Goal: Task Accomplishment & Management: Manage account settings

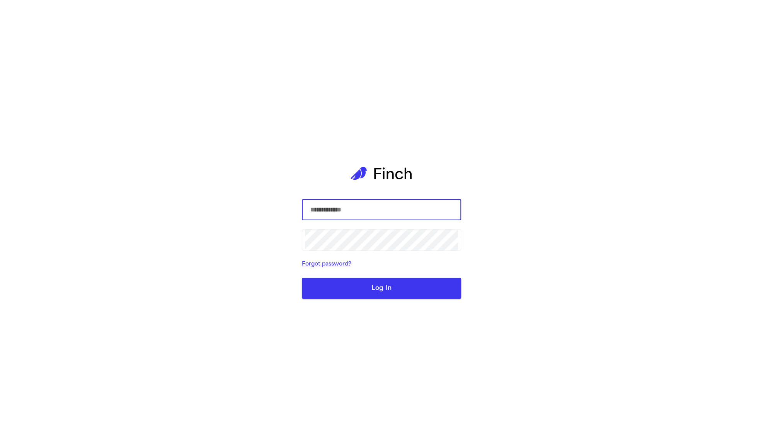
type input "**********"
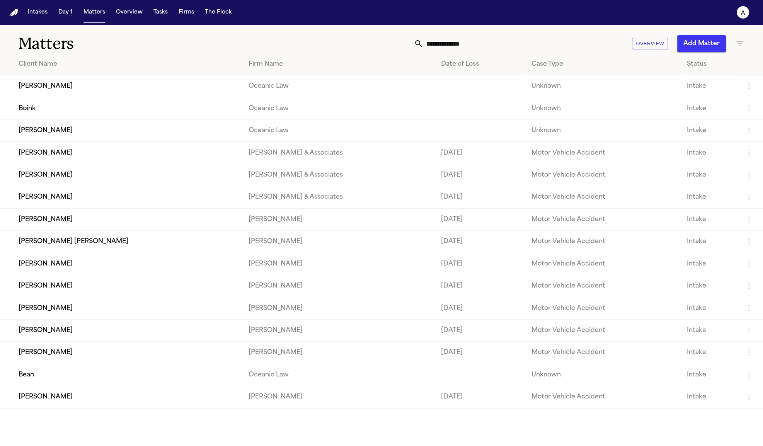
click at [711, 45] on button "Add Matter" at bounding box center [701, 43] width 49 height 17
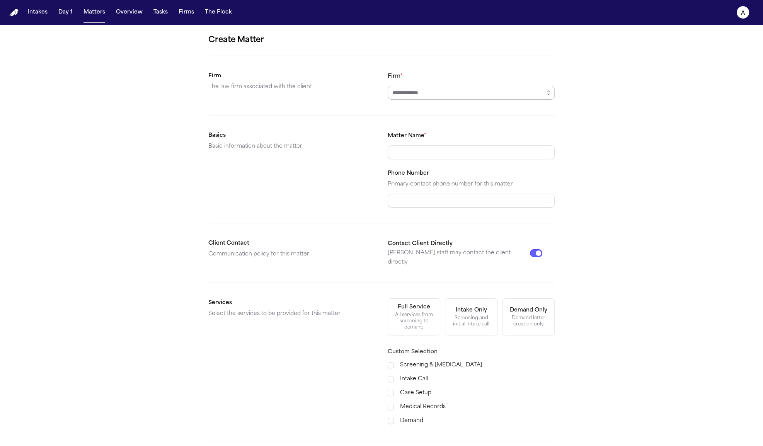
click at [470, 89] on input "Firm *" at bounding box center [471, 93] width 167 height 14
click at [469, 156] on input "Matter Name *" at bounding box center [471, 152] width 167 height 14
type input "*****"
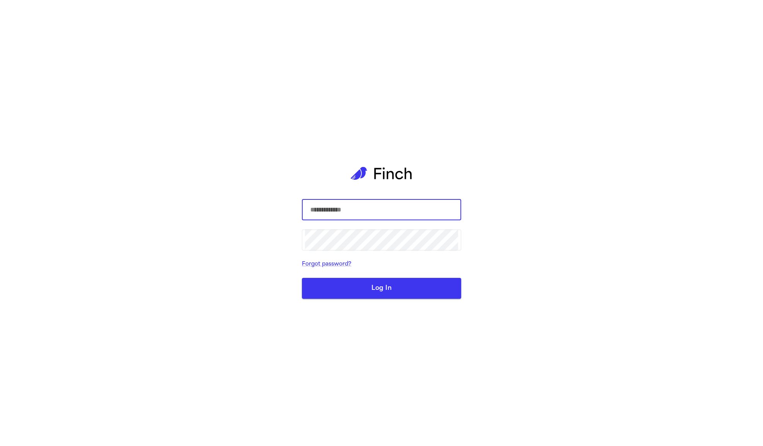
type input "**********"
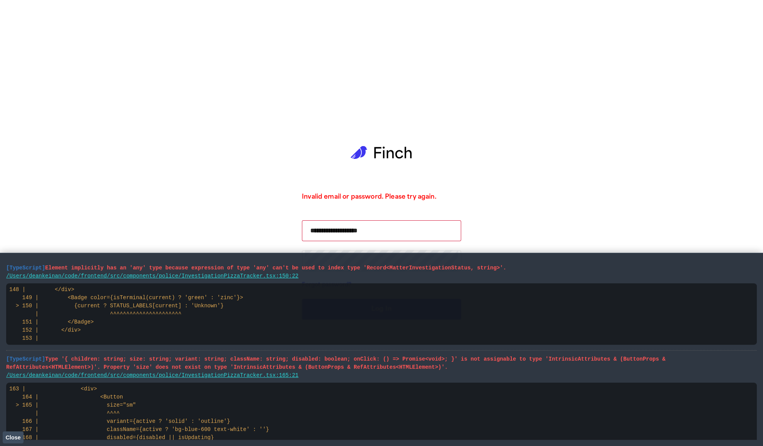
click at [18, 435] on span "Close" at bounding box center [12, 438] width 15 height 6
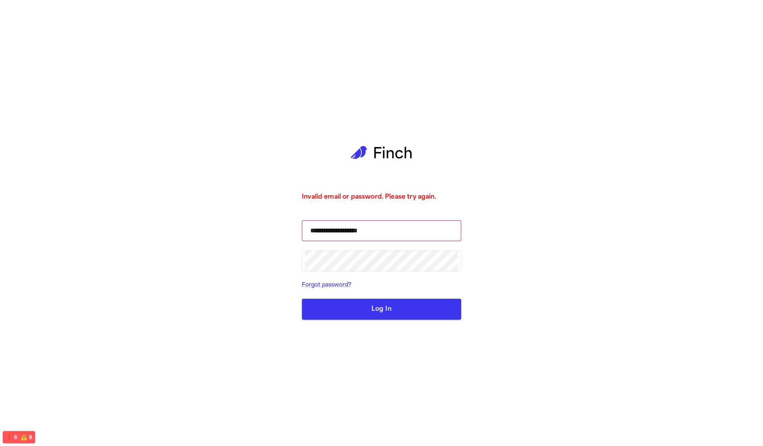
click at [70, 323] on div "**********" at bounding box center [381, 223] width 763 height 446
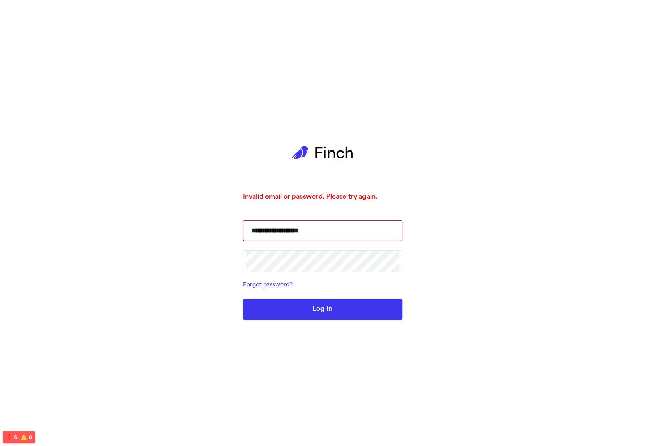
click at [269, 317] on button "Log In" at bounding box center [322, 309] width 159 height 21
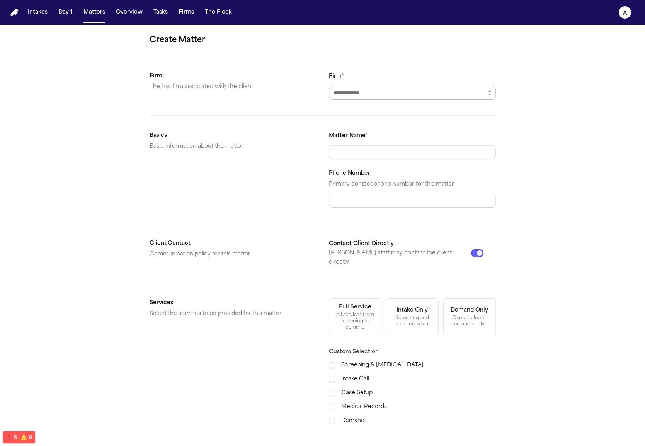
click at [367, 86] on input "Firm *" at bounding box center [412, 93] width 167 height 14
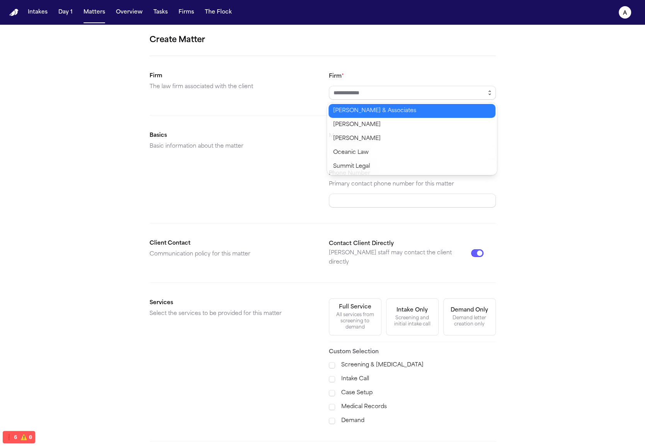
click at [490, 89] on button "button" at bounding box center [490, 93] width 12 height 14
type input "**********"
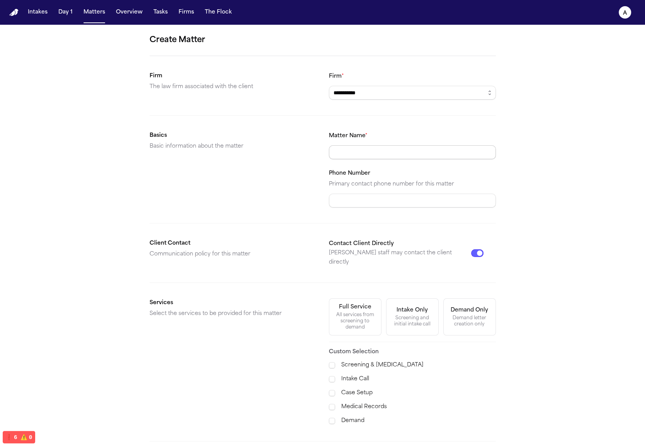
click at [398, 145] on input "Matter Name *" at bounding box center [412, 152] width 167 height 14
type input "*****"
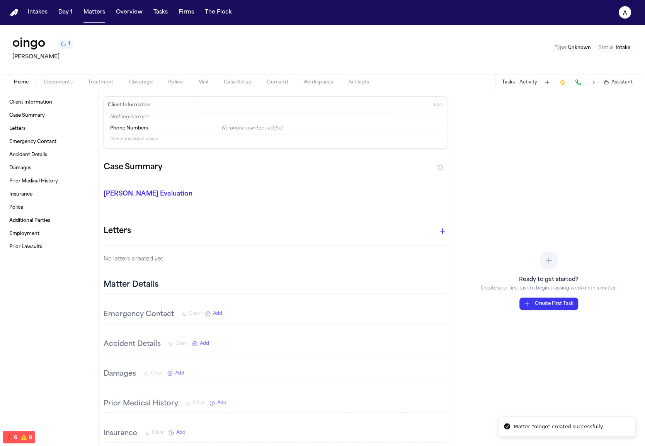
click at [67, 46] on button "1" at bounding box center [66, 43] width 16 height 9
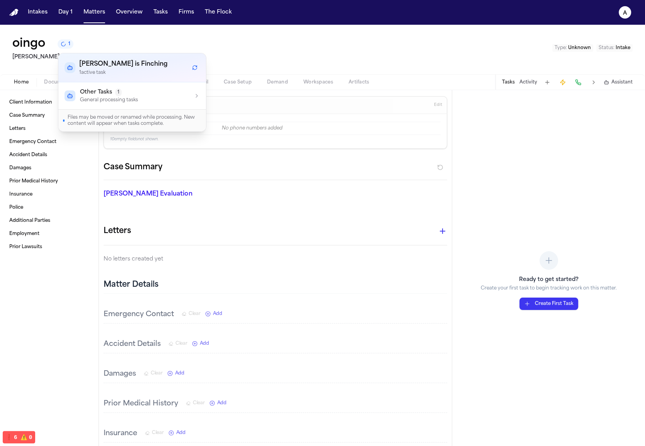
click at [121, 103] on p "General processing tasks" at bounding box center [109, 100] width 58 height 6
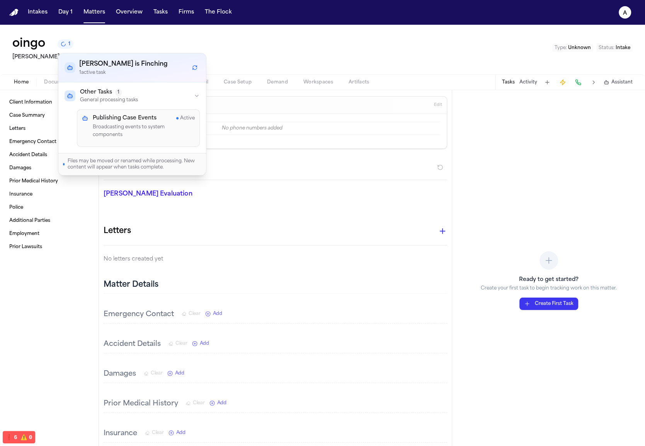
click at [121, 103] on p "General processing tasks" at bounding box center [109, 100] width 58 height 6
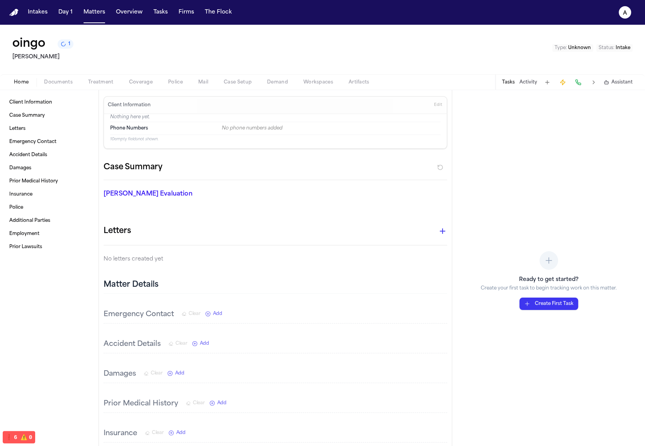
click at [296, 43] on div "oingo 1 Kurtz Riley Type : Unknown Status : Intake" at bounding box center [322, 49] width 645 height 49
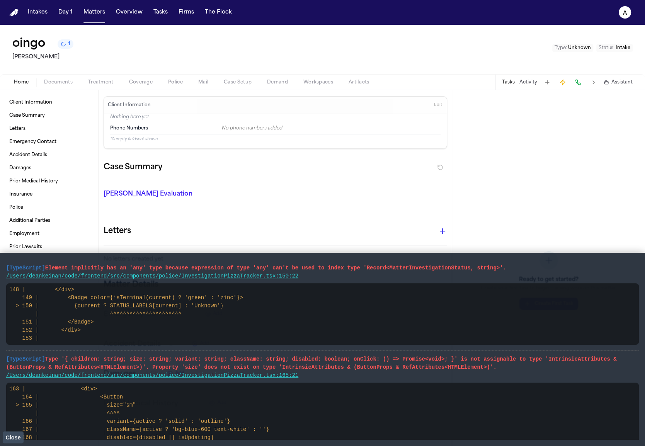
click at [15, 437] on span "Close" at bounding box center [12, 438] width 15 height 6
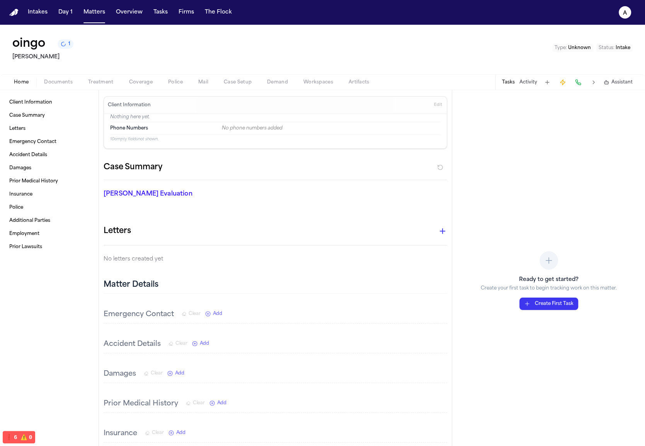
click at [577, 150] on div "Ready to get started? Create your first task to begin tracking work on this mat…" at bounding box center [548, 268] width 193 height 356
click at [529, 82] on button "Activity" at bounding box center [529, 82] width 18 height 6
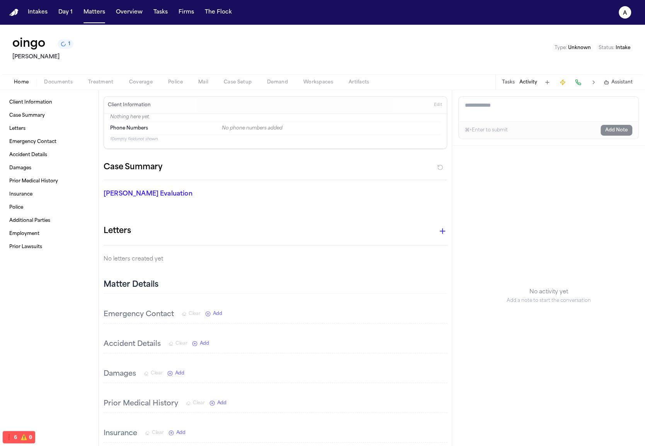
click at [504, 85] on button "Tasks" at bounding box center [508, 82] width 13 height 6
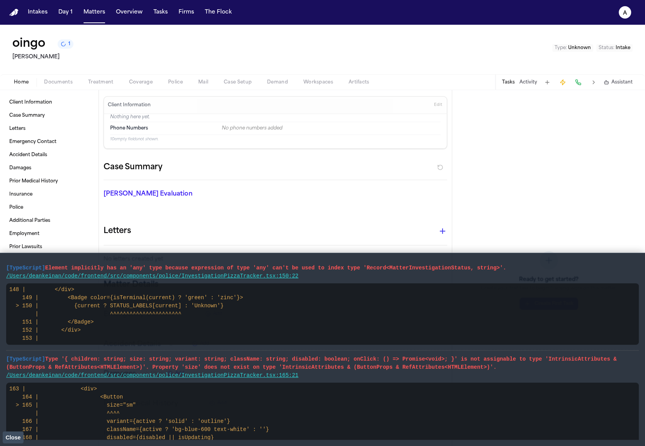
click at [70, 47] on span "1" at bounding box center [69, 44] width 2 height 6
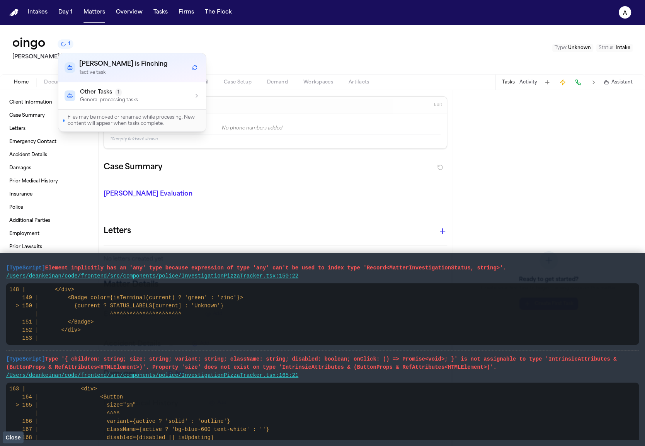
click at [101, 97] on p "General processing tasks" at bounding box center [109, 100] width 58 height 6
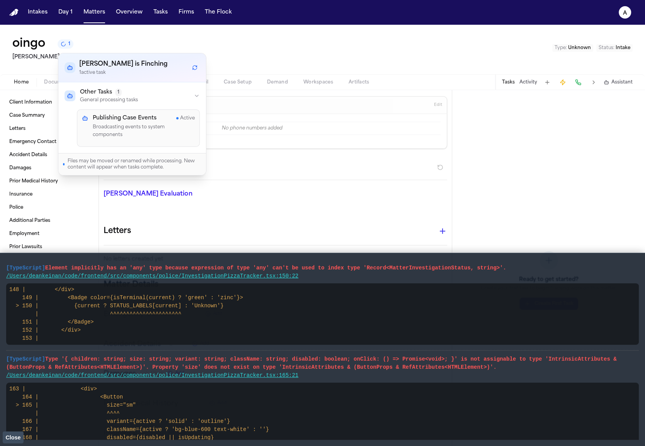
click at [117, 124] on p "Broadcasting events to system components" at bounding box center [144, 131] width 102 height 15
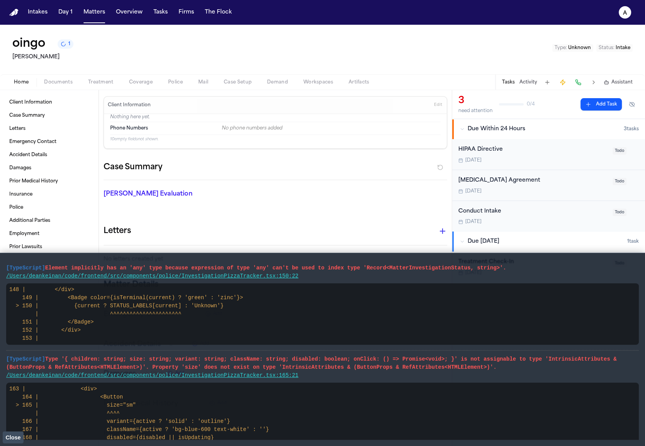
click at [18, 428] on code "163 | <div> 164 | <Button > 165 | size="sm" | ^^^^ 166 | variant={active ? 'sol…" at bounding box center [139, 413] width 260 height 55
click at [19, 433] on button "Close" at bounding box center [13, 438] width 21 height 12
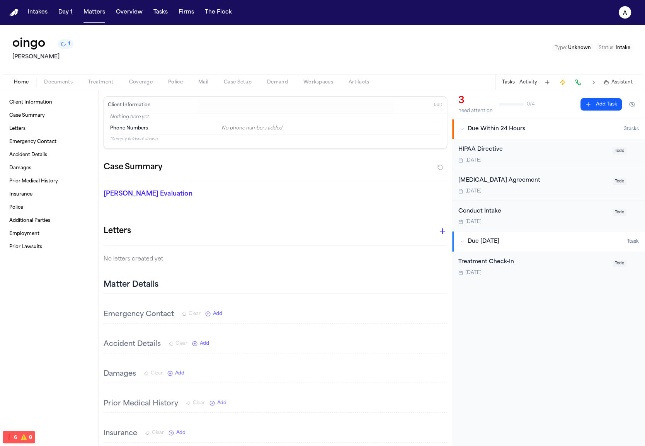
click at [122, 75] on div "Home Documents Treatment Coverage Police Mail Case Setup Demand Workspaces Arti…" at bounding box center [322, 81] width 645 height 15
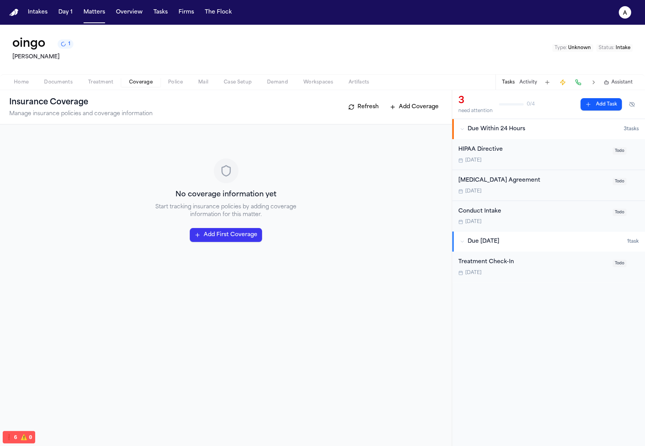
click at [134, 83] on span "Coverage" at bounding box center [141, 82] width 24 height 6
click at [168, 83] on span "Police" at bounding box center [175, 82] width 15 height 6
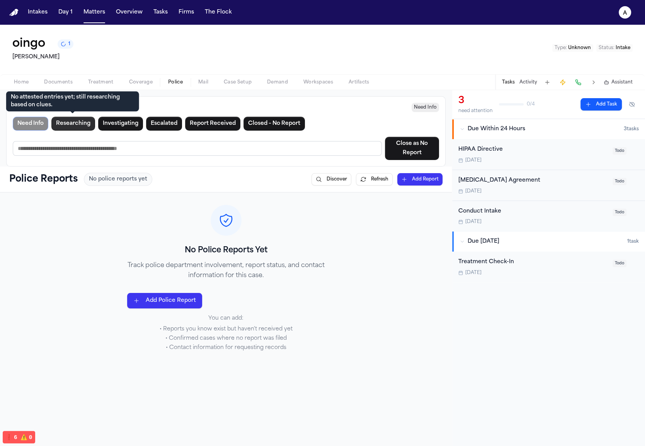
click at [74, 121] on button "Researching" at bounding box center [73, 124] width 44 height 14
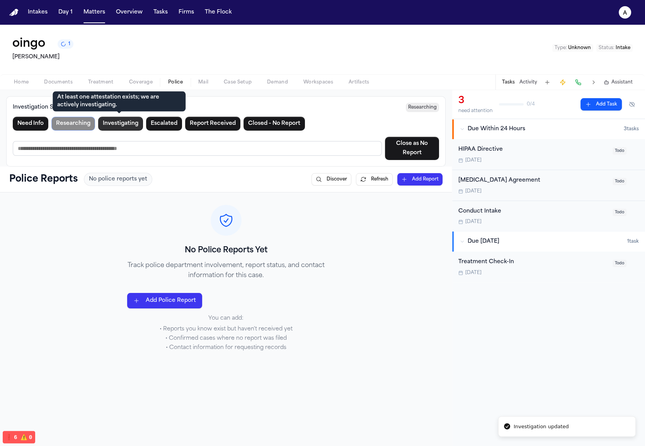
click at [120, 120] on button "Investigating" at bounding box center [120, 124] width 45 height 14
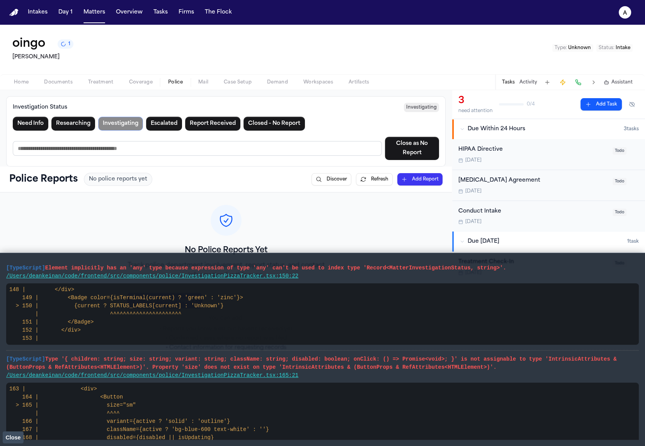
click at [13, 432] on button "Close" at bounding box center [13, 438] width 21 height 12
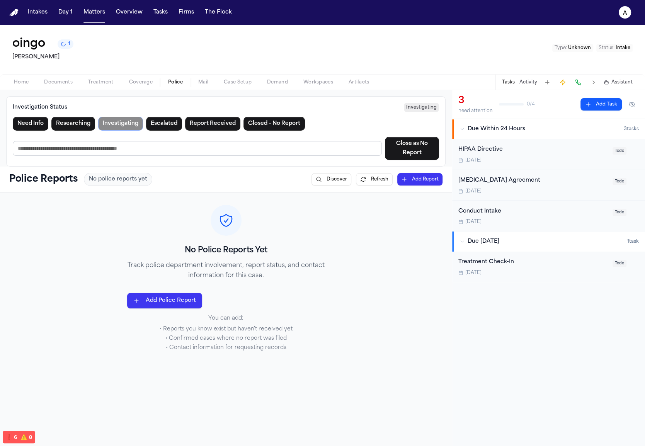
click at [251, 141] on input "Close comment" at bounding box center [197, 148] width 369 height 15
click at [42, 120] on button "Need Info" at bounding box center [31, 124] width 36 height 14
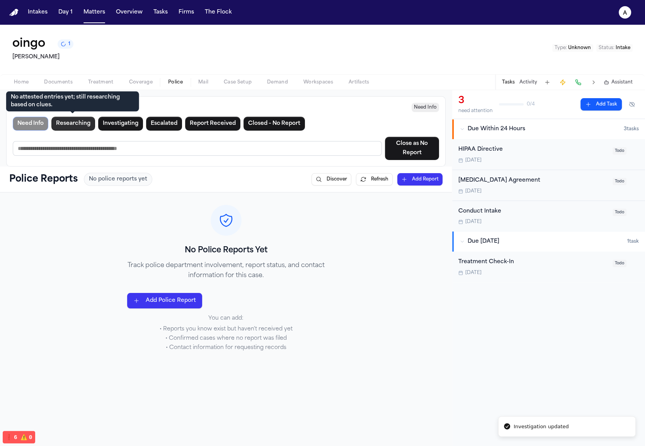
click at [75, 120] on button "Researching" at bounding box center [73, 124] width 44 height 14
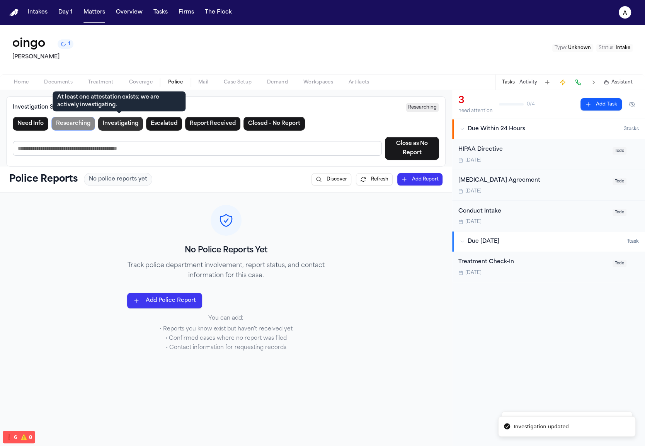
click at [131, 121] on button "Investigating" at bounding box center [120, 124] width 45 height 14
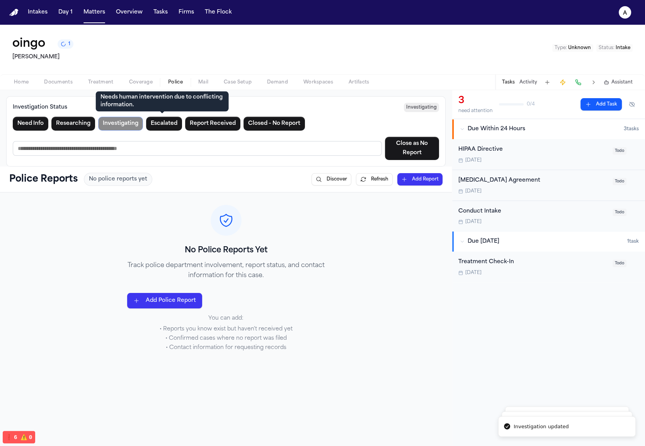
click at [171, 124] on button "Escalated" at bounding box center [164, 124] width 36 height 14
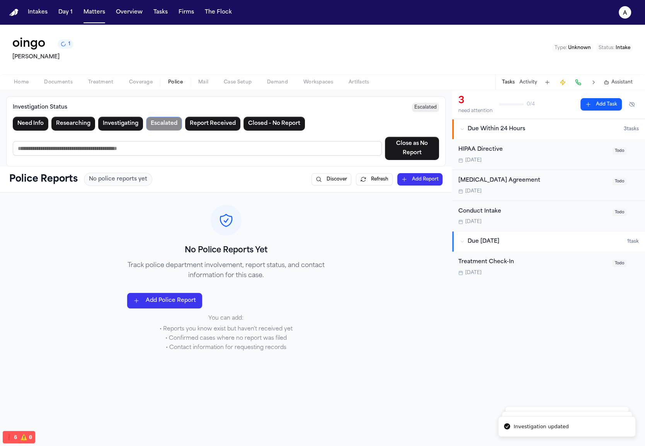
click at [208, 124] on button "Report Received" at bounding box center [212, 124] width 55 height 14
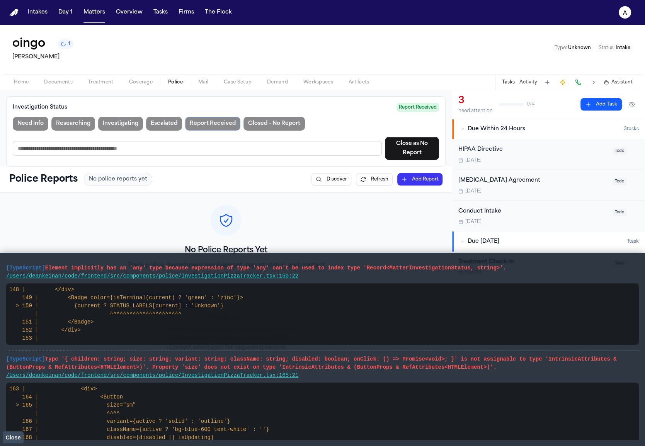
click at [14, 440] on span "Close" at bounding box center [12, 438] width 15 height 6
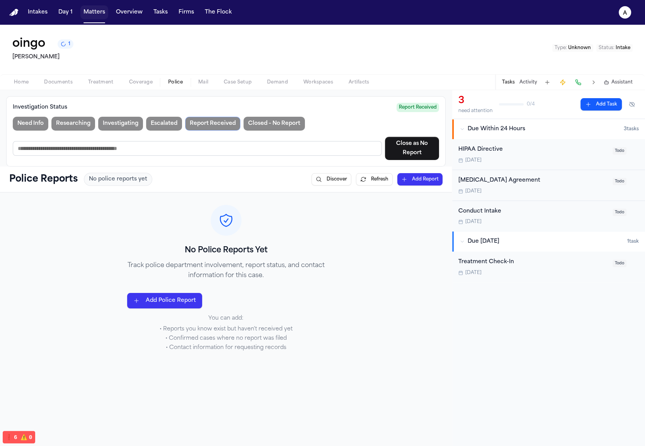
click at [89, 22] on nav "Intakes Day 1 Matters Overview Tasks Firms The Flock a" at bounding box center [322, 12] width 645 height 25
click at [89, 12] on button "Matters" at bounding box center [94, 12] width 28 height 14
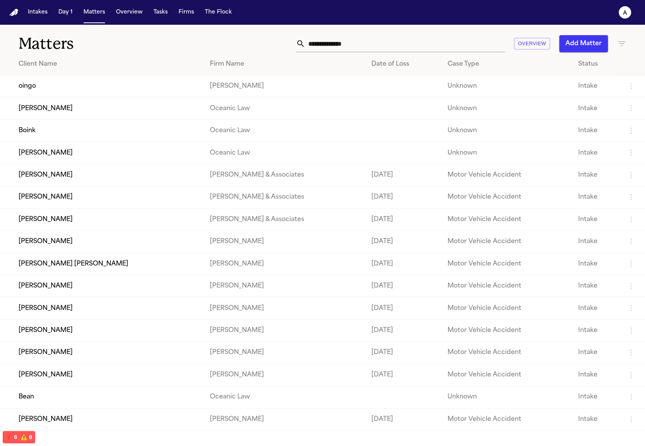
click at [578, 45] on button "Add Matter" at bounding box center [584, 43] width 49 height 17
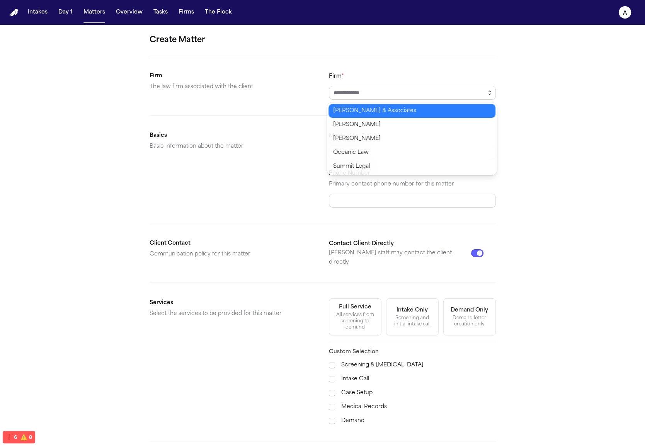
click at [488, 91] on icon "button" at bounding box center [490, 93] width 6 height 6
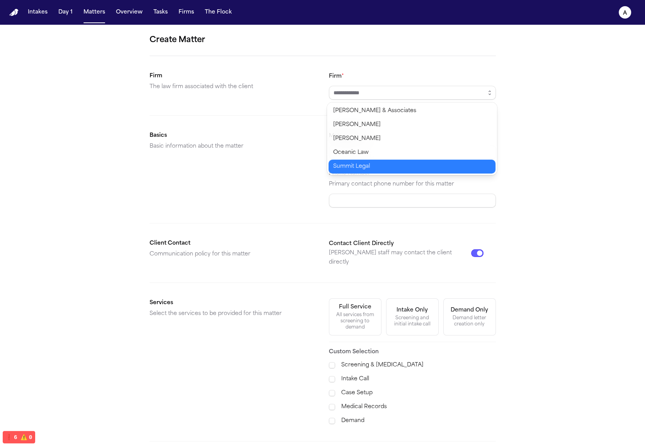
type input "**********"
click at [422, 169] on body "**********" at bounding box center [322, 223] width 645 height 446
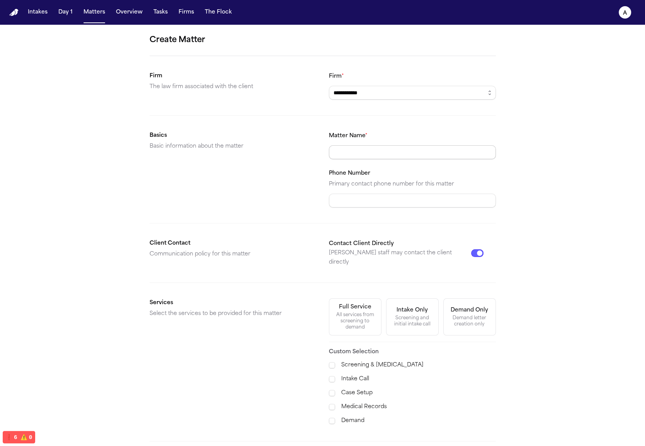
click at [422, 155] on input "Matter Name *" at bounding box center [412, 152] width 167 height 14
type input "*****"
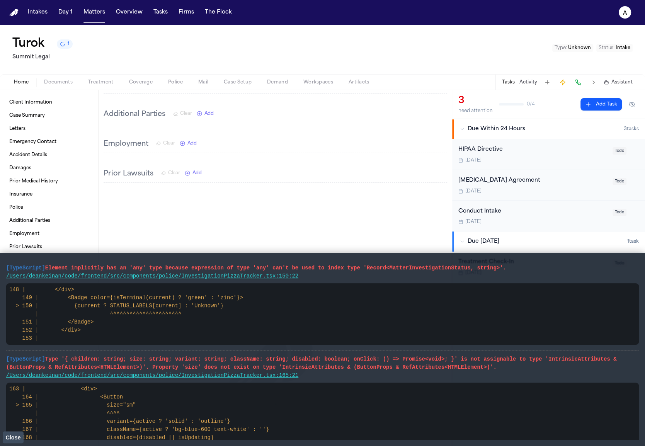
scroll to position [432, 0]
click at [16, 433] on button "Close" at bounding box center [13, 438] width 21 height 12
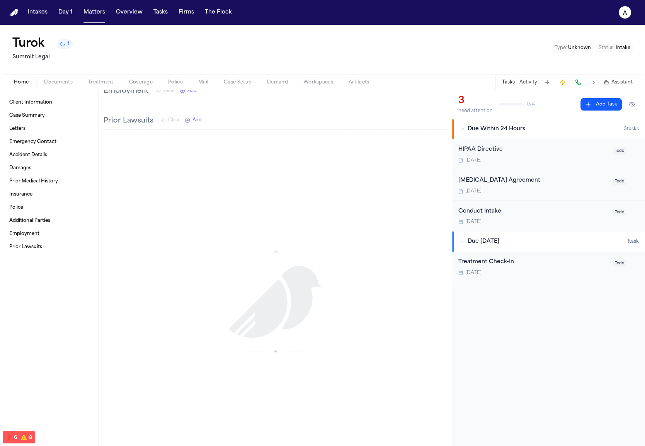
scroll to position [0, 0]
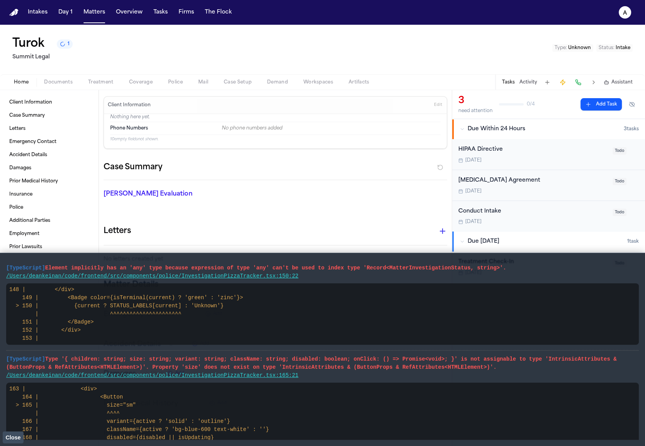
click at [18, 432] on button "Close" at bounding box center [13, 438] width 21 height 12
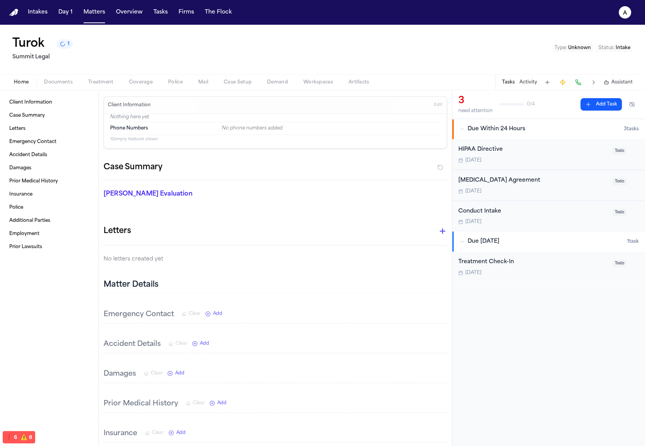
click at [186, 82] on button "Police" at bounding box center [175, 82] width 30 height 9
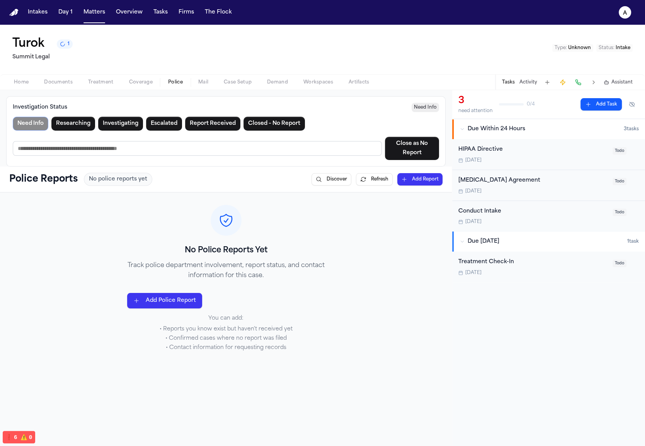
click at [121, 82] on button "Coverage" at bounding box center [140, 82] width 39 height 9
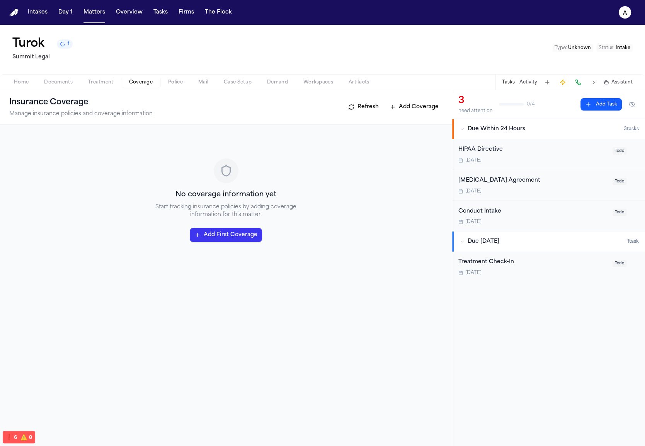
click at [82, 84] on button "Treatment" at bounding box center [100, 82] width 41 height 9
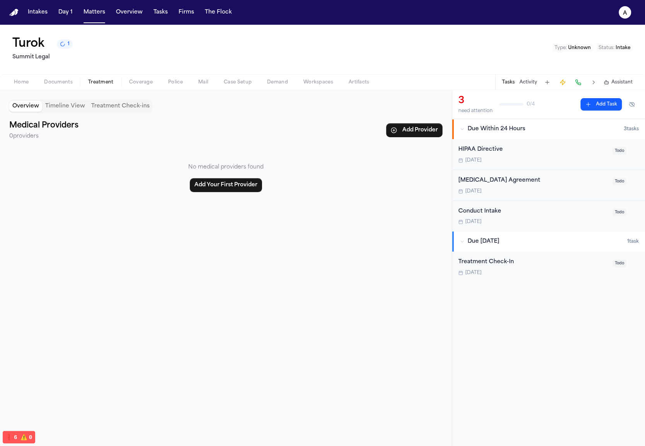
click at [69, 49] on button "1" at bounding box center [65, 43] width 16 height 9
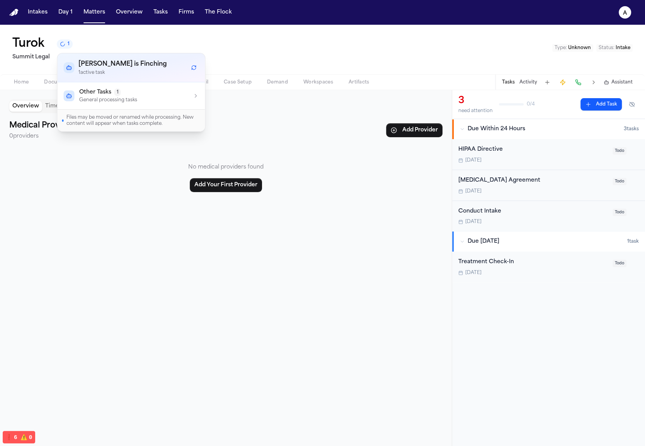
click at [69, 49] on button "1" at bounding box center [65, 43] width 16 height 9
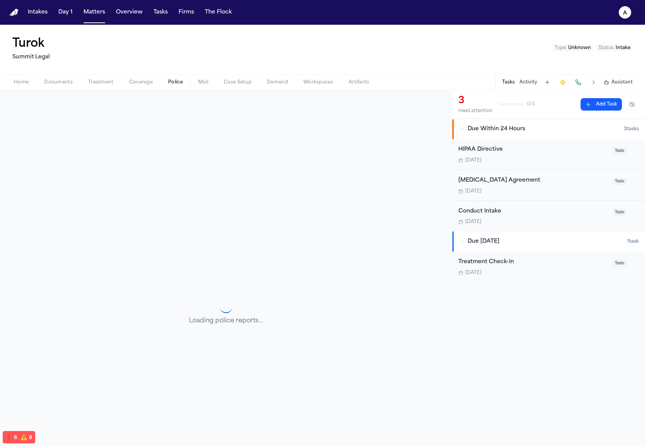
click at [164, 82] on button "Police" at bounding box center [175, 82] width 30 height 9
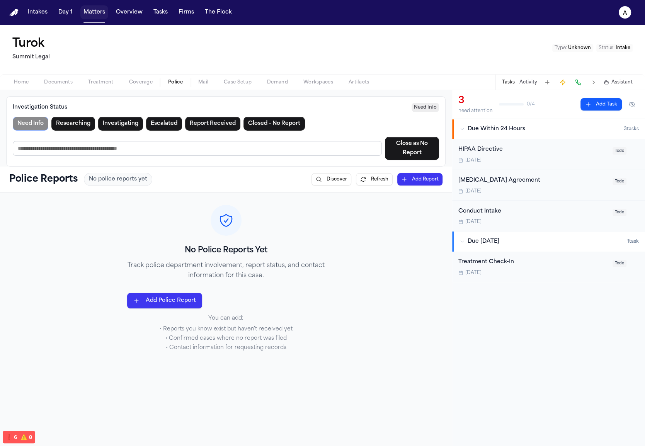
click at [100, 11] on button "Matters" at bounding box center [94, 12] width 28 height 14
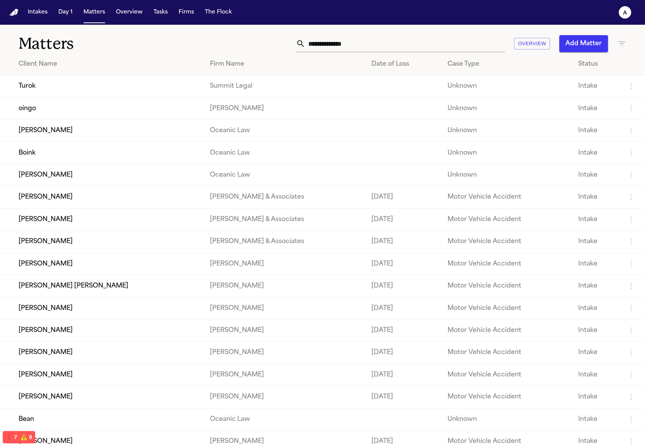
click at [580, 41] on button "Add Matter" at bounding box center [584, 43] width 49 height 17
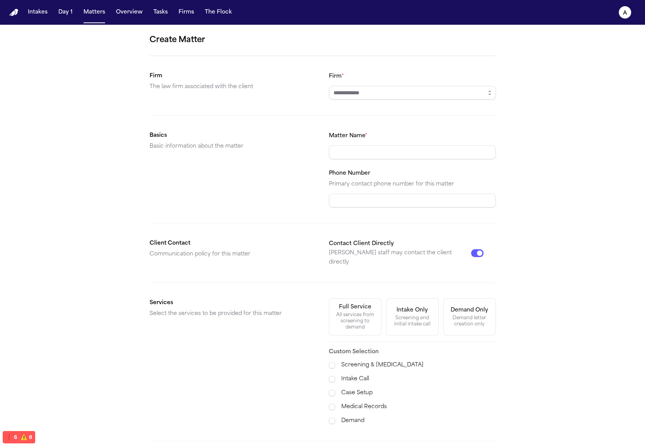
click at [498, 89] on div "Create Matter Firm The law firm associated with the client Firm * Basics Basic …" at bounding box center [322, 270] width 645 height 491
click at [494, 89] on button "button" at bounding box center [490, 93] width 12 height 14
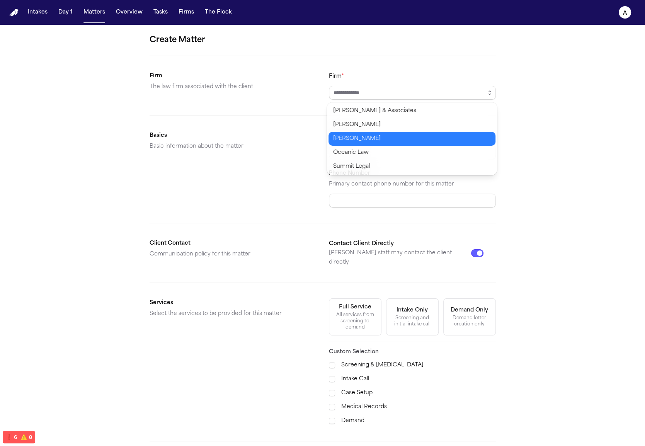
type input "**********"
click at [447, 138] on body "**********" at bounding box center [322, 223] width 645 height 446
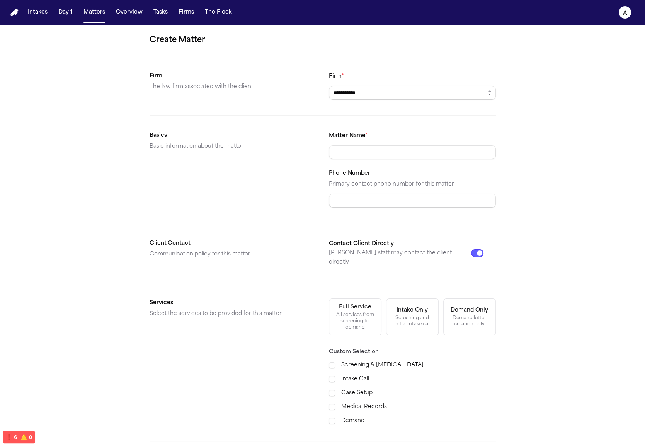
click at [427, 161] on div "Matter Name * Phone Number Primary contact phone number for this matter" at bounding box center [412, 169] width 167 height 77
click at [425, 152] on input "Matter Name *" at bounding box center [412, 152] width 167 height 14
type input "*****"
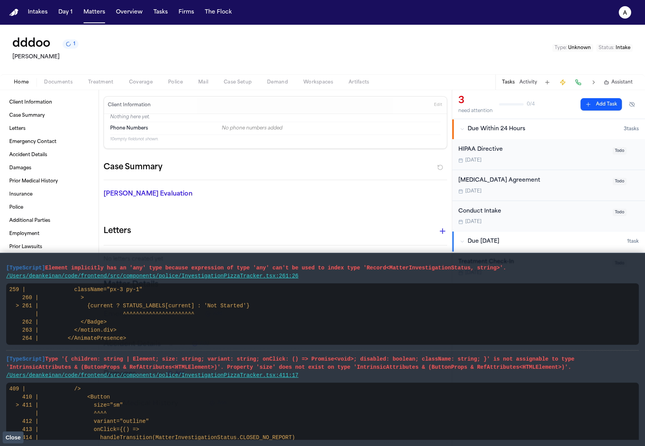
click at [18, 435] on span "Close" at bounding box center [12, 438] width 15 height 6
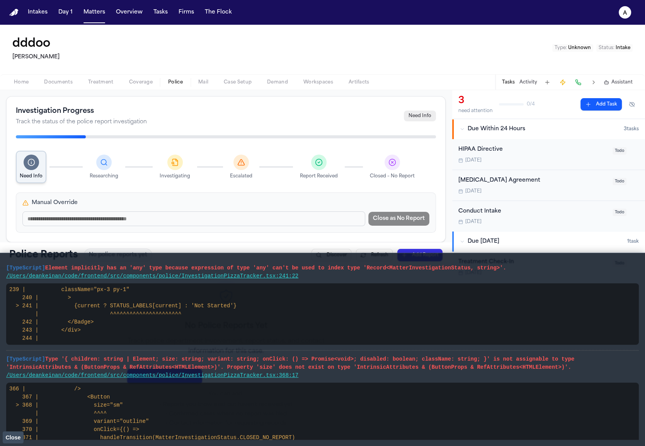
click at [15, 435] on span "Close" at bounding box center [12, 438] width 15 height 6
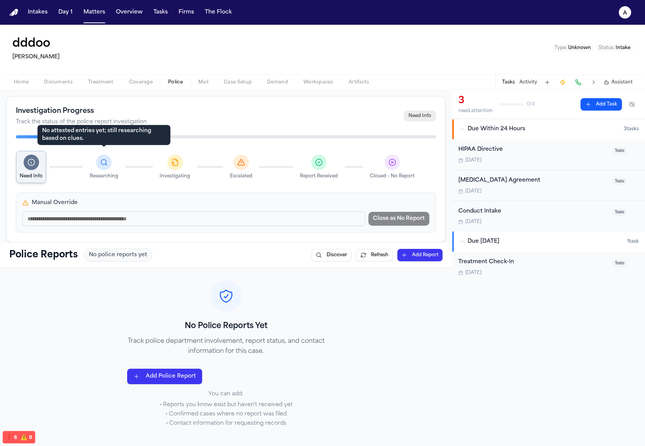
click at [109, 161] on div at bounding box center [103, 162] width 15 height 15
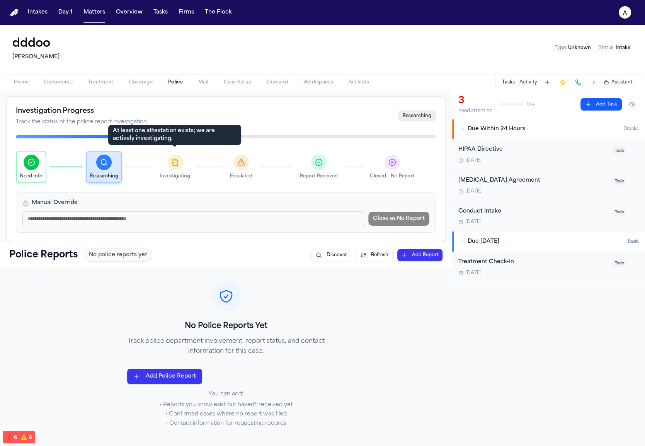
click at [176, 166] on icon at bounding box center [174, 162] width 5 height 7
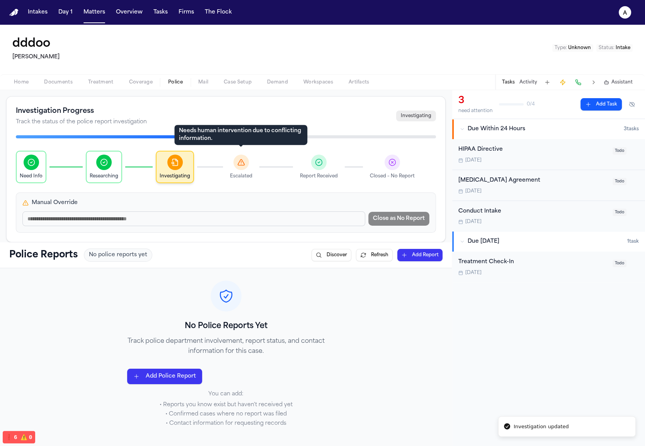
click at [238, 166] on icon at bounding box center [241, 163] width 8 height 8
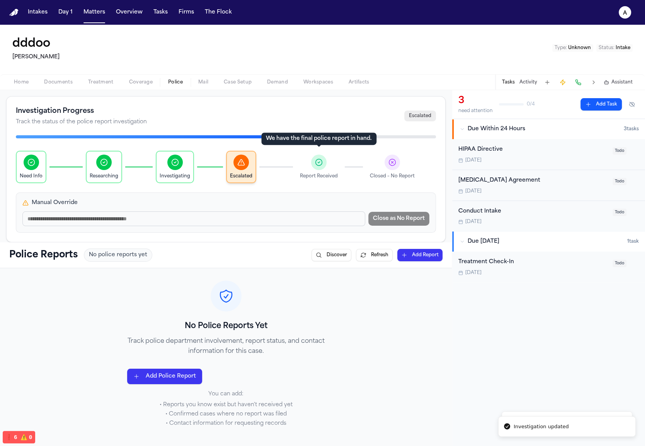
click at [315, 161] on div at bounding box center [318, 162] width 15 height 15
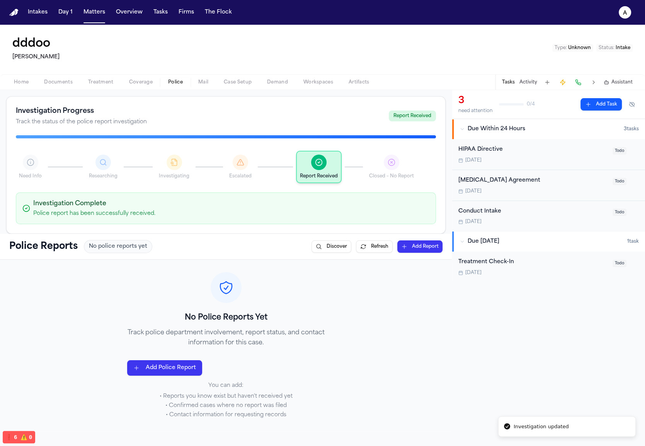
click at [270, 157] on div "Escalated" at bounding box center [261, 167] width 70 height 31
click at [58, 169] on div "Need Info" at bounding box center [51, 167] width 70 height 31
click at [416, 150] on div "Investigation Progress Track the status of the police report investigation Repo…" at bounding box center [226, 165] width 440 height 138
click at [45, 159] on div "Need Info" at bounding box center [51, 167] width 70 height 31
click at [135, 244] on span "No police reports yet" at bounding box center [118, 247] width 58 height 8
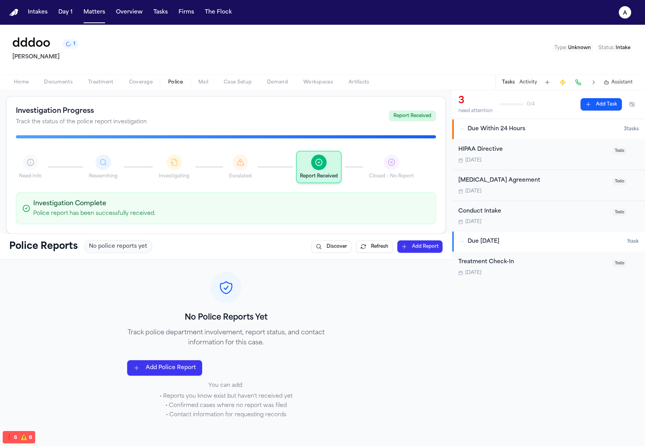
click at [135, 244] on span "No police reports yet" at bounding box center [118, 247] width 58 height 8
click at [212, 169] on div "Investigating" at bounding box center [191, 167] width 70 height 31
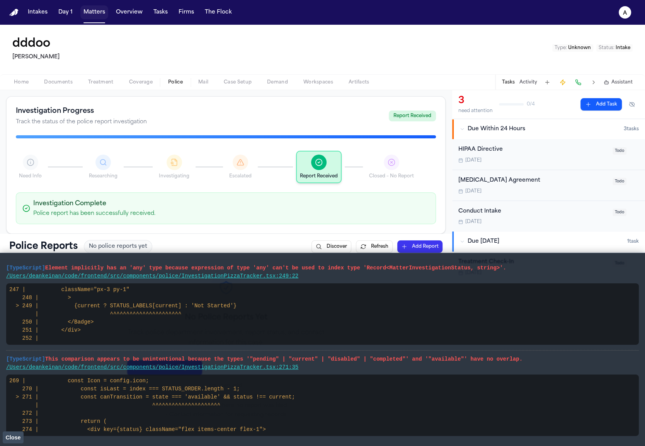
click at [89, 13] on button "Matters" at bounding box center [94, 12] width 28 height 14
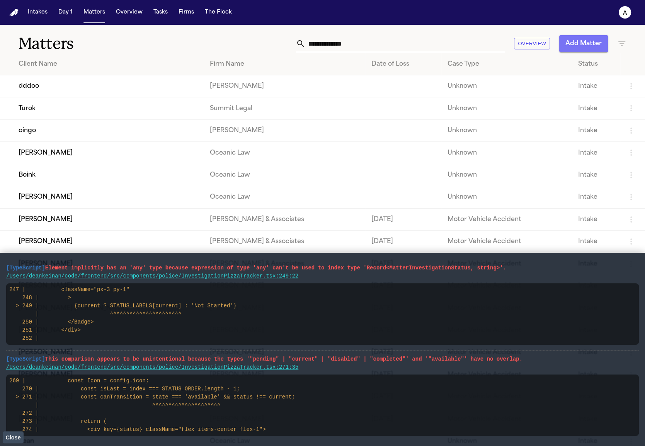
click at [587, 46] on button "Add Matter" at bounding box center [584, 43] width 49 height 17
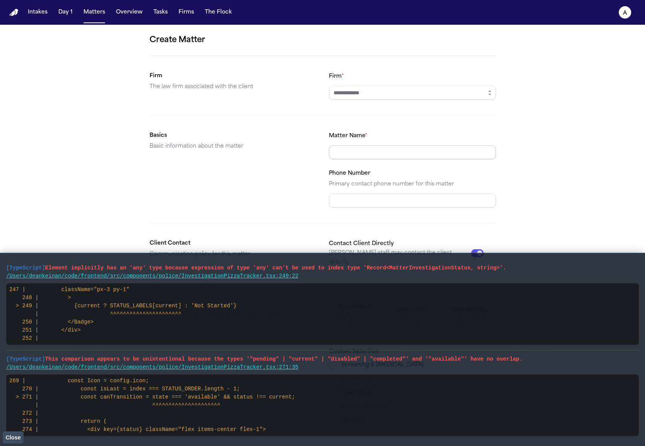
click at [397, 151] on input "Matter Name *" at bounding box center [412, 152] width 167 height 14
type input "****"
click at [464, 95] on input "Firm *" at bounding box center [412, 93] width 167 height 14
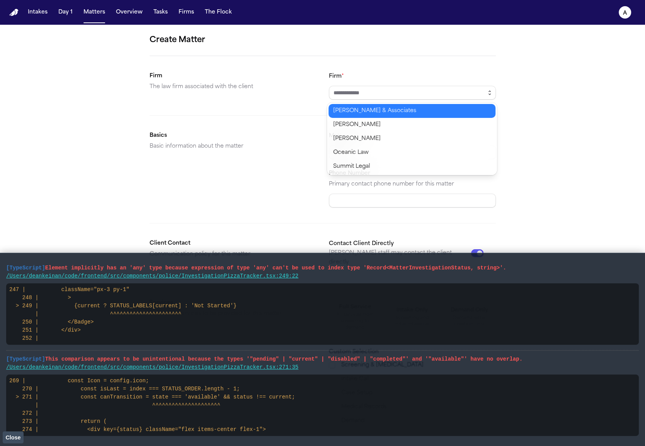
click at [488, 93] on icon "button" at bounding box center [490, 93] width 6 height 6
type input "**********"
click at [416, 143] on body "**********" at bounding box center [322, 223] width 645 height 446
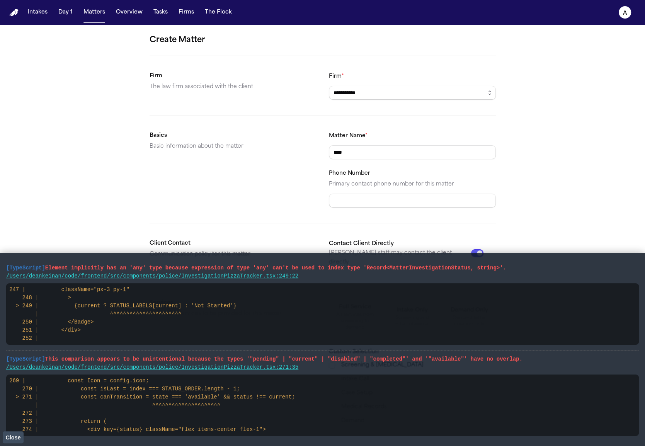
scroll to position [59, 0]
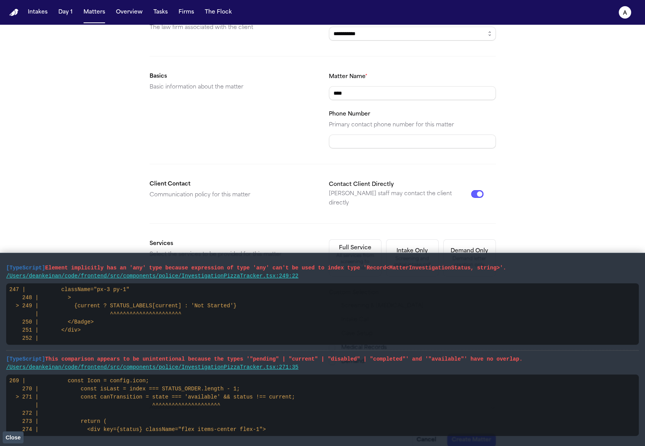
click at [447, 433] on button "Create Matter" at bounding box center [471, 440] width 49 height 14
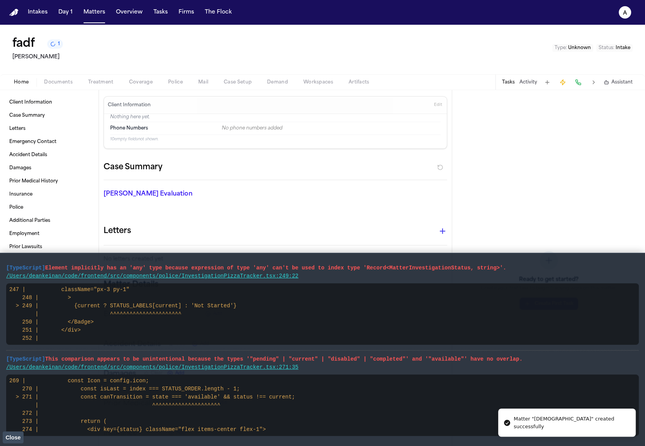
click at [16, 436] on span "Close" at bounding box center [12, 438] width 15 height 6
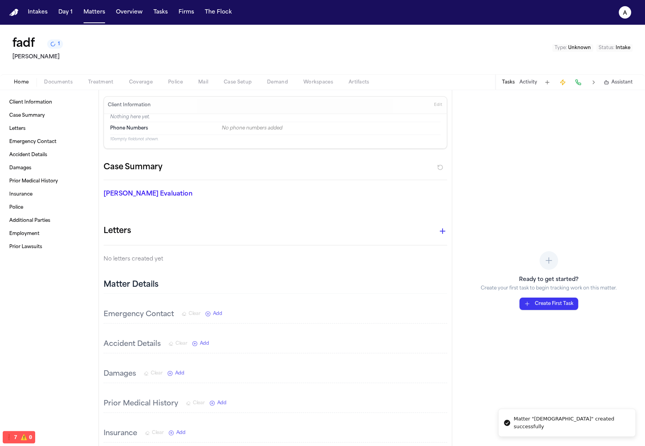
click at [174, 75] on div "Home Documents Treatment Coverage Police Mail Case Setup Demand Workspaces Arti…" at bounding box center [322, 81] width 645 height 15
click at [174, 81] on span "Police" at bounding box center [175, 82] width 15 height 6
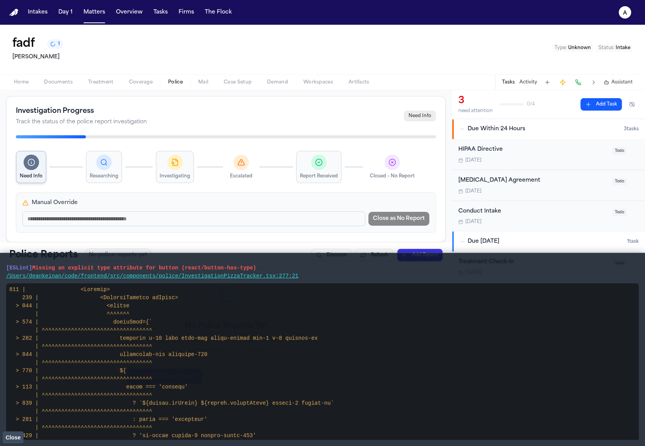
click at [19, 438] on span "Close" at bounding box center [12, 438] width 15 height 6
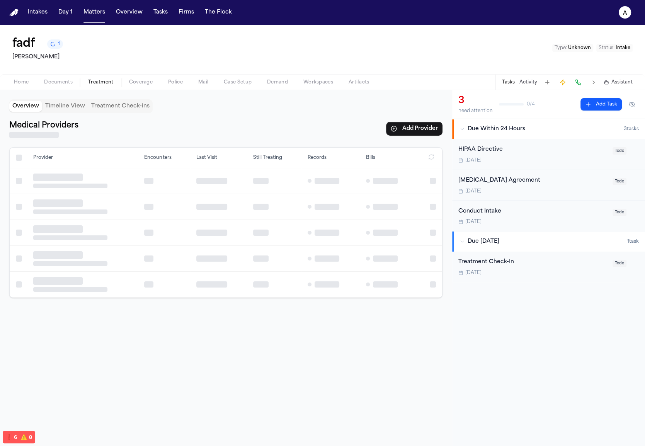
click at [102, 78] on button "Treatment" at bounding box center [100, 82] width 41 height 9
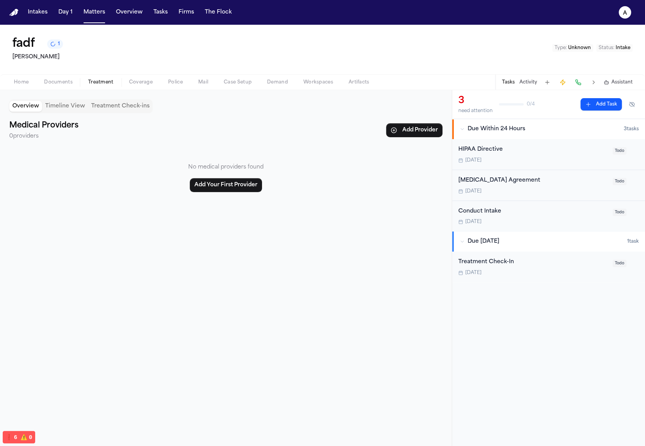
click at [56, 77] on div "Home Documents Treatment Coverage Police Mail Case Setup Demand Workspaces Arti…" at bounding box center [322, 81] width 645 height 15
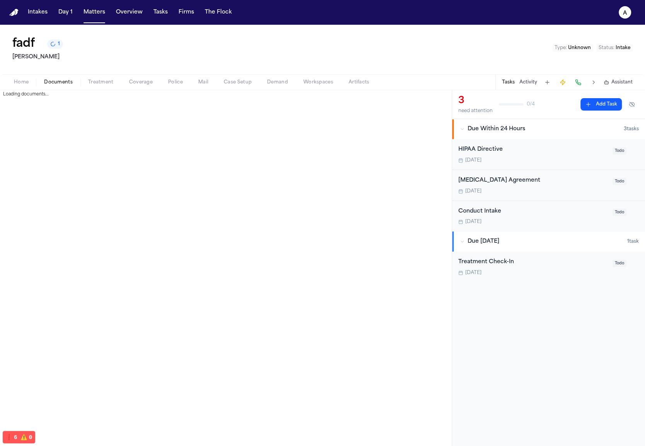
click at [56, 79] on span "Documents" at bounding box center [58, 82] width 29 height 6
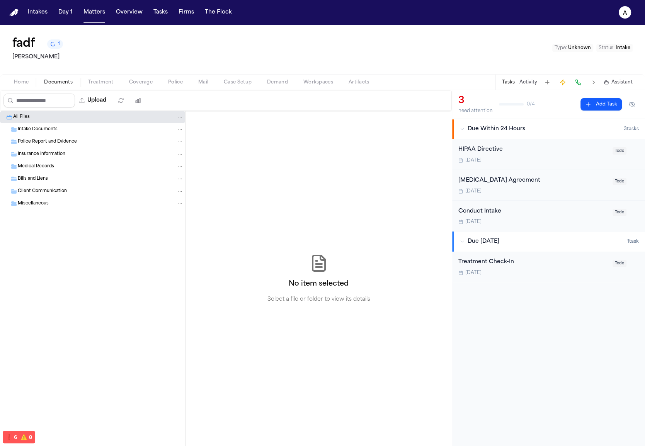
click at [161, 75] on div "Home Documents Treatment Coverage Police Mail Case Setup Demand Workspaces Arti…" at bounding box center [322, 81] width 645 height 15
click at [171, 77] on div "Home Documents Treatment Coverage Police Mail Case Setup Demand Workspaces Arti…" at bounding box center [322, 81] width 645 height 15
click at [171, 81] on span "Police" at bounding box center [175, 82] width 15 height 6
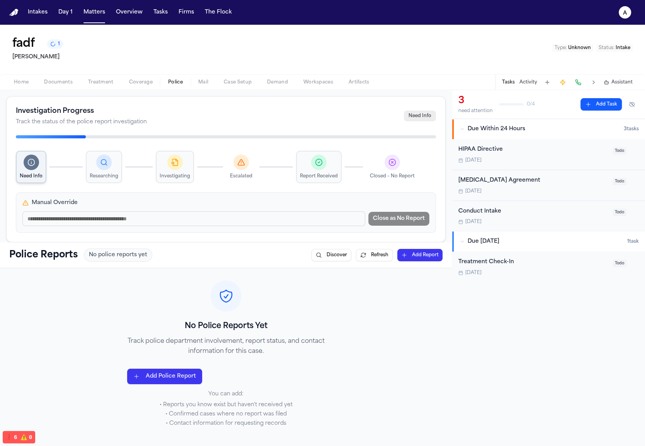
click at [75, 80] on button "Documents" at bounding box center [58, 82] width 44 height 9
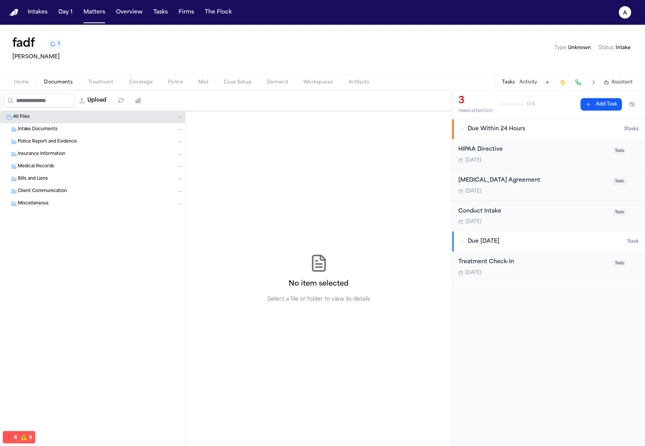
click at [140, 85] on span "Coverage" at bounding box center [141, 82] width 24 height 6
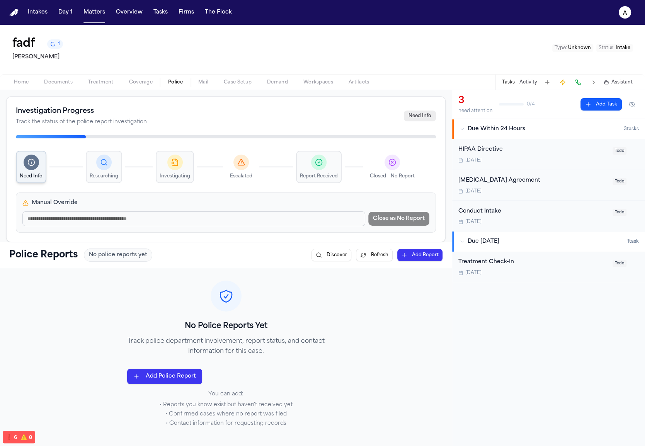
click at [189, 82] on button "Police" at bounding box center [175, 82] width 30 height 9
click at [140, 222] on input "Close comment" at bounding box center [193, 219] width 343 height 15
click at [264, 198] on div "Manual Override Close as No Report" at bounding box center [226, 213] width 420 height 40
click at [266, 214] on input "Close comment" at bounding box center [193, 219] width 343 height 15
type input "*"
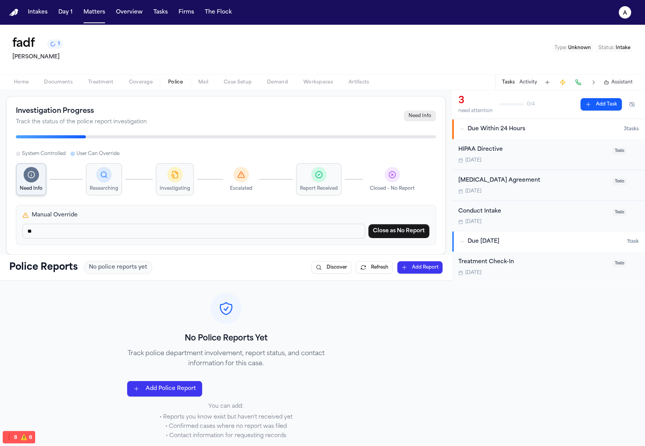
type input "*"
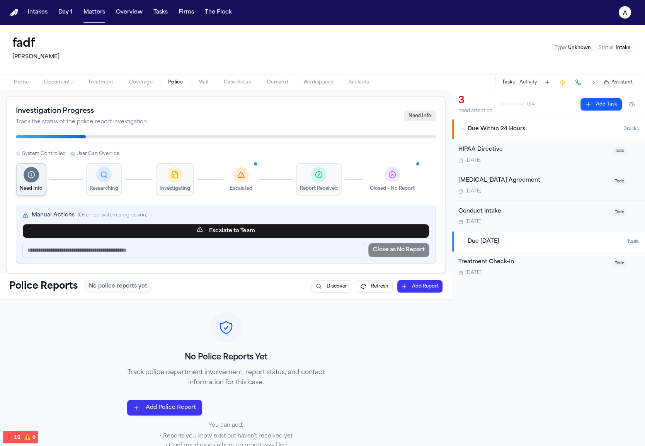
click at [234, 249] on input "Close comment" at bounding box center [193, 250] width 343 height 15
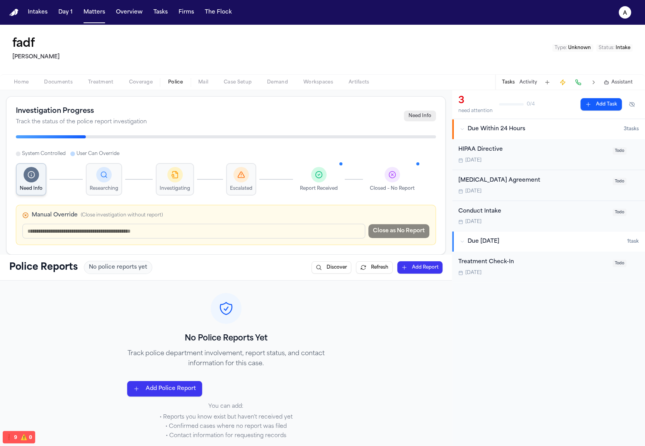
click at [230, 230] on input "Close comment" at bounding box center [193, 231] width 343 height 15
click at [255, 216] on div "Manual Override (Close investigation without report)" at bounding box center [225, 216] width 407 height 8
click at [256, 226] on input "Close comment" at bounding box center [193, 231] width 343 height 15
click at [424, 116] on span "Need Info" at bounding box center [420, 116] width 32 height 11
click at [204, 238] on div "Manual Override (Close investigation without report) Close as No Report" at bounding box center [226, 225] width 420 height 40
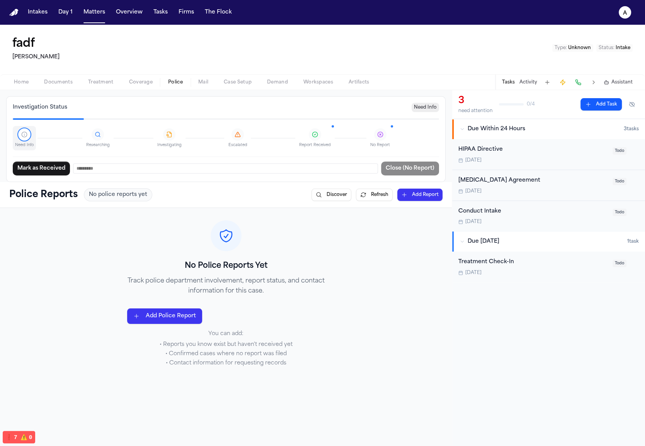
click at [210, 208] on div "No Police Reports Yet Track police department involvement, report status, and c…" at bounding box center [226, 294] width 452 height 172
click at [99, 19] on nav "Intakes Day 1 Matters Overview Tasks Firms The Flock a" at bounding box center [322, 12] width 645 height 25
click at [99, 15] on button "Matters" at bounding box center [94, 12] width 28 height 14
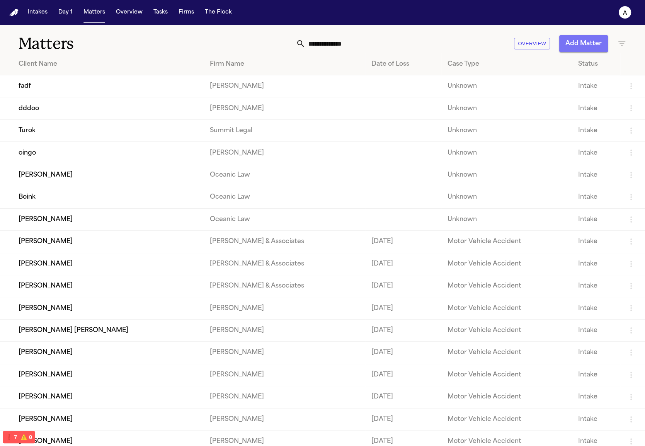
click at [584, 43] on button "Add Matter" at bounding box center [584, 43] width 49 height 17
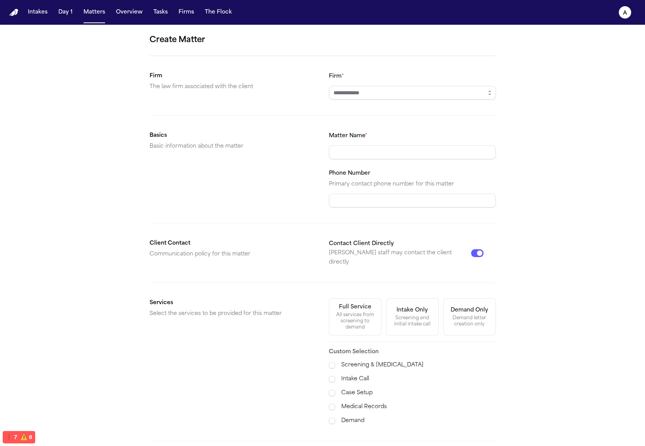
click at [417, 150] on input "Matter Name *" at bounding box center [412, 152] width 167 height 14
type input "****"
click at [495, 94] on button "button" at bounding box center [490, 93] width 12 height 14
click at [489, 91] on icon "button" at bounding box center [490, 93] width 6 height 6
click at [494, 92] on button "button" at bounding box center [490, 93] width 12 height 14
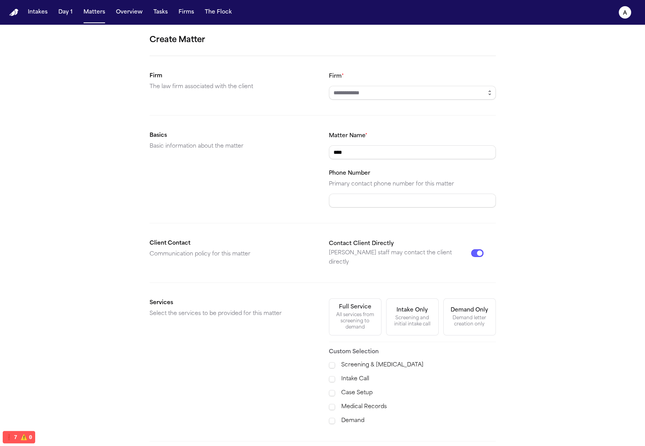
click at [486, 92] on button "button" at bounding box center [490, 93] width 12 height 14
type input "*"
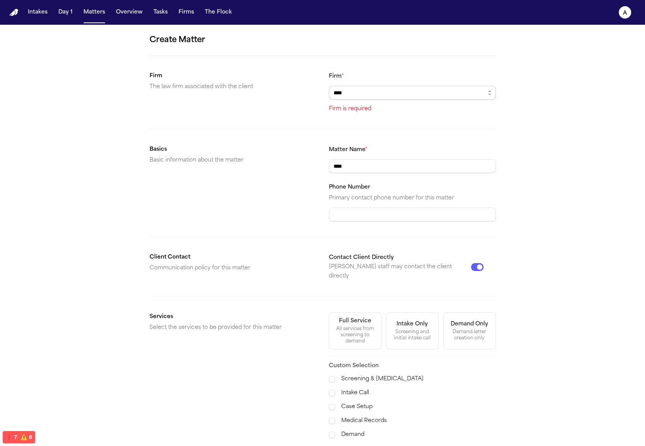
type input "*****"
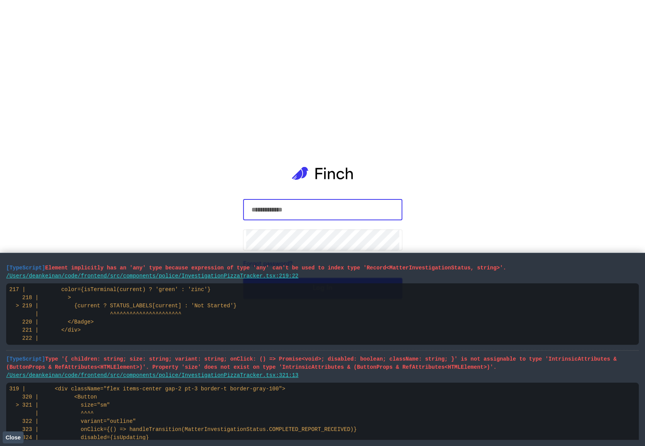
type input "**********"
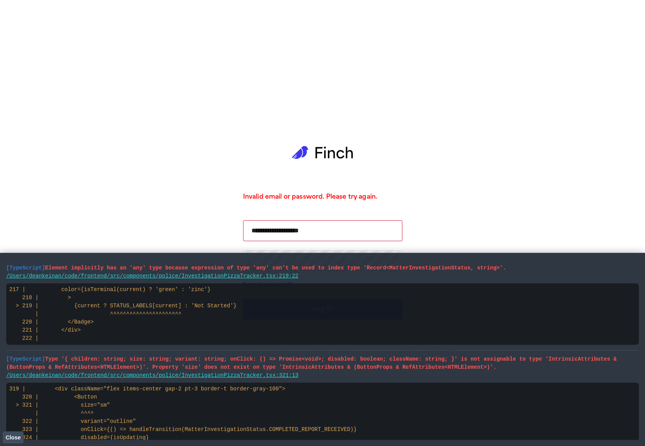
click at [18, 431] on code "319 | <div className="flex items-center gap-2 pt-3 border-t border-gray-100"> 3…" at bounding box center [183, 413] width 348 height 55
click at [15, 435] on span "Close" at bounding box center [12, 438] width 15 height 6
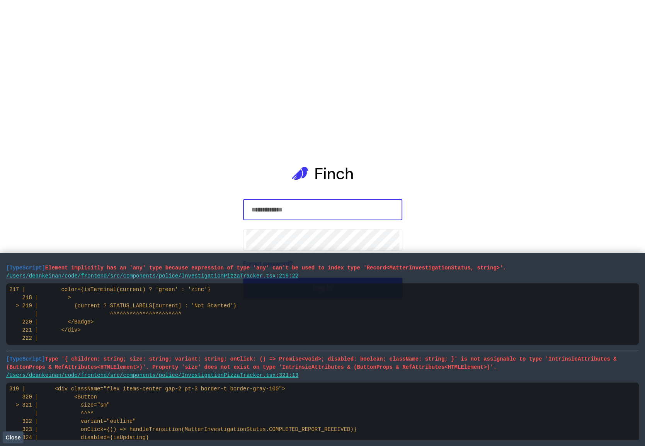
type input "**********"
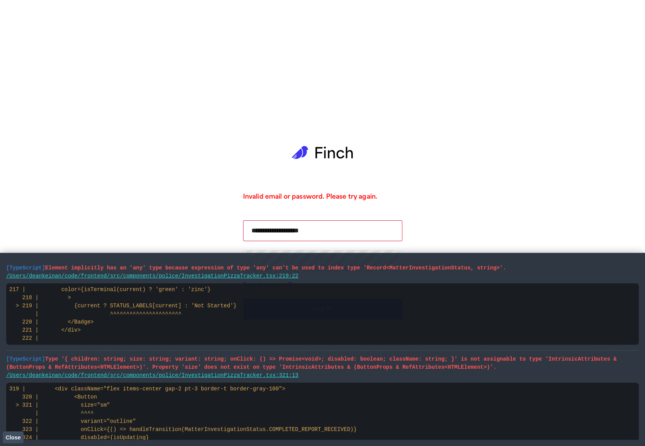
click at [297, 206] on div "**********" at bounding box center [322, 223] width 159 height 446
click at [297, 215] on div "**********" at bounding box center [322, 223] width 159 height 446
click at [296, 225] on input "**********" at bounding box center [322, 231] width 153 height 22
click at [14, 439] on span "Close" at bounding box center [12, 438] width 15 height 6
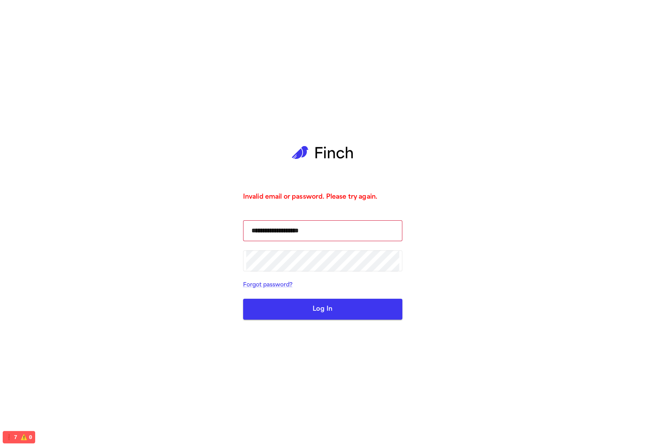
click at [334, 307] on button "Log In" at bounding box center [322, 309] width 159 height 21
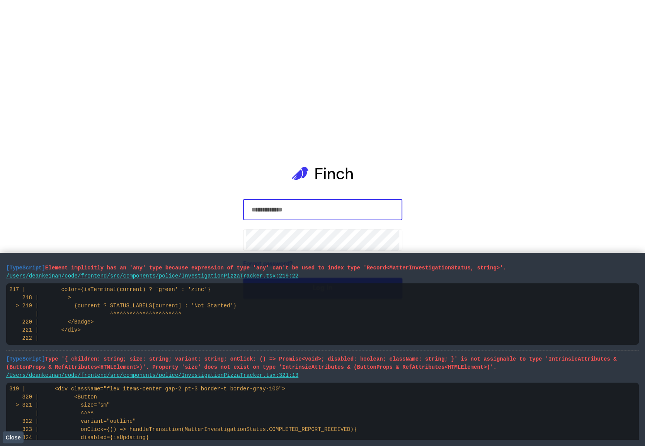
type input "**********"
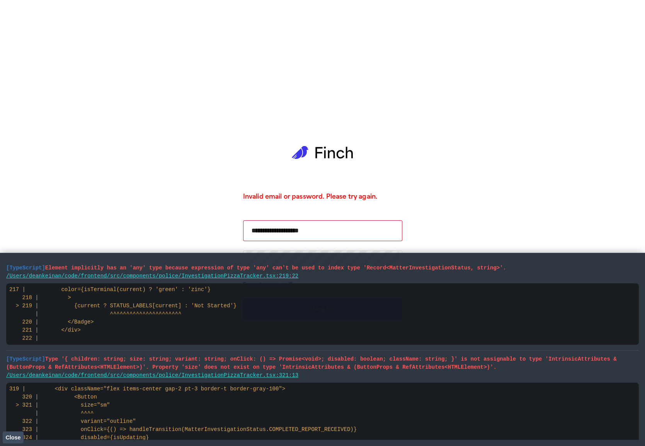
click at [22, 436] on button "Close" at bounding box center [13, 438] width 21 height 12
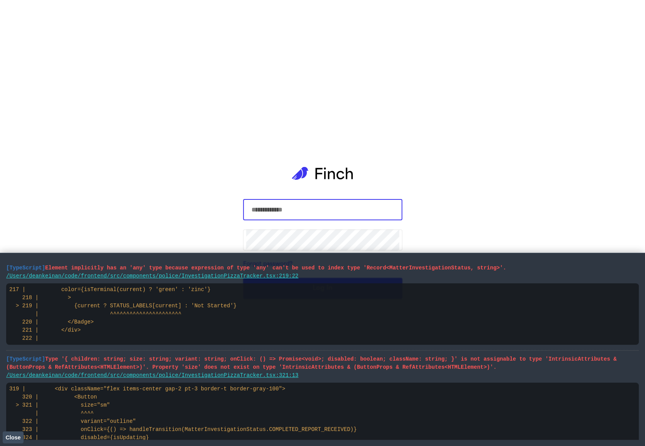
type input "**********"
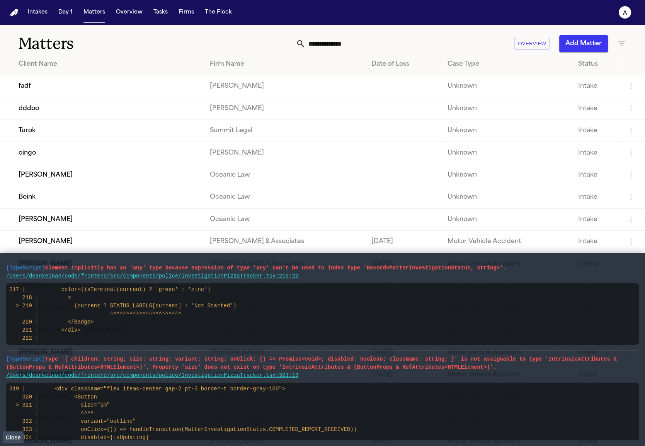
click at [19, 438] on span "Close" at bounding box center [12, 438] width 15 height 6
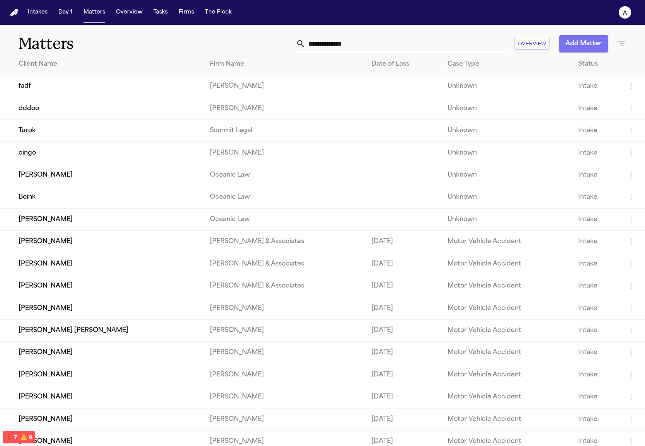
click at [582, 48] on button "Add Matter" at bounding box center [584, 43] width 49 height 17
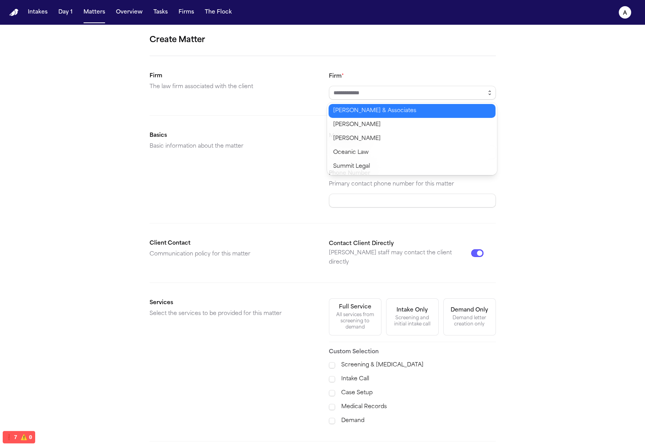
click at [490, 92] on icon "button" at bounding box center [490, 93] width 6 height 6
type input "**********"
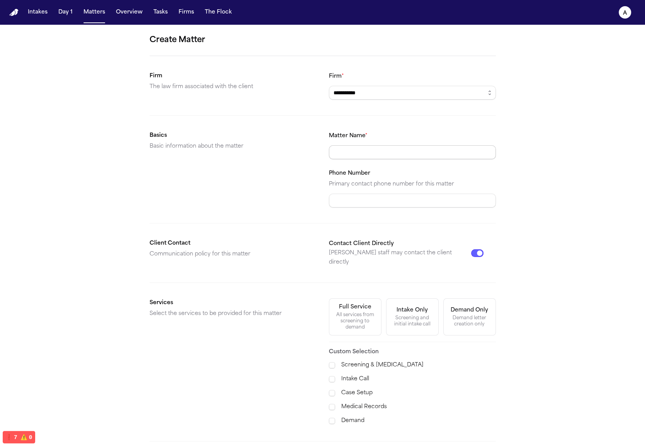
click at [413, 157] on input "Matter Name *" at bounding box center [412, 152] width 167 height 14
type input "*****"
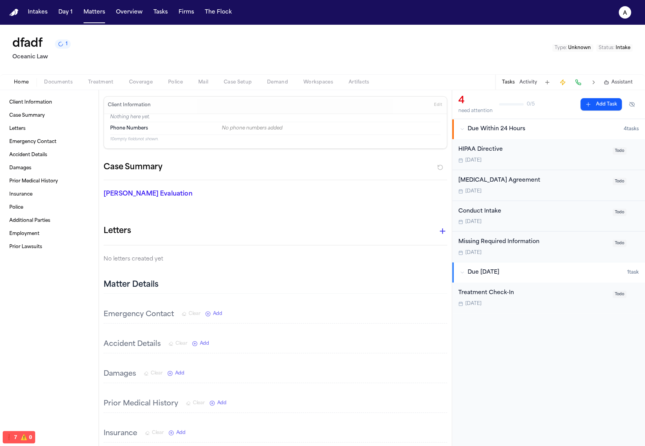
click at [512, 244] on div "Missing Required Information" at bounding box center [534, 242] width 150 height 9
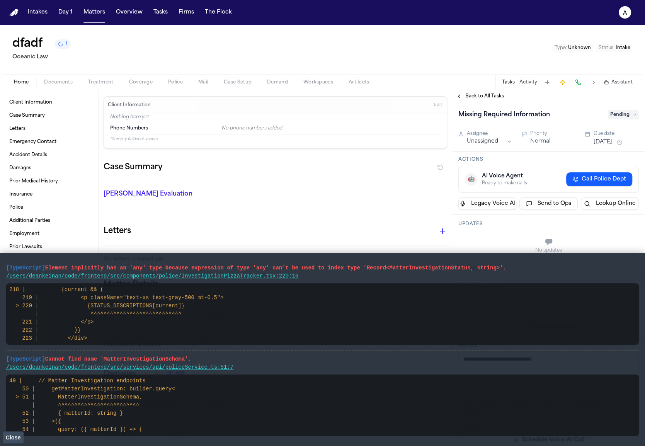
click at [16, 437] on span "Close" at bounding box center [12, 438] width 15 height 6
click at [487, 91] on div "Back to All Tasks" at bounding box center [548, 96] width 193 height 12
click at [487, 94] on span "Back to All Tasks" at bounding box center [485, 96] width 39 height 6
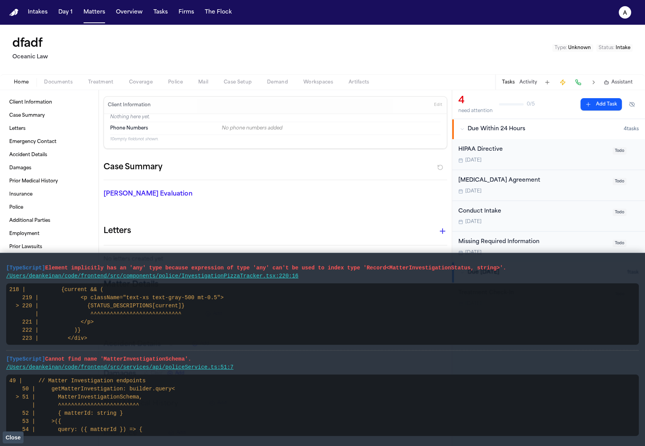
click at [508, 157] on div "[DATE]" at bounding box center [534, 160] width 150 height 6
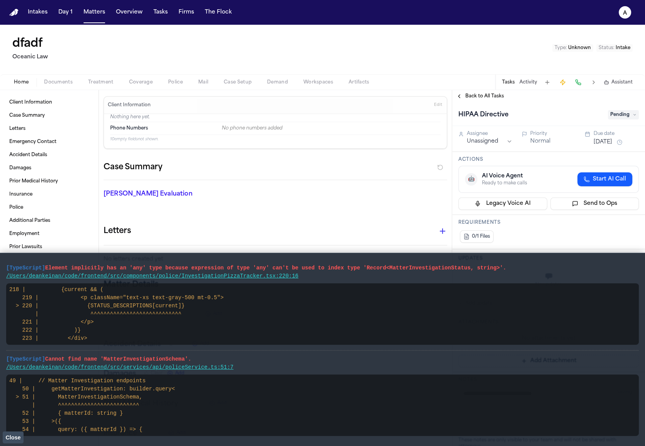
click at [487, 94] on span "Back to All Tasks" at bounding box center [485, 96] width 39 height 6
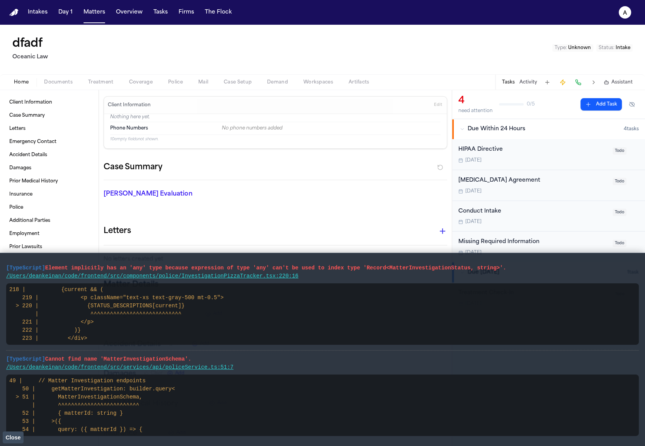
click at [498, 162] on div "[DATE]" at bounding box center [534, 160] width 150 height 6
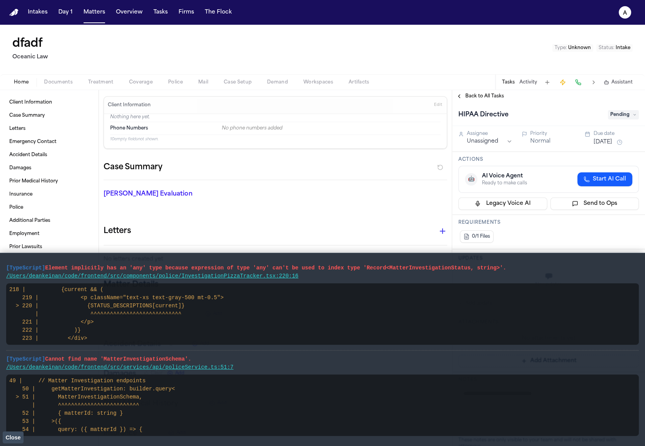
click at [487, 90] on div "Back to All Tasks" at bounding box center [548, 96] width 193 height 12
click at [487, 94] on span "Back to All Tasks" at bounding box center [485, 96] width 39 height 6
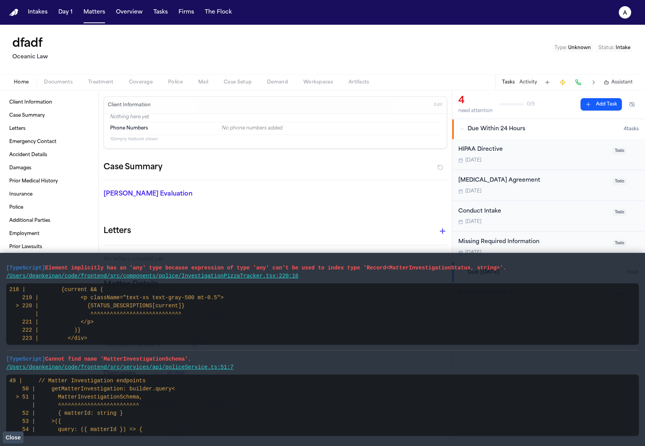
click at [512, 207] on div "Conduct Intake" at bounding box center [534, 211] width 150 height 9
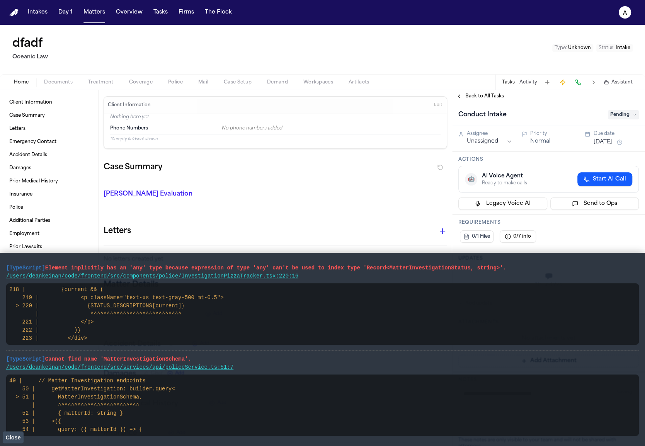
click at [500, 102] on div "Back to All Tasks" at bounding box center [548, 96] width 193 height 12
click at [498, 96] on span "Back to All Tasks" at bounding box center [485, 96] width 39 height 6
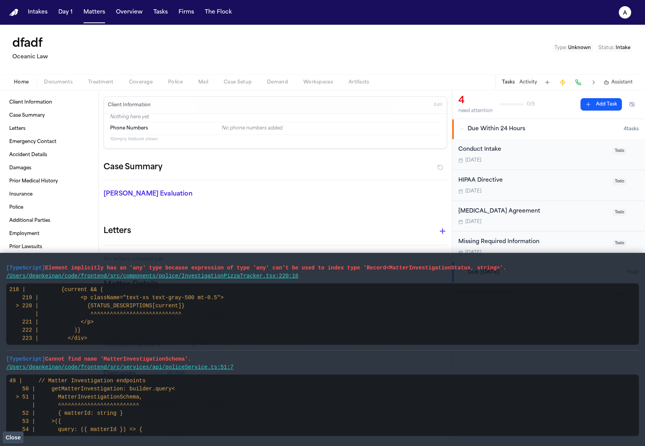
click at [510, 227] on div "Retainer Agreement Today Todo" at bounding box center [548, 216] width 193 height 31
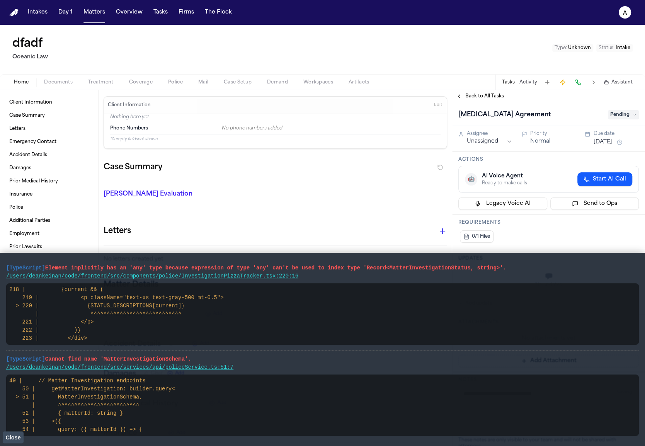
scroll to position [153, 0]
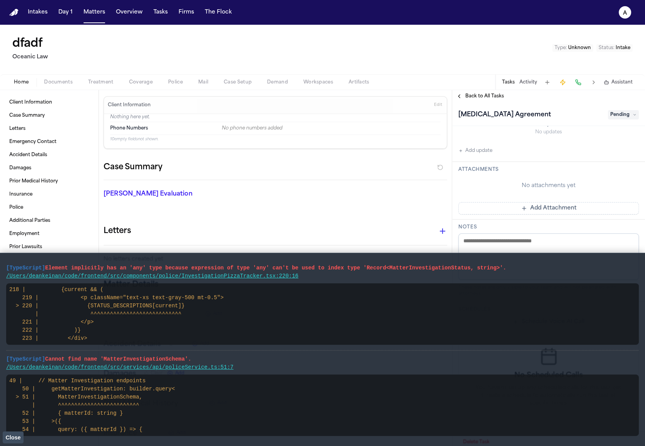
click at [17, 435] on span "Close" at bounding box center [12, 438] width 15 height 6
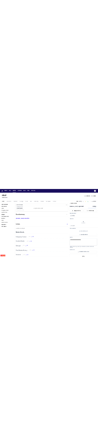
scroll to position [0, 0]
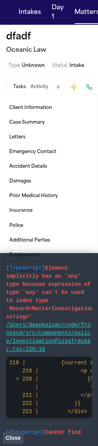
click at [19, 87] on button "Tasks" at bounding box center [19, 87] width 13 height 6
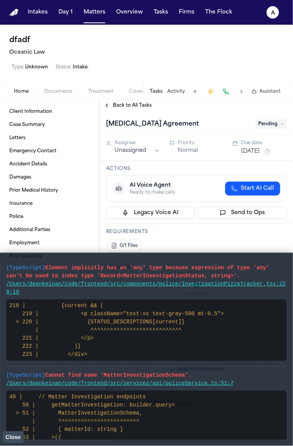
type textarea "*"
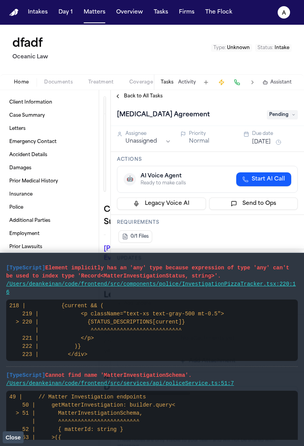
click at [98, 95] on span "Back to All Tasks" at bounding box center [143, 96] width 39 height 6
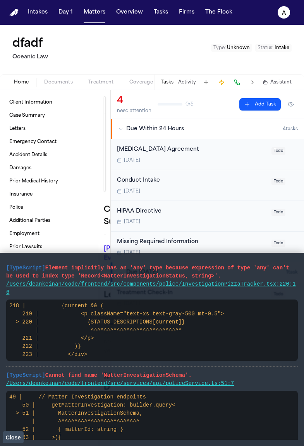
click at [98, 240] on div "Missing Required Information" at bounding box center [192, 242] width 150 height 9
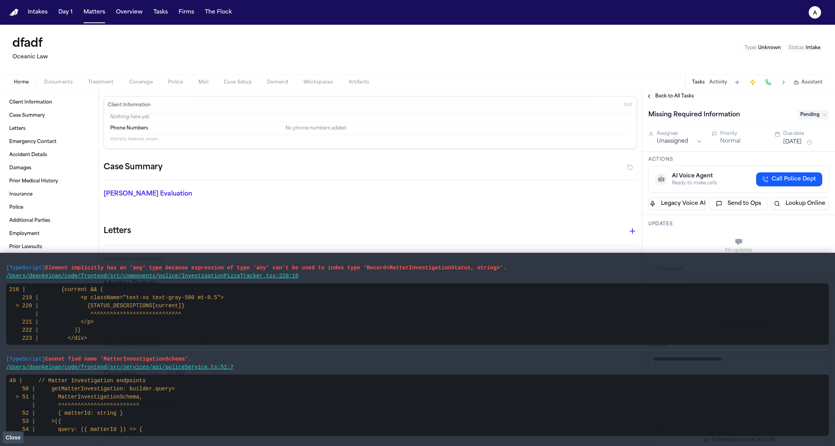
click at [12, 437] on span "Close" at bounding box center [12, 438] width 15 height 6
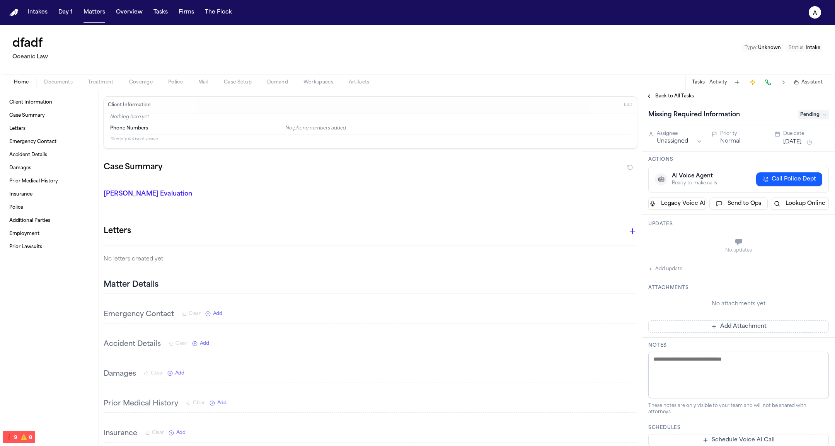
click at [98, 87] on div "Home Documents Treatment Coverage Police Mail Case Setup Demand Workspaces Arti…" at bounding box center [417, 81] width 835 height 15
click at [98, 77] on div "Home Documents Treatment Coverage Police Mail Case Setup Demand Workspaces Arti…" at bounding box center [417, 81] width 835 height 15
click at [98, 80] on span "Police" at bounding box center [175, 82] width 15 height 6
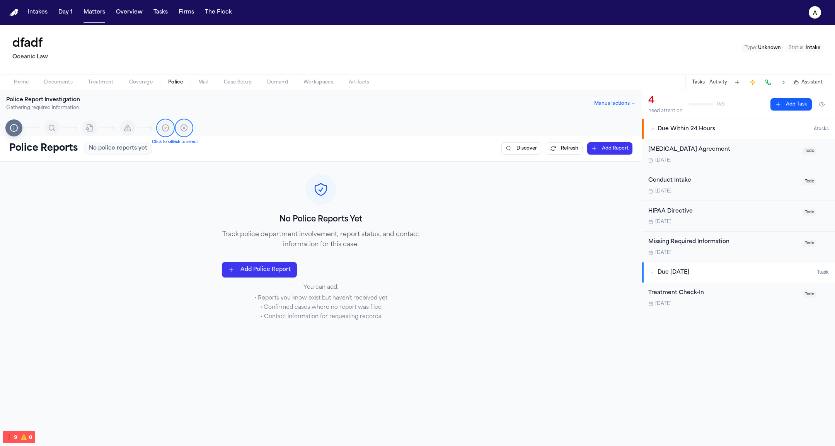
click at [98, 105] on button "Manual actions →" at bounding box center [614, 104] width 41 height 6
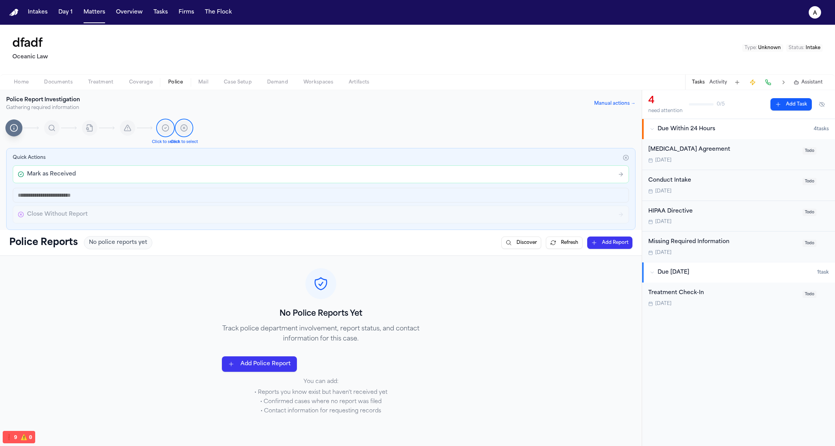
click at [98, 195] on input "text" at bounding box center [321, 195] width 616 height 15
type input "*"
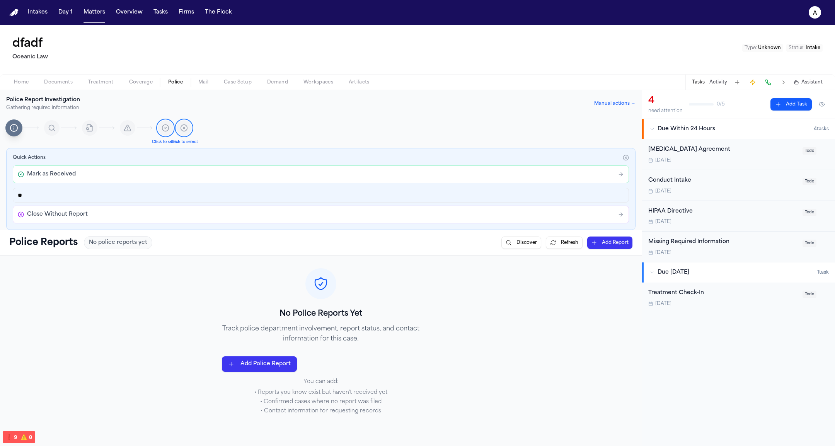
type input "*"
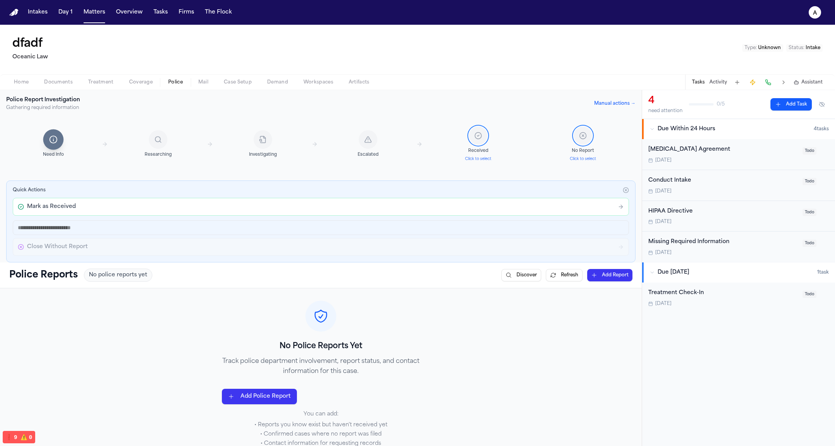
click at [98, 190] on div "Quick Actions" at bounding box center [321, 190] width 616 height 6
click at [98, 189] on icon at bounding box center [626, 190] width 6 height 6
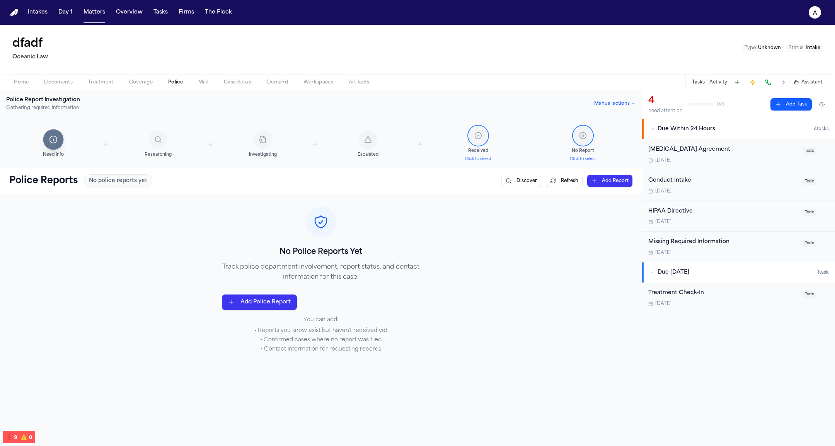
click at [92, 16] on button "Matters" at bounding box center [94, 12] width 28 height 14
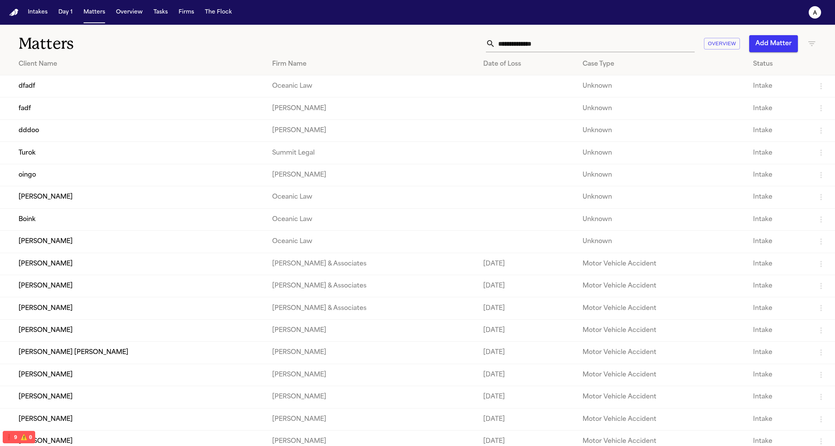
click at [98, 38] on button "Add Matter" at bounding box center [773, 43] width 49 height 17
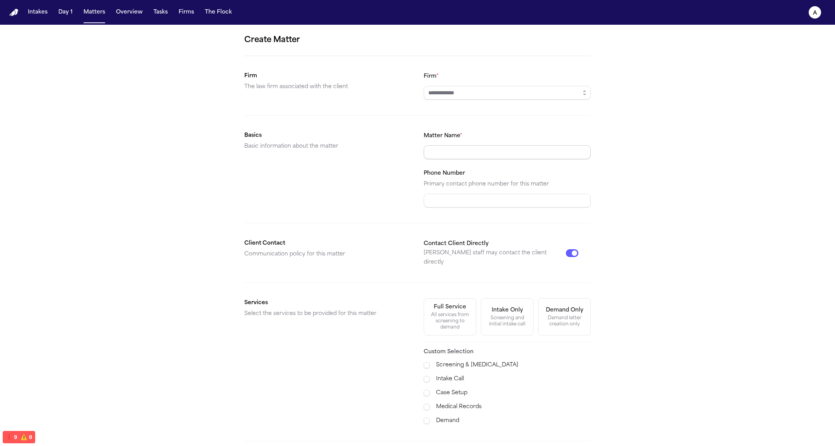
click at [98, 142] on div "Matter Name *" at bounding box center [507, 145] width 167 height 28
click at [98, 157] on input "Matter Name *" at bounding box center [507, 152] width 167 height 14
type input "****"
click at [98, 104] on form "Create Matter Firm The law firm associated with the client Firm * Basics Basic …" at bounding box center [417, 270] width 346 height 473
click at [98, 88] on div "Create Matter Firm The law firm associated with the client Firm * Basics Basic …" at bounding box center [417, 270] width 835 height 491
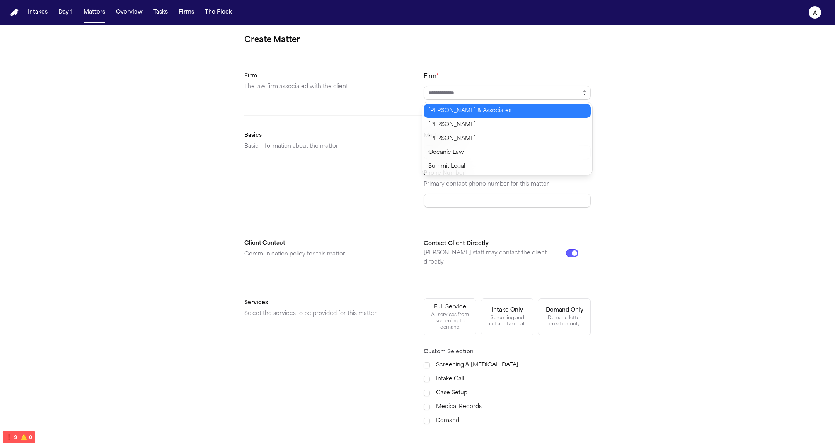
click at [98, 91] on icon "button" at bounding box center [585, 91] width 2 height 1
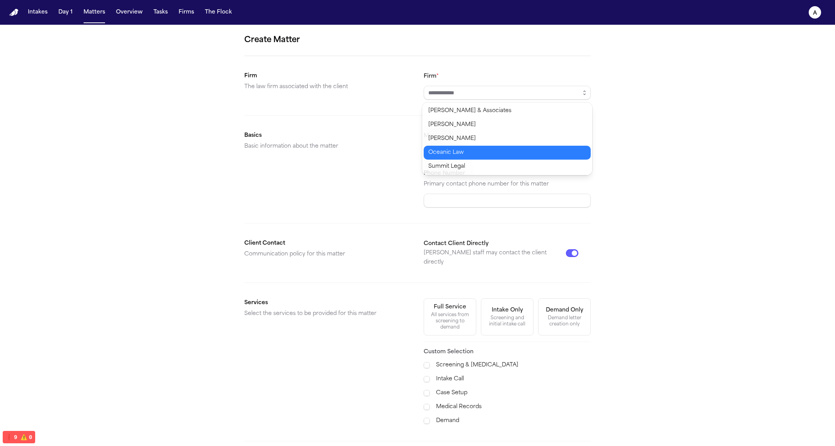
type input "**********"
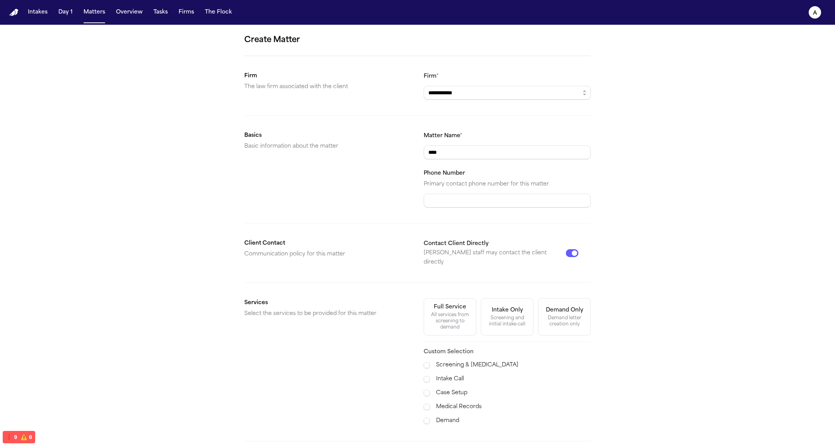
click at [98, 164] on body "**********" at bounding box center [417, 223] width 835 height 446
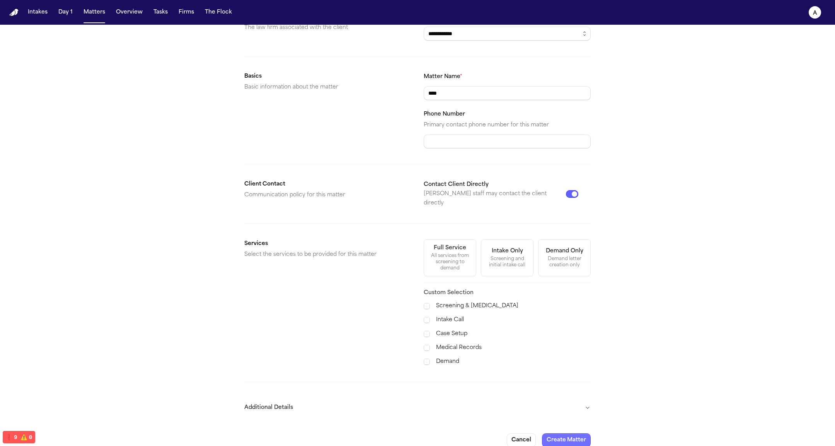
click at [98, 433] on button "Create Matter" at bounding box center [566, 440] width 49 height 14
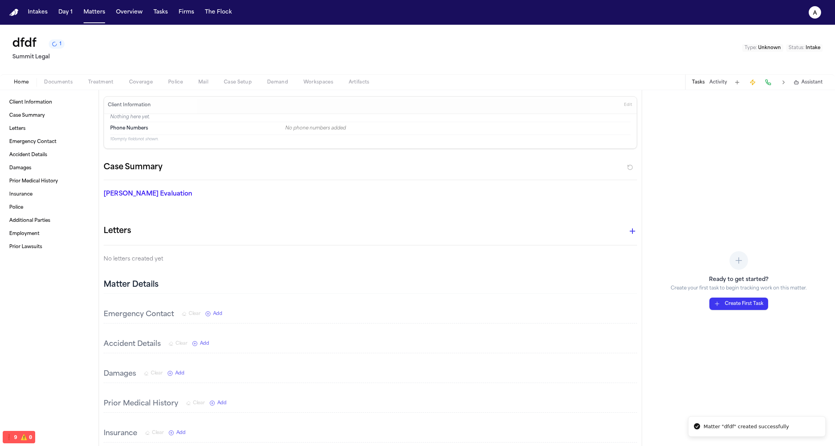
click at [98, 84] on span "Police" at bounding box center [175, 82] width 15 height 6
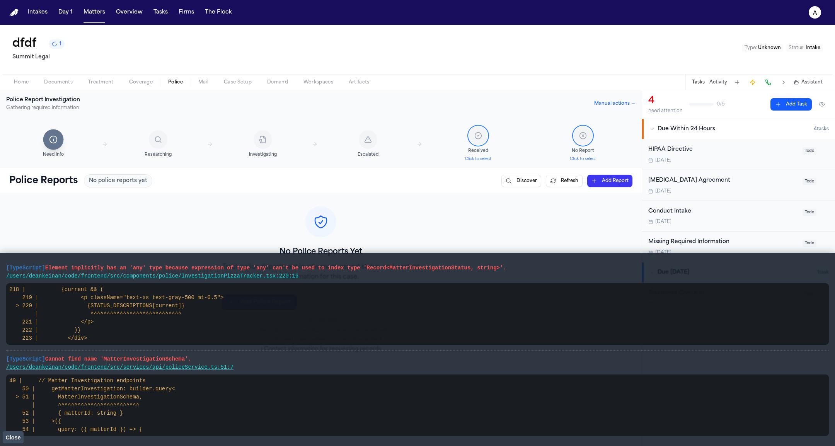
click at [11, 435] on span "Close" at bounding box center [12, 438] width 15 height 6
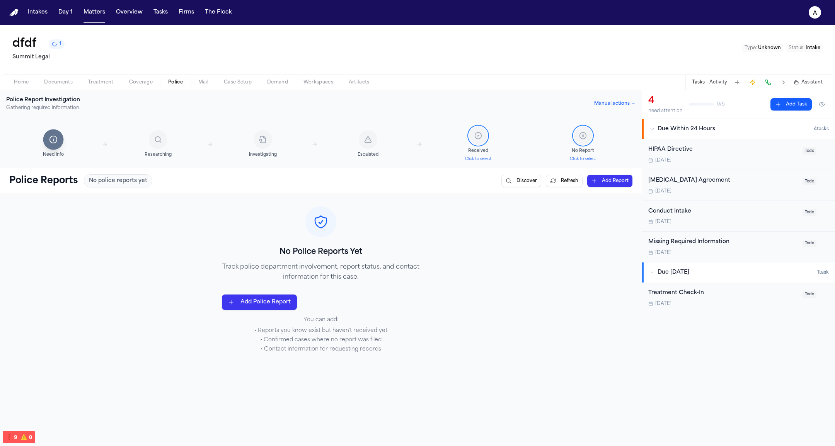
click at [701, 249] on div "Missing Required Information Tomorrow" at bounding box center [723, 247] width 150 height 18
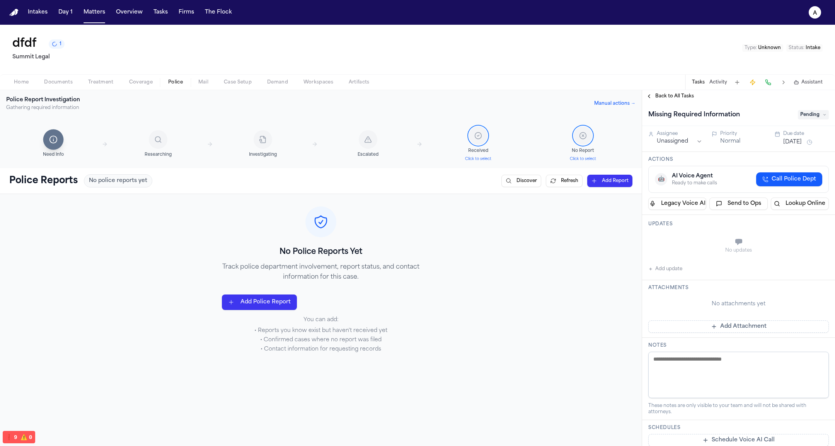
click at [482, 276] on div "No Police Reports Yet Track police department involvement, report status, and c…" at bounding box center [321, 280] width 642 height 172
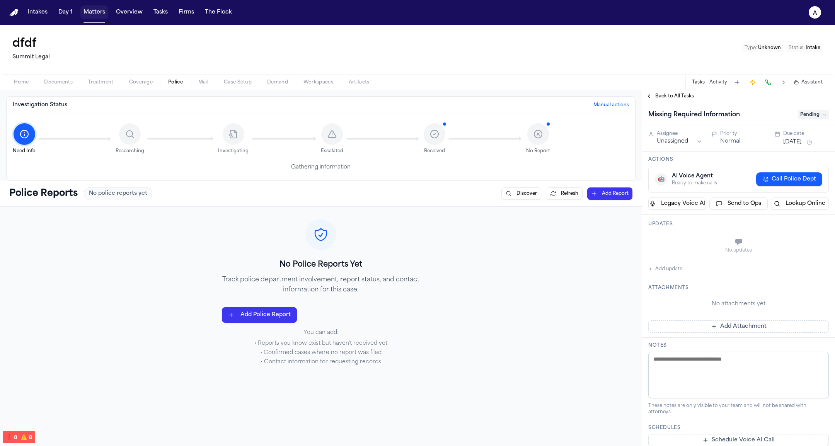
click at [94, 10] on button "Matters" at bounding box center [94, 12] width 28 height 14
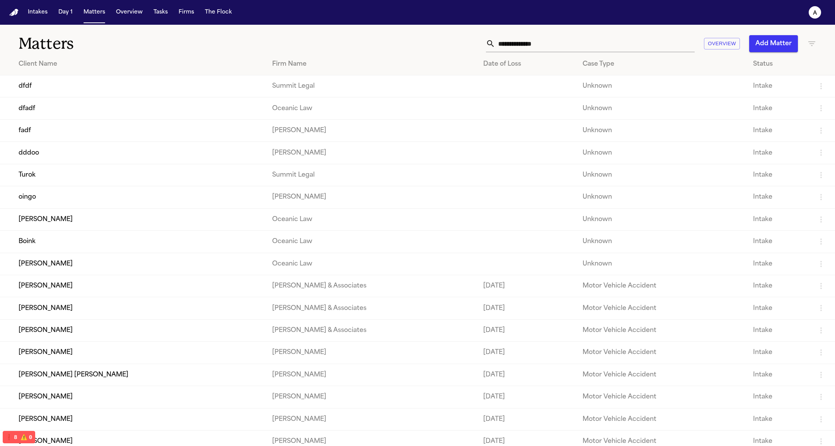
click at [780, 49] on button "Add Matter" at bounding box center [773, 43] width 49 height 17
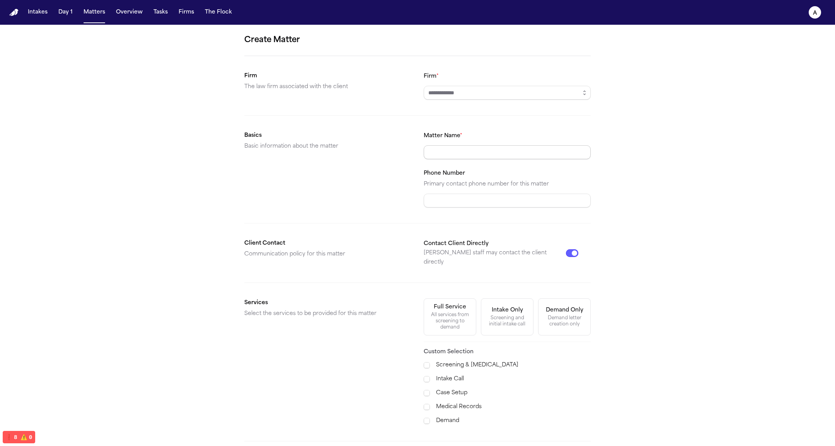
click at [529, 147] on input "Matter Name *" at bounding box center [507, 152] width 167 height 14
type input "******"
click at [589, 92] on button "button" at bounding box center [584, 93] width 12 height 14
click at [524, 175] on form "Create Matter Firm The law firm associated with the client Firm * Basics Basic …" at bounding box center [417, 270] width 346 height 473
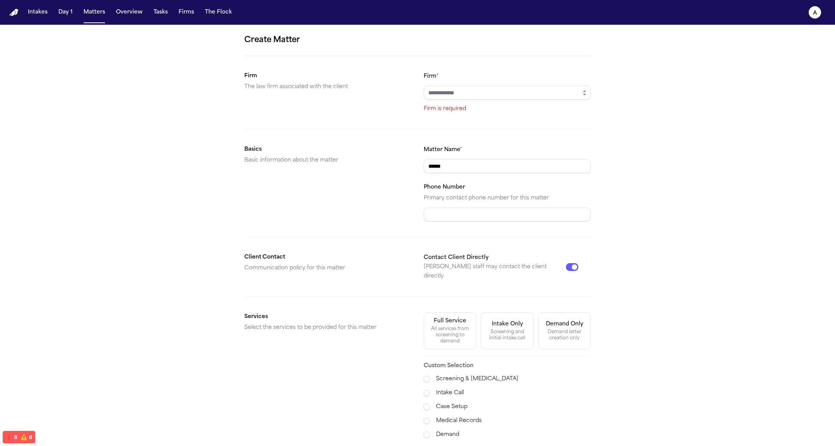
click at [582, 90] on icon "button" at bounding box center [585, 93] width 6 height 6
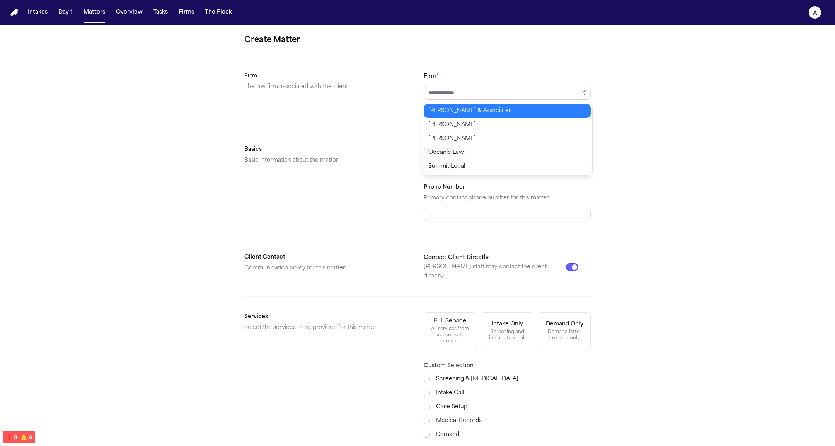
type input "**********"
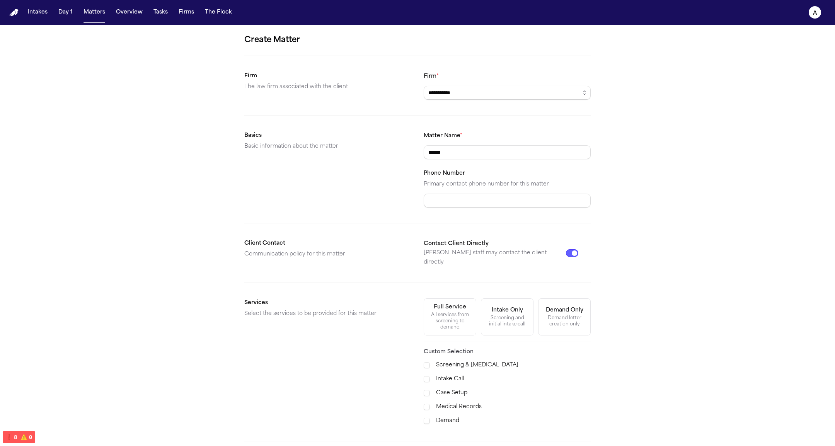
click at [529, 136] on body "**********" at bounding box center [417, 223] width 835 height 446
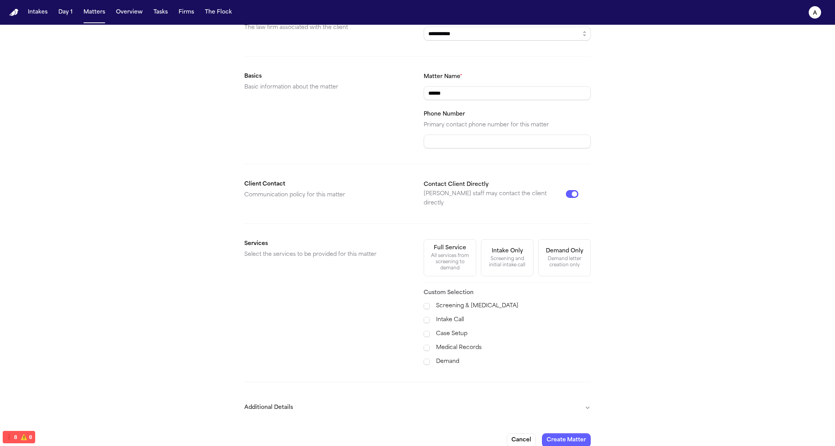
click at [542, 433] on button "Create Matter" at bounding box center [566, 440] width 49 height 14
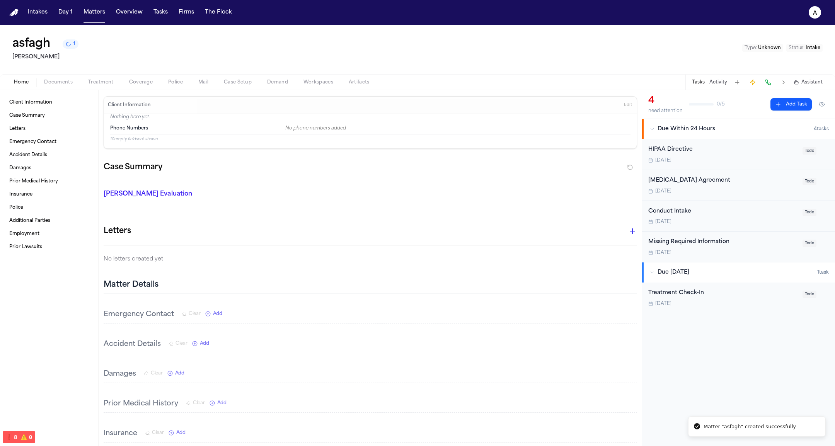
click at [691, 255] on div "[DATE]" at bounding box center [723, 253] width 150 height 6
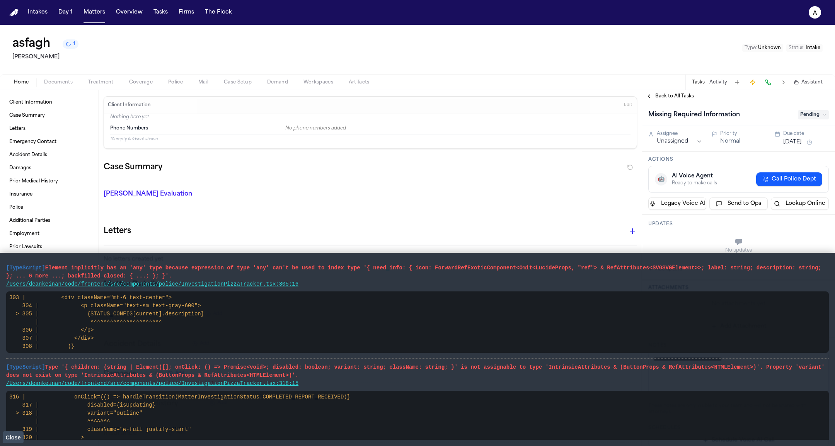
click at [500, 227] on div "Letters" at bounding box center [371, 231] width 534 height 15
click at [20, 436] on span "Close" at bounding box center [12, 438] width 15 height 6
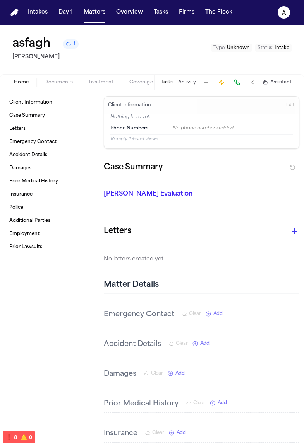
click at [169, 82] on button "Tasks" at bounding box center [166, 82] width 13 height 6
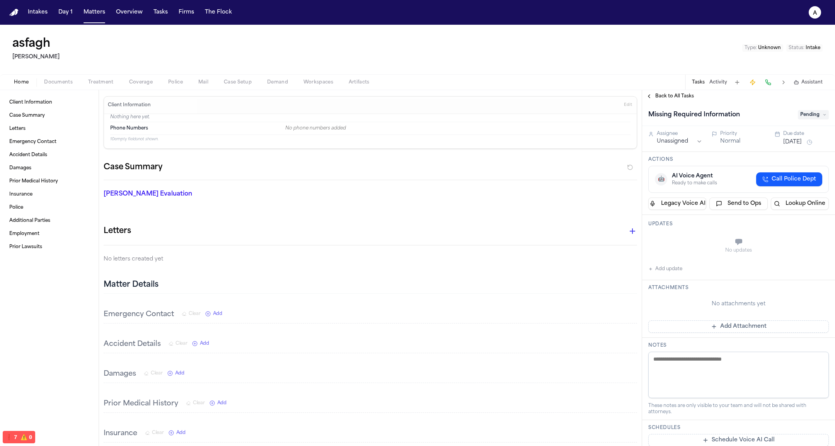
click at [173, 80] on span "Police" at bounding box center [175, 82] width 15 height 6
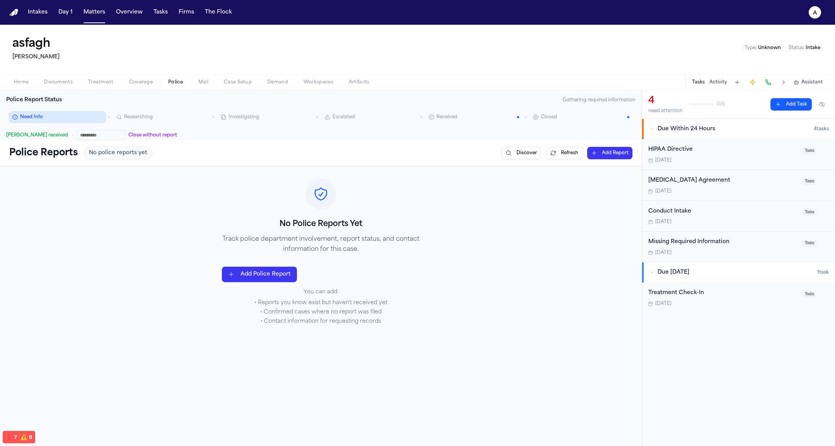
click at [249, 186] on div at bounding box center [321, 194] width 198 height 31
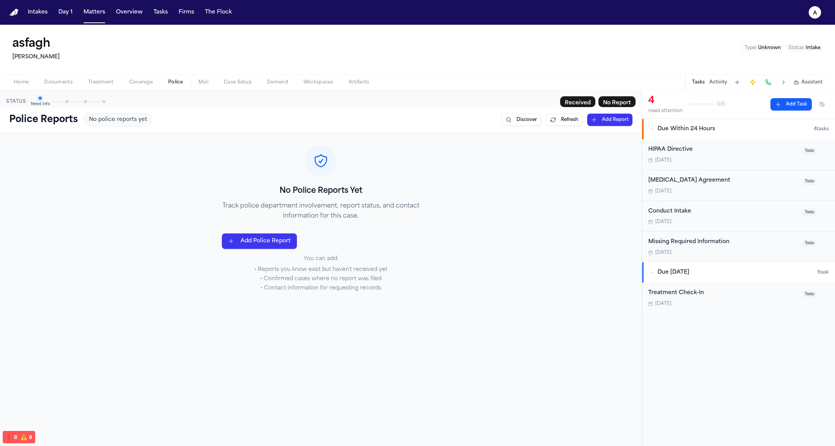
click at [706, 244] on div "Missing Required Information" at bounding box center [723, 242] width 150 height 9
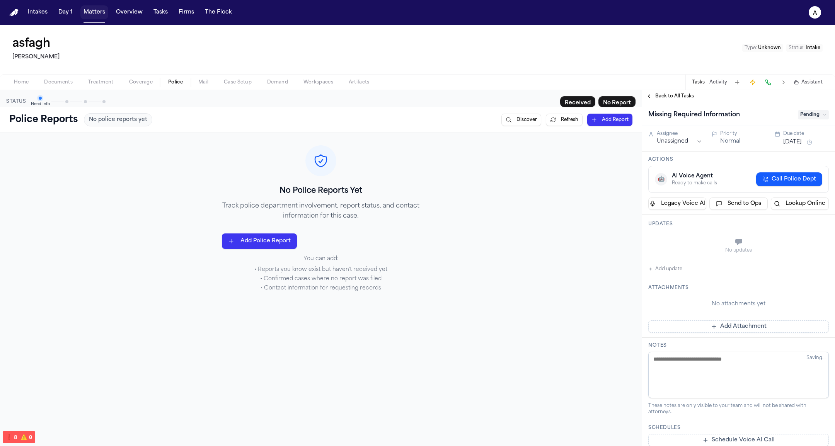
click at [94, 8] on button "Matters" at bounding box center [94, 12] width 28 height 14
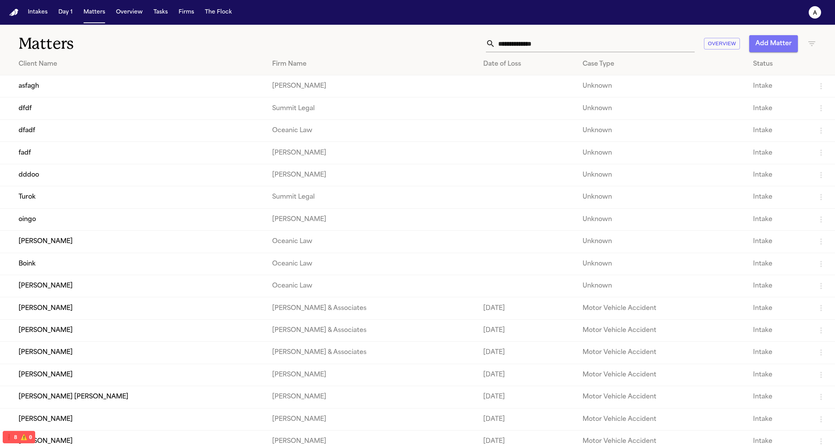
click at [754, 39] on button "Add Matter" at bounding box center [773, 43] width 49 height 17
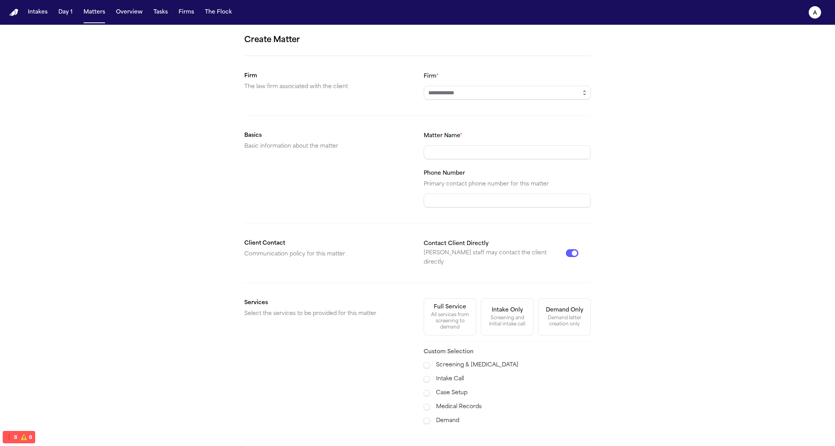
click at [580, 89] on button "button" at bounding box center [584, 93] width 12 height 14
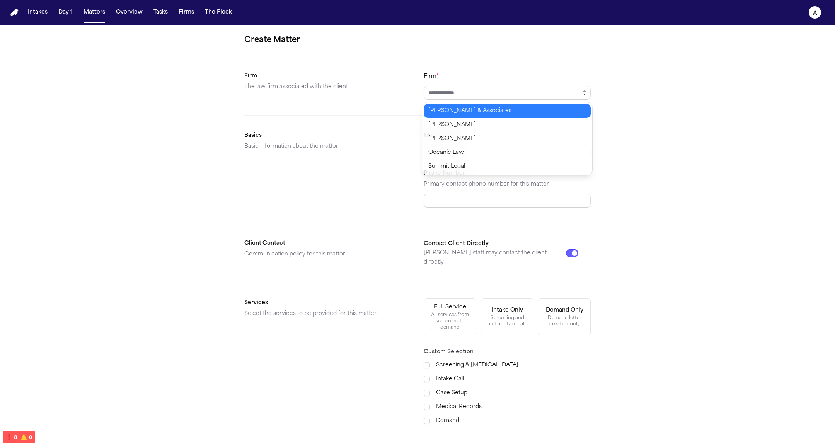
type input "**********"
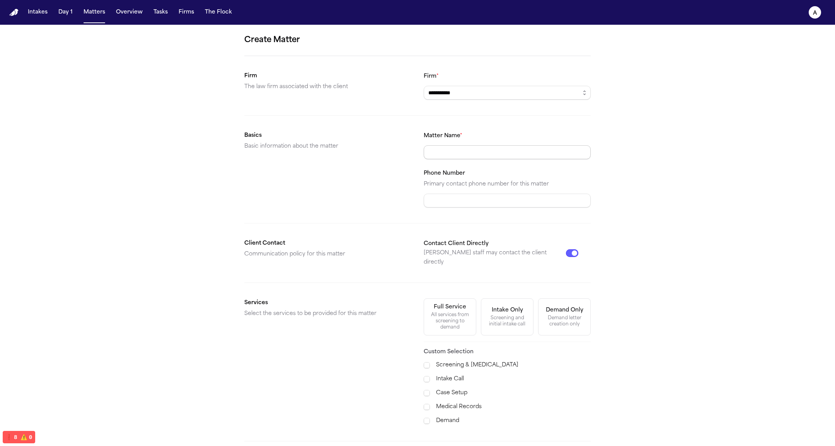
click at [541, 153] on body "**********" at bounding box center [417, 223] width 835 height 446
click at [529, 157] on input "Matter Name *" at bounding box center [507, 152] width 167 height 14
type input "*****"
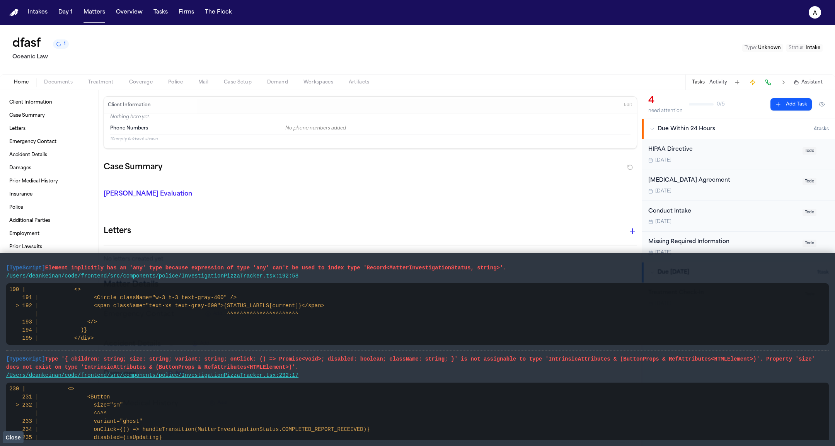
click at [684, 239] on div "Missing Required Information" at bounding box center [723, 242] width 150 height 9
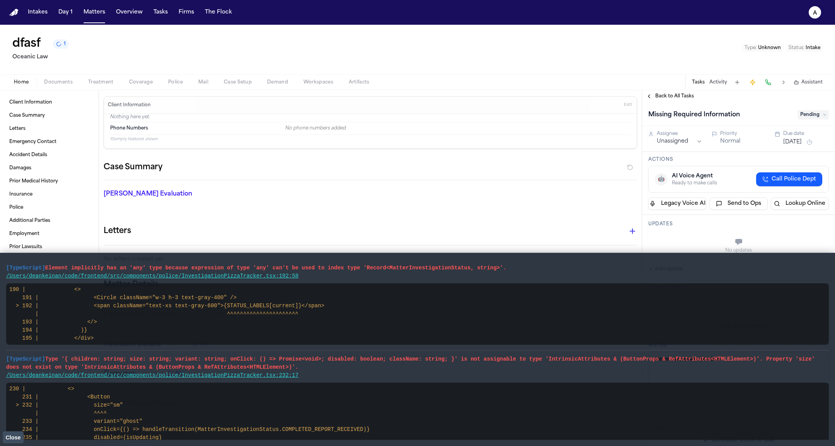
click at [10, 438] on span "Close" at bounding box center [12, 438] width 15 height 6
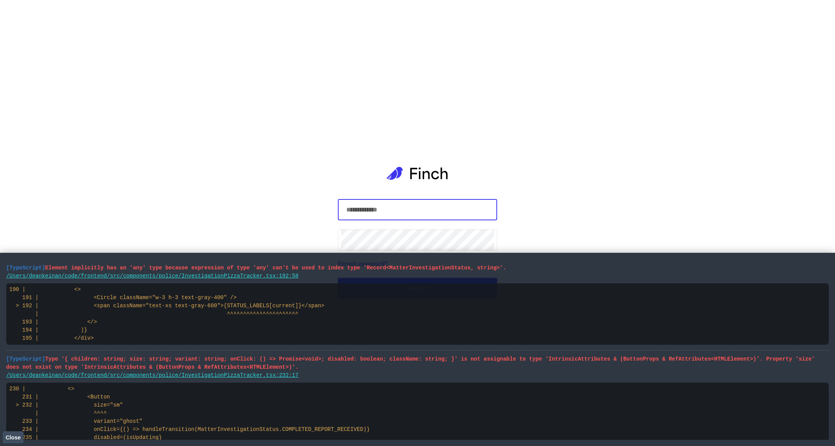
type input "**********"
click at [20, 436] on span "Close" at bounding box center [12, 438] width 15 height 6
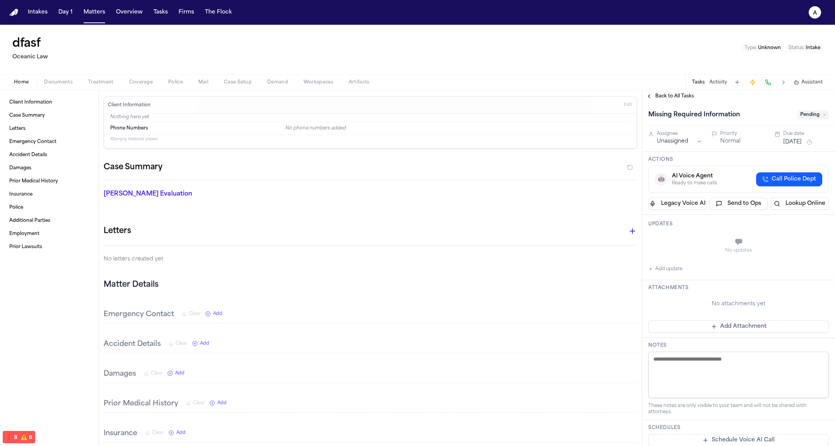
click at [92, 9] on button "Matters" at bounding box center [94, 12] width 28 height 14
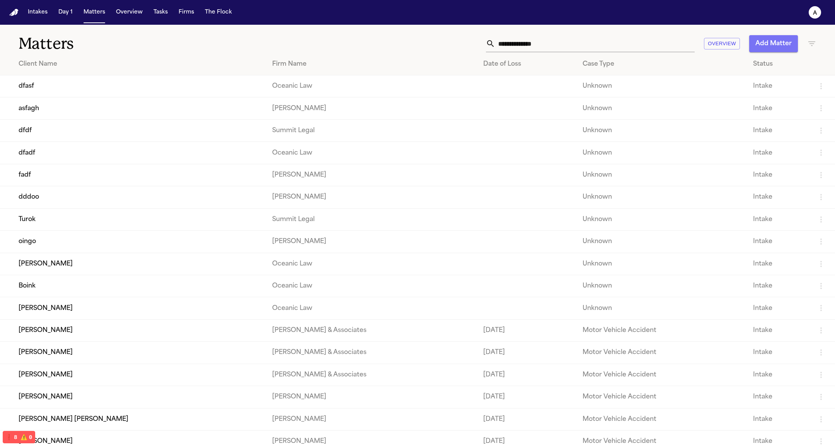
click at [783, 44] on button "Add Matter" at bounding box center [773, 43] width 49 height 17
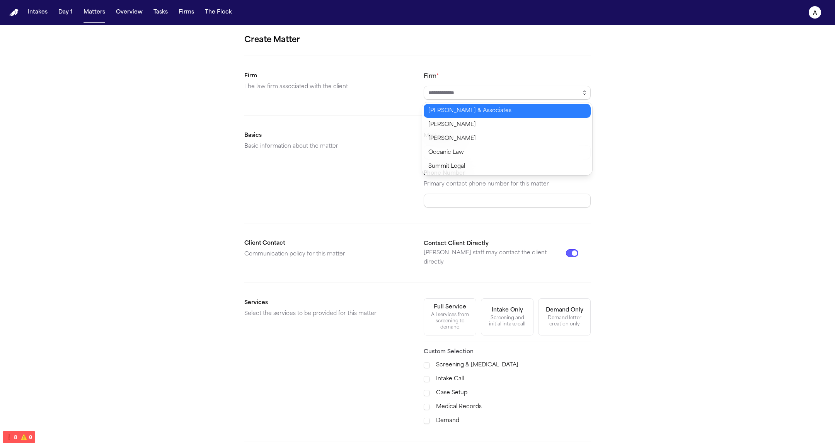
click at [582, 93] on icon "button" at bounding box center [585, 93] width 6 height 6
type input "**********"
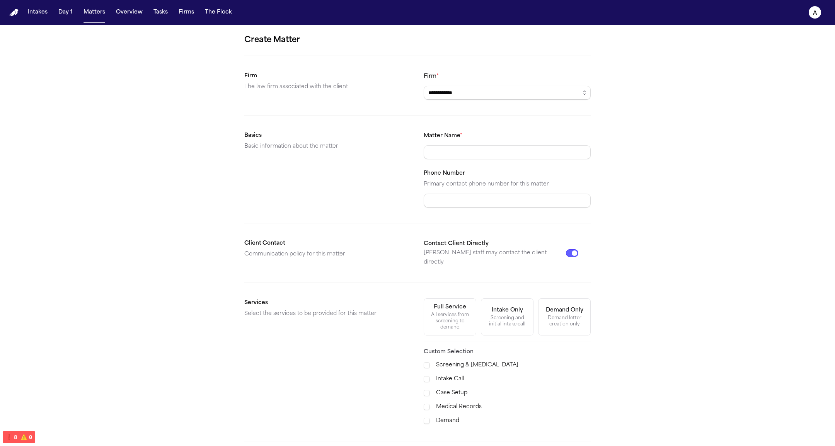
click at [534, 171] on body "**********" at bounding box center [417, 223] width 835 height 446
click at [526, 162] on div "Matter Name * Phone Number Primary contact phone number for this matter" at bounding box center [507, 169] width 167 height 77
click at [524, 156] on input "Matter Name *" at bounding box center [507, 152] width 167 height 14
type input "****"
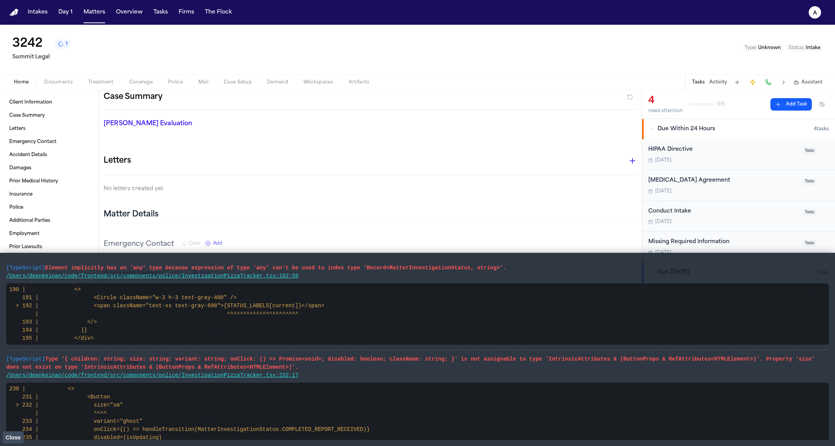
scroll to position [116, 0]
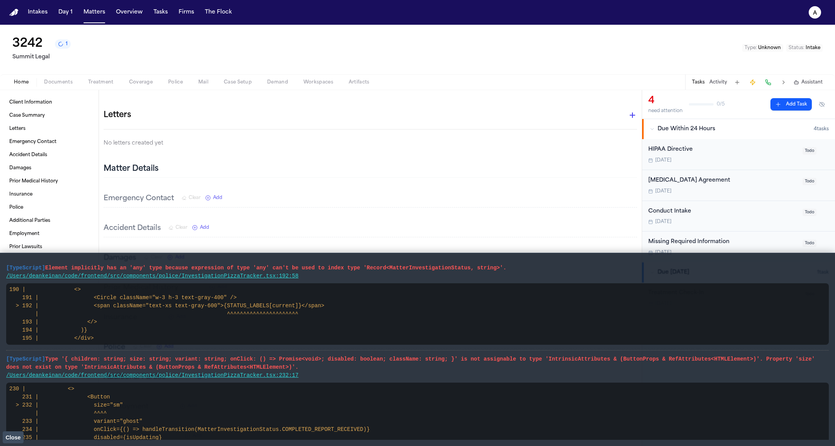
click at [700, 232] on div "Missing Required Information [DATE] Todo" at bounding box center [738, 247] width 193 height 31
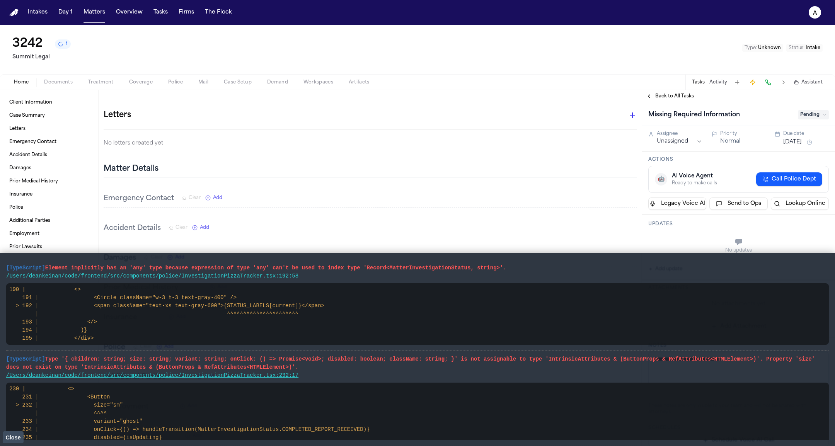
click at [15, 435] on span "Close" at bounding box center [12, 438] width 15 height 6
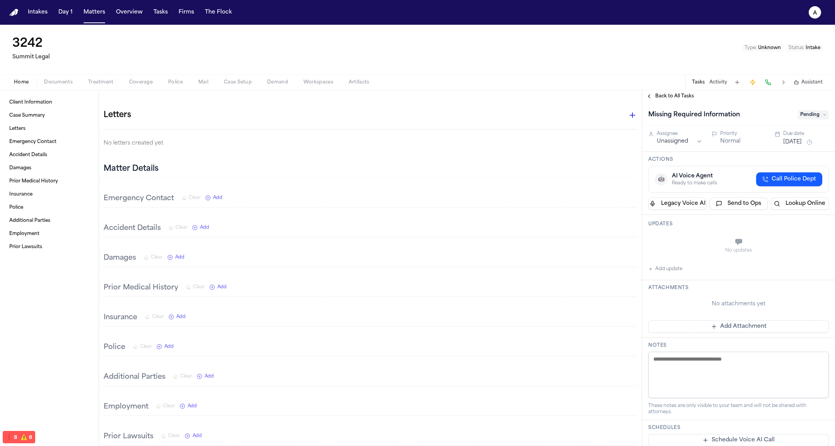
click at [99, 16] on button "Matters" at bounding box center [94, 12] width 28 height 14
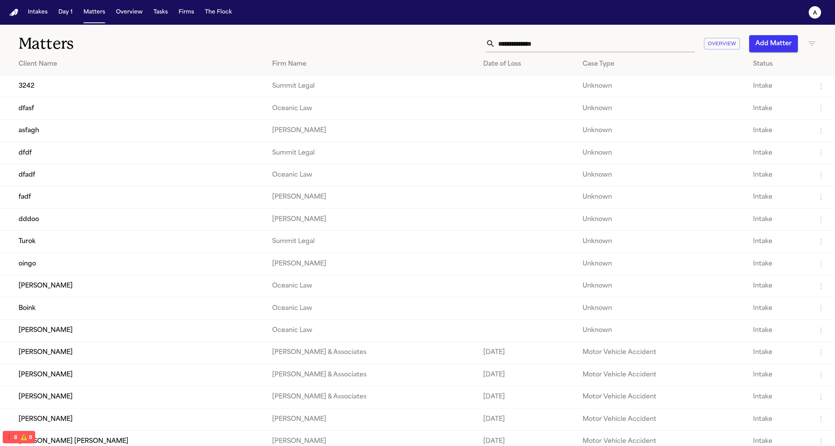
click at [796, 39] on button "Add Matter" at bounding box center [773, 43] width 49 height 17
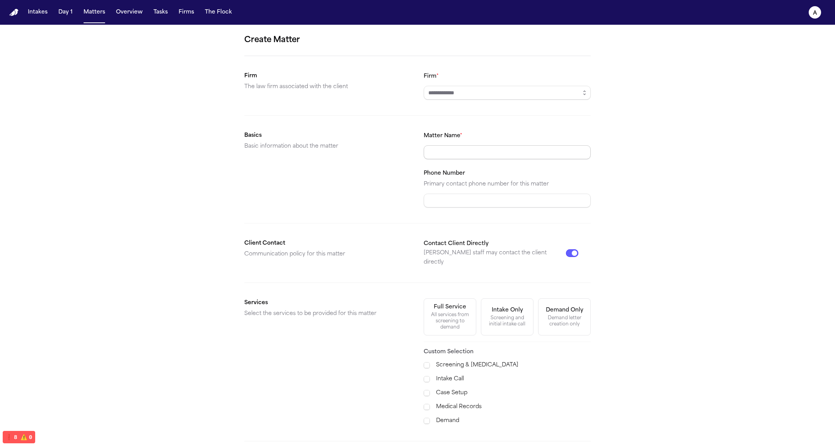
click at [456, 150] on input "Matter Name *" at bounding box center [507, 152] width 167 height 14
type input "*******"
click at [585, 90] on icon "button" at bounding box center [585, 93] width 6 height 6
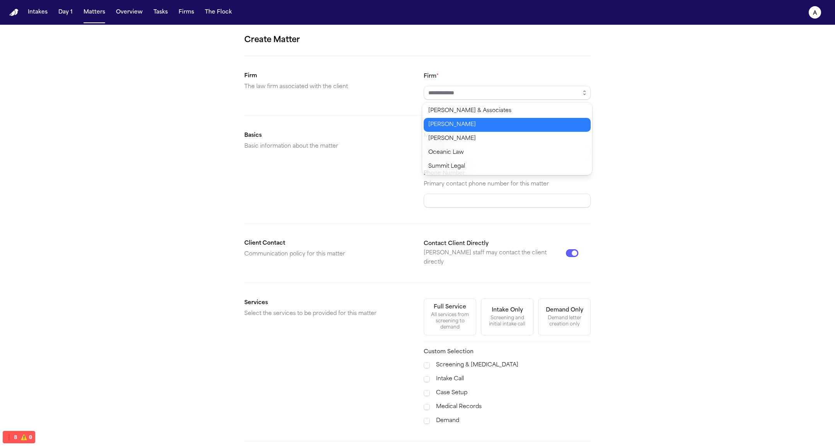
type input "**********"
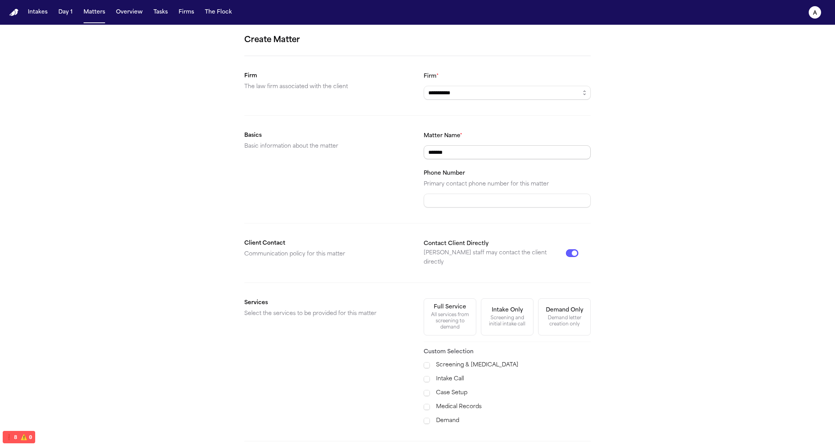
scroll to position [59, 0]
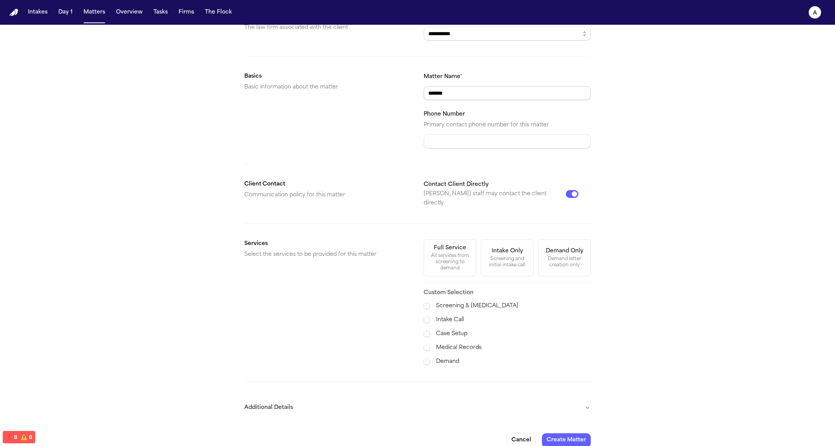
click at [542, 433] on button "Create Matter" at bounding box center [566, 440] width 49 height 14
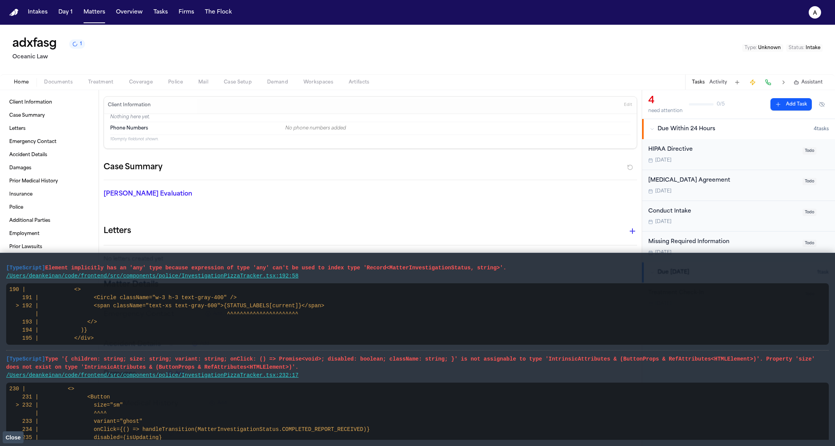
click at [22, 437] on button "Close" at bounding box center [13, 438] width 21 height 12
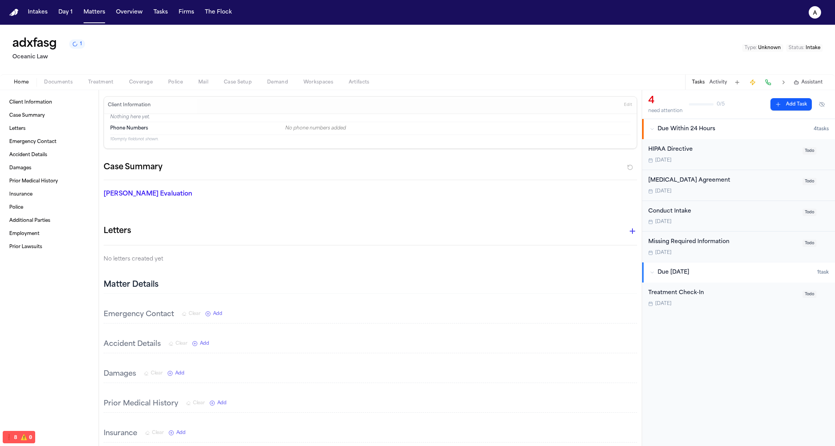
click at [711, 252] on div "[DATE]" at bounding box center [723, 253] width 150 height 6
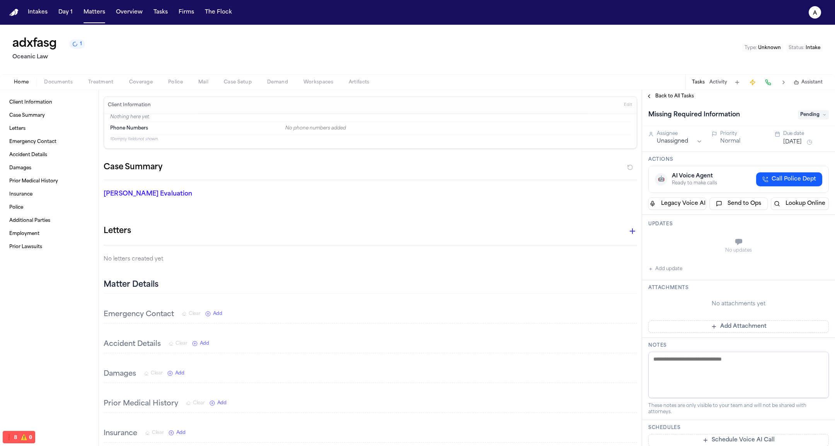
click at [660, 94] on span "Back to All Tasks" at bounding box center [674, 96] width 39 height 6
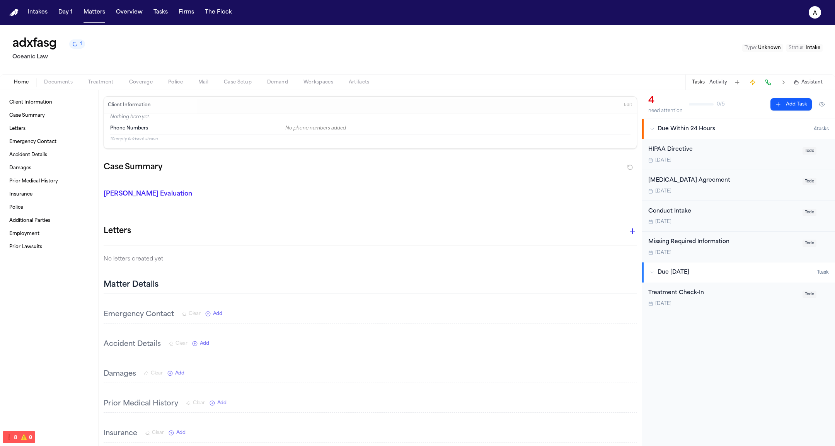
click at [53, 84] on span "Documents" at bounding box center [58, 82] width 29 height 6
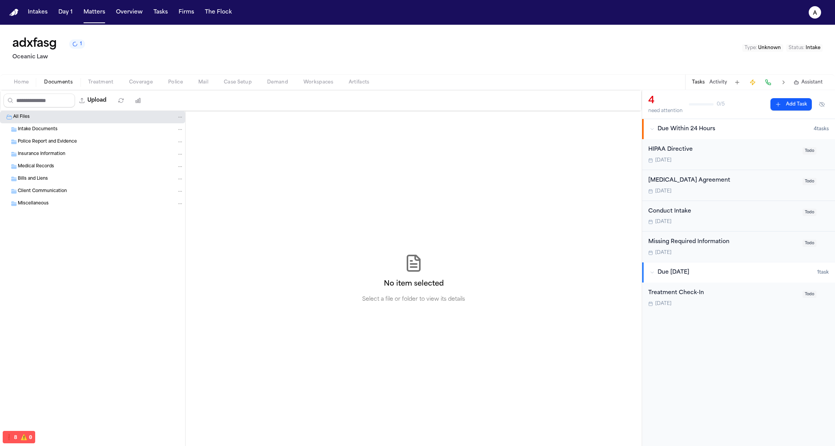
click at [104, 82] on span "Treatment" at bounding box center [101, 82] width 26 height 6
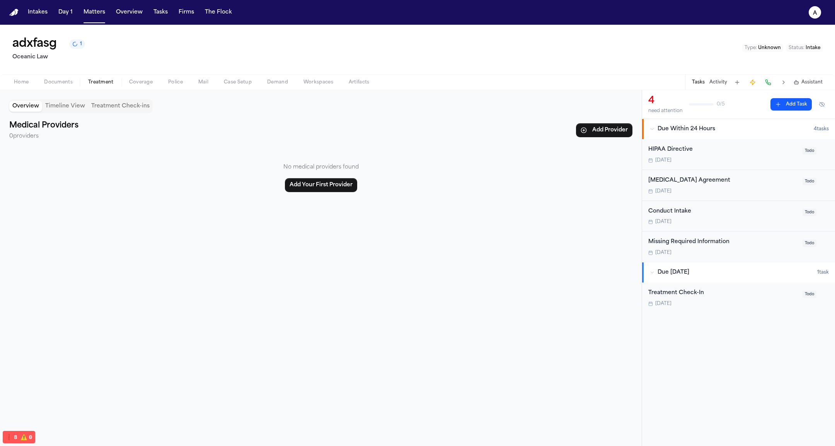
click at [137, 83] on span "Coverage" at bounding box center [141, 82] width 24 height 6
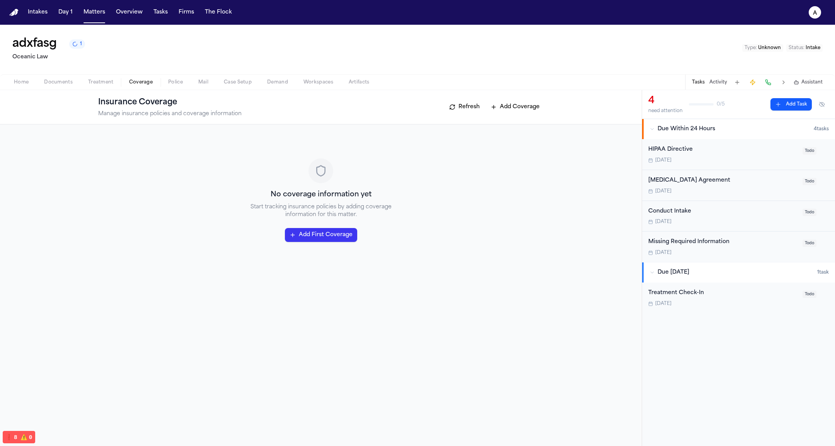
click at [166, 82] on button "Police" at bounding box center [175, 82] width 30 height 9
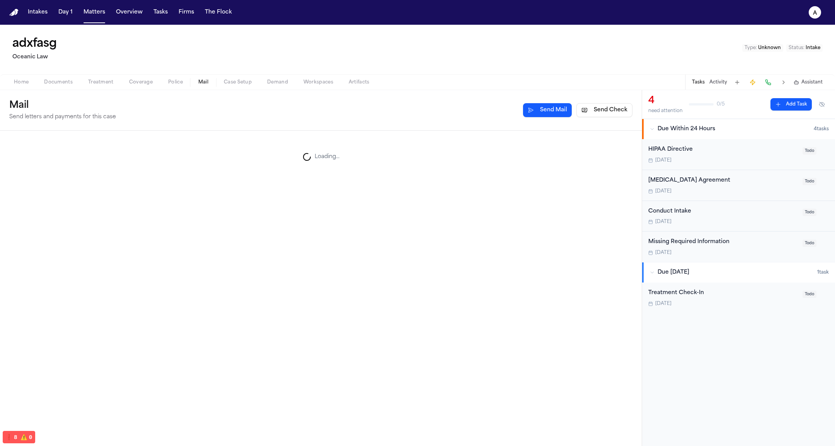
click at [202, 82] on span "Mail" at bounding box center [203, 82] width 10 height 6
click at [132, 77] on div "Home Documents Treatment Coverage Police Mail Case Setup Demand Workspaces Arti…" at bounding box center [417, 81] width 835 height 15
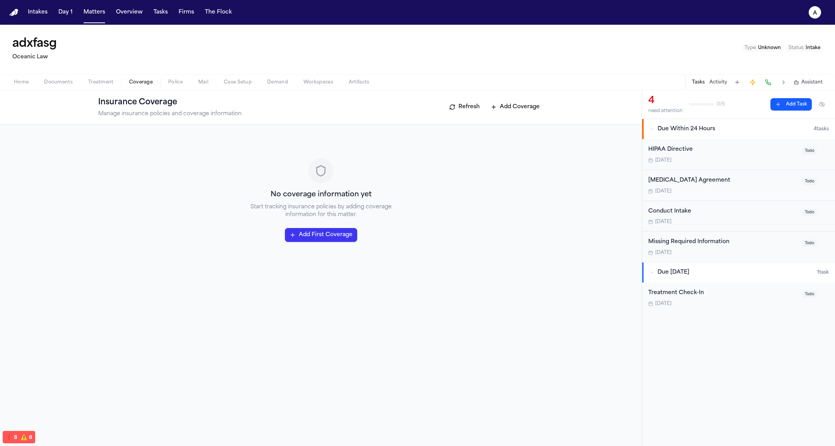
click at [83, 81] on button "Treatment" at bounding box center [100, 82] width 41 height 9
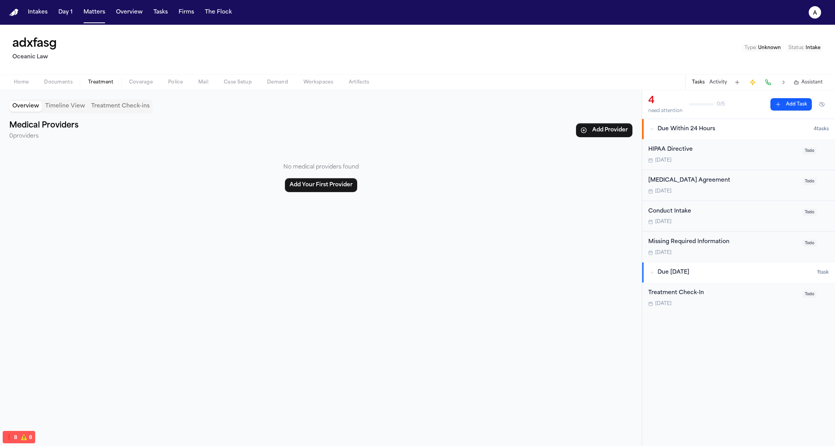
click at [41, 81] on button "Documents" at bounding box center [58, 82] width 44 height 9
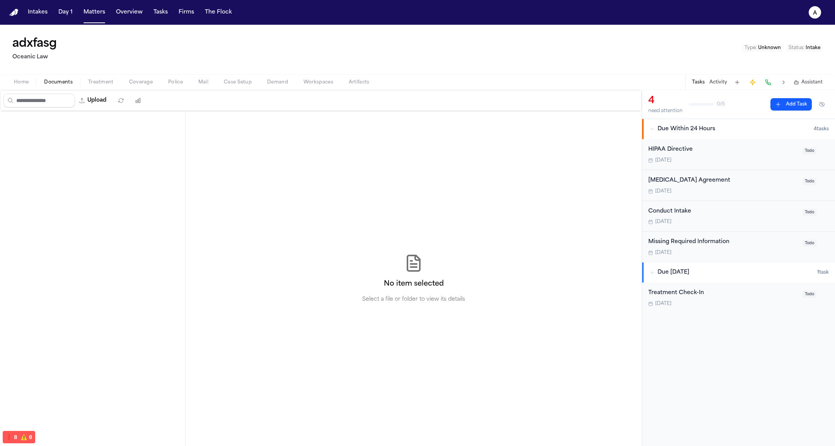
click at [695, 249] on div "Missing Required Information Tomorrow" at bounding box center [723, 247] width 150 height 18
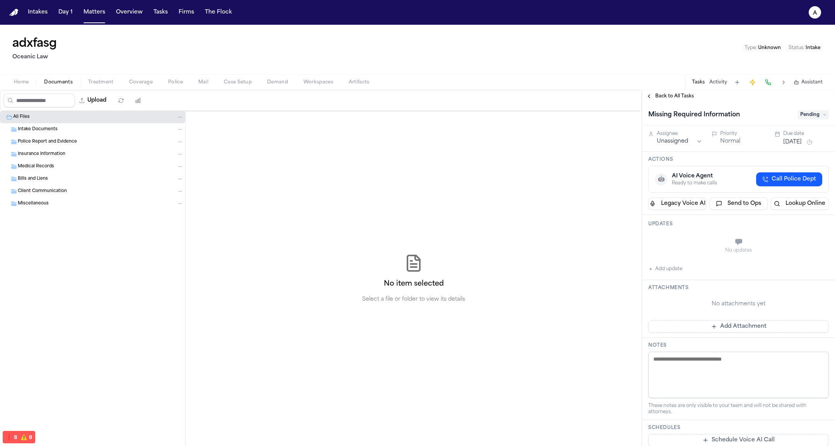
click at [493, 316] on div "No item selected Select a file or folder to view its details" at bounding box center [414, 278] width 456 height 335
click at [100, 15] on button "Matters" at bounding box center [94, 12] width 28 height 14
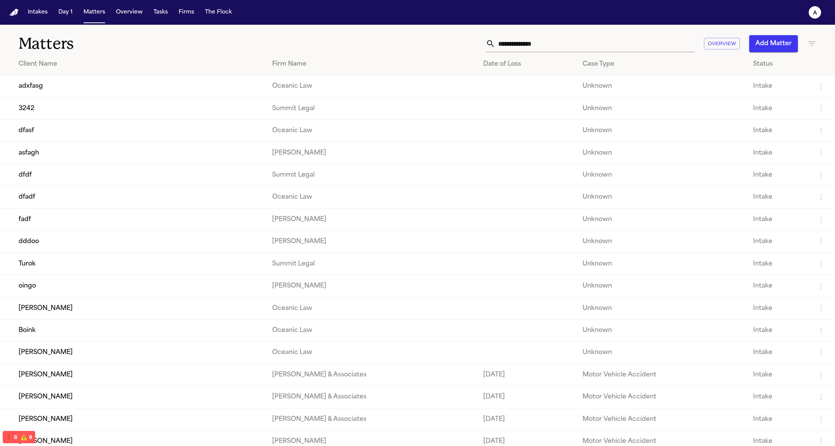
click at [785, 43] on button "Add Matter" at bounding box center [773, 43] width 49 height 17
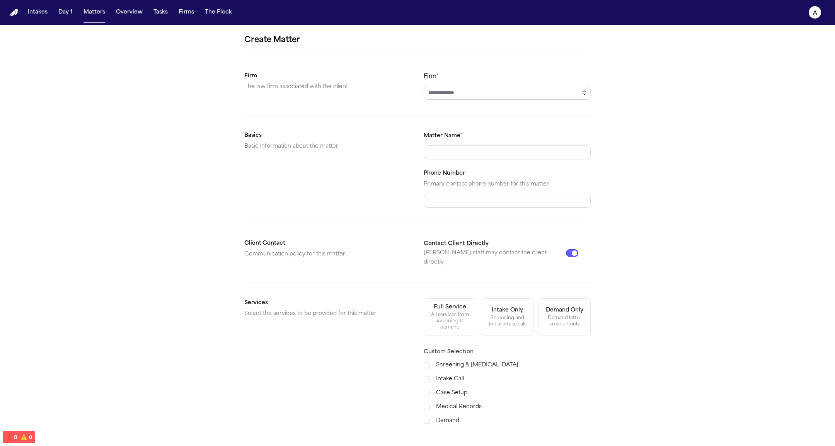
click at [583, 90] on icon "button" at bounding box center [585, 93] width 6 height 6
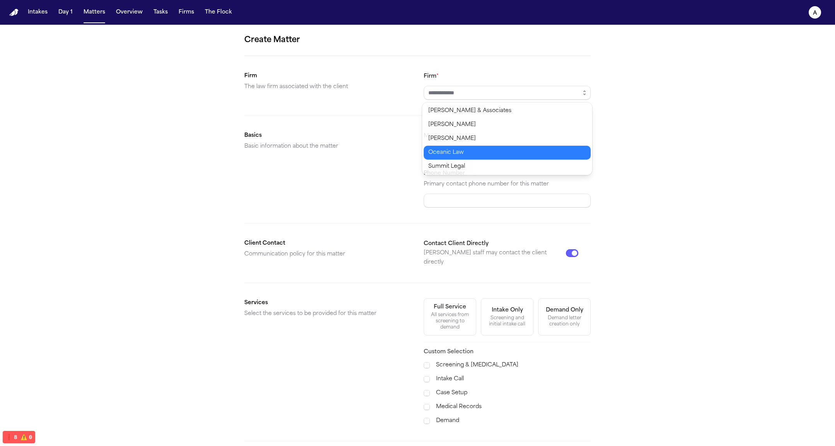
type input "**********"
click at [529, 157] on body "**********" at bounding box center [417, 223] width 835 height 446
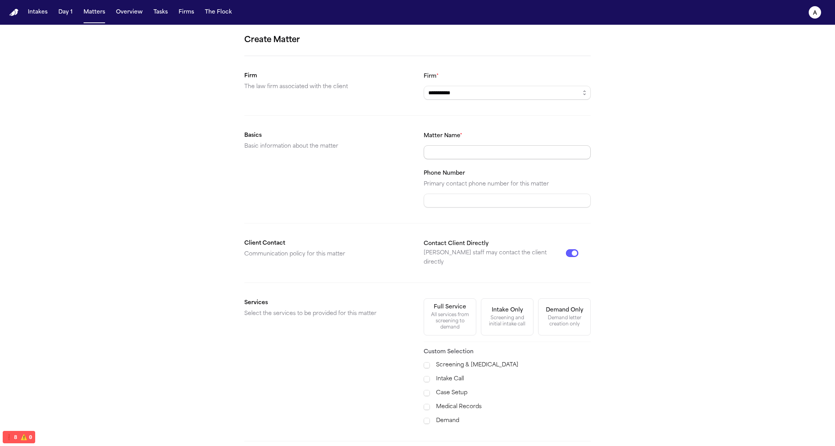
click at [509, 154] on input "Matter Name *" at bounding box center [507, 152] width 167 height 14
type input "***"
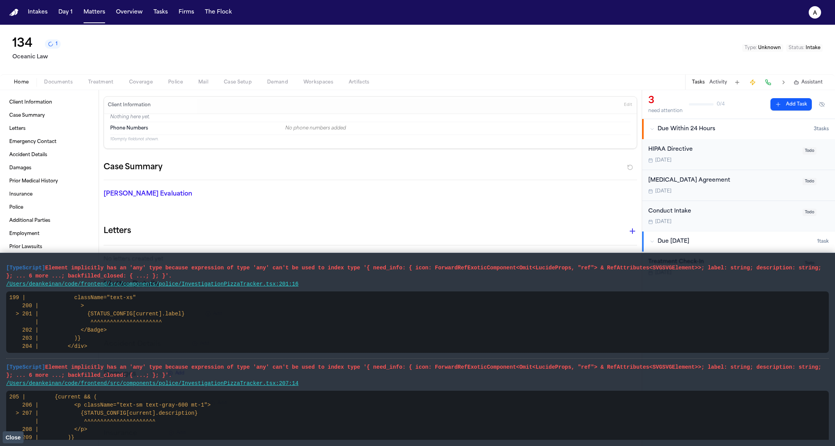
click at [15, 438] on span "Close" at bounding box center [12, 438] width 15 height 6
click at [696, 239] on div "Missing Required Information" at bounding box center [723, 242] width 150 height 9
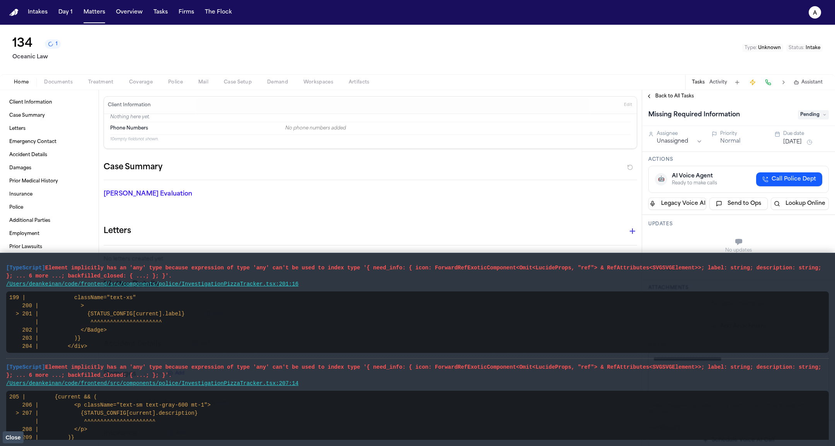
click at [9, 440] on button "Close" at bounding box center [13, 438] width 21 height 12
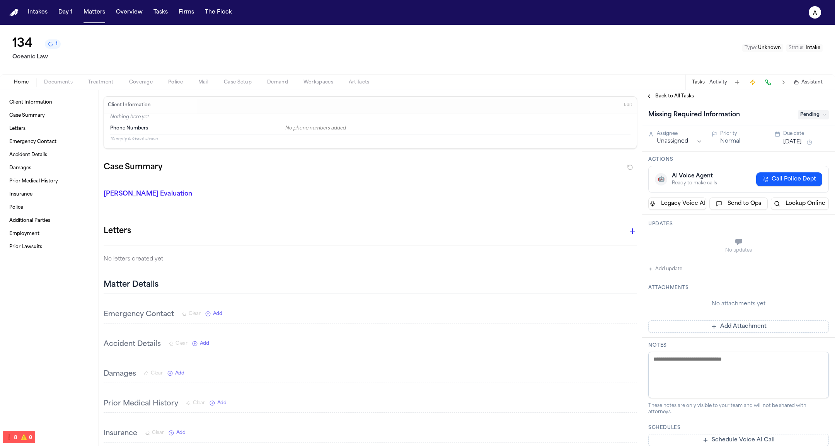
click at [453, 351] on div "Accident Details Clear Add" at bounding box center [371, 344] width 534 height 17
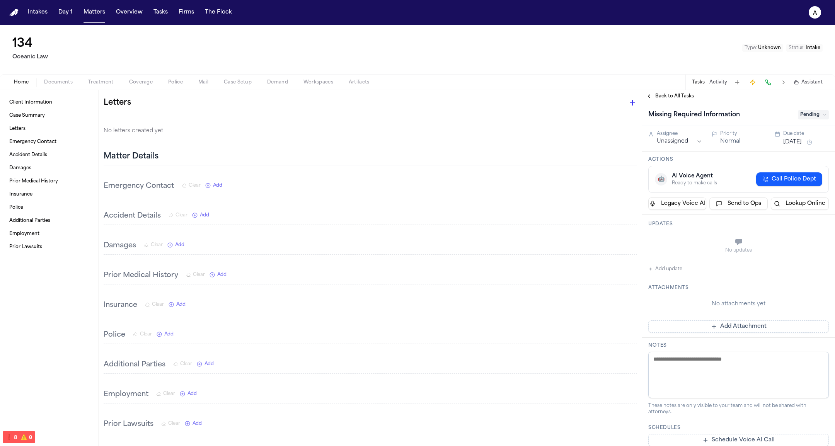
scroll to position [126, 0]
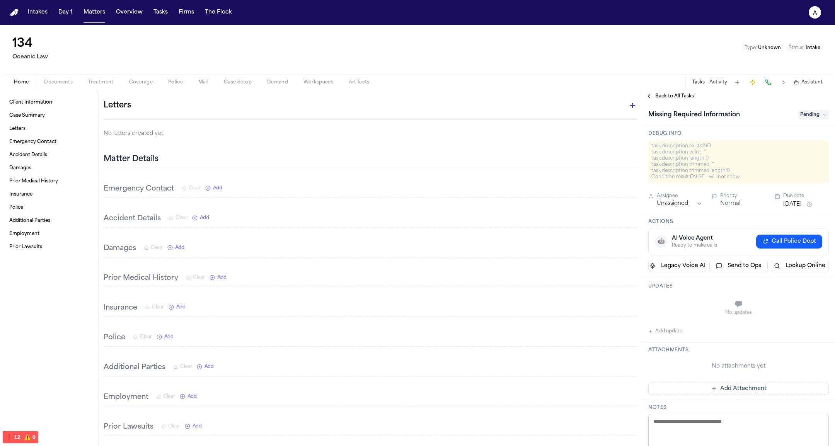
click at [679, 97] on span "Back to All Tasks" at bounding box center [674, 96] width 39 height 6
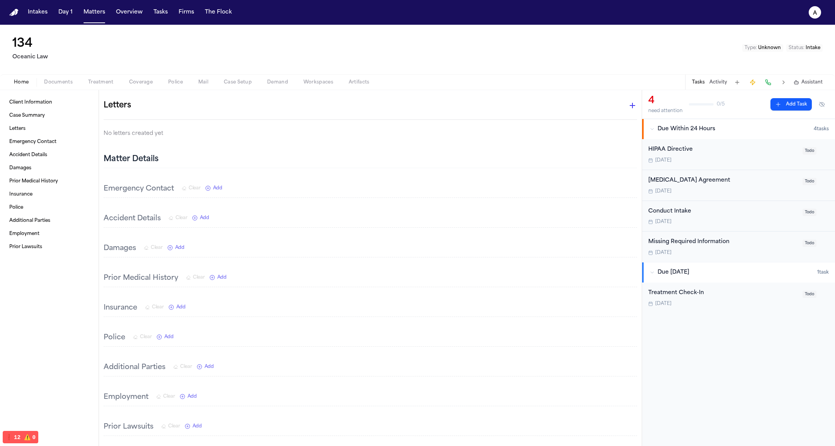
click at [699, 251] on div "[DATE]" at bounding box center [723, 253] width 150 height 6
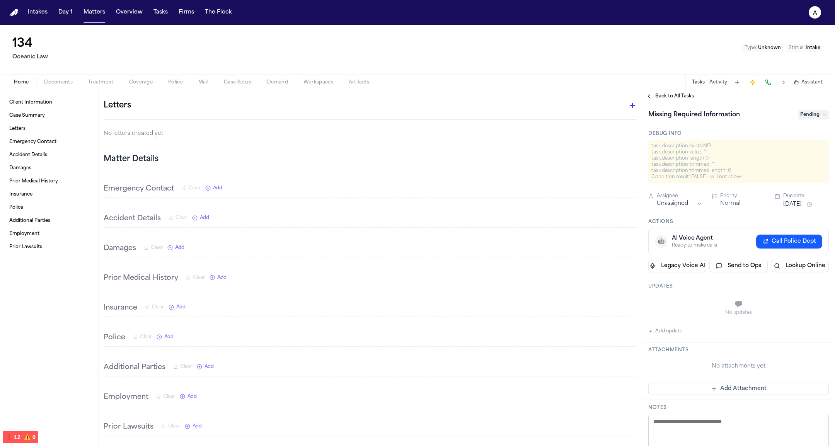
click at [708, 163] on div "task.description trimmed: " "" at bounding box center [739, 165] width 174 height 6
click at [669, 97] on span "Back to All Tasks" at bounding box center [674, 96] width 39 height 6
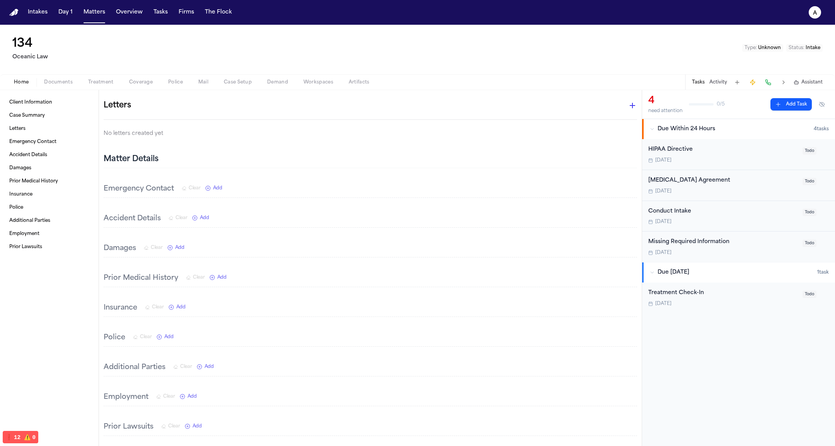
click at [692, 179] on div "Retainer Agreement" at bounding box center [723, 180] width 150 height 9
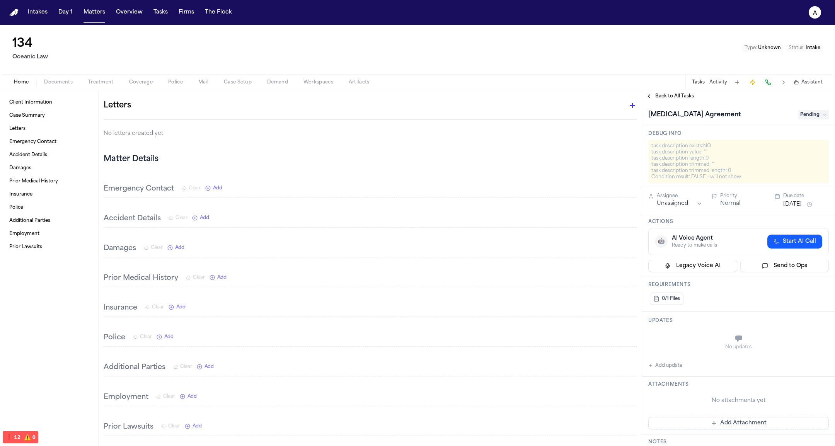
click at [678, 105] on div "Retainer Agreement Pending" at bounding box center [738, 114] width 193 height 24
click at [680, 96] on span "Back to All Tasks" at bounding box center [674, 96] width 39 height 6
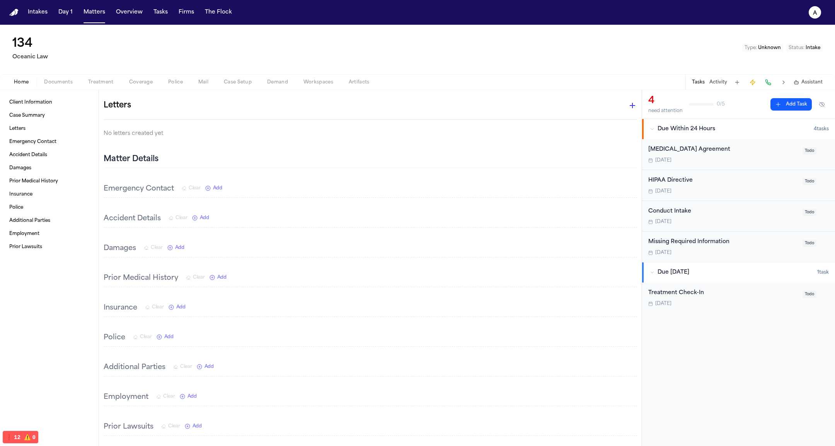
click at [681, 145] on div "Retainer Agreement" at bounding box center [723, 149] width 150 height 9
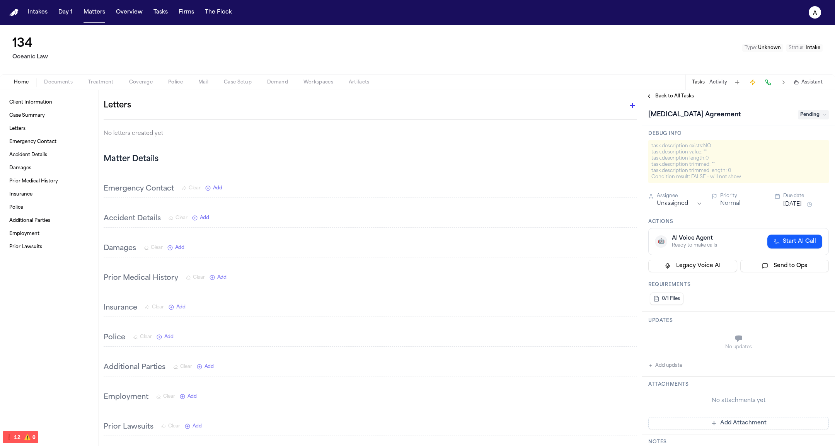
click at [674, 99] on span "Back to All Tasks" at bounding box center [674, 96] width 39 height 6
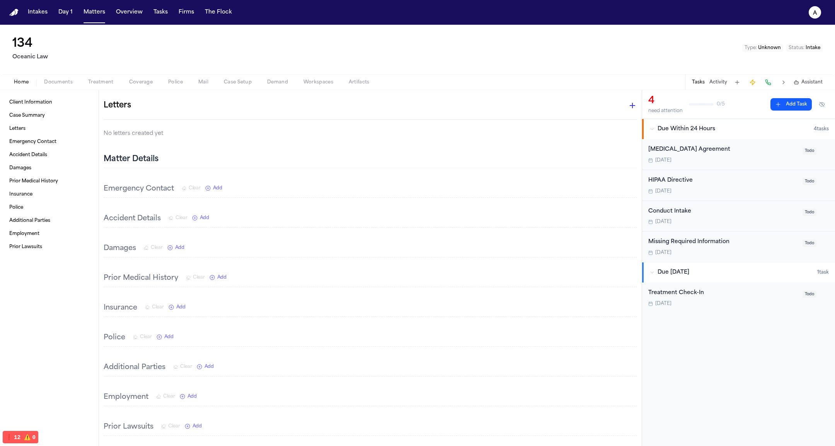
click at [682, 247] on div "Missing Required Information Tomorrow" at bounding box center [723, 247] width 150 height 18
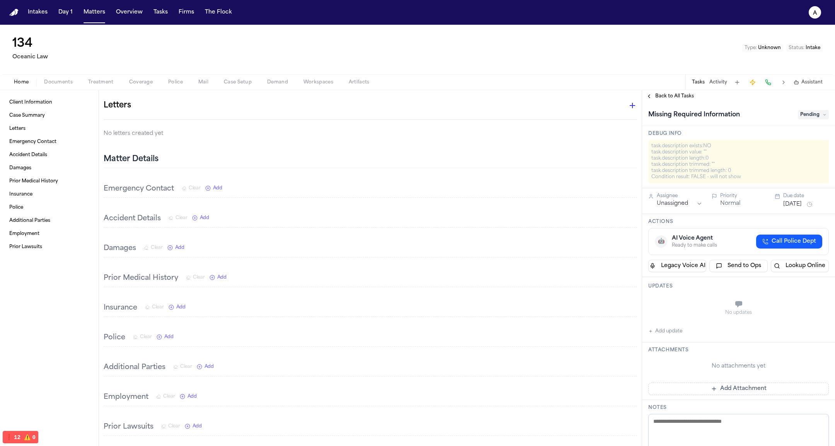
click at [678, 99] on span "Back to All Tasks" at bounding box center [674, 96] width 39 height 6
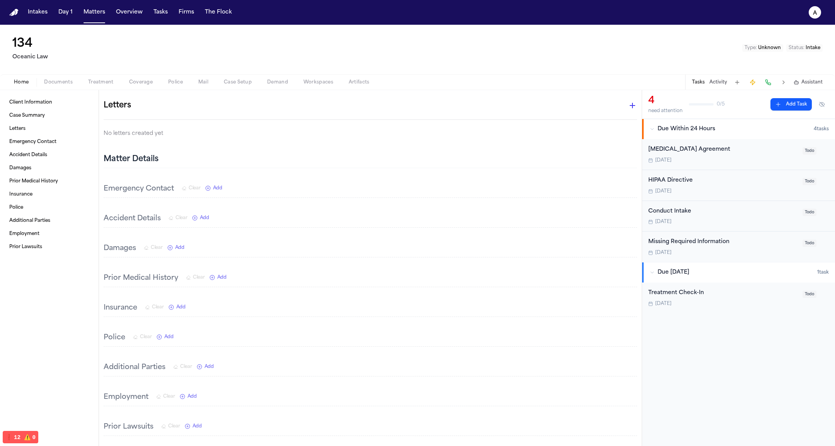
click at [681, 290] on div "Treatment Check-In" at bounding box center [723, 293] width 150 height 9
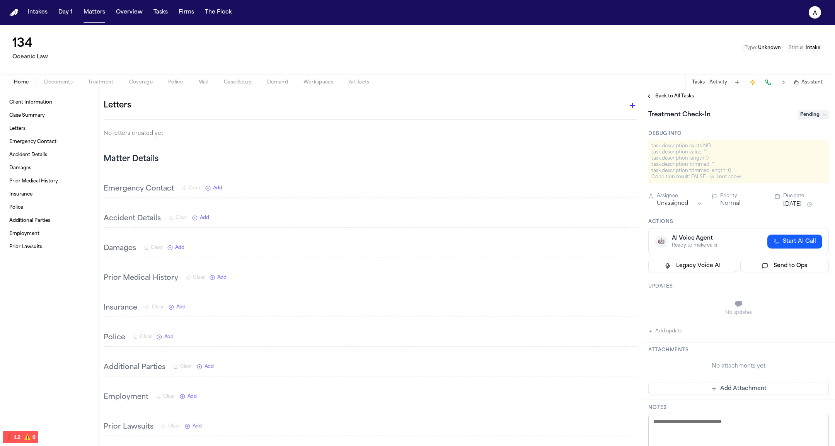
click at [684, 93] on span "Back to All Tasks" at bounding box center [674, 96] width 39 height 6
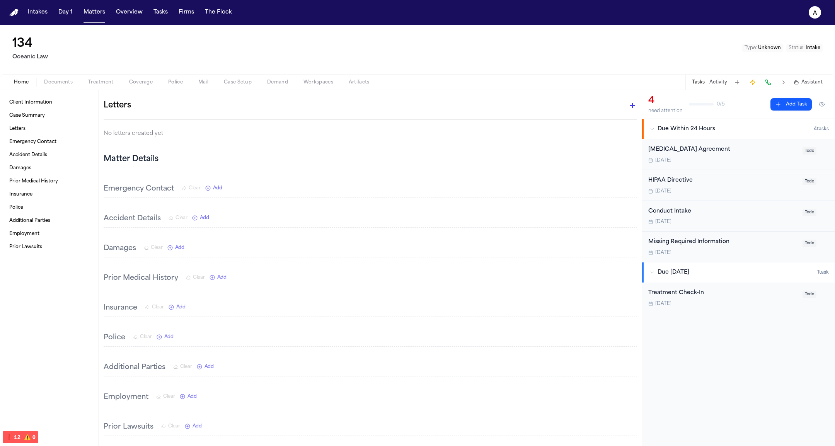
click at [696, 297] on div "Treatment Check-In Aug 25" at bounding box center [723, 298] width 150 height 18
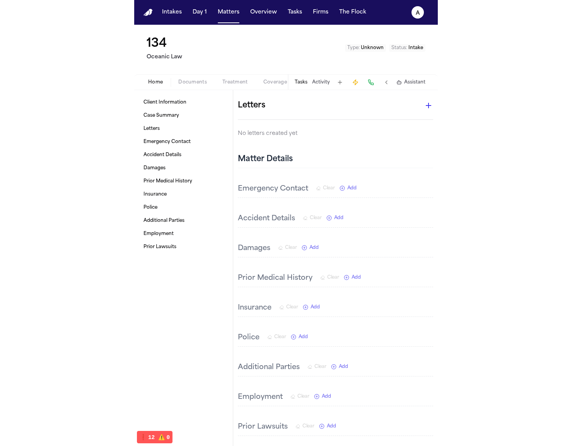
scroll to position [126, 0]
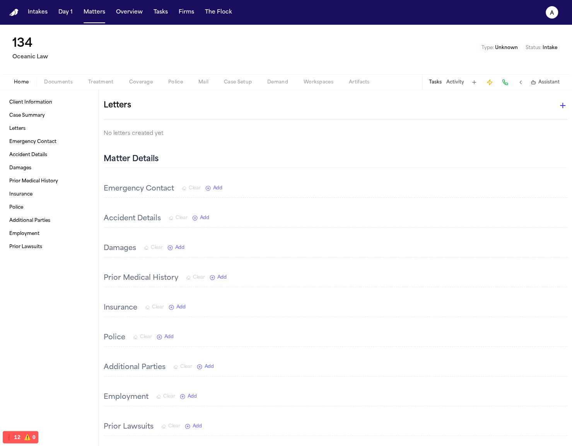
click at [438, 82] on button "Tasks" at bounding box center [435, 82] width 13 height 6
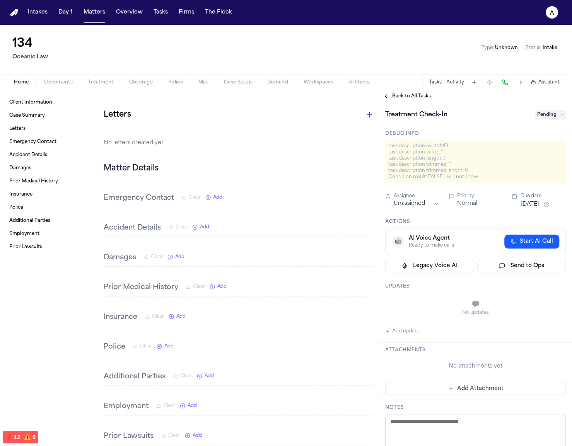
click at [415, 102] on div "Back to All Tasks" at bounding box center [475, 96] width 193 height 12
click at [423, 95] on span "Back to All Tasks" at bounding box center [411, 96] width 39 height 6
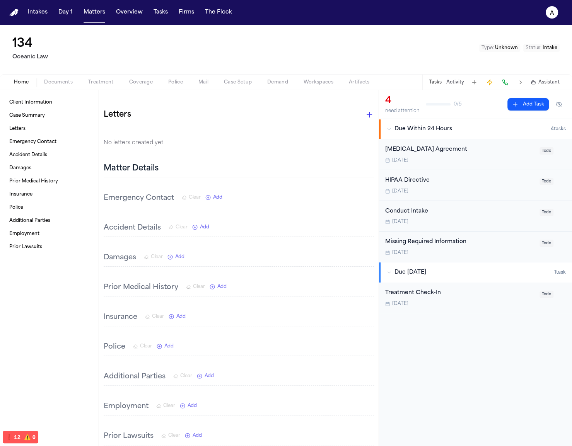
click at [441, 244] on div "Missing Required Information" at bounding box center [460, 242] width 150 height 9
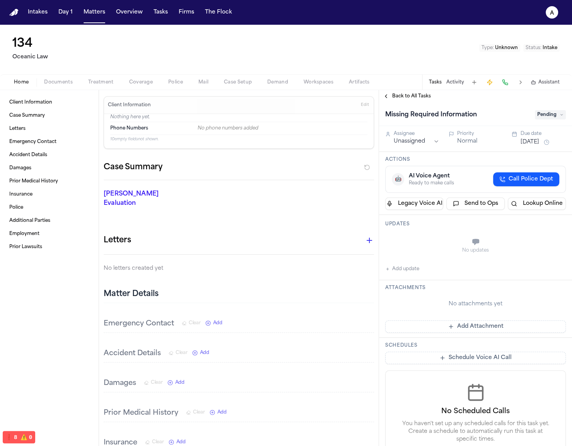
click at [428, 90] on div "Back to All Tasks" at bounding box center [475, 96] width 193 height 12
click at [400, 90] on div "Back to All Tasks" at bounding box center [475, 96] width 193 height 12
click at [400, 101] on div "Back to All Tasks" at bounding box center [475, 96] width 193 height 12
click at [401, 97] on span "Back to All Tasks" at bounding box center [411, 96] width 39 height 6
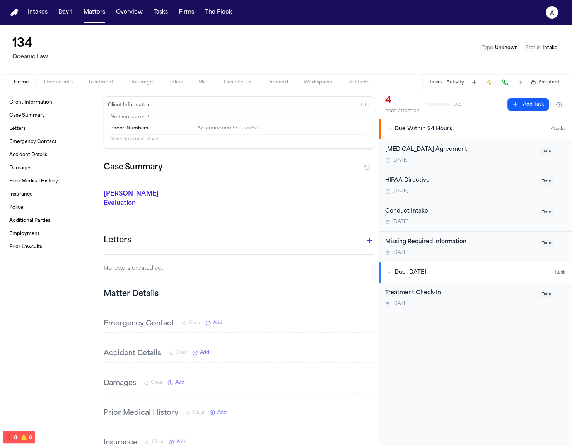
click at [434, 286] on div "Treatment Check-In Aug 25 Todo" at bounding box center [475, 298] width 193 height 31
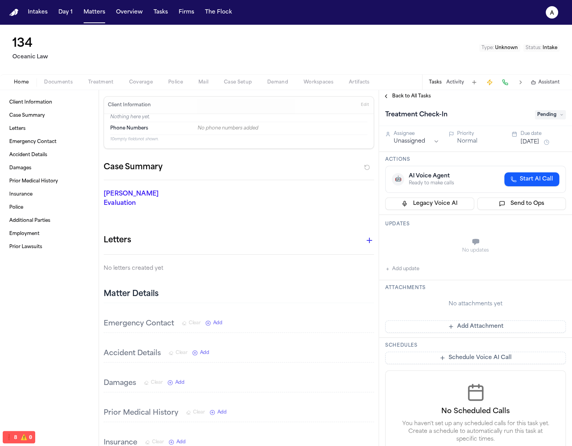
click at [420, 94] on span "Back to All Tasks" at bounding box center [411, 96] width 39 height 6
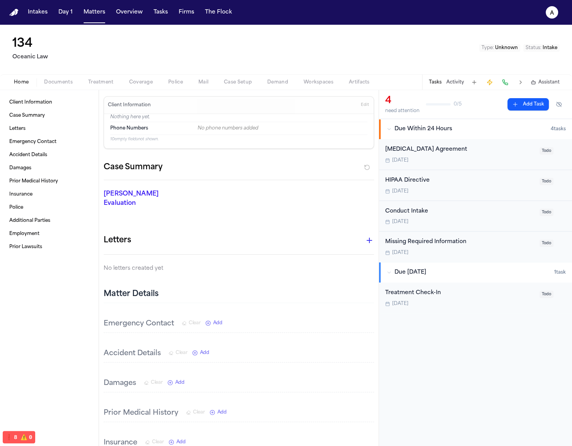
click at [443, 251] on div "[DATE]" at bounding box center [460, 253] width 150 height 6
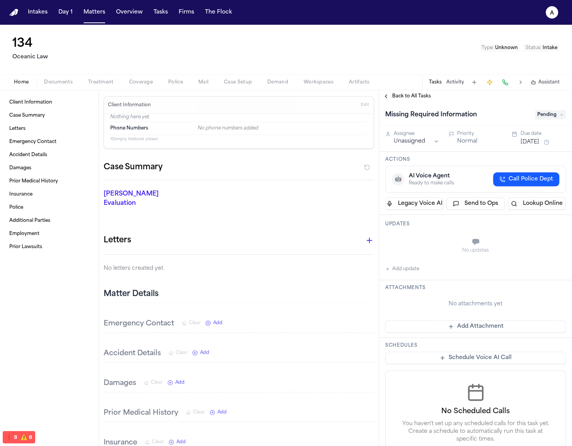
click at [414, 102] on div "Back to All Tasks" at bounding box center [475, 96] width 193 height 12
click at [414, 98] on span "Back to All Tasks" at bounding box center [411, 96] width 39 height 6
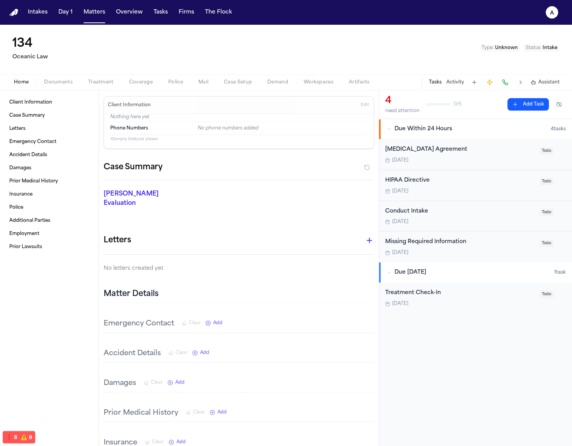
click at [431, 209] on div "Conduct Intake" at bounding box center [460, 211] width 150 height 9
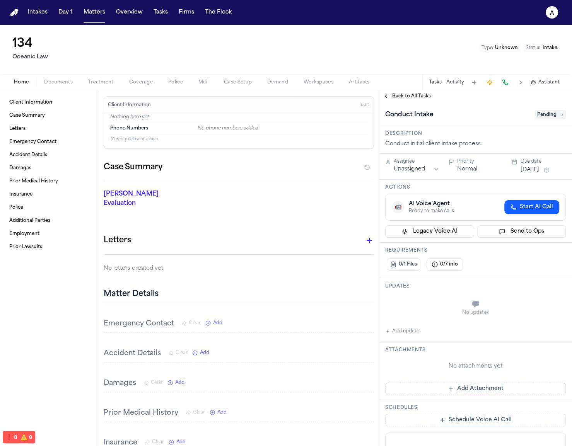
click at [421, 104] on div "Conduct Intake Pending" at bounding box center [475, 114] width 193 height 24
click at [421, 96] on span "Back to All Tasks" at bounding box center [411, 96] width 39 height 6
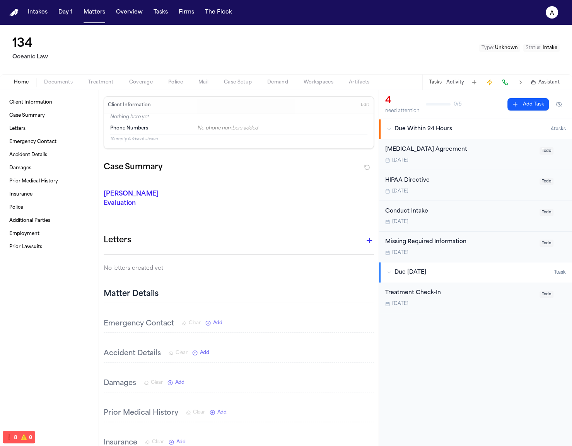
click at [426, 248] on div "Missing Required Information Tomorrow" at bounding box center [460, 247] width 150 height 18
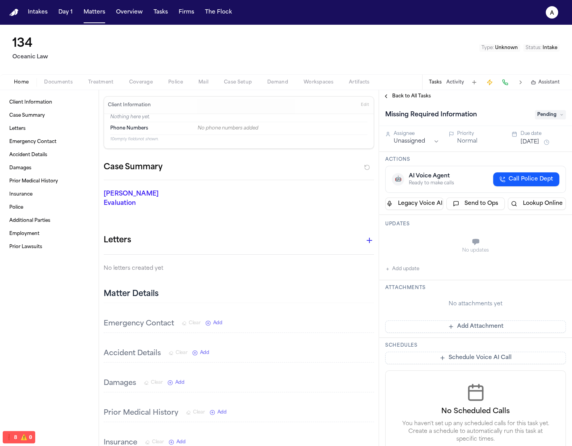
click at [476, 308] on div "No attachments yet" at bounding box center [475, 304] width 181 height 20
click at [437, 79] on button "Tasks" at bounding box center [435, 82] width 13 height 6
click at [411, 94] on span "Back to All Tasks" at bounding box center [411, 96] width 39 height 6
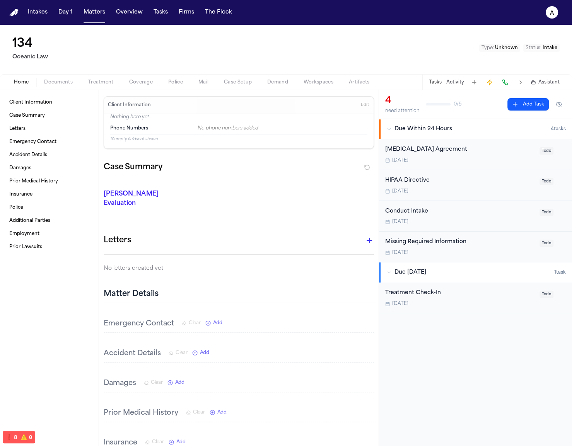
click at [445, 154] on div "Retainer Agreement Today" at bounding box center [460, 154] width 150 height 18
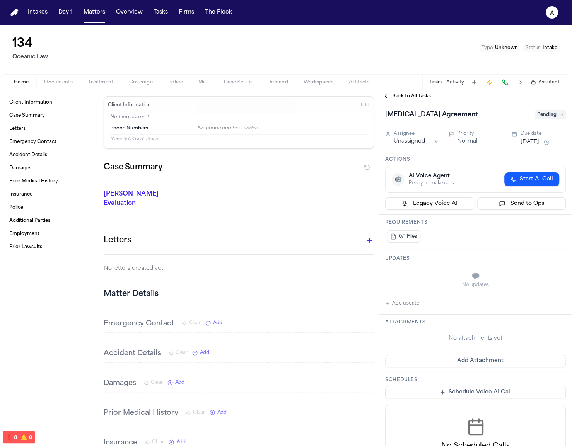
click at [433, 111] on h1 "[MEDICAL_DATA] Agreement" at bounding box center [431, 115] width 99 height 12
click at [418, 101] on div "Back to All Tasks" at bounding box center [475, 96] width 193 height 12
click at [420, 93] on span "Back to All Tasks" at bounding box center [411, 96] width 39 height 6
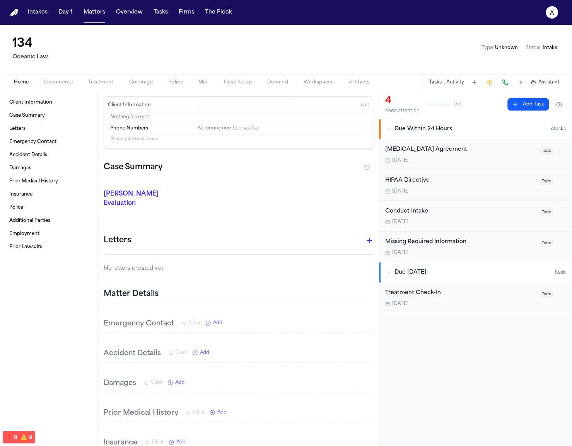
click at [436, 177] on div "HIPAA Directive" at bounding box center [460, 180] width 150 height 9
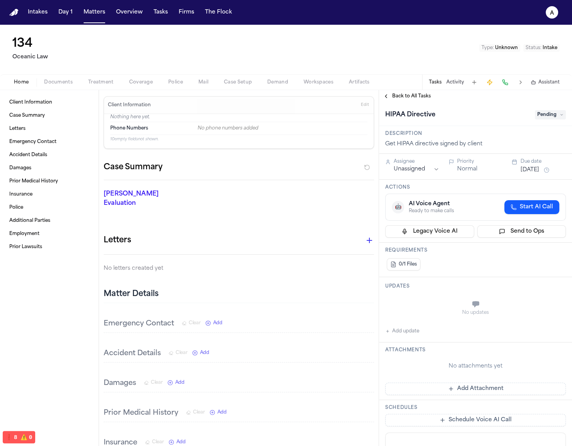
click at [421, 90] on div "Back to All Tasks" at bounding box center [475, 96] width 193 height 12
click at [421, 94] on span "Back to All Tasks" at bounding box center [411, 96] width 39 height 6
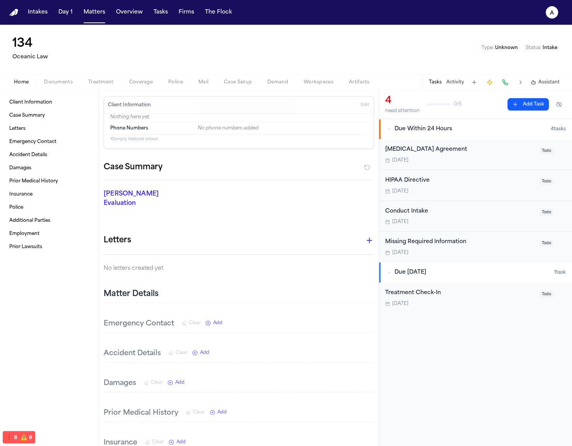
click at [429, 240] on div "Missing Required Information" at bounding box center [460, 242] width 150 height 9
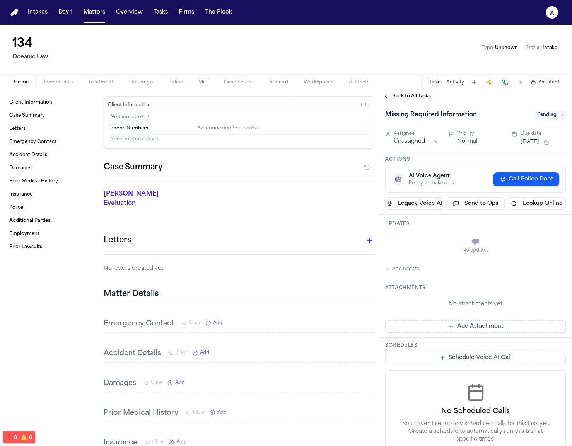
click at [430, 90] on div "Back to All Tasks" at bounding box center [475, 96] width 193 height 12
click at [427, 93] on span "Back to All Tasks" at bounding box center [411, 96] width 39 height 6
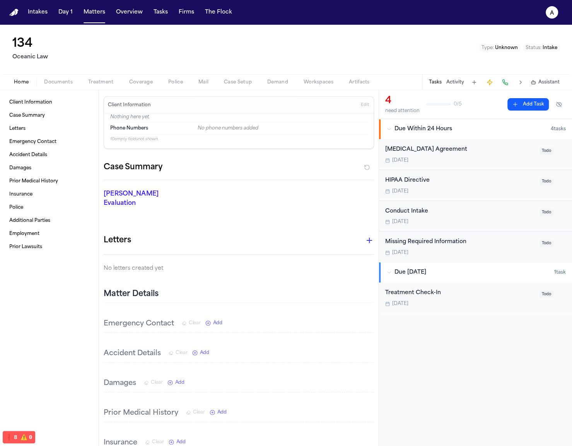
click at [432, 209] on div "Conduct Intake" at bounding box center [460, 211] width 150 height 9
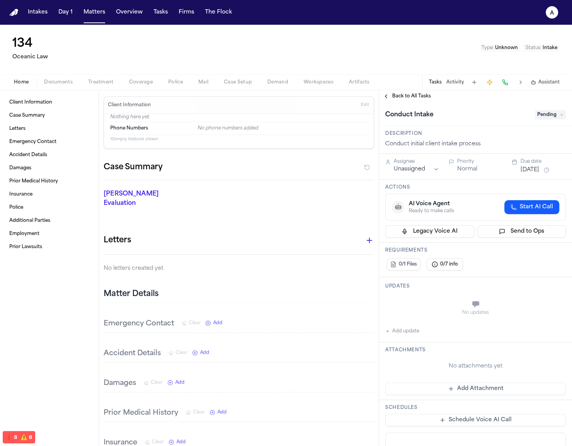
click at [426, 140] on div "Conduct initial client intake process" at bounding box center [475, 144] width 181 height 9
drag, startPoint x: 437, startPoint y: 140, endPoint x: 399, endPoint y: 140, distance: 37.9
click at [399, 140] on div "Conduct initial client intake process" at bounding box center [475, 144] width 181 height 9
click at [414, 93] on span "Back to All Tasks" at bounding box center [411, 96] width 39 height 6
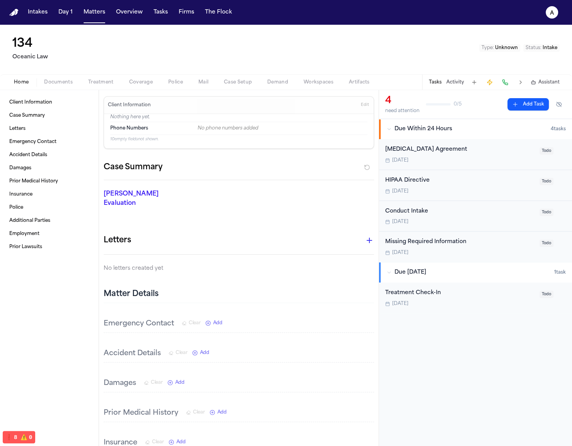
click at [427, 301] on div "[DATE]" at bounding box center [460, 304] width 150 height 6
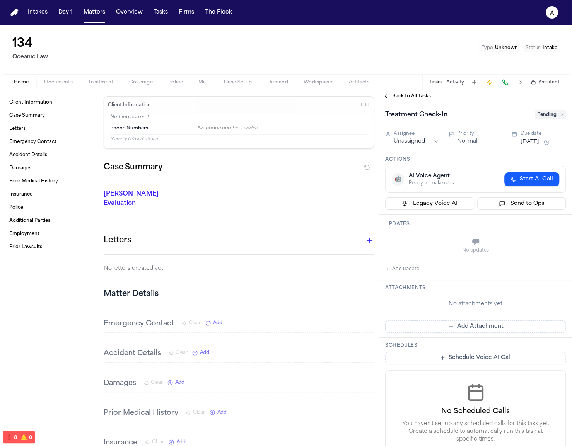
click at [418, 95] on span "Back to All Tasks" at bounding box center [411, 96] width 39 height 6
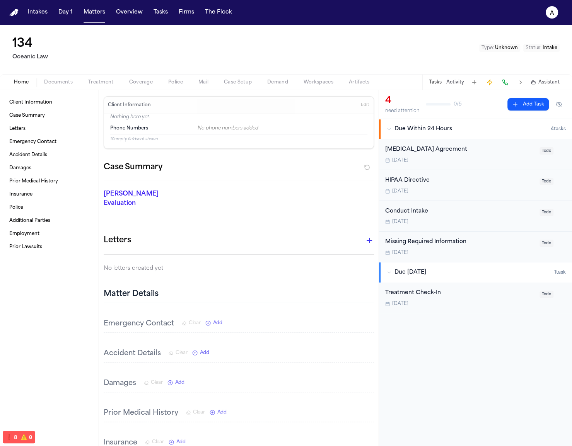
click at [453, 247] on div "Missing Required Information Tomorrow" at bounding box center [460, 247] width 150 height 18
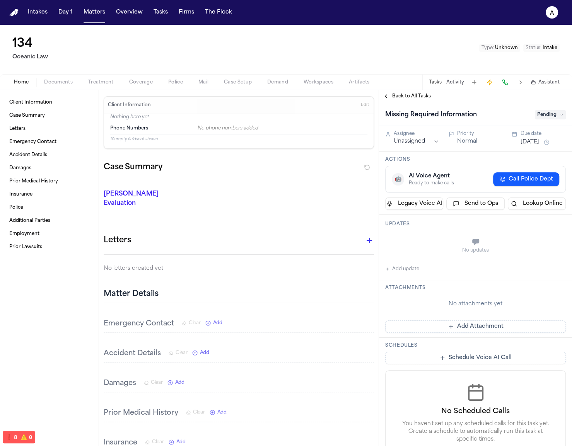
click at [420, 97] on span "Back to All Tasks" at bounding box center [411, 96] width 39 height 6
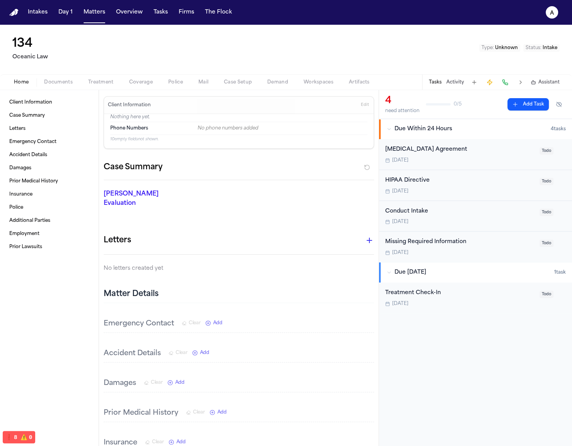
click at [433, 198] on div "HIPAA Directive Today Todo" at bounding box center [475, 185] width 193 height 31
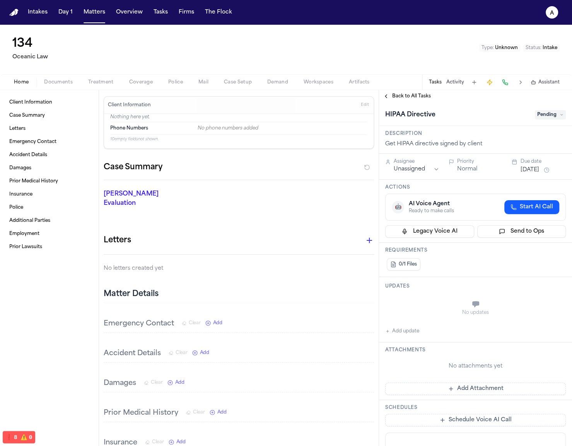
click at [426, 105] on div "HIPAA Directive Pending" at bounding box center [475, 114] width 193 height 24
click at [424, 99] on span "Back to All Tasks" at bounding box center [411, 96] width 39 height 6
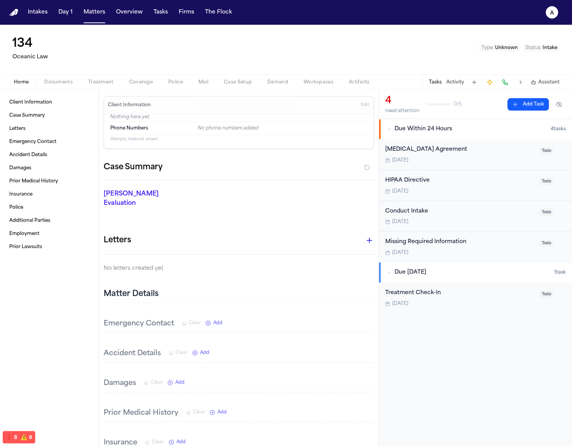
click at [444, 204] on div "Conduct Intake Today Todo" at bounding box center [475, 216] width 193 height 31
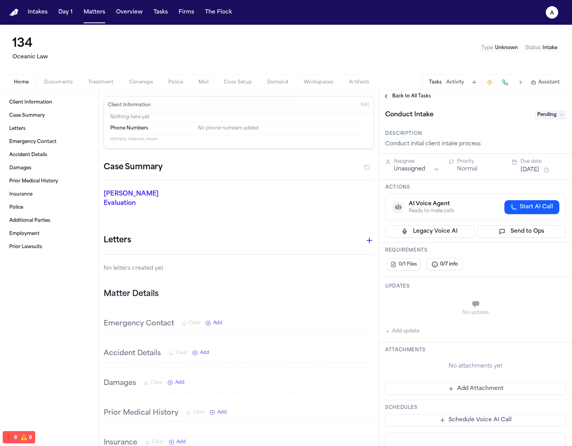
click at [416, 87] on div "Home Documents Treatment Coverage Police Mail Case Setup Demand Workspaces Arti…" at bounding box center [286, 81] width 572 height 15
click at [413, 95] on span "Back to All Tasks" at bounding box center [411, 96] width 39 height 6
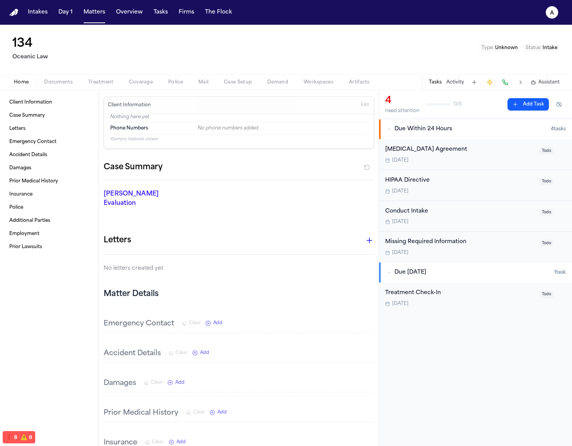
click at [427, 179] on div "HIPAA Directive" at bounding box center [460, 180] width 150 height 9
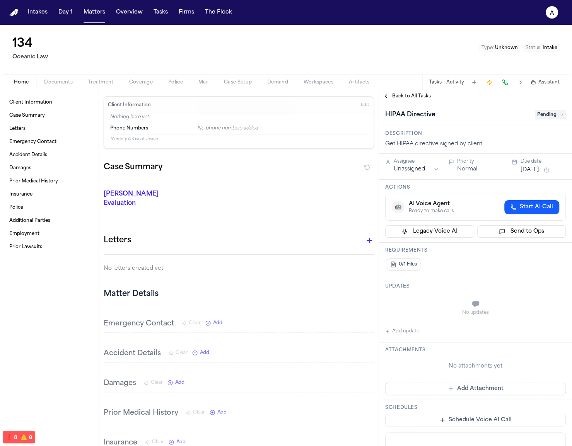
click at [420, 90] on div "Back to All Tasks" at bounding box center [475, 96] width 193 height 12
click at [417, 94] on span "Back to All Tasks" at bounding box center [411, 96] width 39 height 6
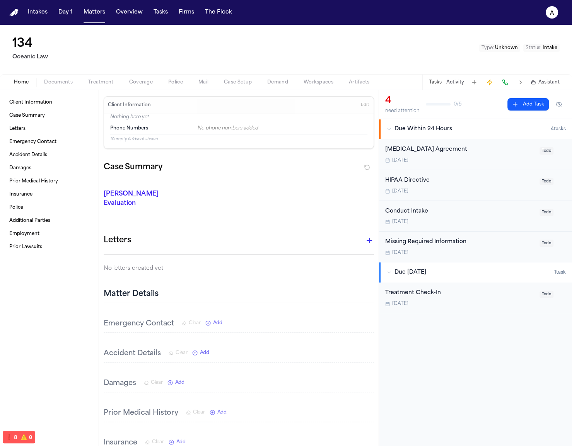
click at [437, 287] on div "Treatment Check-In Aug 25 Todo" at bounding box center [475, 298] width 193 height 31
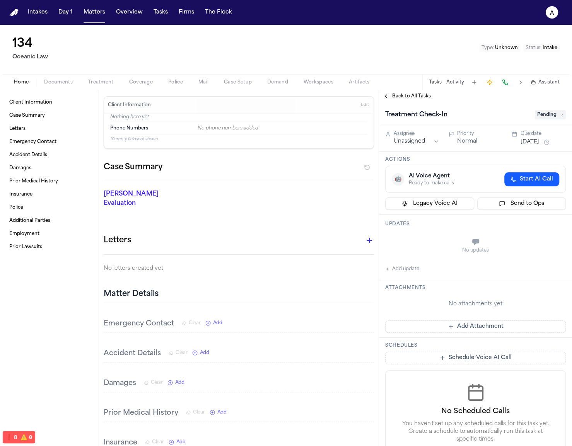
click at [413, 98] on span "Back to All Tasks" at bounding box center [411, 96] width 39 height 6
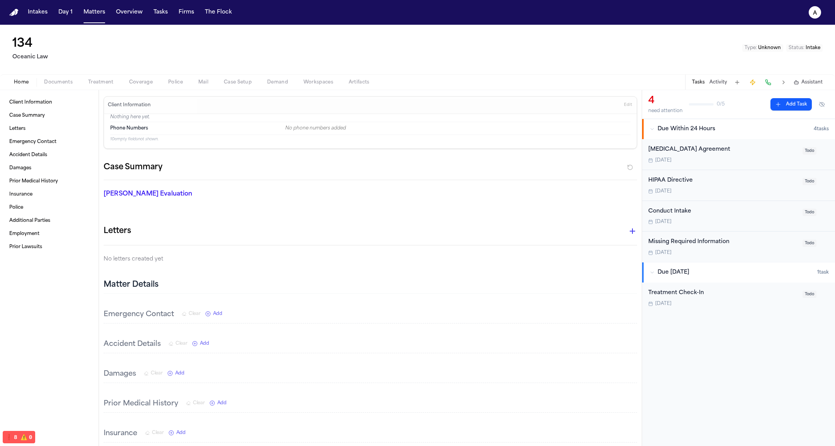
click at [752, 220] on div "[DATE]" at bounding box center [723, 222] width 150 height 6
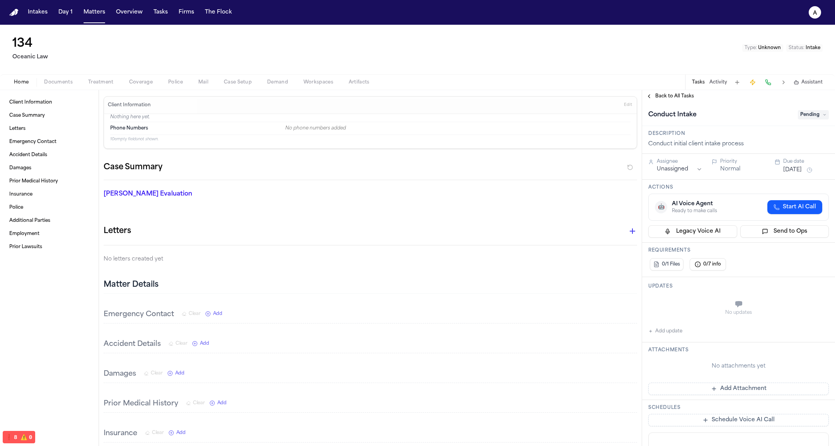
click at [689, 96] on span "Back to All Tasks" at bounding box center [674, 96] width 39 height 6
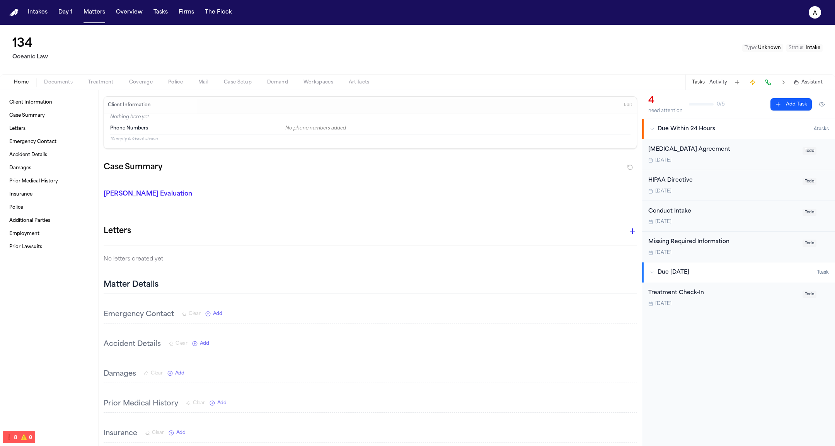
click at [708, 174] on div "HIPAA Directive Today Todo" at bounding box center [738, 185] width 193 height 31
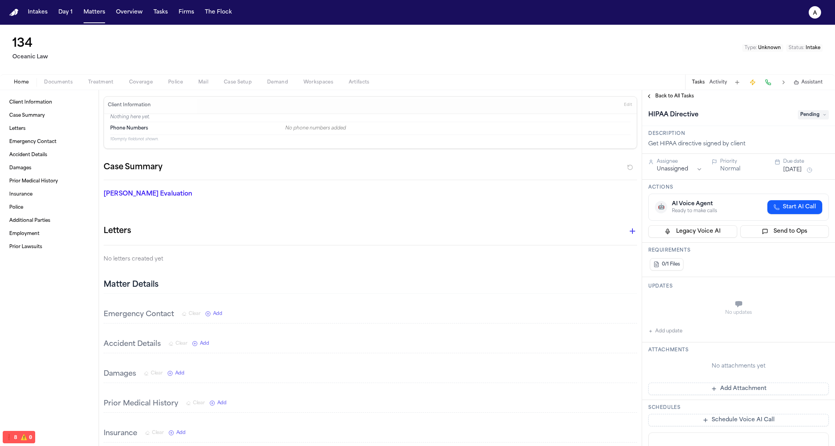
click at [682, 94] on span "Back to All Tasks" at bounding box center [674, 96] width 39 height 6
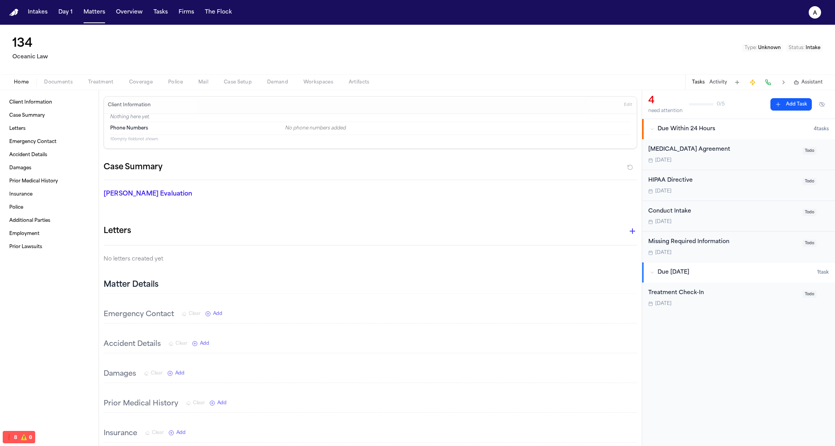
click at [706, 293] on div "Treatment Check-In" at bounding box center [723, 293] width 150 height 9
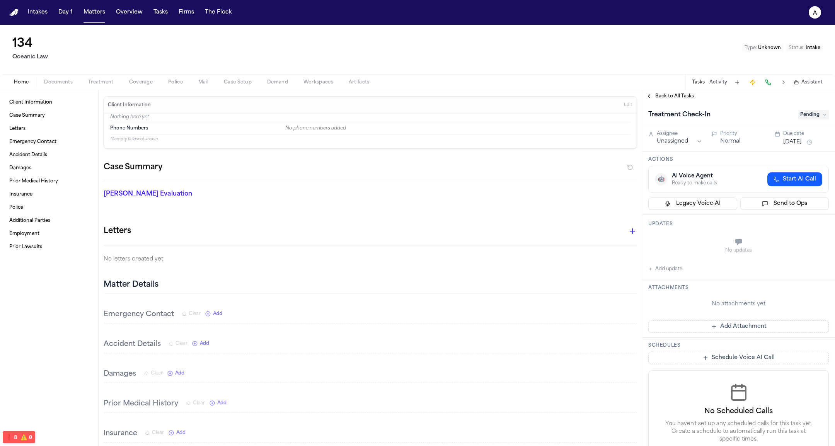
click at [685, 99] on span "Back to All Tasks" at bounding box center [674, 96] width 39 height 6
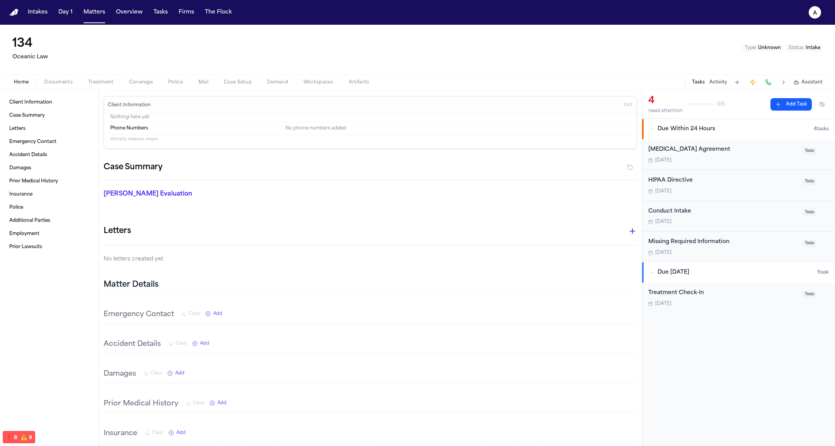
click at [687, 201] on div "Conduct Intake Today Todo" at bounding box center [738, 216] width 193 height 31
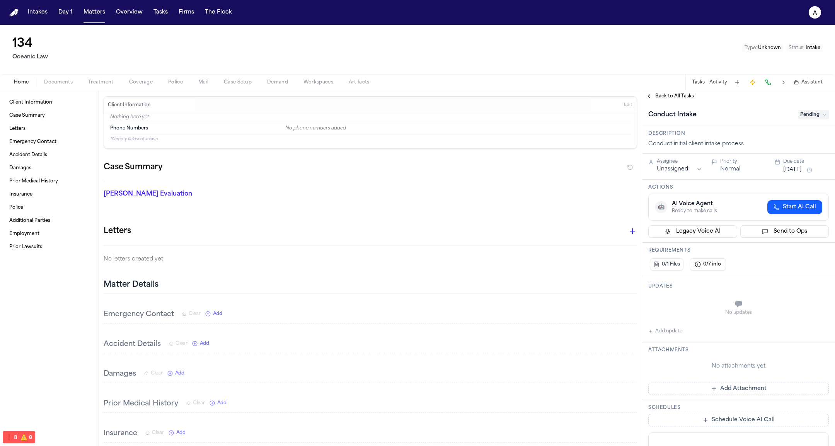
click at [680, 98] on span "Back to All Tasks" at bounding box center [674, 96] width 39 height 6
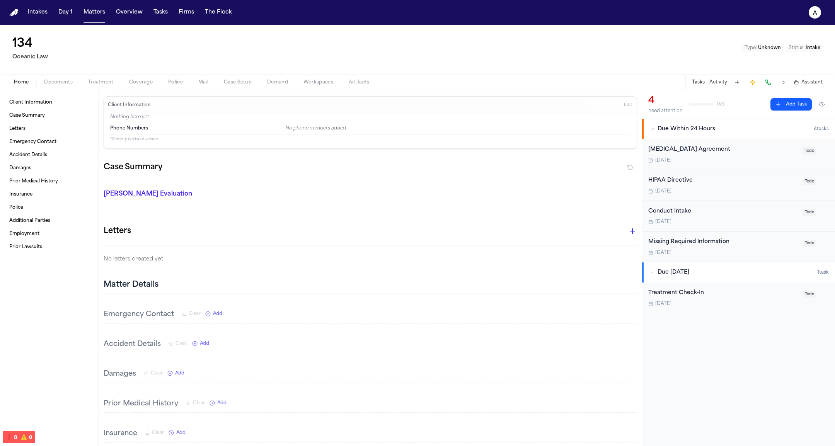
click at [682, 176] on div "HIPAA Directive" at bounding box center [723, 180] width 150 height 9
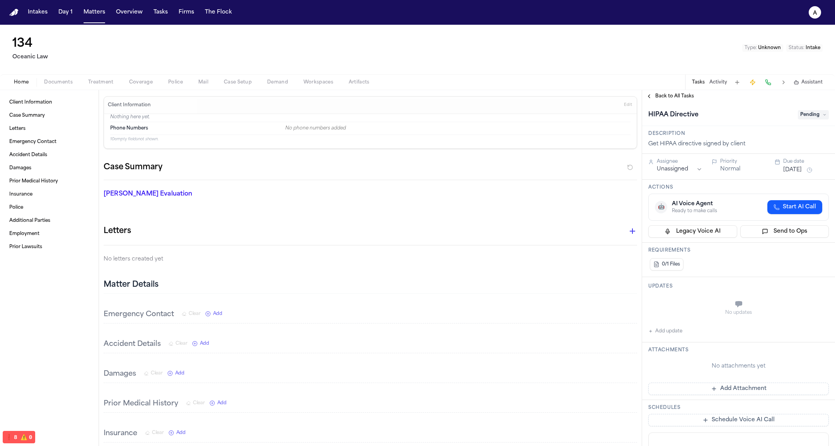
click at [677, 98] on span "Back to All Tasks" at bounding box center [674, 96] width 39 height 6
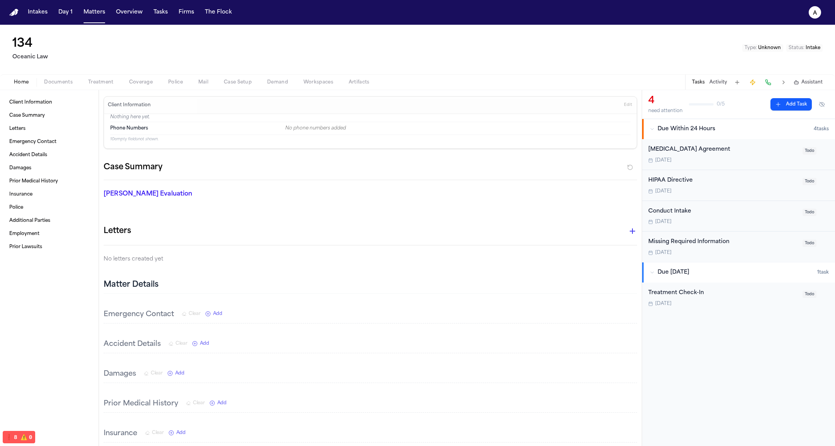
click at [678, 154] on div "[MEDICAL_DATA] Agreement" at bounding box center [723, 149] width 150 height 9
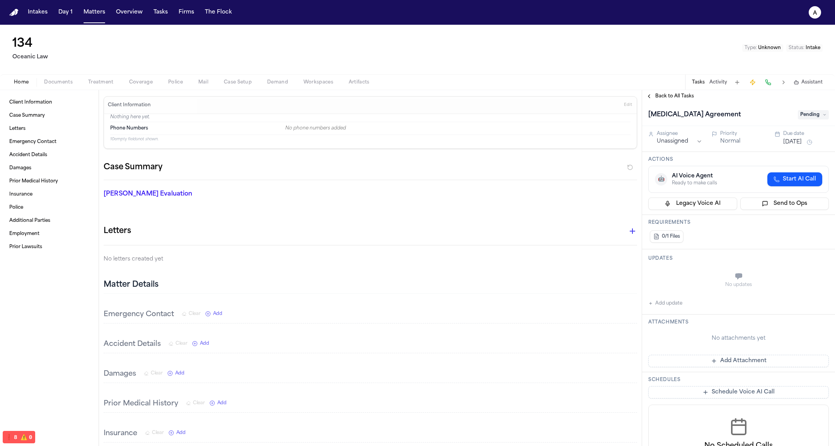
click at [675, 97] on span "Back to All Tasks" at bounding box center [674, 96] width 39 height 6
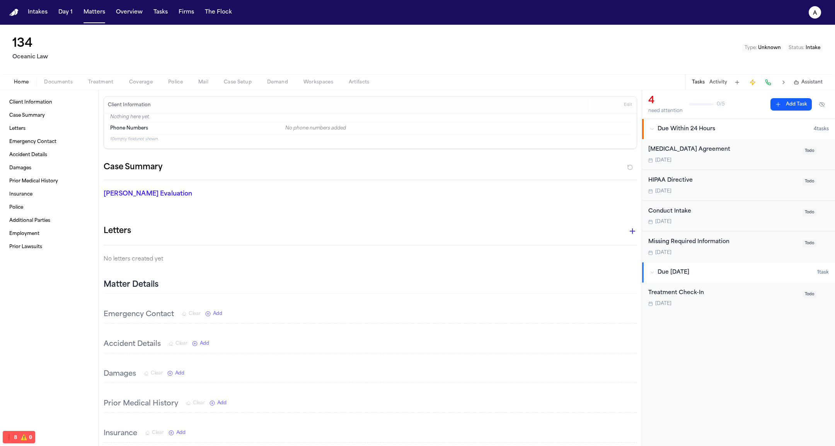
click at [691, 199] on div "HIPAA Directive Today Todo" at bounding box center [738, 185] width 193 height 31
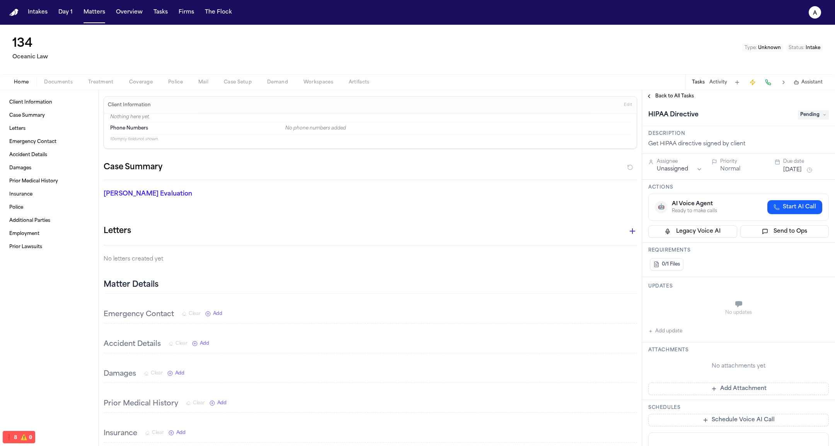
click at [682, 99] on span "Back to All Tasks" at bounding box center [674, 96] width 39 height 6
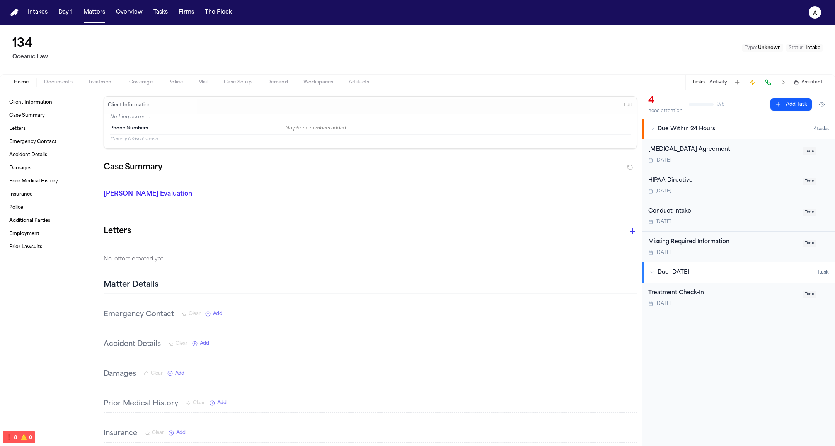
click at [681, 210] on div "Conduct Intake" at bounding box center [723, 211] width 150 height 9
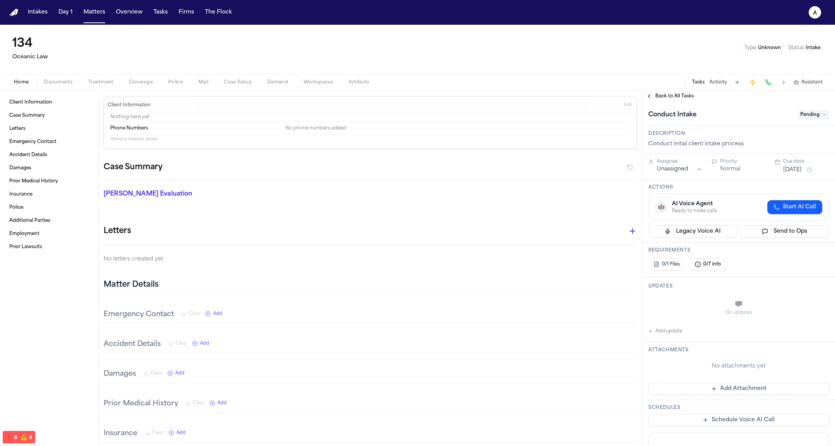
click at [676, 83] on div "Home Documents Treatment Coverage Police Mail Case Setup Demand Workspaces Arti…" at bounding box center [417, 81] width 835 height 15
click at [676, 97] on span "Back to All Tasks" at bounding box center [674, 96] width 39 height 6
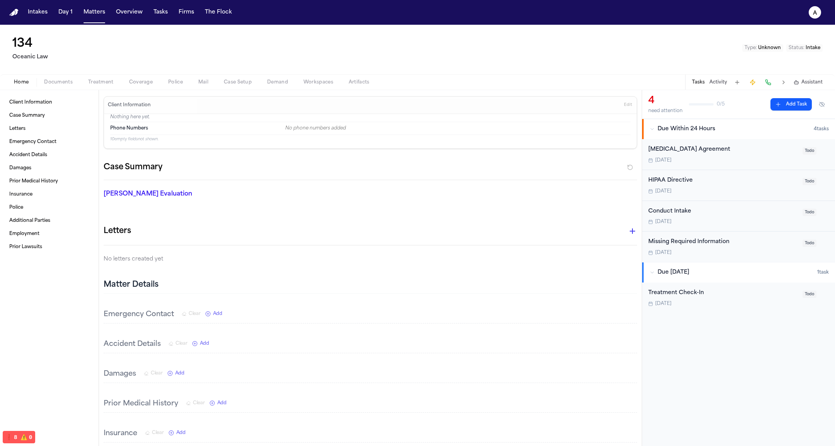
click at [634, 98] on div "Client Information Edit" at bounding box center [370, 105] width 533 height 17
click at [632, 101] on button "Edit" at bounding box center [628, 105] width 13 height 12
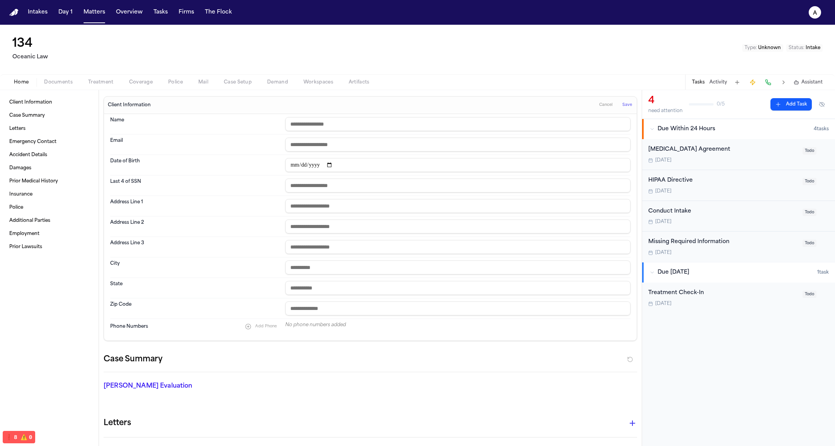
click at [351, 127] on input "text" at bounding box center [457, 124] width 345 height 14
type input "**********"
click at [628, 103] on span "Save" at bounding box center [628, 104] width 10 height 5
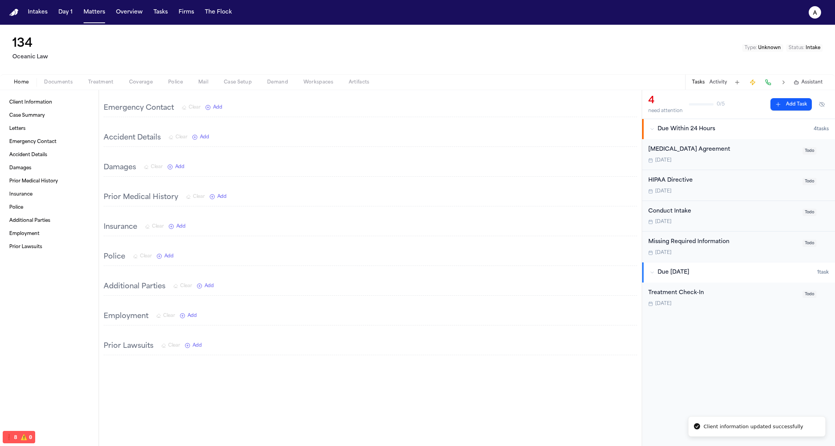
scroll to position [213, 0]
click at [196, 125] on div "Client Information Edit Name Dean Keinan Phone Numbers No phone numbers added 9…" at bounding box center [370, 280] width 543 height 807
click at [203, 132] on span "Add" at bounding box center [204, 135] width 9 height 6
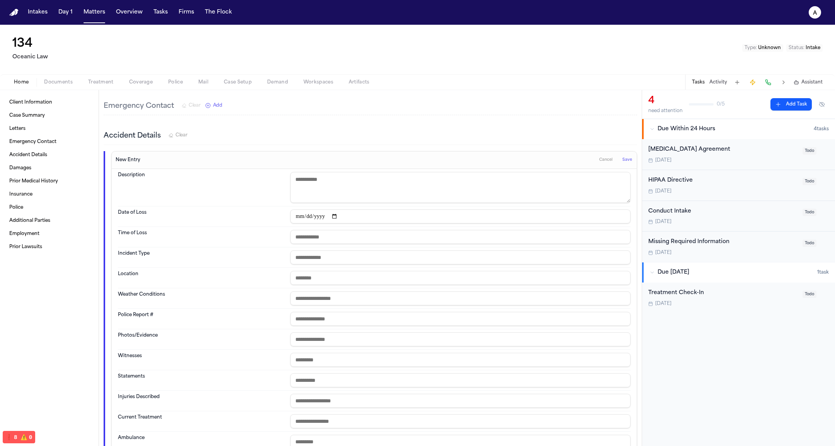
click at [628, 161] on span "Save" at bounding box center [628, 159] width 10 height 5
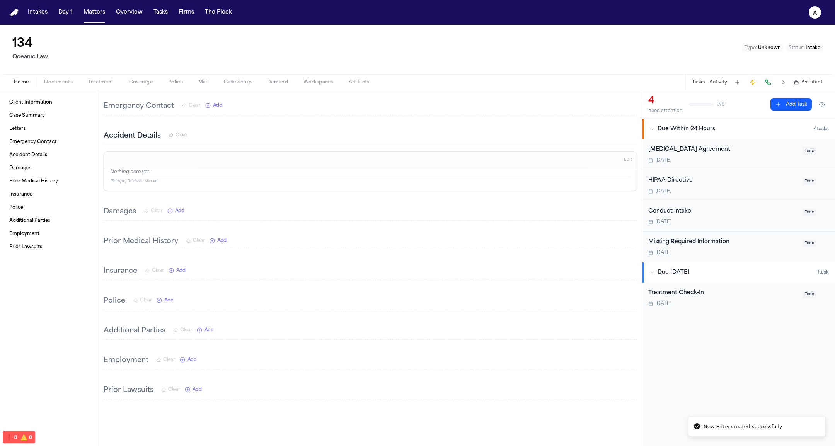
click at [628, 161] on span "Edit" at bounding box center [628, 159] width 8 height 5
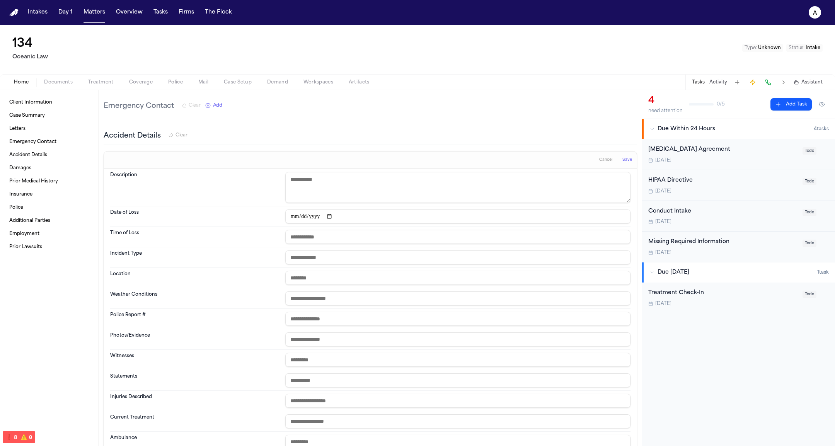
click at [335, 353] on input "text" at bounding box center [457, 360] width 345 height 14
click at [336, 278] on input "text" at bounding box center [457, 278] width 345 height 14
type input "**********"
click at [631, 157] on span "Save" at bounding box center [628, 159] width 10 height 5
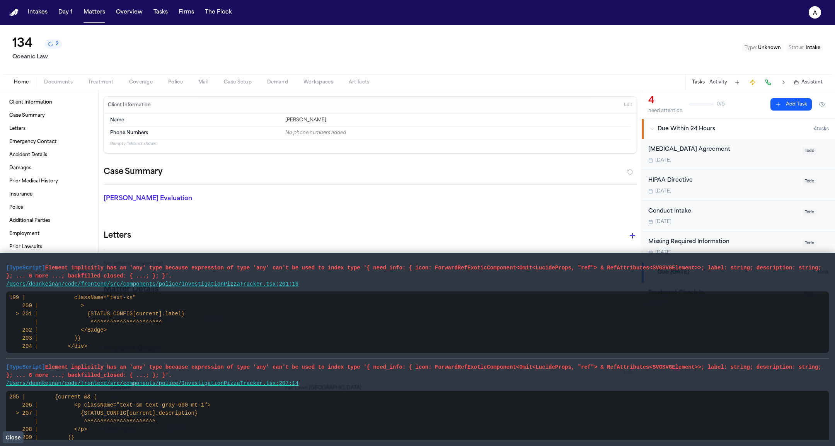
click at [18, 437] on span "Close" at bounding box center [12, 438] width 15 height 6
click at [22, 428] on code "205 | {current && ( 206 | <p className="text-sm text-gray-600 mt-1"> > 207 | {S…" at bounding box center [109, 421] width 201 height 55
click at [18, 430] on code "205 | {current && ( 206 | <p className="text-sm text-gray-600 mt-1"> > 207 | {S…" at bounding box center [109, 421] width 201 height 55
click at [17, 433] on button "Close" at bounding box center [13, 438] width 21 height 12
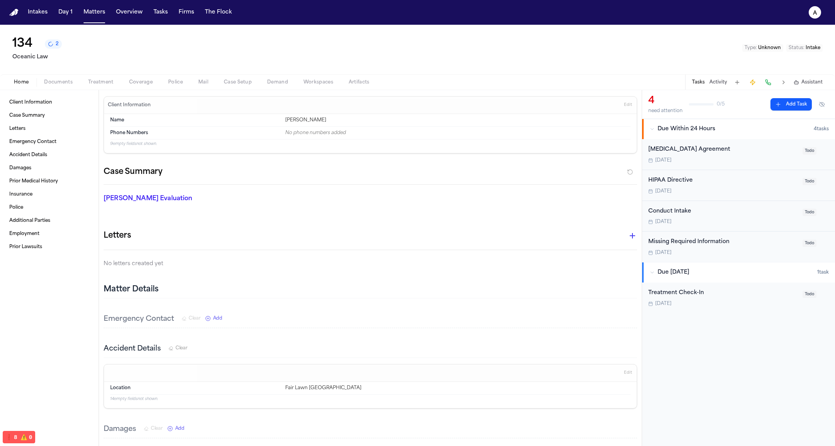
click at [661, 252] on span "[DATE]" at bounding box center [663, 253] width 16 height 6
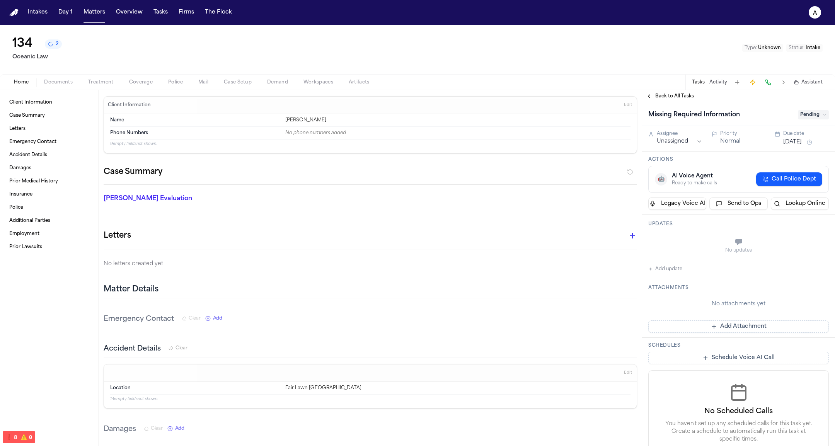
click at [661, 99] on span "Back to All Tasks" at bounding box center [674, 96] width 39 height 6
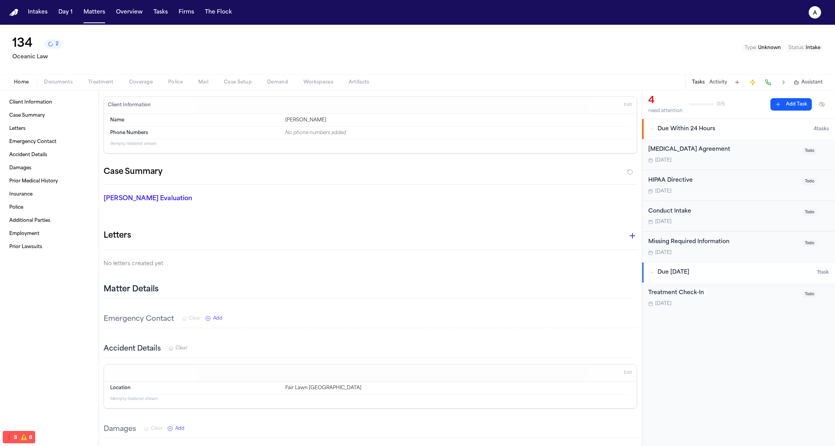
click at [50, 47] on icon "2 active tasks" at bounding box center [50, 43] width 5 height 5
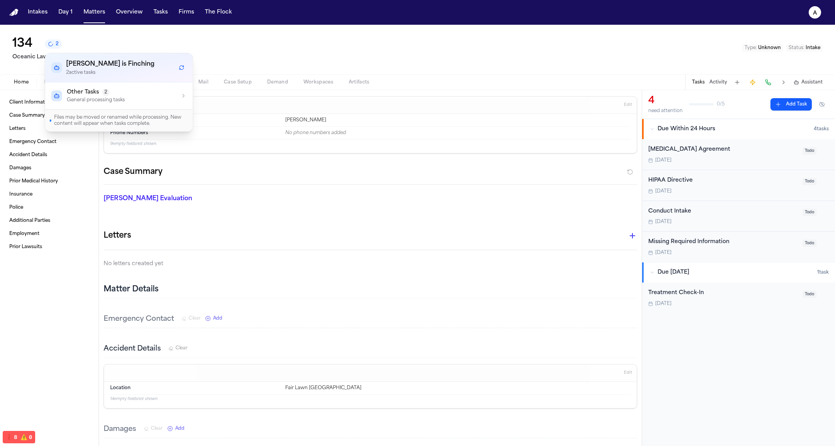
click at [113, 90] on div "Other Tasks 2" at bounding box center [96, 93] width 58 height 8
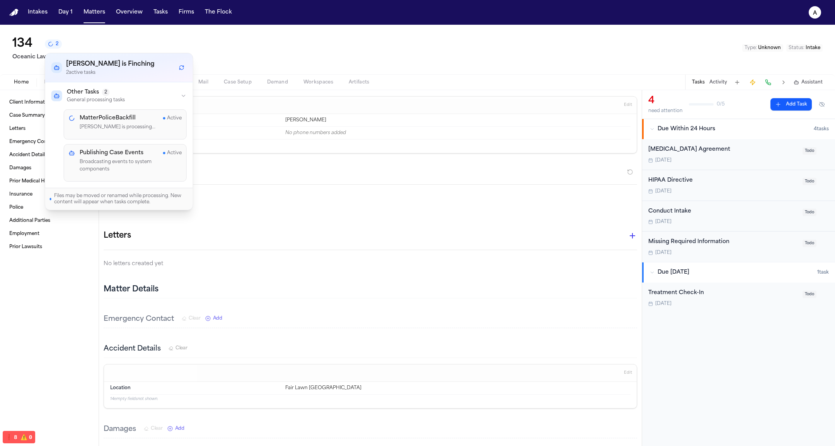
click at [128, 126] on p "Finch is processing..." at bounding box center [131, 128] width 102 height 8
click at [128, 119] on h4 "MatterPoliceBackfill" at bounding box center [108, 118] width 56 height 8
click at [131, 167] on div "Publishing Case Events Active Broadcasting events to system components" at bounding box center [131, 162] width 102 height 27
click at [217, 31] on div "134 2 Oceanic Law Type : Unknown Status : Intake" at bounding box center [417, 49] width 835 height 49
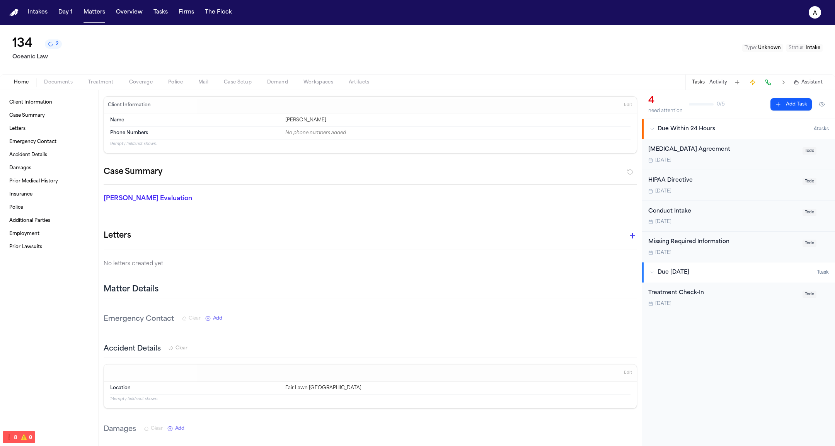
click at [164, 81] on button "Police" at bounding box center [175, 82] width 30 height 9
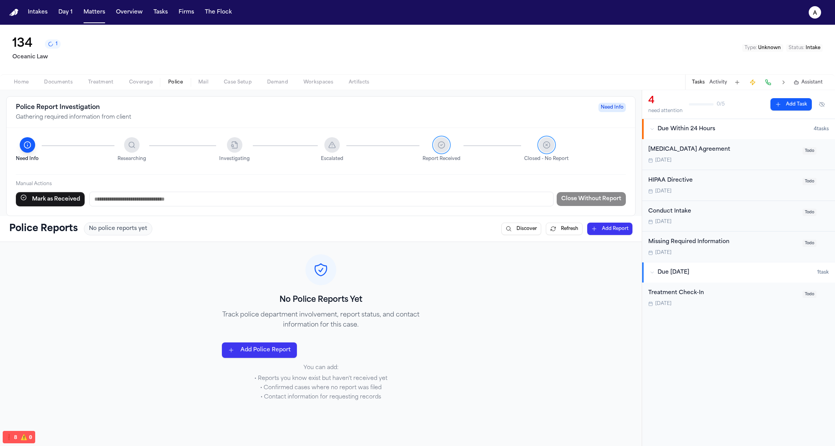
click at [382, 203] on input "text" at bounding box center [321, 199] width 464 height 15
click at [254, 228] on div "Police Reports No police reports yet Discover Refresh Add Report" at bounding box center [320, 228] width 623 height 13
click at [570, 230] on button "Refresh" at bounding box center [564, 229] width 37 height 12
click at [395, 206] on div "Need Info Researching Investigating Escalated Report Received Closed - No Repor…" at bounding box center [321, 172] width 629 height 88
click at [177, 190] on div "Manual Actions Mark as Received Close Without Report" at bounding box center [321, 190] width 610 height 32
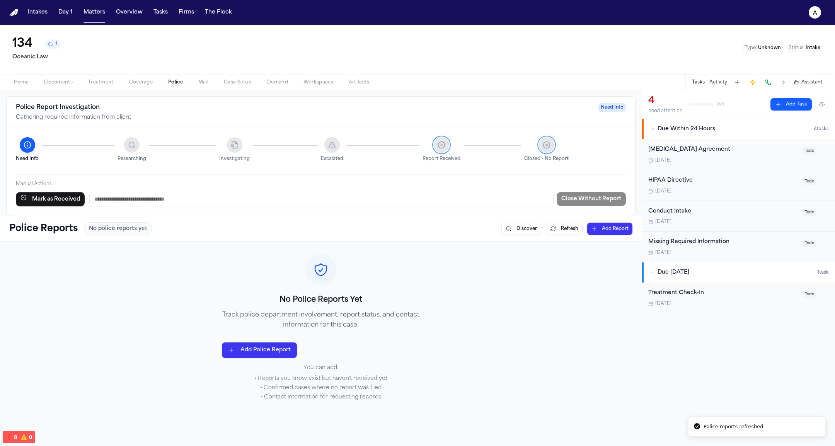
click at [139, 200] on input "text" at bounding box center [321, 199] width 464 height 15
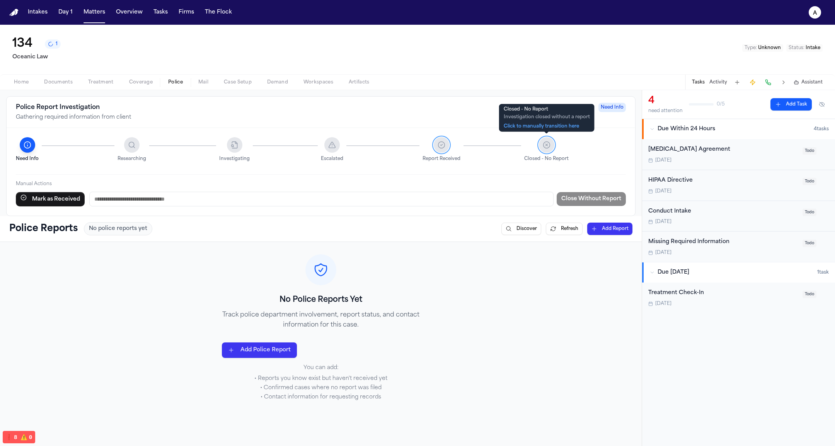
click at [544, 147] on icon at bounding box center [547, 145] width 8 height 8
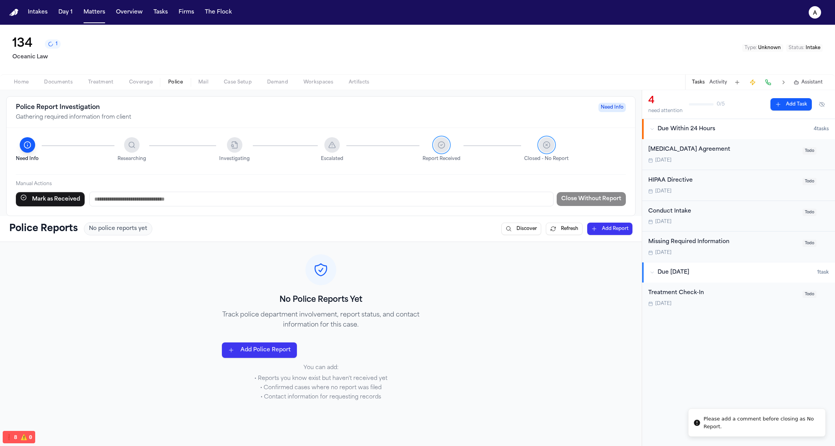
click at [175, 152] on div "Researching" at bounding box center [169, 149] width 102 height 25
click at [146, 151] on div "Researching" at bounding box center [169, 149] width 102 height 25
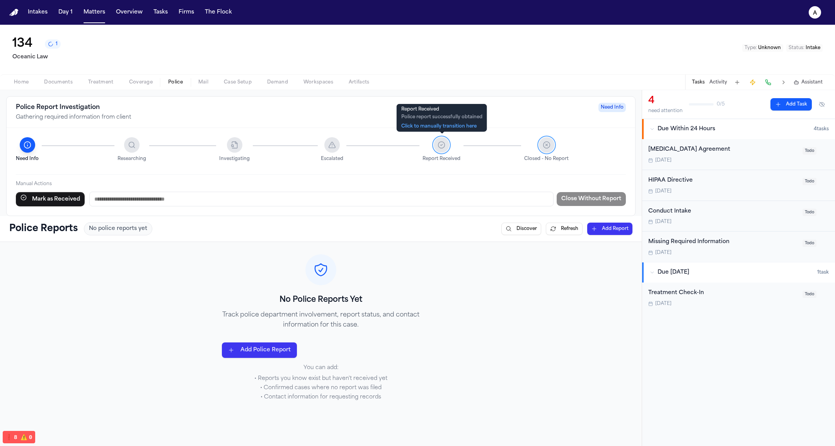
click at [449, 146] on button at bounding box center [441, 144] width 15 height 15
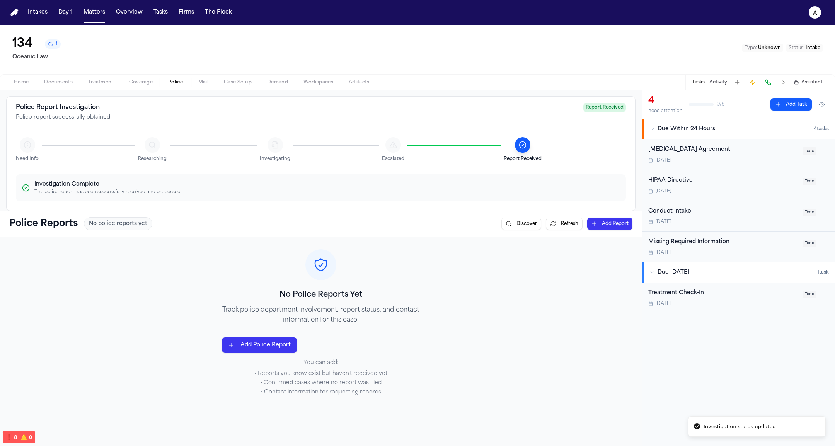
click at [30, 153] on div "Need Info" at bounding box center [27, 149] width 23 height 25
click at [519, 180] on div "Investigation Complete The police report has been successfully received and pro…" at bounding box center [321, 187] width 610 height 27
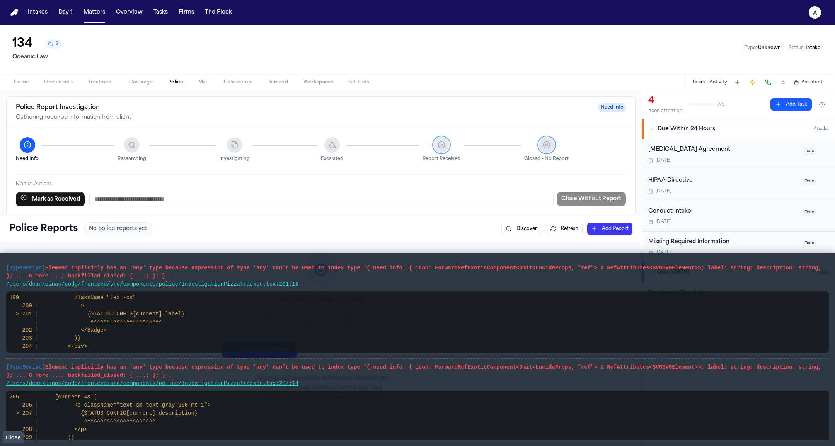
scroll to position [90, 0]
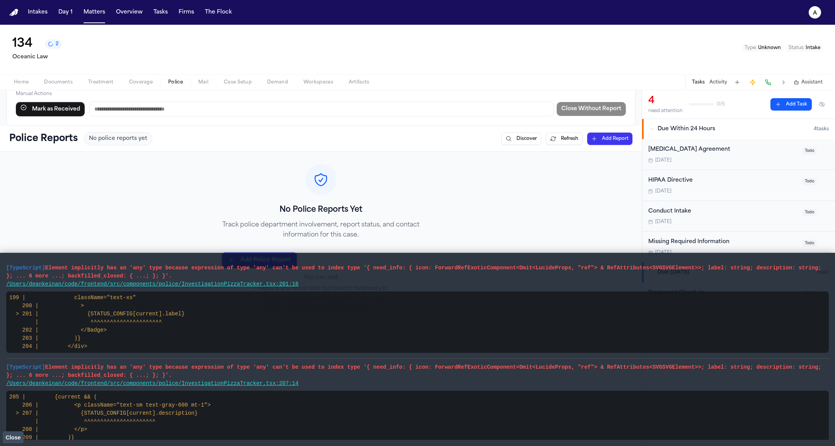
click at [13, 432] on button "Close" at bounding box center [13, 438] width 21 height 12
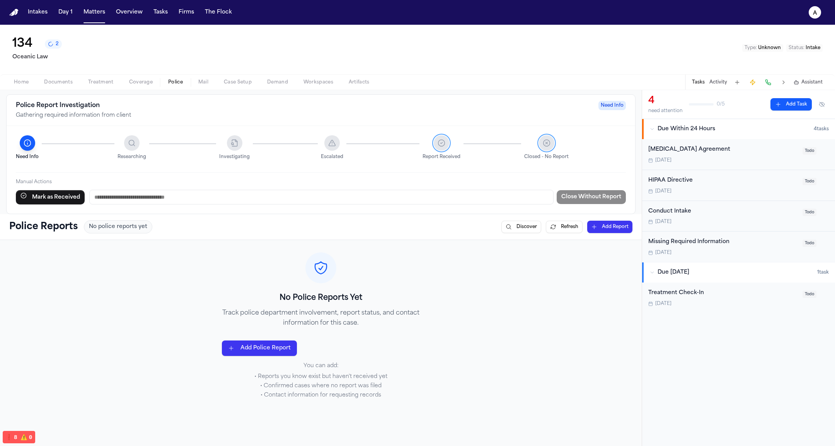
scroll to position [0, 0]
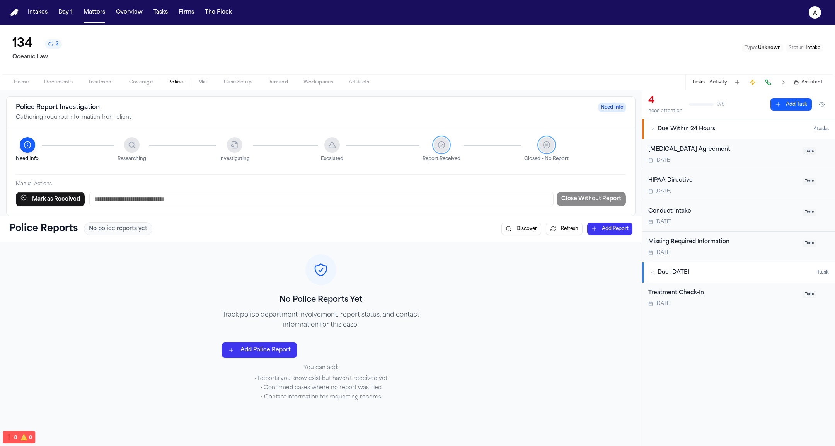
click at [687, 246] on div "Missing Required Information" at bounding box center [723, 242] width 150 height 9
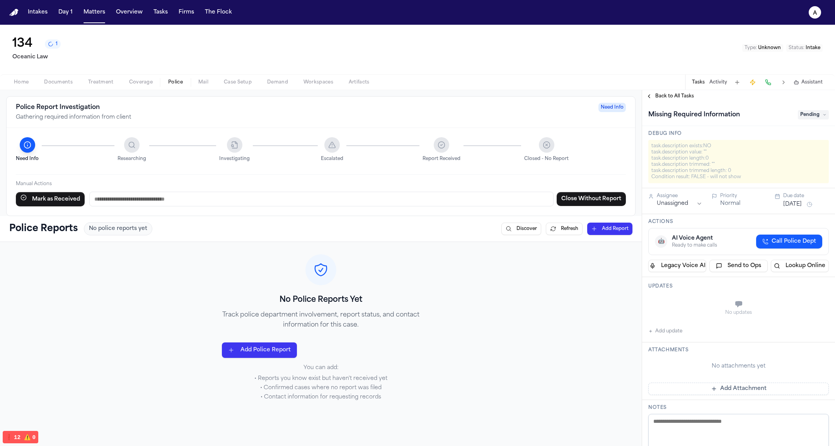
click at [142, 202] on input "text" at bounding box center [321, 199] width 464 height 15
click at [697, 162] on div "task.description trimmed: " "" at bounding box center [739, 165] width 174 height 6
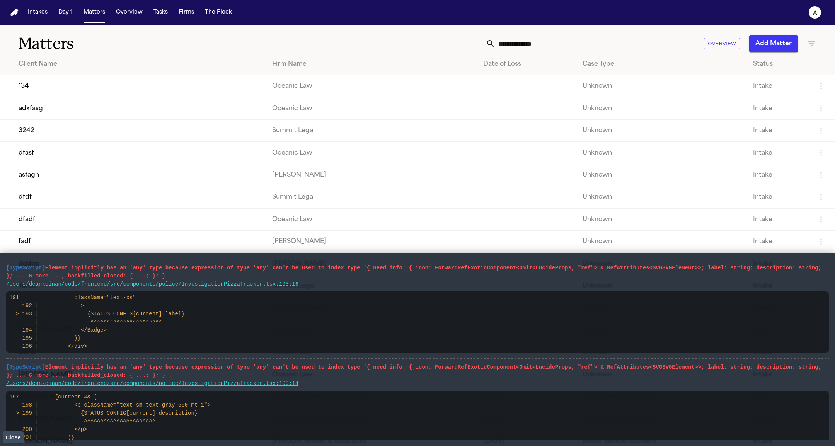
click at [226, 93] on td "134" at bounding box center [133, 86] width 266 height 22
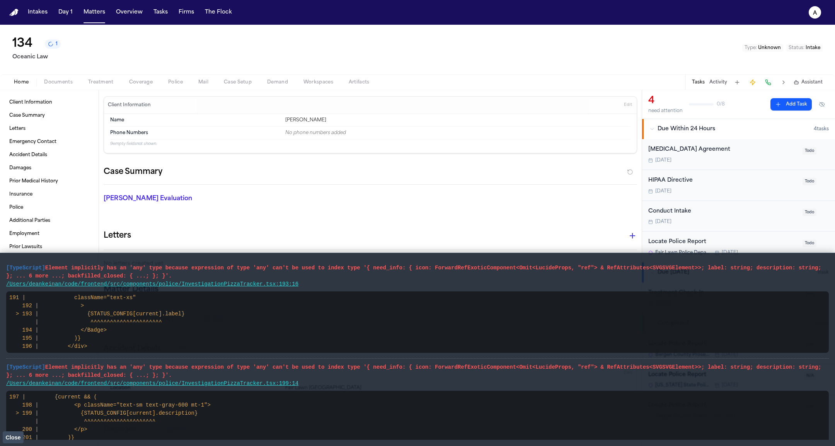
click at [694, 167] on div "Retainer Agreement Today Todo" at bounding box center [738, 154] width 193 height 31
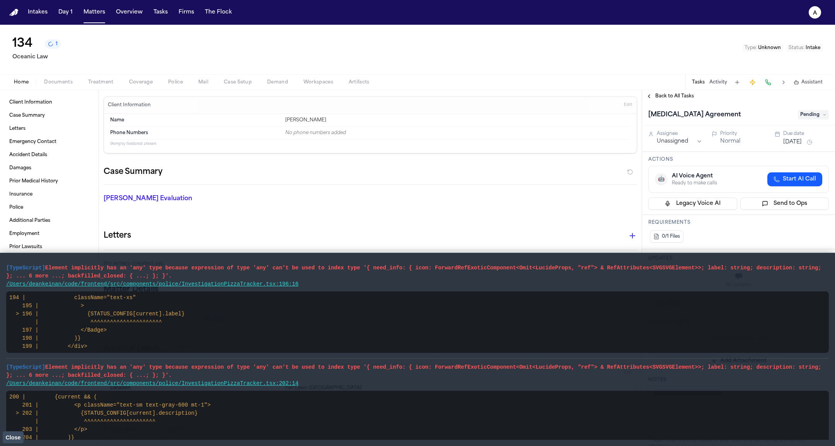
click at [172, 80] on span "Police" at bounding box center [175, 82] width 15 height 6
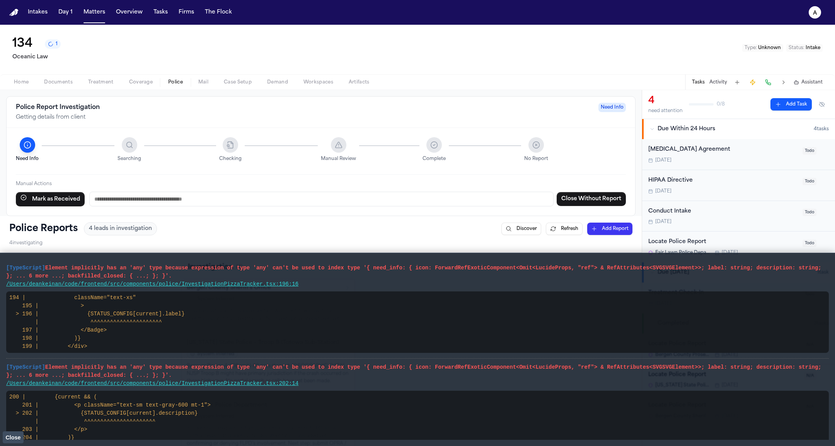
click at [357, 192] on input "text" at bounding box center [321, 199] width 464 height 15
click at [174, 186] on p "Manual Actions" at bounding box center [321, 184] width 610 height 6
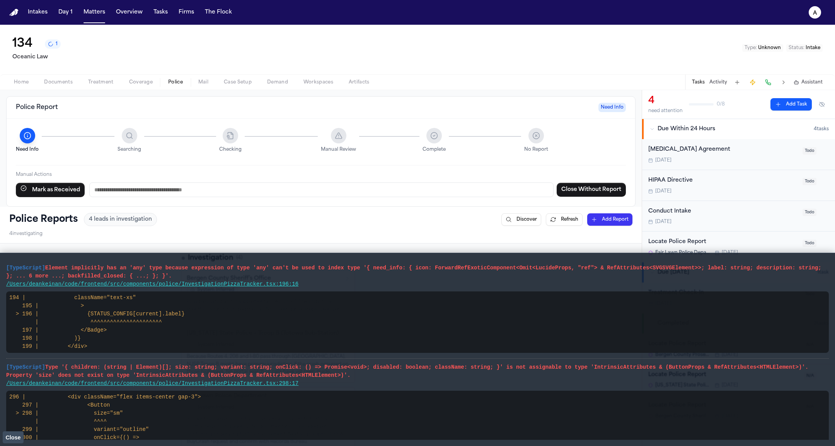
click at [329, 189] on input "text" at bounding box center [321, 190] width 464 height 15
click at [327, 203] on div "Need Info Searching Checking Manual Review Complete No Report Manual Actions Ma…" at bounding box center [321, 163] width 629 height 88
click at [469, 188] on input "text" at bounding box center [321, 190] width 464 height 15
click at [470, 178] on div "Manual Actions Mark as Received Close Without Report" at bounding box center [321, 181] width 610 height 32
click at [315, 186] on input "text" at bounding box center [321, 190] width 464 height 15
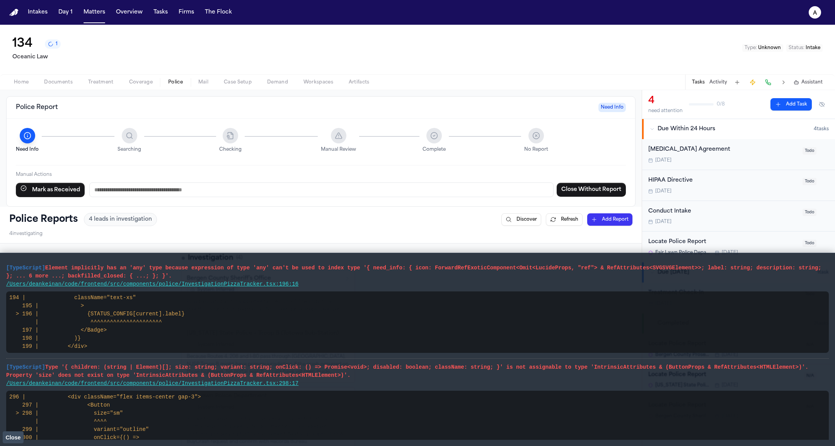
click at [317, 176] on p "Manual Actions" at bounding box center [321, 175] width 610 height 6
click at [346, 192] on input "text" at bounding box center [321, 190] width 464 height 15
click at [343, 201] on div "Need Info Searching Checking Manual Review Complete No Report Manual Actions Ma…" at bounding box center [321, 163] width 629 height 88
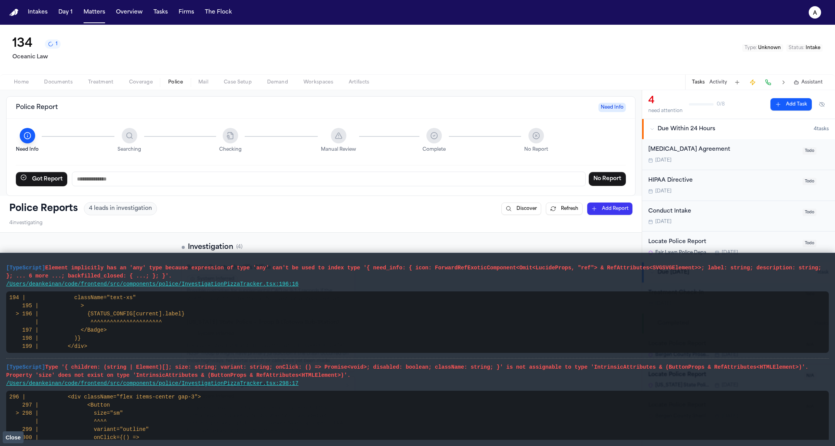
click at [19, 436] on span "Close" at bounding box center [12, 438] width 15 height 6
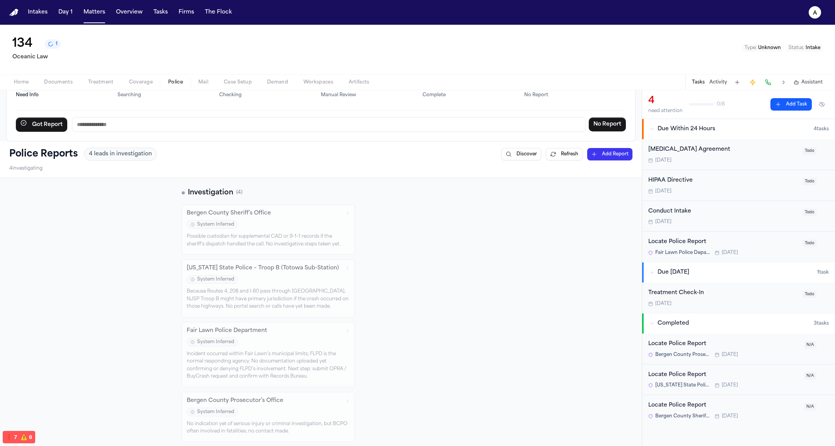
scroll to position [90, 0]
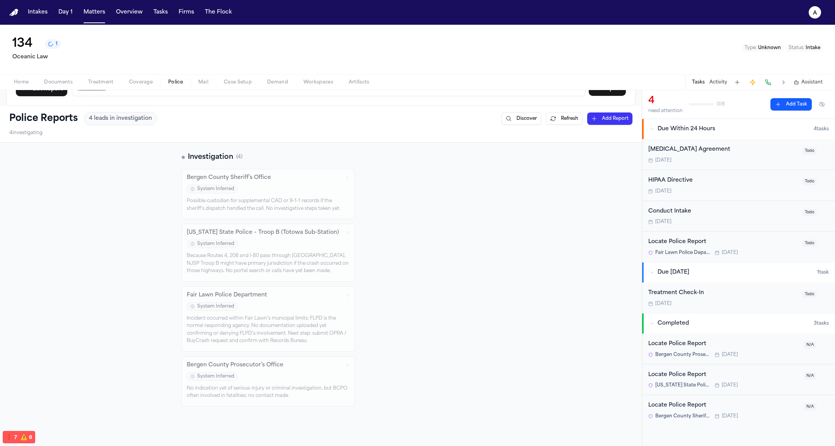
click at [471, 248] on div "Investigation ( 4 ) Bergen County Sheriff’s Office System Inferred Possible cus…" at bounding box center [321, 279] width 642 height 273
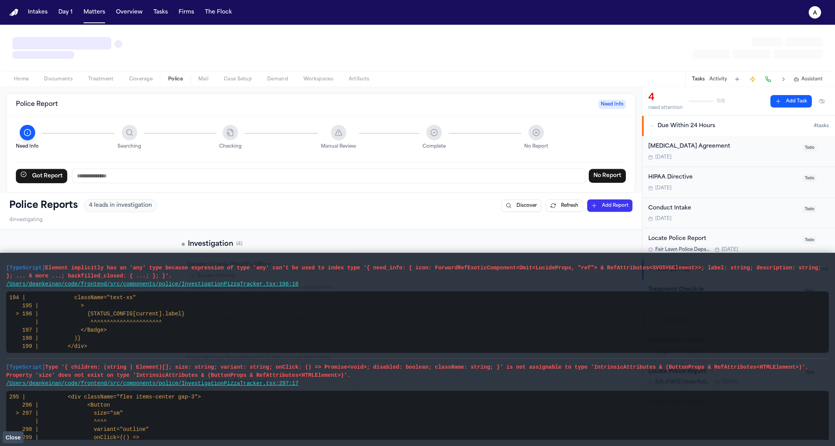
click at [9, 435] on span "Close" at bounding box center [12, 438] width 15 height 6
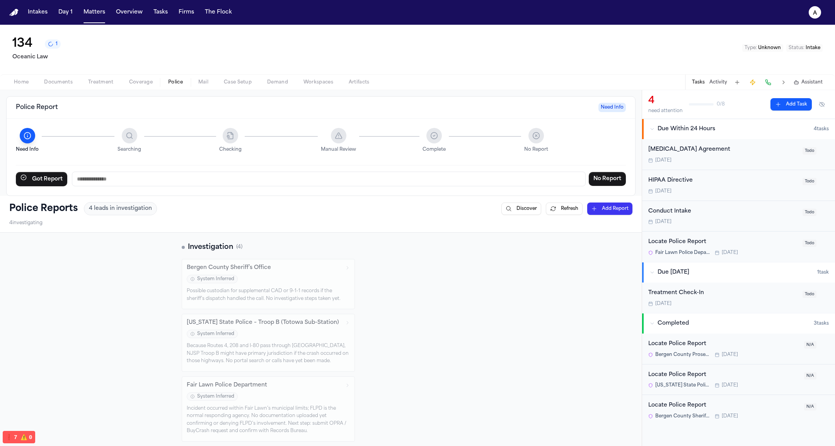
scroll to position [90, 0]
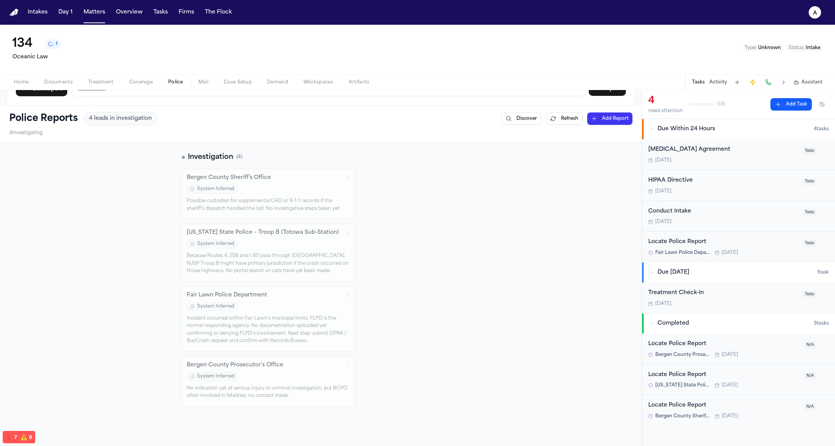
click at [688, 243] on div "Locate Police Report" at bounding box center [723, 242] width 150 height 9
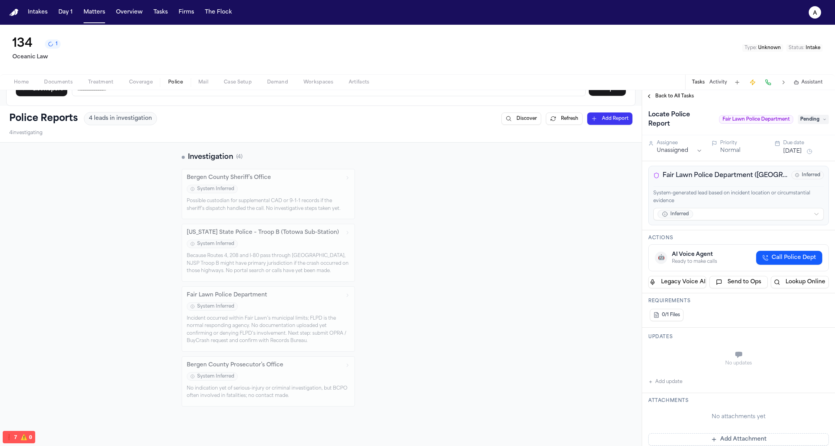
click at [737, 190] on p "System-generated lead based on incident location or circumstantial evidence" at bounding box center [738, 197] width 171 height 15
click at [727, 190] on p "System-generated lead based on incident location or circumstantial evidence" at bounding box center [738, 197] width 171 height 15
click at [679, 99] on span "Back to All Tasks" at bounding box center [674, 96] width 39 height 6
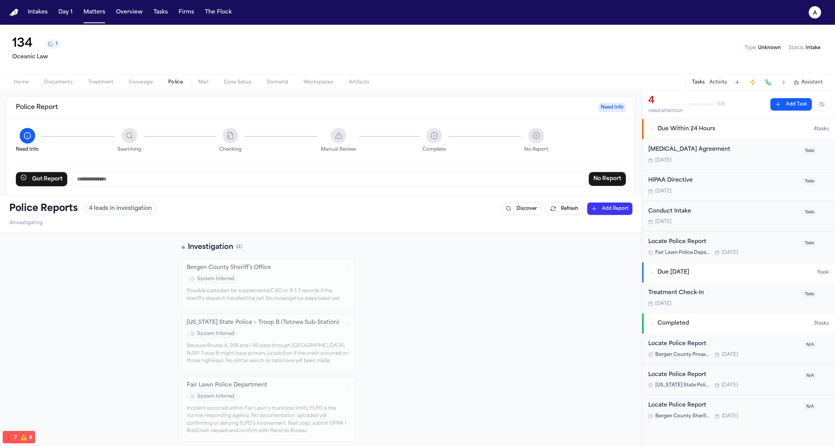
click at [32, 92] on div "Police Report Need Info Need Info Searching Checking Manual Review Complete No …" at bounding box center [321, 313] width 642 height 446
click at [27, 85] on span "Home" at bounding box center [21, 82] width 15 height 6
click at [172, 84] on span "Police" at bounding box center [175, 82] width 15 height 6
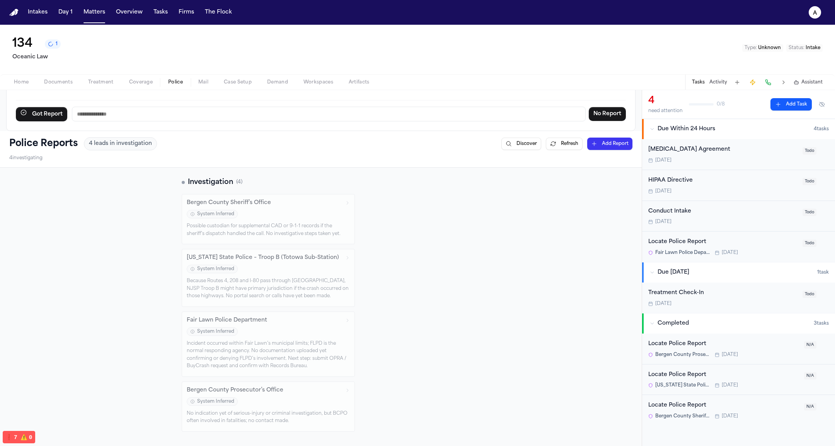
scroll to position [90, 0]
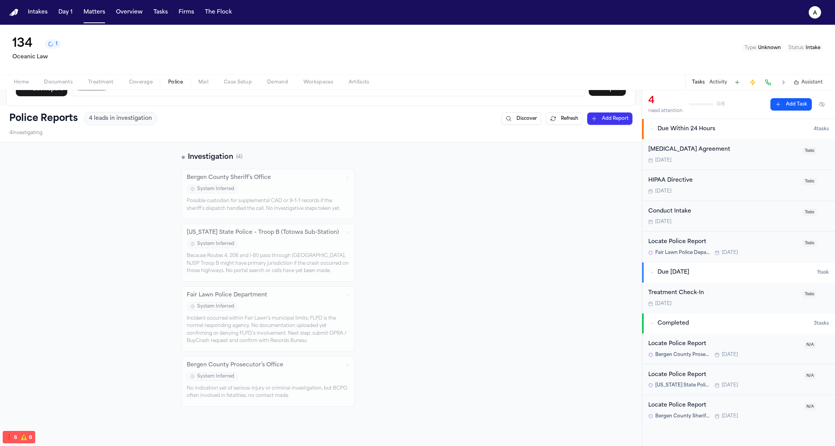
click at [297, 325] on div "Incident occurred within Fair Lawn’s municipal limits; FLPD is the normal respo…" at bounding box center [268, 330] width 163 height 30
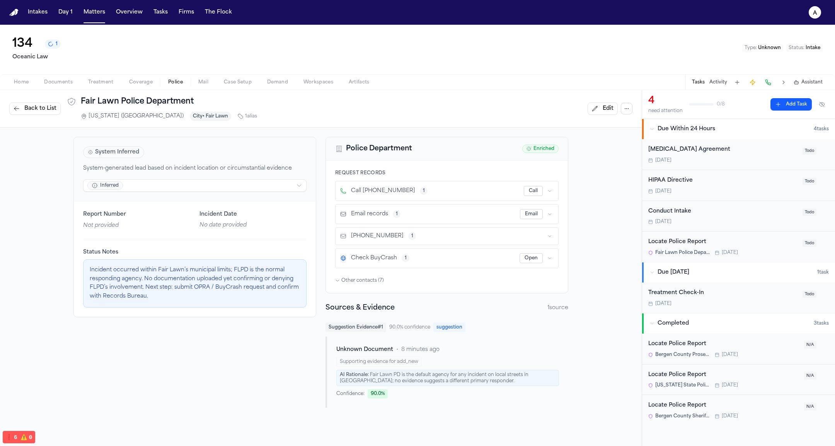
click at [626, 107] on icon "button" at bounding box center [627, 109] width 6 height 6
click at [623, 142] on button "Ensure Tasks" at bounding box center [627, 140] width 82 height 14
click at [610, 214] on div "System Inferred System-generated lead based on incident location or circumstant…" at bounding box center [321, 273] width 642 height 290
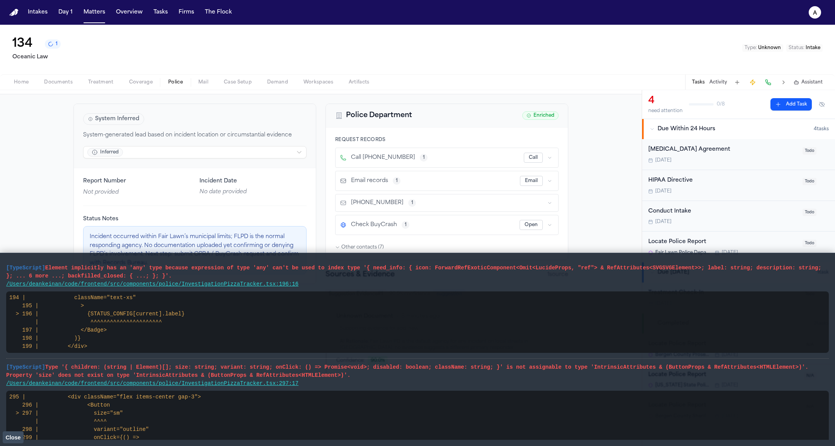
scroll to position [29, 0]
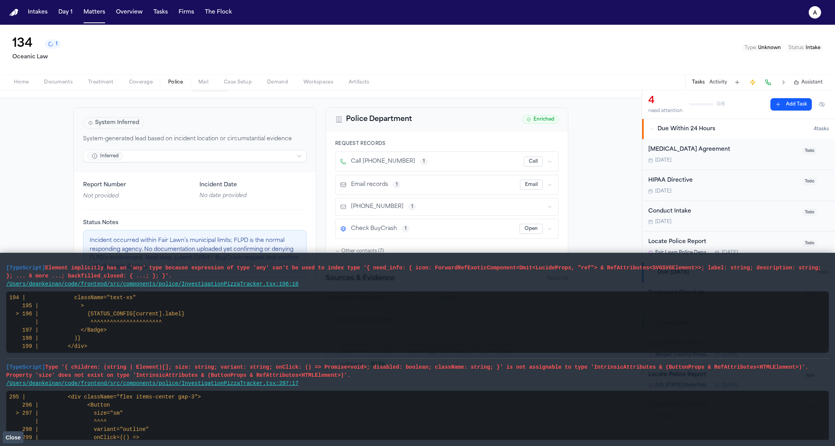
click at [17, 435] on span "Close" at bounding box center [12, 438] width 15 height 6
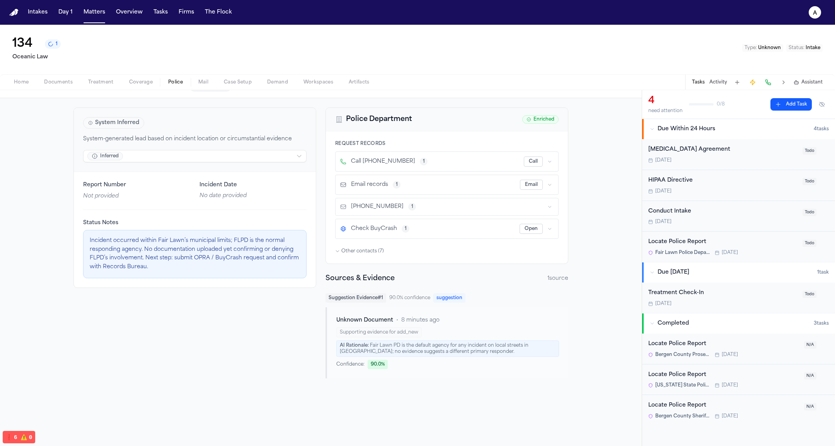
click at [690, 246] on div "Locate Police Report" at bounding box center [723, 242] width 150 height 9
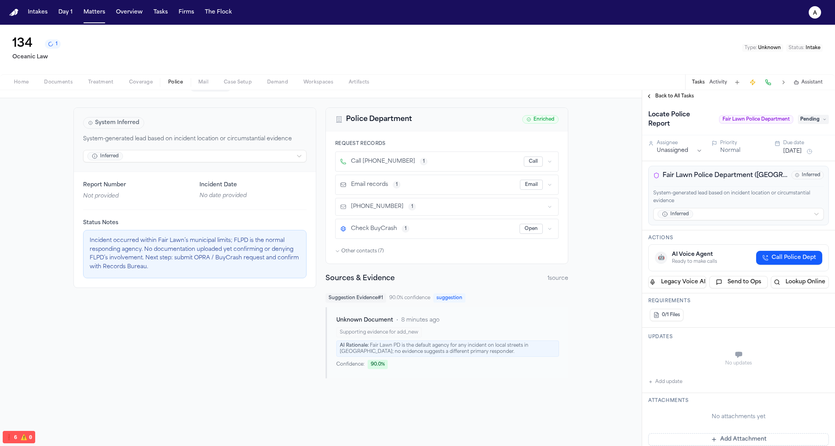
click at [424, 341] on div "AI Rationale: Fair Lawn PD is the default agency for any incident on local stre…" at bounding box center [447, 349] width 223 height 16
click at [176, 82] on span "Police" at bounding box center [175, 82] width 15 height 6
click at [142, 79] on span "Coverage" at bounding box center [141, 82] width 24 height 6
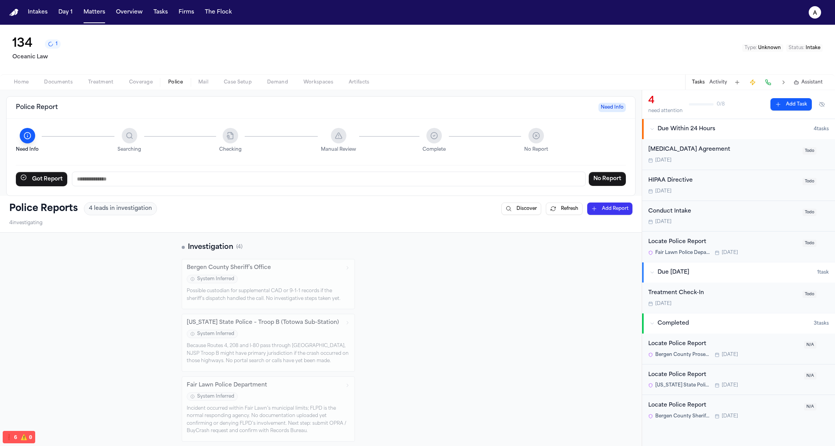
click at [171, 80] on span "Police" at bounding box center [175, 82] width 15 height 6
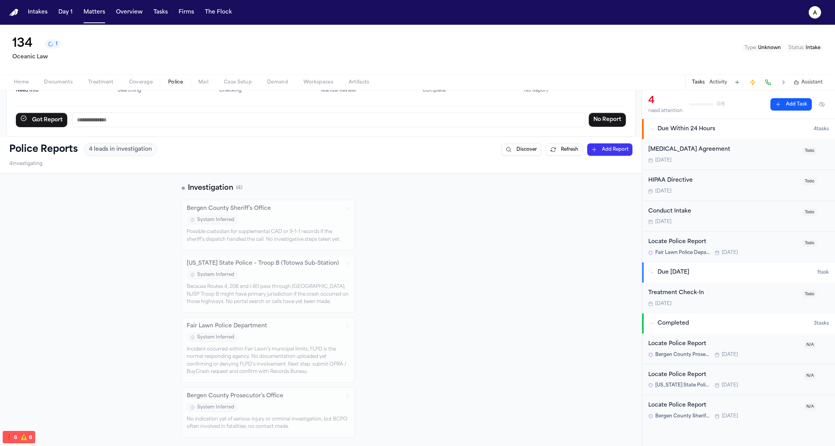
scroll to position [56, 0]
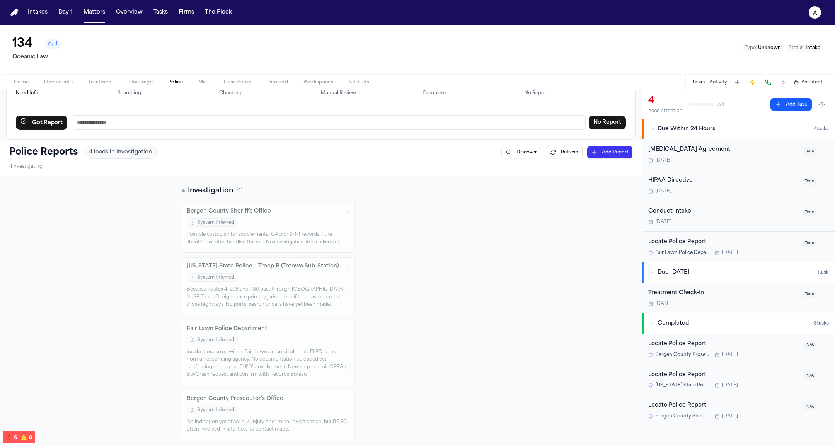
click at [286, 342] on div "System Inferred" at bounding box center [268, 341] width 163 height 10
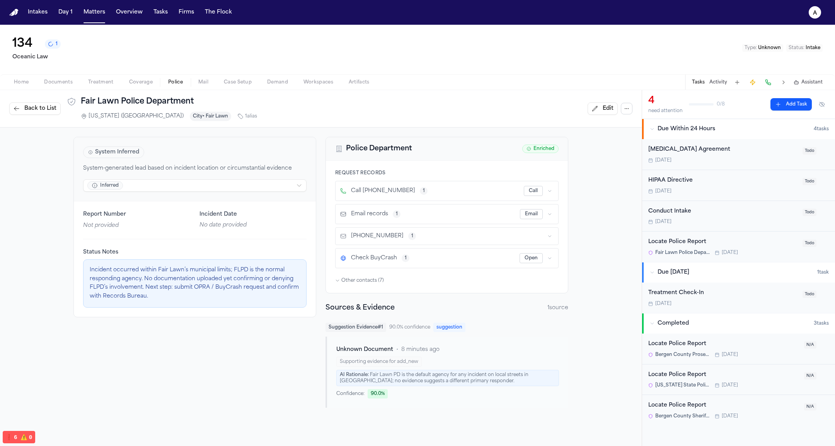
click at [374, 278] on span "Other contacts ( 7 )" at bounding box center [362, 281] width 43 height 6
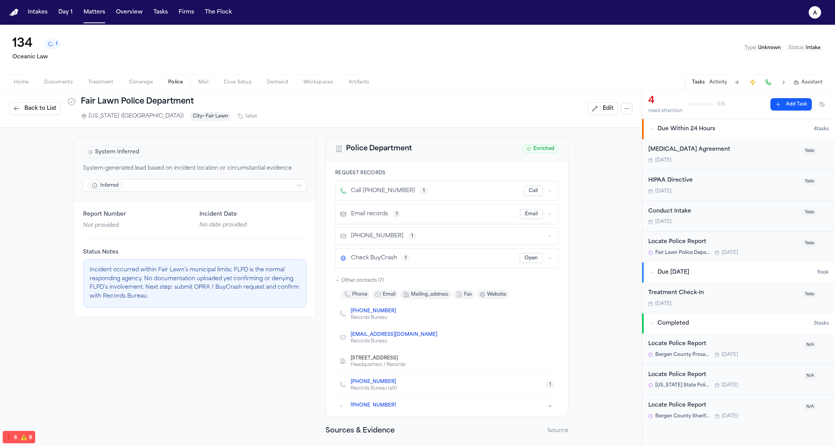
click at [374, 278] on span "Other contacts ( 7 )" at bounding box center [362, 281] width 43 height 6
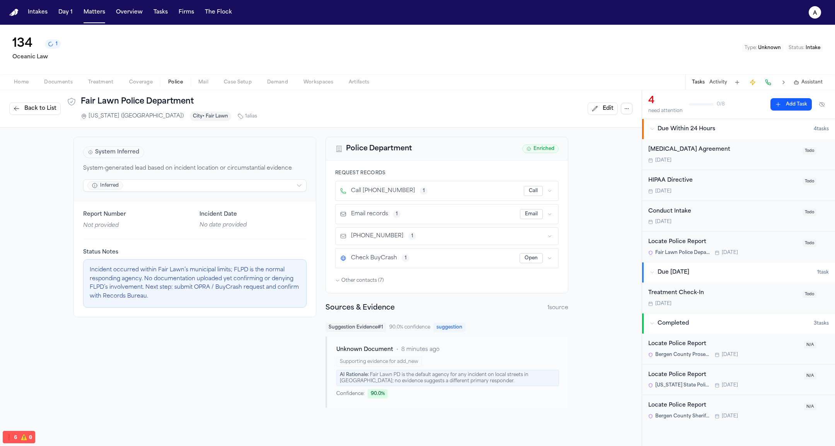
click at [38, 113] on span "Back to List" at bounding box center [40, 109] width 32 height 8
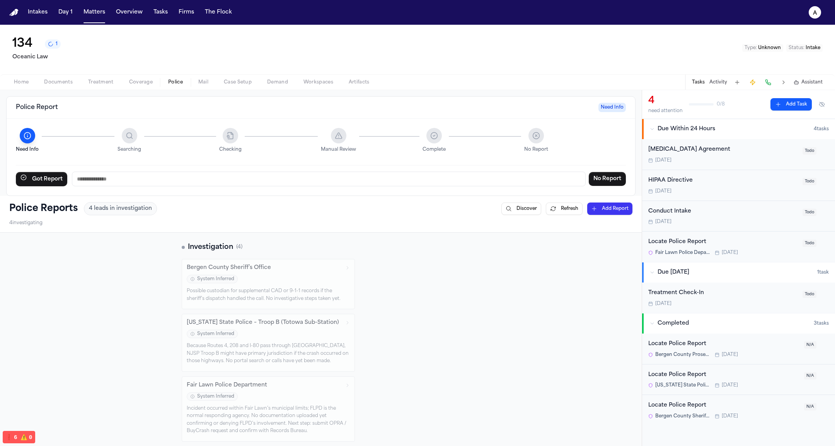
click at [51, 42] on button "1" at bounding box center [53, 43] width 16 height 9
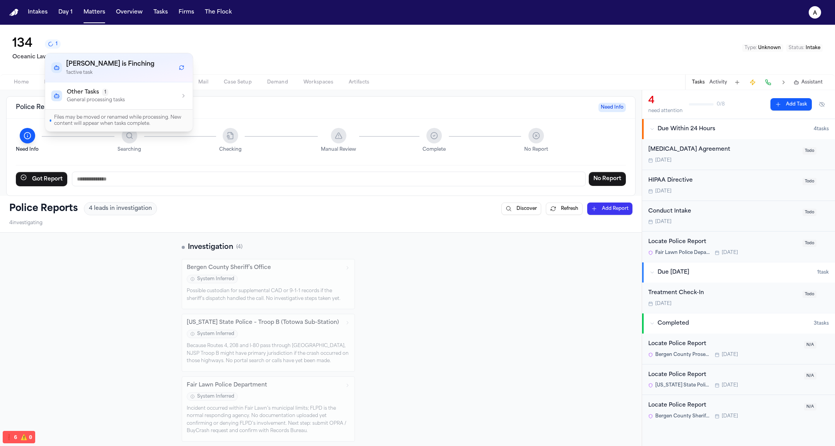
click at [94, 97] on p "General processing tasks" at bounding box center [96, 100] width 58 height 6
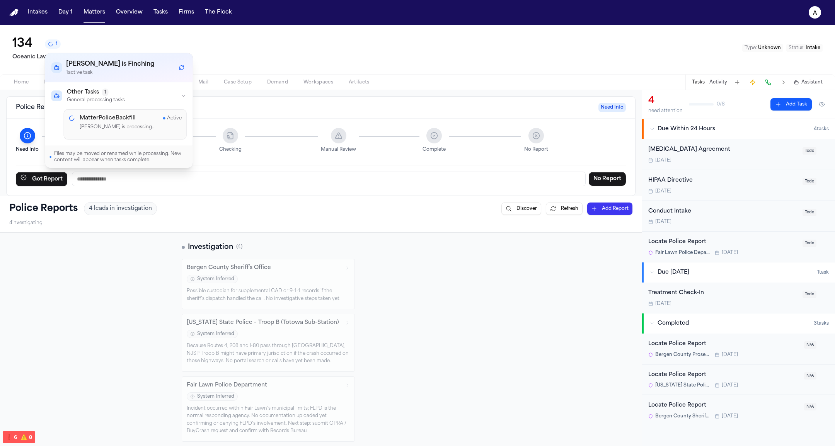
click at [107, 122] on div "MatterPoliceBackfill Active Finch is processing..." at bounding box center [131, 124] width 102 height 20
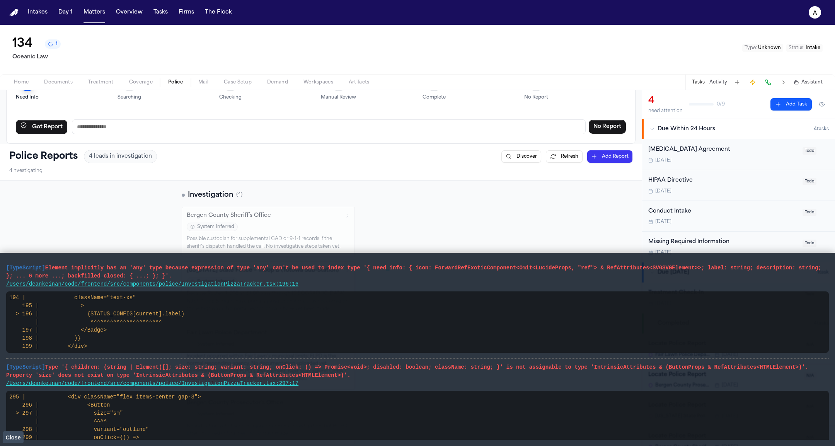
scroll to position [80, 0]
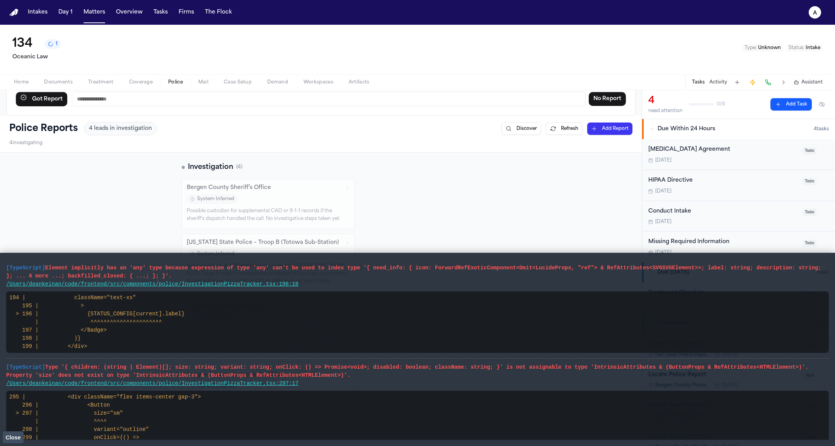
click at [19, 433] on button "Close" at bounding box center [13, 438] width 21 height 12
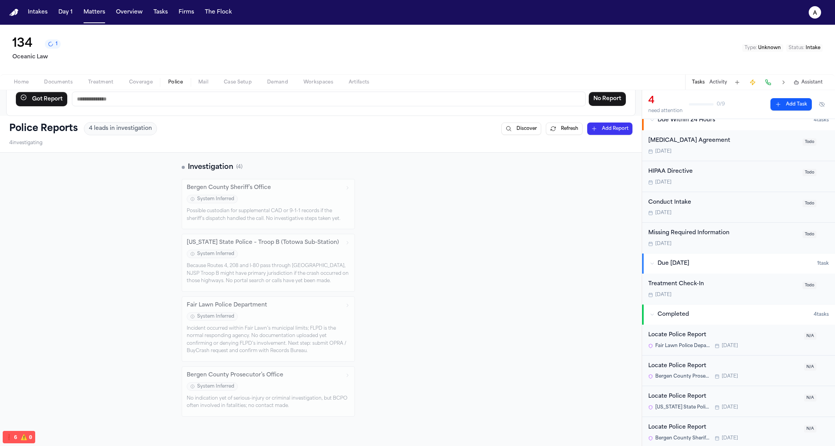
scroll to position [0, 0]
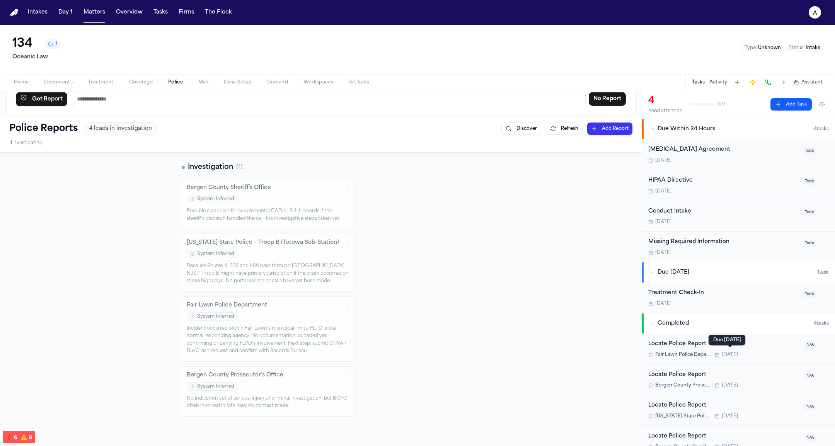
click at [702, 251] on div "[DATE]" at bounding box center [723, 253] width 150 height 6
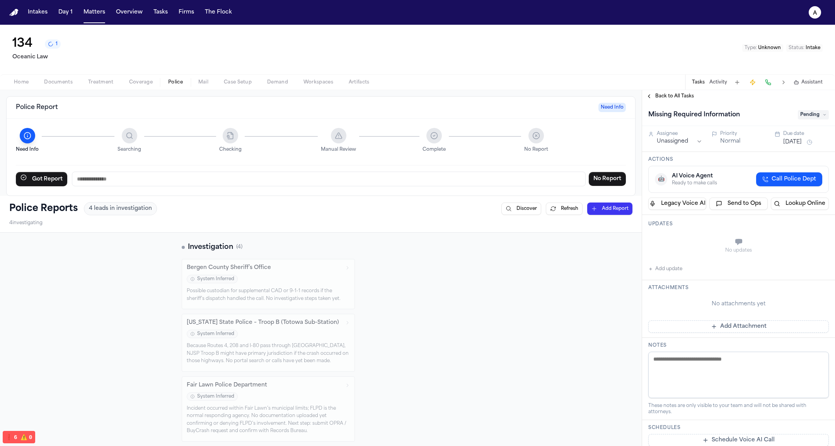
click at [164, 178] on input "text" at bounding box center [329, 179] width 514 height 15
click at [446, 251] on div "Investigation ( 4 ) Bergen County Sheriff’s Office System Inferred Possible cus…" at bounding box center [321, 369] width 278 height 255
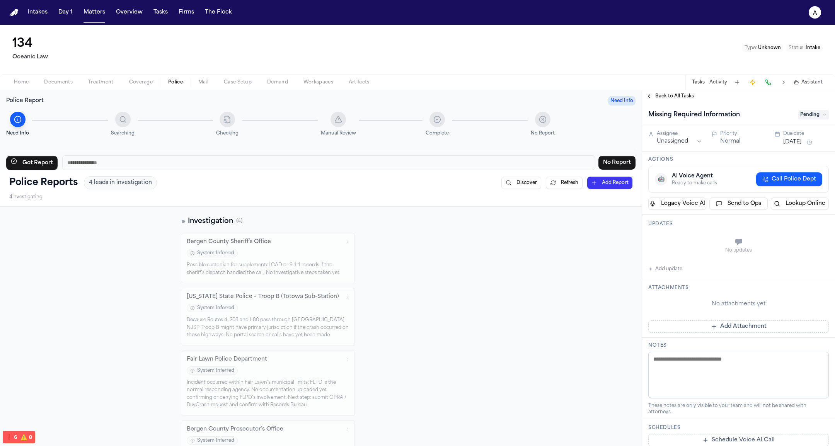
click at [130, 130] on span "Searching" at bounding box center [123, 133] width 24 height 6
click at [665, 98] on span "Back to All Tasks" at bounding box center [674, 96] width 39 height 6
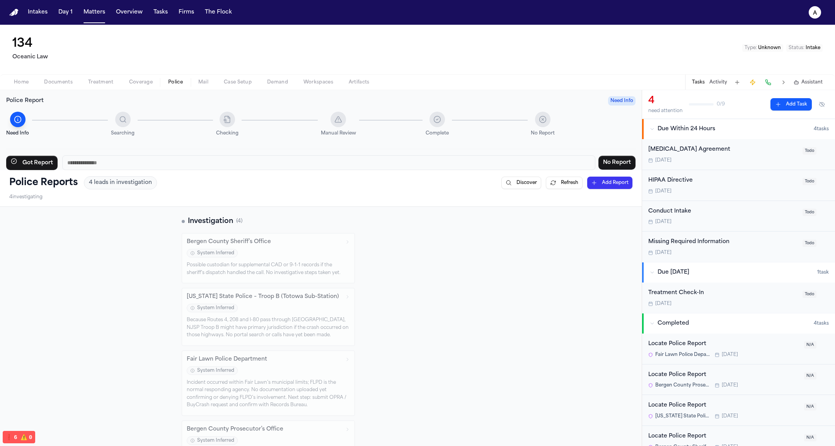
click at [704, 245] on div "Missing Required Information" at bounding box center [723, 242] width 150 height 9
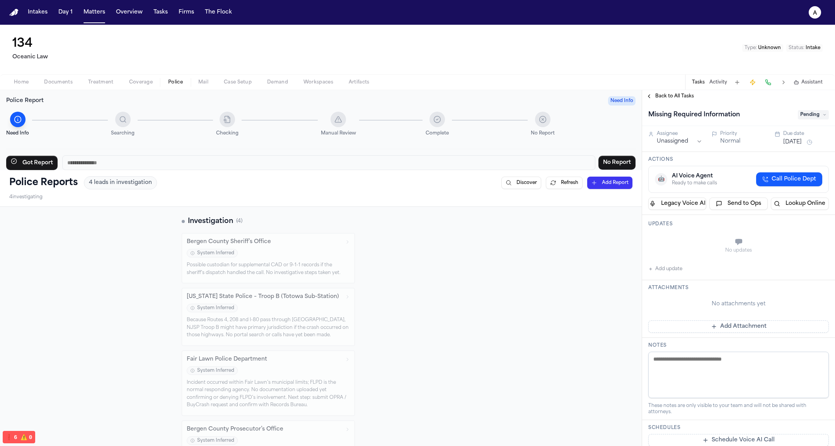
click at [102, 79] on span "Treatment" at bounding box center [101, 82] width 26 height 6
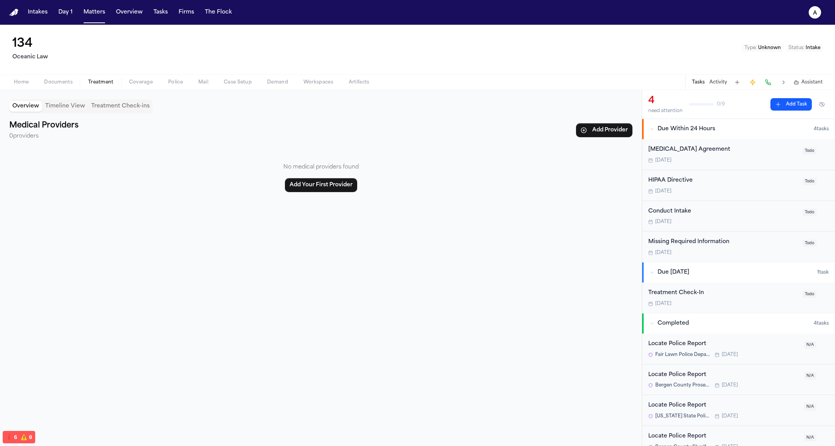
click at [62, 80] on span "Documents" at bounding box center [58, 82] width 29 height 6
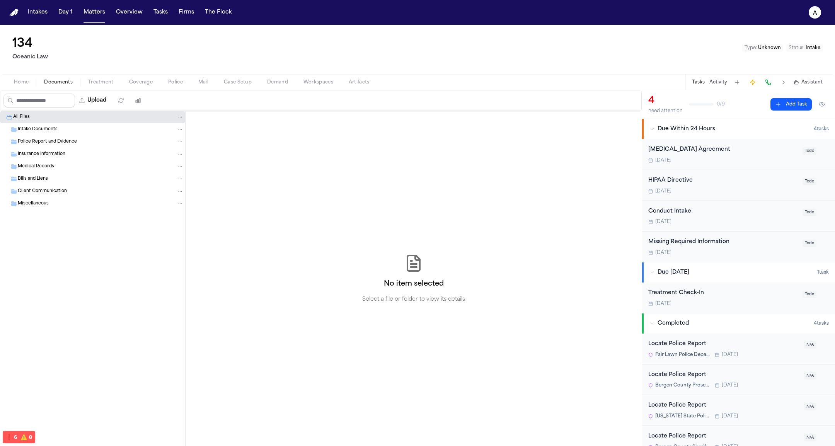
scroll to position [9, 0]
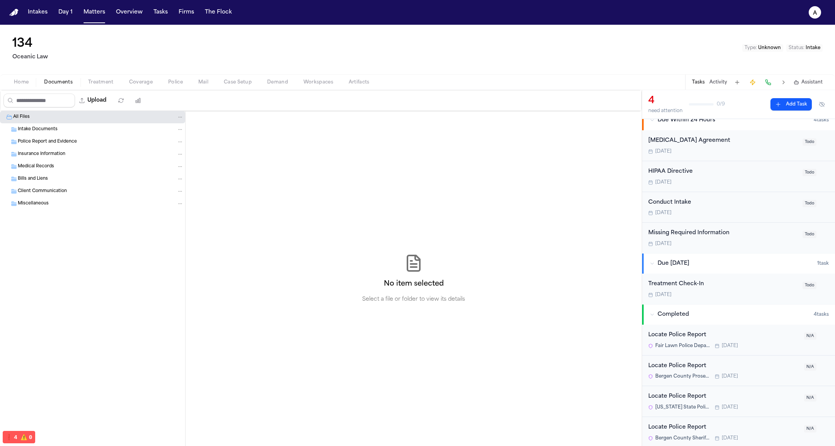
click at [727, 154] on div "[DATE]" at bounding box center [723, 151] width 150 height 6
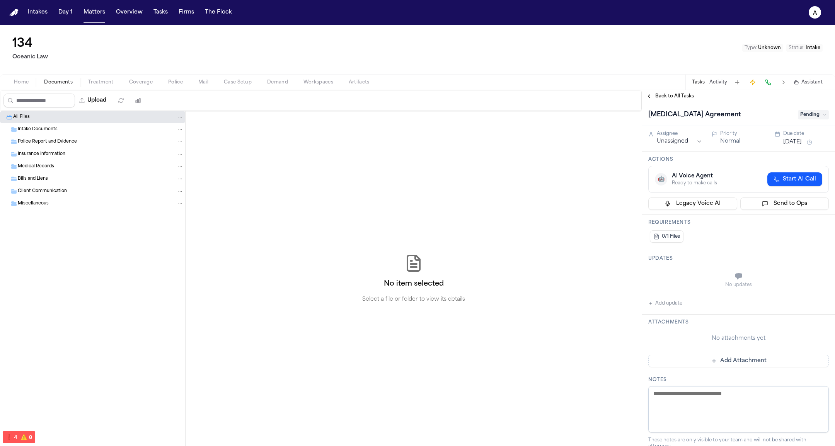
click at [814, 113] on span "Pending" at bounding box center [813, 114] width 31 height 9
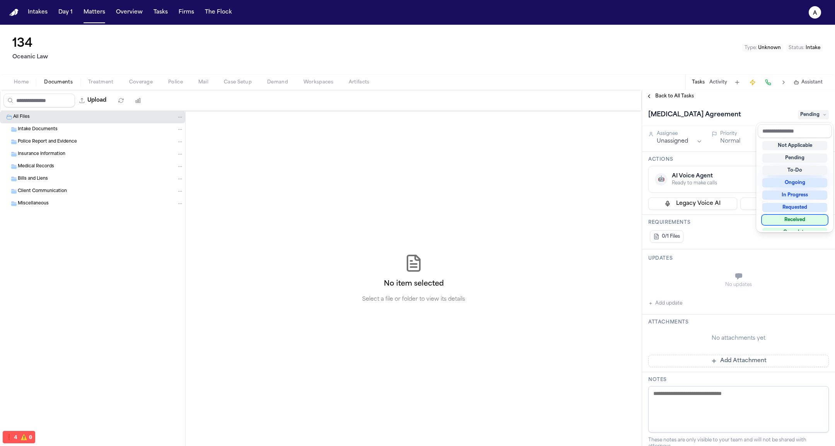
click at [803, 217] on div "Received" at bounding box center [795, 219] width 65 height 9
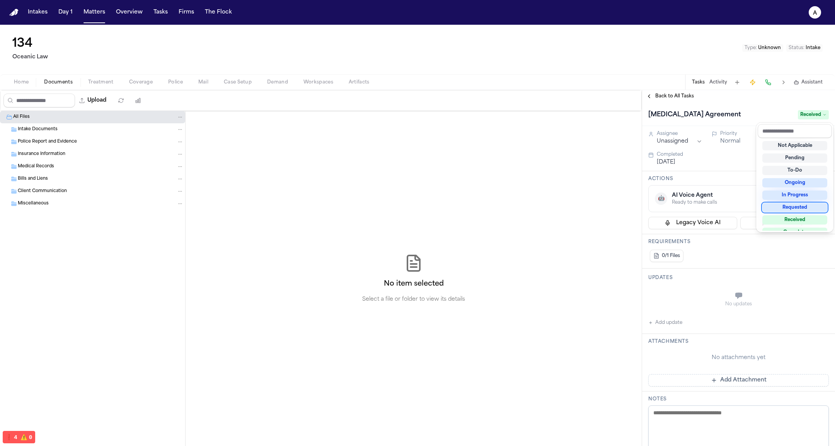
click at [681, 92] on div "Back to All Tasks Retainer Agreement Received Assignee Unassigned Priority Norm…" at bounding box center [738, 268] width 193 height 356
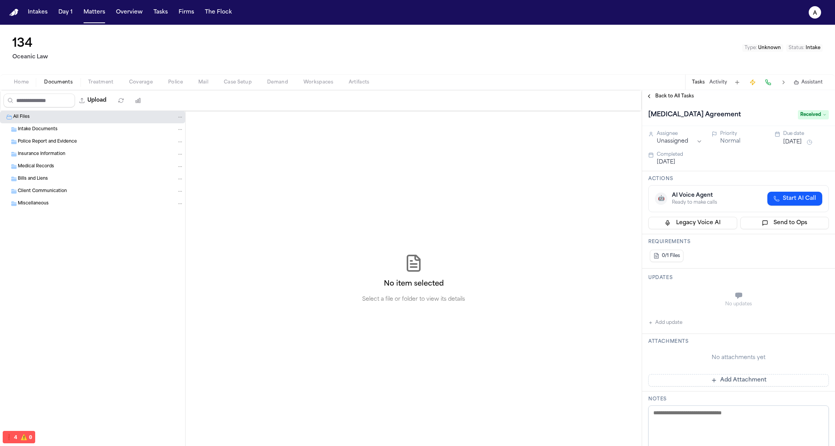
click at [674, 94] on span "Back to All Tasks" at bounding box center [674, 96] width 39 height 6
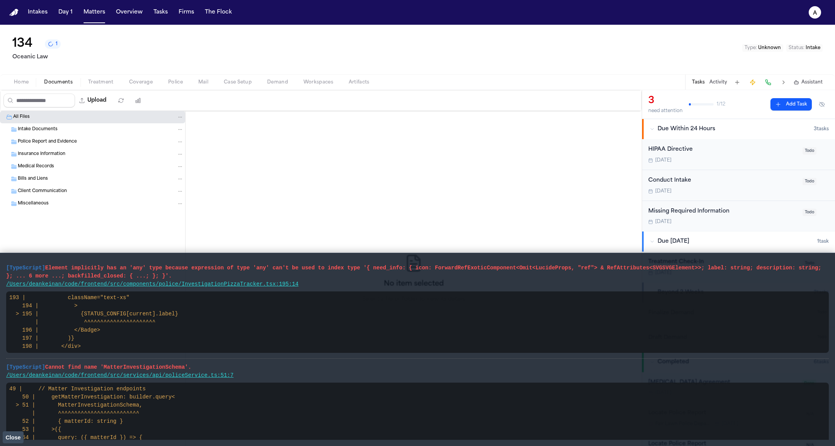
click at [14, 438] on span "Close" at bounding box center [12, 438] width 15 height 6
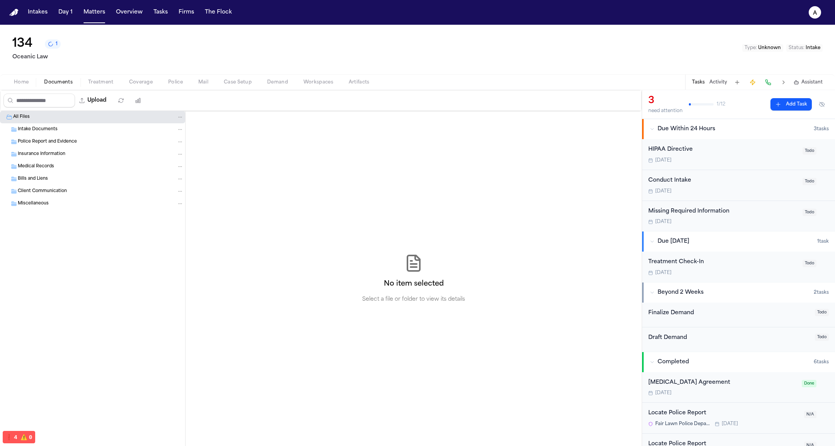
click at [696, 213] on div "Missing Required Information" at bounding box center [723, 211] width 150 height 9
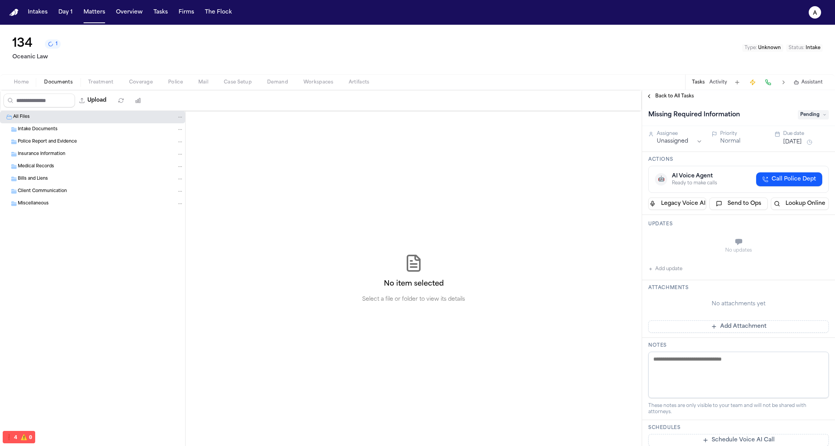
click at [55, 48] on button "1" at bounding box center [53, 43] width 16 height 9
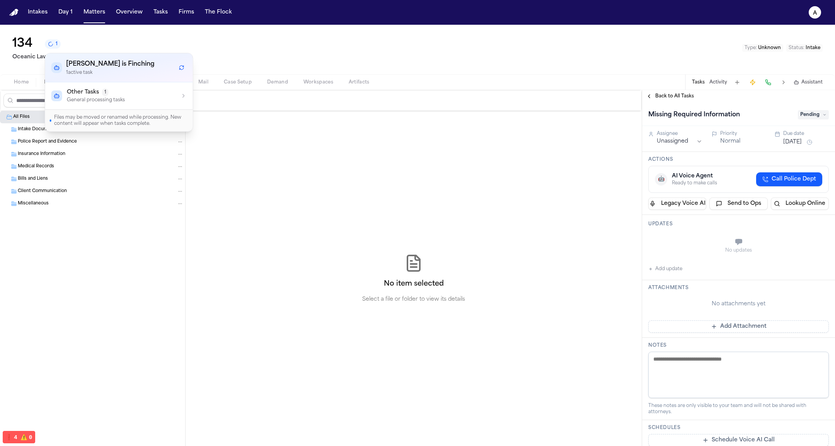
click at [102, 94] on span "1" at bounding box center [105, 93] width 7 height 8
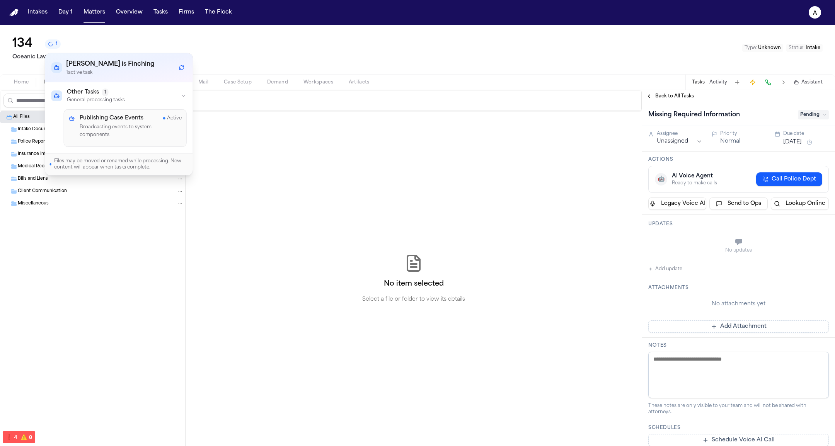
click at [121, 113] on div "Publishing Case Events Active Broadcasting events to system components" at bounding box center [125, 128] width 123 height 38
click at [382, 153] on div "No item selected Select a file or folder to view its details" at bounding box center [414, 278] width 456 height 335
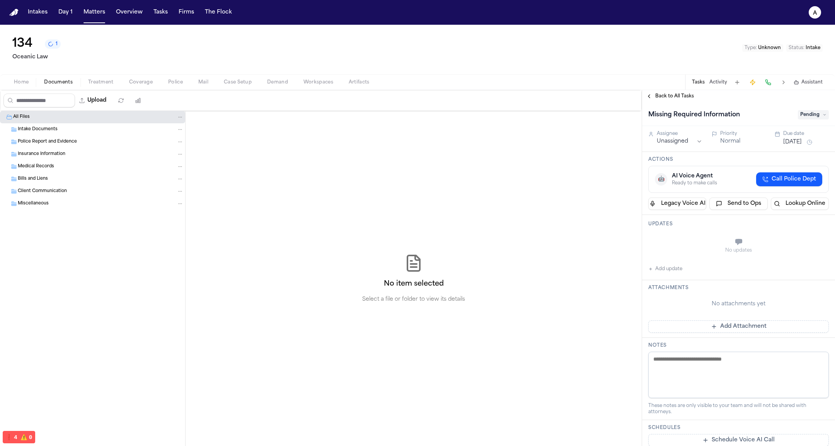
click at [584, 203] on div "No item selected Select a file or folder to view its details" at bounding box center [414, 278] width 456 height 335
click at [191, 80] on button "Mail" at bounding box center [204, 82] width 26 height 9
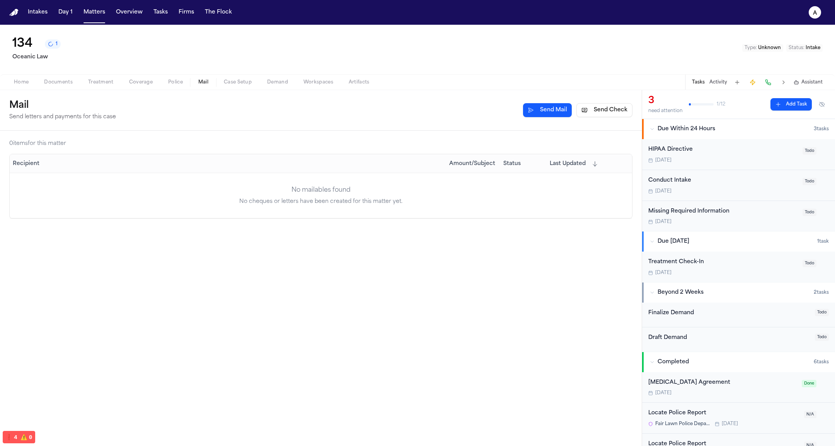
click at [163, 80] on button "Police" at bounding box center [175, 82] width 30 height 9
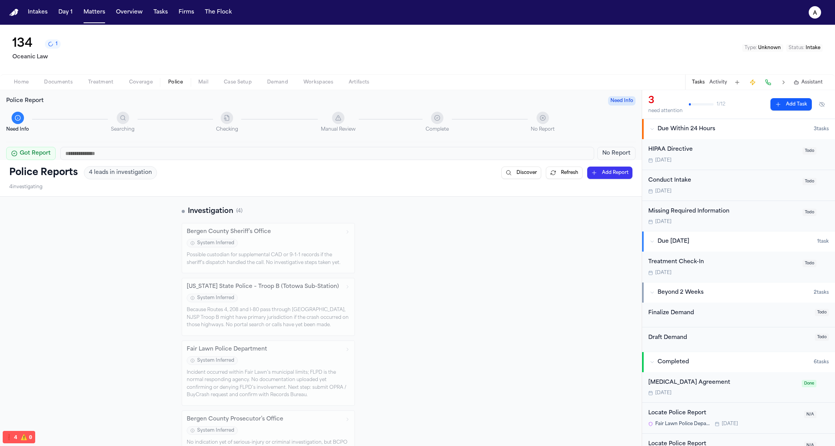
click at [122, 80] on button "Coverage" at bounding box center [140, 82] width 39 height 9
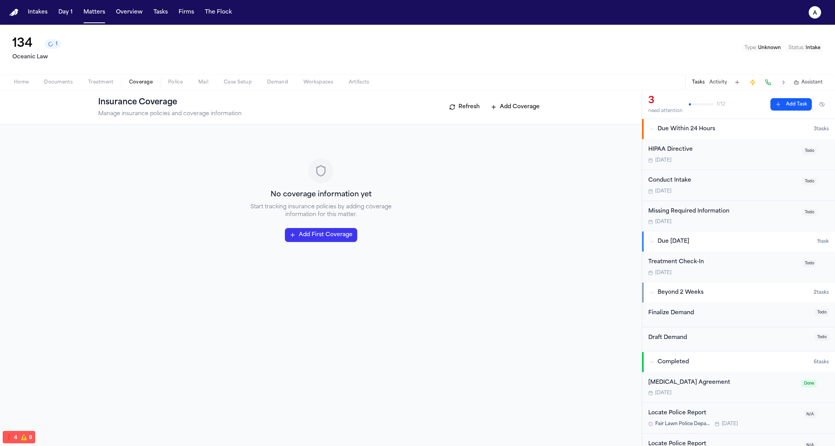
click at [142, 80] on span "Coverage" at bounding box center [141, 82] width 24 height 6
click at [171, 81] on span "Police" at bounding box center [175, 82] width 15 height 6
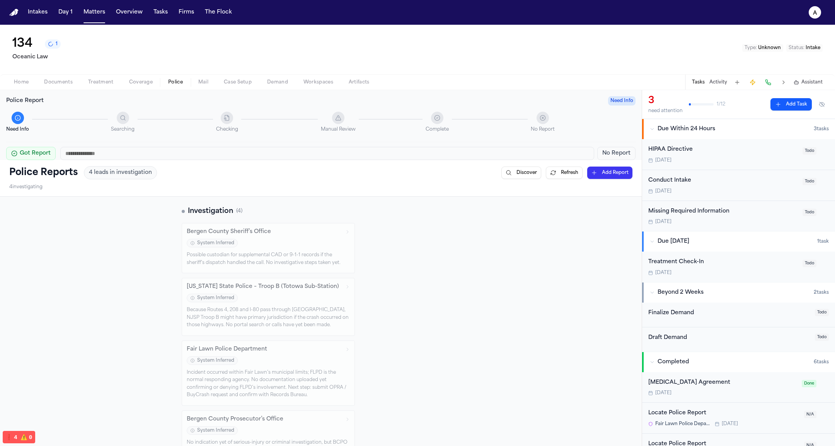
click at [118, 150] on input "text" at bounding box center [327, 153] width 534 height 13
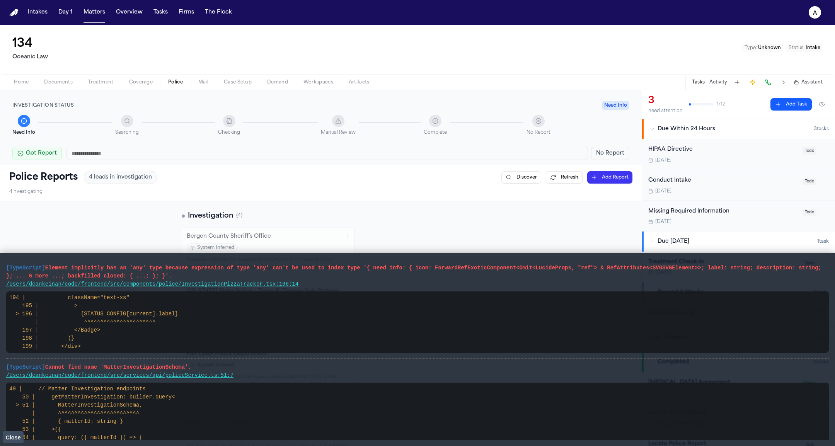
click at [12, 435] on span "Close" at bounding box center [12, 438] width 15 height 6
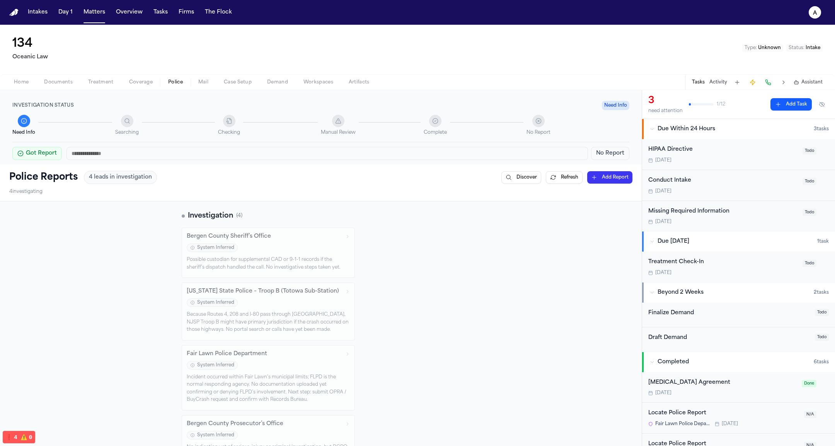
click at [735, 208] on div "Missing Required Information" at bounding box center [723, 211] width 150 height 9
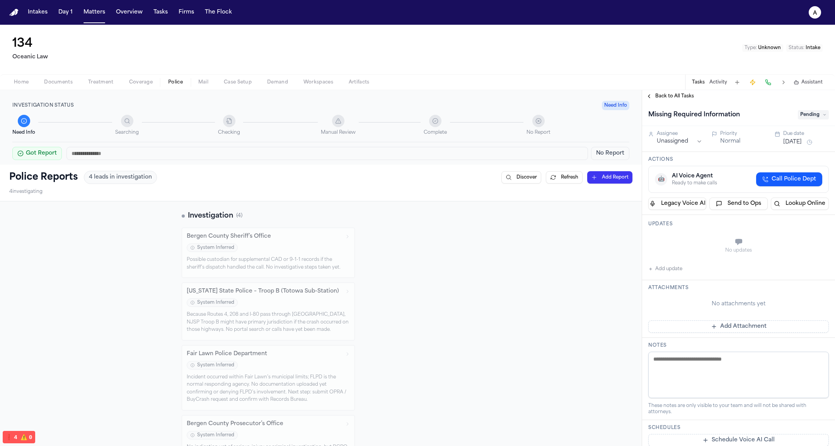
click at [485, 264] on div "Investigation ( 4 ) Bergen County Sheriff’s Office System Inferred Possible cus…" at bounding box center [321, 337] width 642 height 273
click at [362, 159] on input "text" at bounding box center [328, 153] width 522 height 13
click at [361, 130] on div "Manual Review" at bounding box center [372, 125] width 103 height 21
click at [300, 257] on div "Possible custodian for supplemental CAD or 9-1-1 records if the sheriff’s dispa…" at bounding box center [268, 263] width 163 height 15
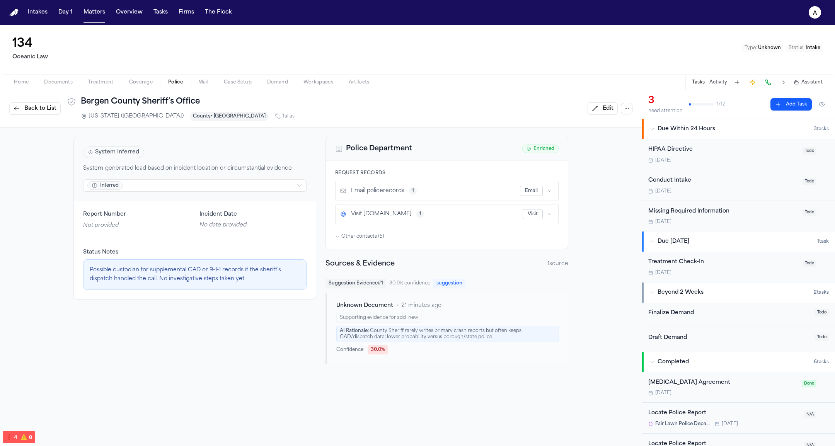
click at [32, 113] on button "Back to List" at bounding box center [34, 108] width 51 height 12
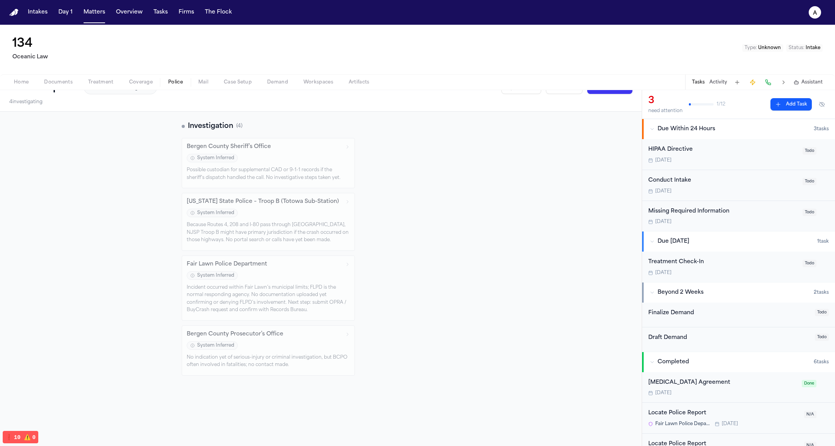
click at [282, 180] on div "Possible custodian for supplemental CAD or 9-1-1 records if the sheriff’s dispa…" at bounding box center [268, 174] width 163 height 15
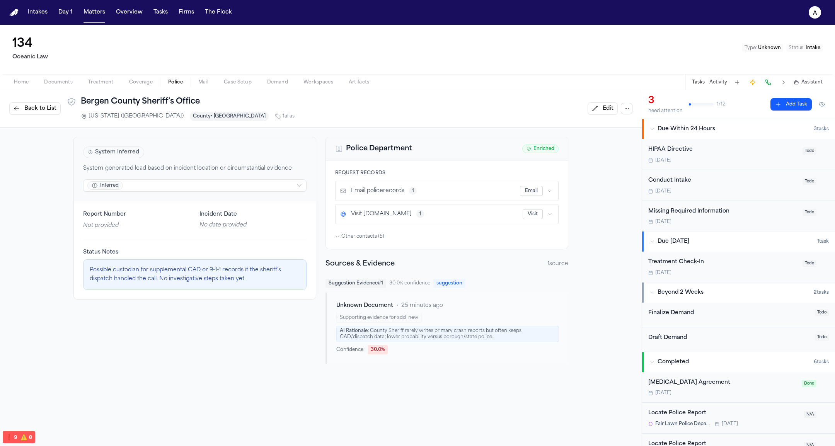
click at [367, 235] on span "Other contacts ( 5 )" at bounding box center [362, 237] width 43 height 6
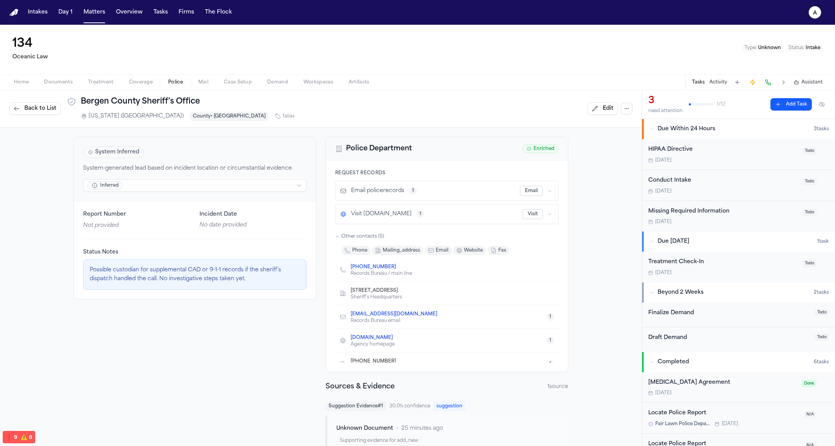
click at [367, 235] on span "Other contacts ( 5 )" at bounding box center [362, 237] width 43 height 6
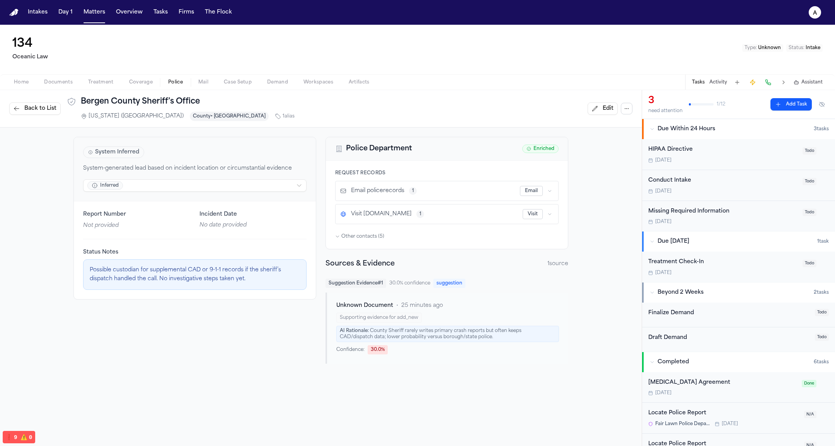
click at [31, 107] on span "Back to List" at bounding box center [40, 109] width 32 height 8
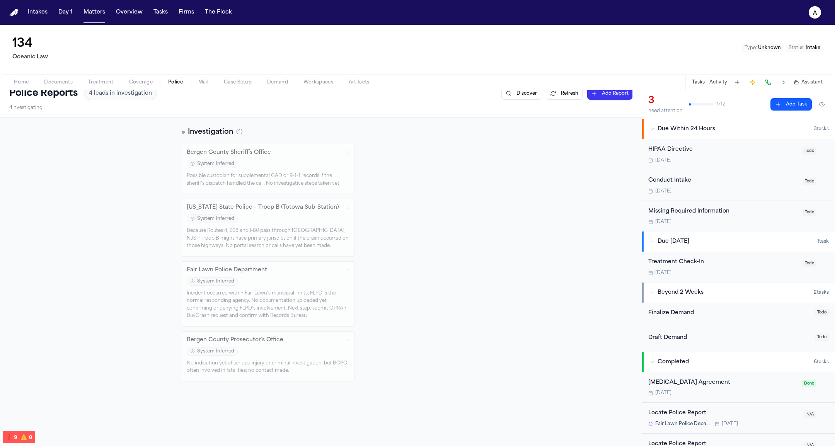
scroll to position [88, 0]
click at [268, 233] on div "Because Routes 4, 208 and I-80 pass through [GEOGRAPHIC_DATA], NJSP Troop B mig…" at bounding box center [268, 234] width 163 height 23
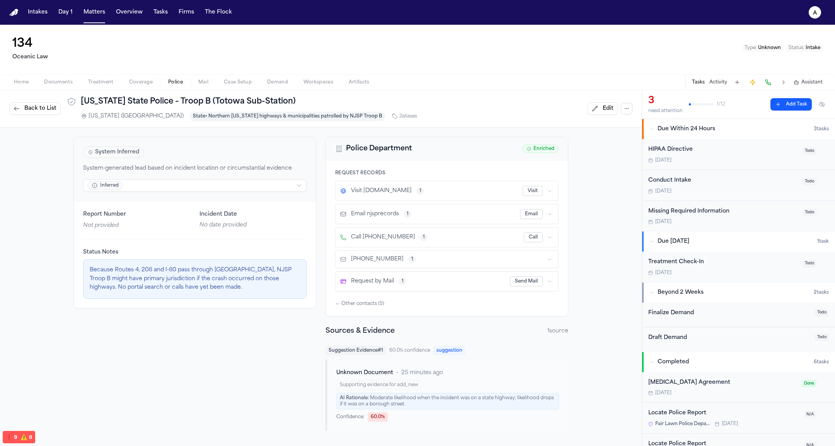
click at [41, 108] on span "Back to List" at bounding box center [40, 109] width 32 height 8
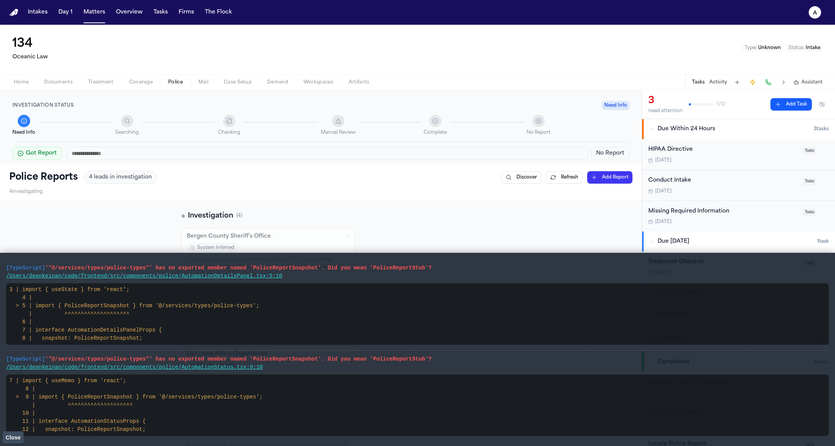
click at [11, 436] on span "Close" at bounding box center [12, 438] width 15 height 6
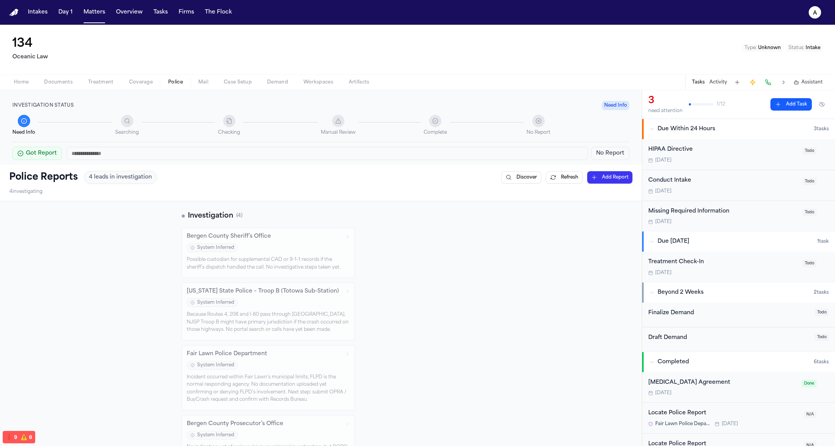
click at [318, 244] on div "System Inferred" at bounding box center [268, 249] width 163 height 10
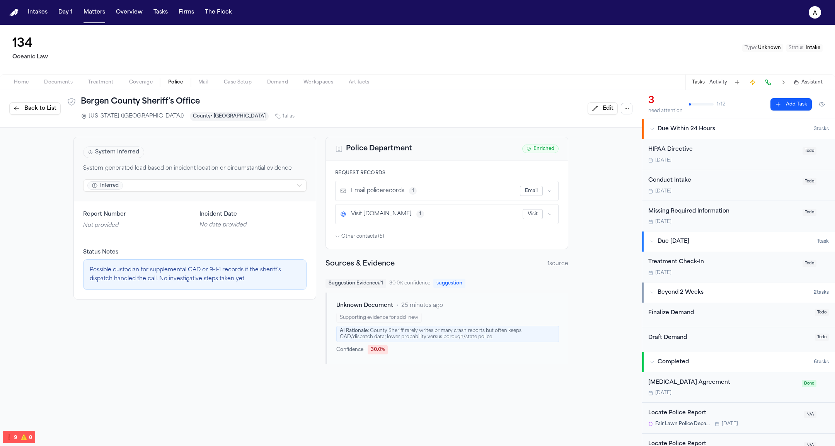
click at [49, 108] on span "Back to List" at bounding box center [40, 109] width 32 height 8
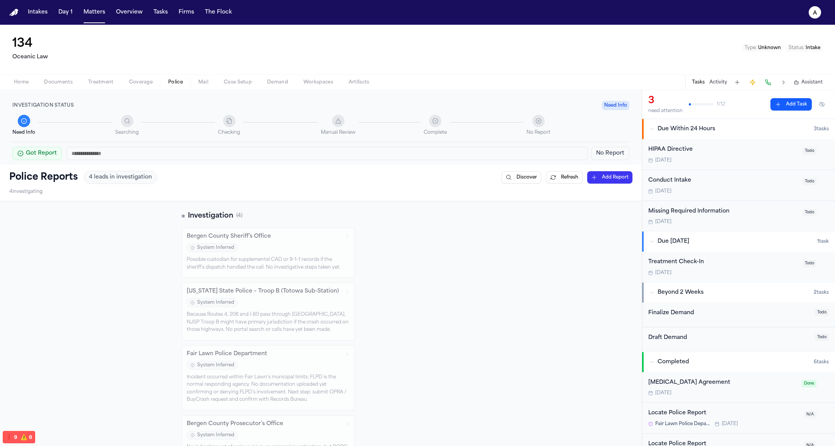
click at [125, 179] on span "4 leads in investigation" at bounding box center [120, 178] width 63 height 8
click at [113, 147] on input "text" at bounding box center [328, 153] width 522 height 13
click at [142, 124] on div "Searching" at bounding box center [166, 125] width 103 height 21
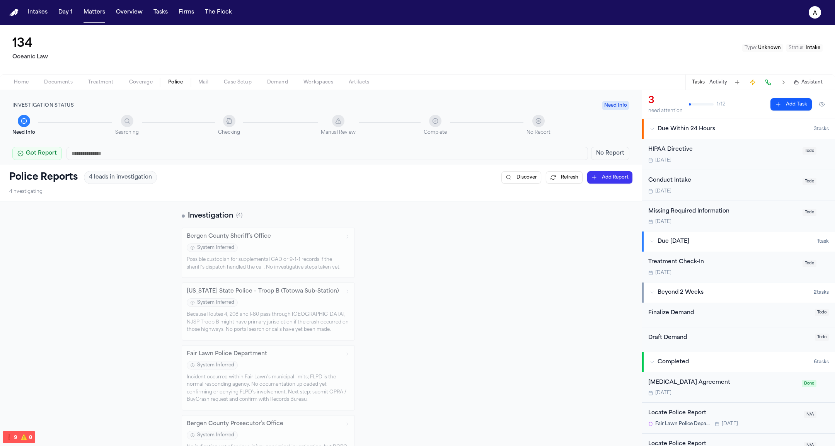
click at [802, 46] on span "Status :" at bounding box center [797, 48] width 16 height 5
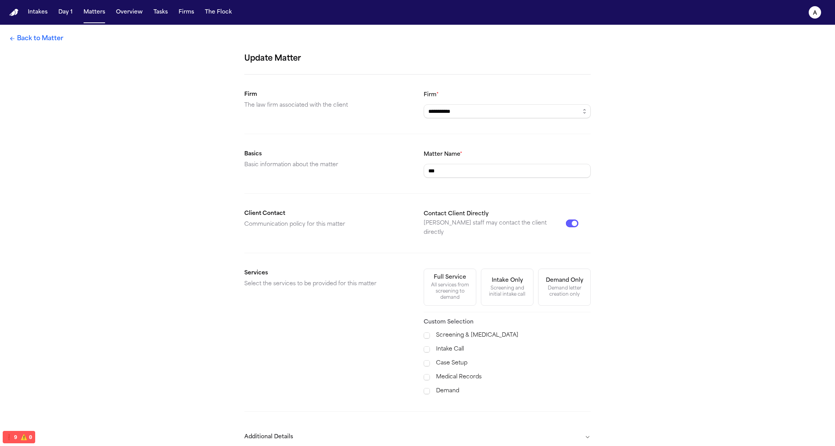
scroll to position [29, 0]
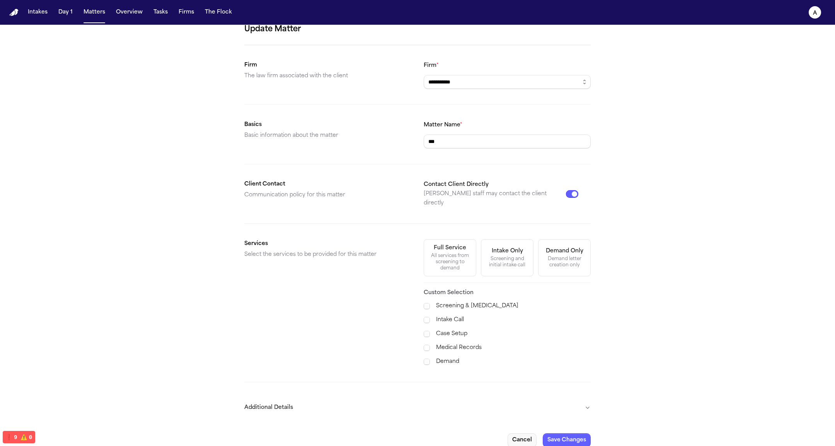
click at [524, 433] on button "Cancel" at bounding box center [522, 440] width 29 height 14
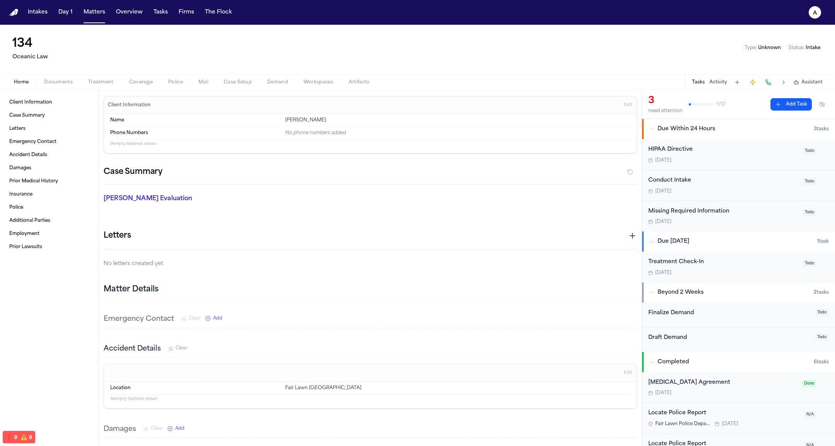
click at [165, 76] on div "Home Documents Treatment Coverage Police Mail Case Setup Demand Workspaces Arti…" at bounding box center [417, 81] width 835 height 15
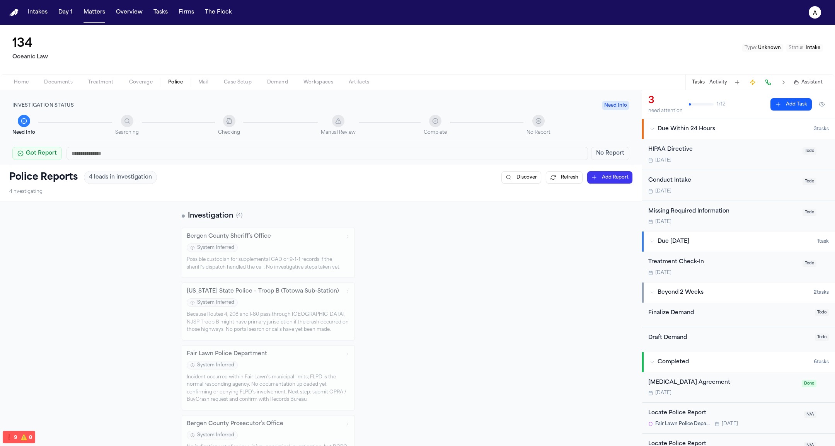
click at [170, 80] on span "Police" at bounding box center [175, 82] width 15 height 6
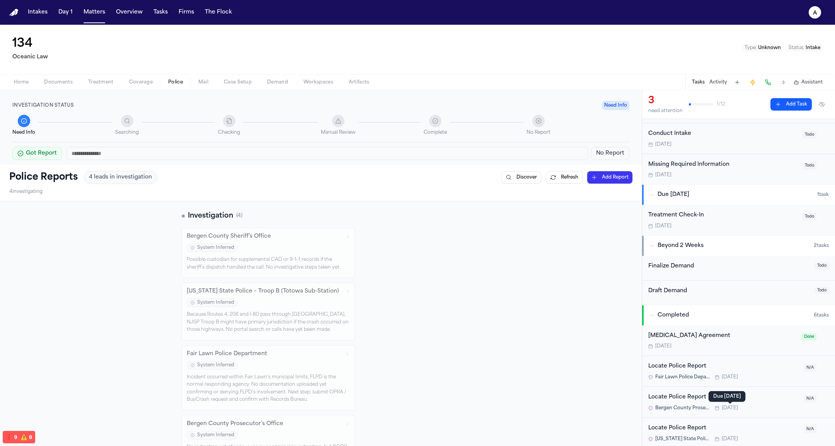
scroll to position [109, 0]
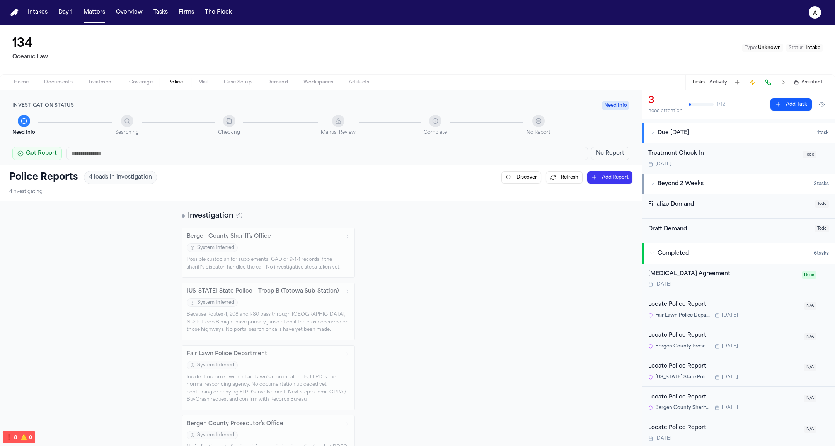
click at [703, 429] on div "Locate Police Report" at bounding box center [723, 428] width 151 height 9
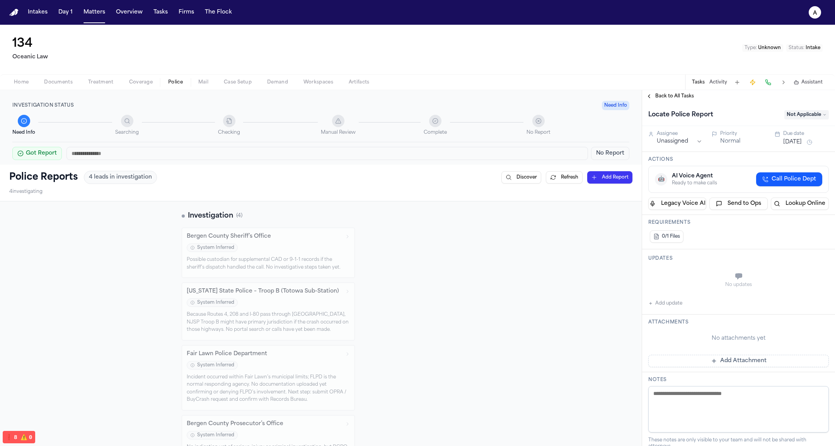
scroll to position [153, 0]
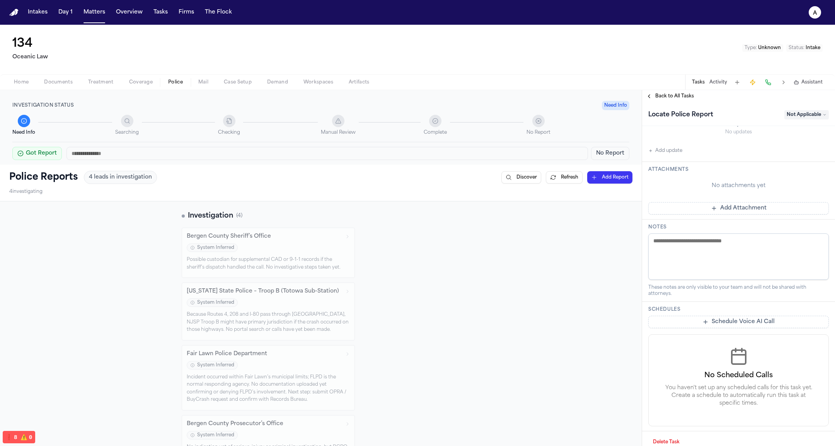
click at [670, 436] on button "Delete Task" at bounding box center [666, 442] width 36 height 12
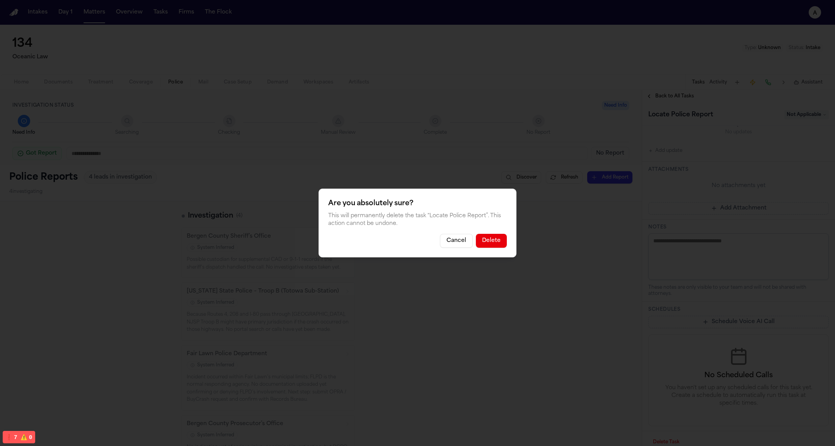
click at [492, 238] on button "Delete" at bounding box center [491, 241] width 31 height 14
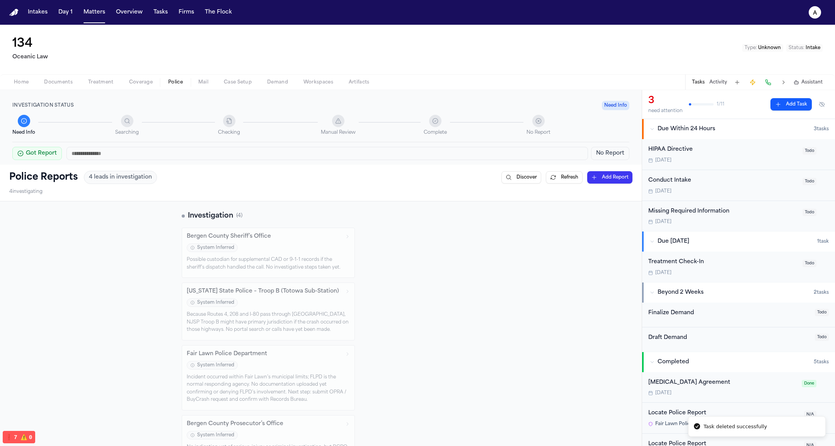
click at [503, 302] on div "Investigation ( 4 ) Bergen County Sheriff’s Office System Inferred Possible cus…" at bounding box center [321, 337] width 642 height 273
click at [119, 123] on div "Searching" at bounding box center [127, 125] width 24 height 21
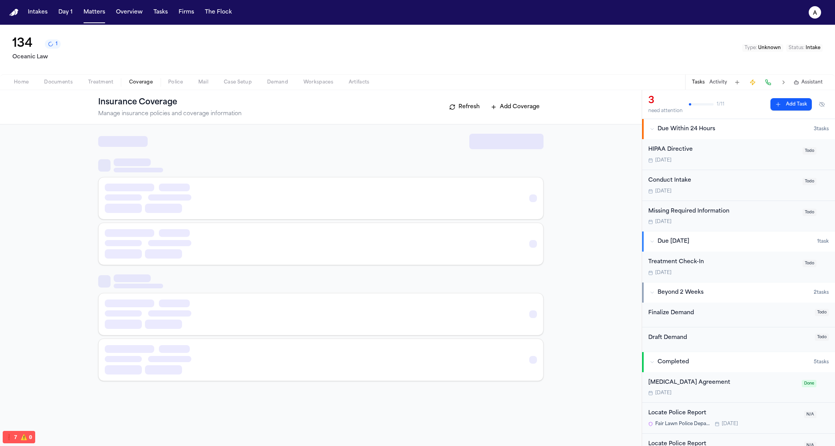
click at [149, 82] on span "Coverage" at bounding box center [141, 82] width 24 height 6
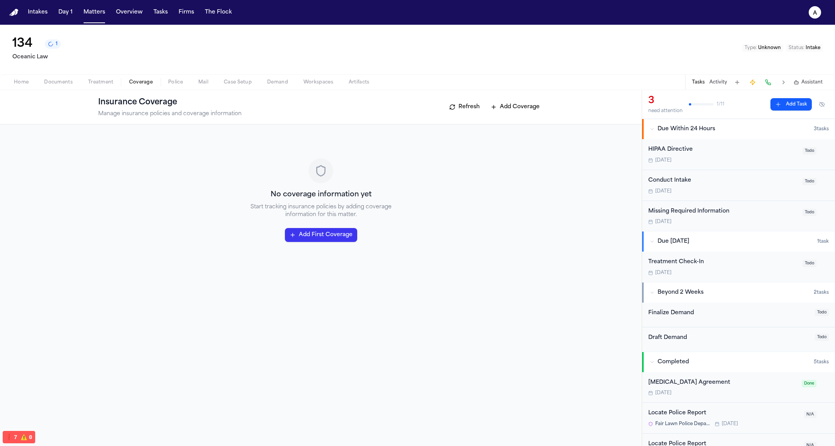
click at [56, 45] on span "1" at bounding box center [57, 44] width 2 height 6
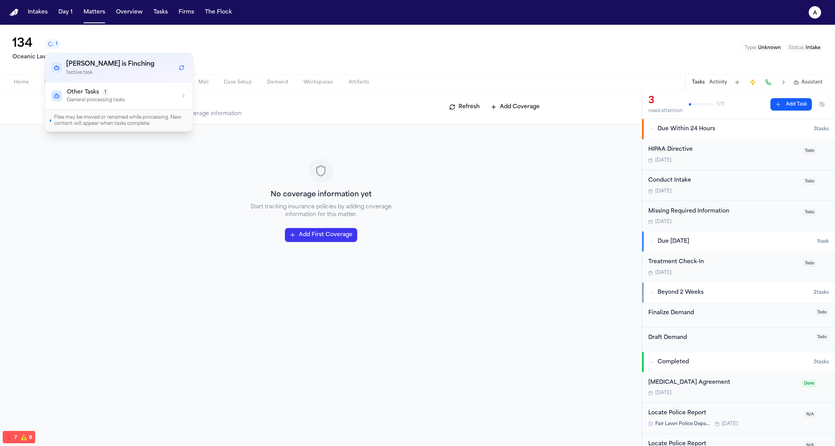
click at [107, 89] on div "Other Tasks 1" at bounding box center [96, 93] width 58 height 8
click at [125, 124] on p "Broadcasting events to system components" at bounding box center [131, 131] width 102 height 15
click at [450, 169] on div "No coverage information yet Start tracking insurance policies by adding coverag…" at bounding box center [320, 200] width 445 height 133
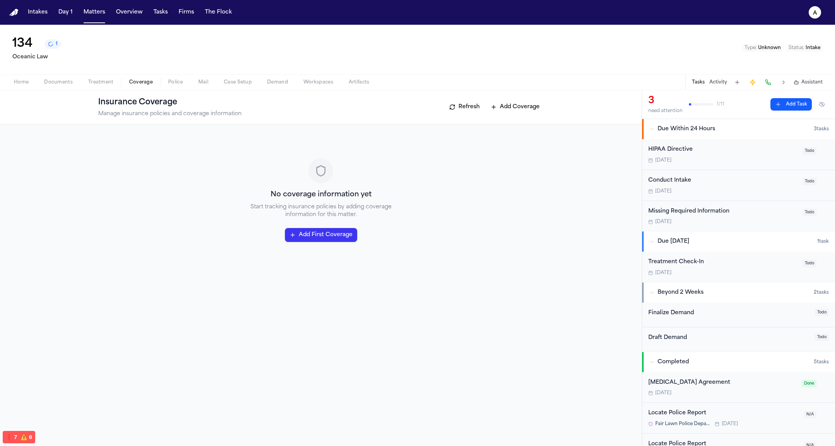
click at [779, 46] on span "Unknown" at bounding box center [769, 48] width 23 height 5
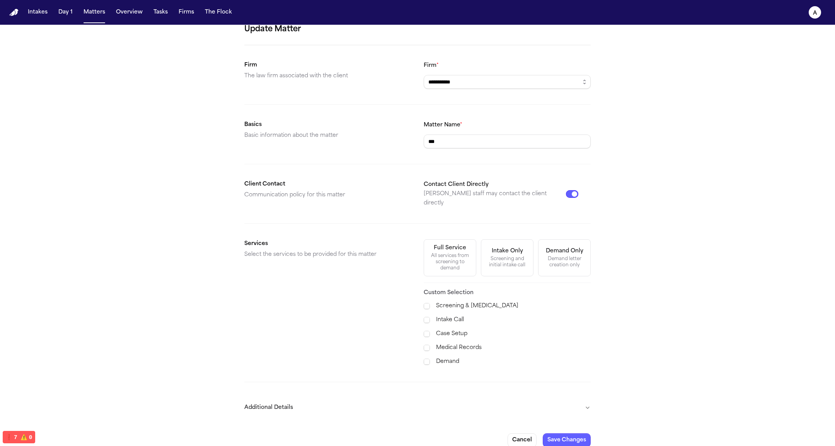
click at [280, 401] on button "Additional Details" at bounding box center [417, 408] width 346 height 20
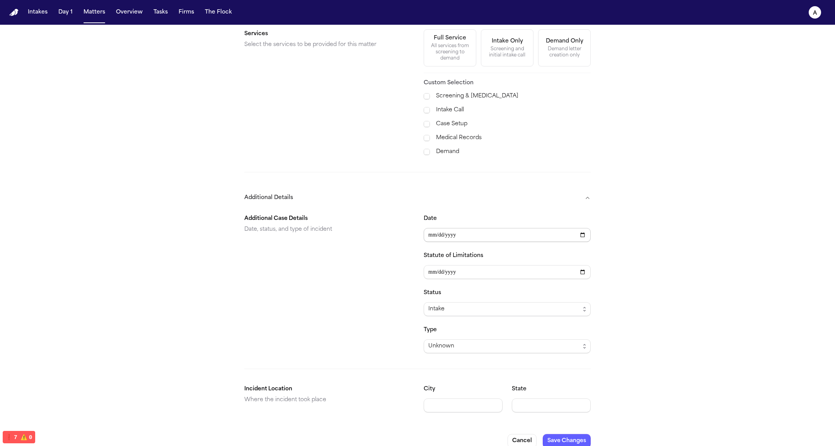
click at [572, 231] on input "Date" at bounding box center [507, 235] width 167 height 14
click at [576, 228] on input "Date" at bounding box center [507, 235] width 167 height 14
click at [579, 228] on input "Date" at bounding box center [507, 235] width 167 height 14
type input "**********"
click at [579, 434] on button "Save Changes" at bounding box center [567, 441] width 48 height 14
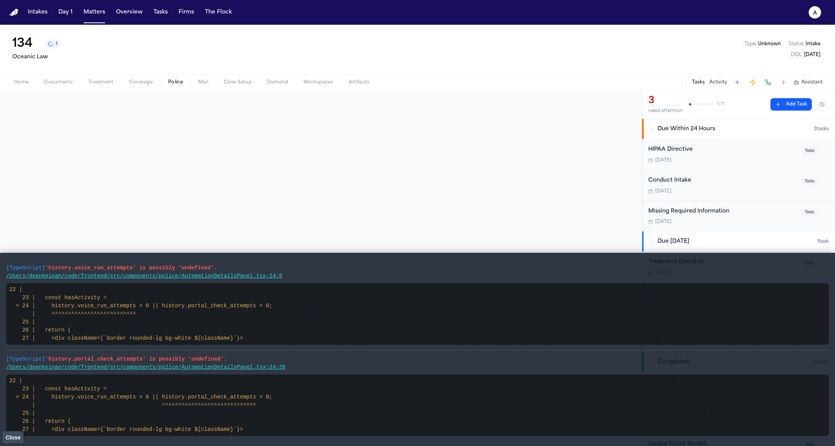
click at [164, 78] on button "Police" at bounding box center [175, 82] width 30 height 9
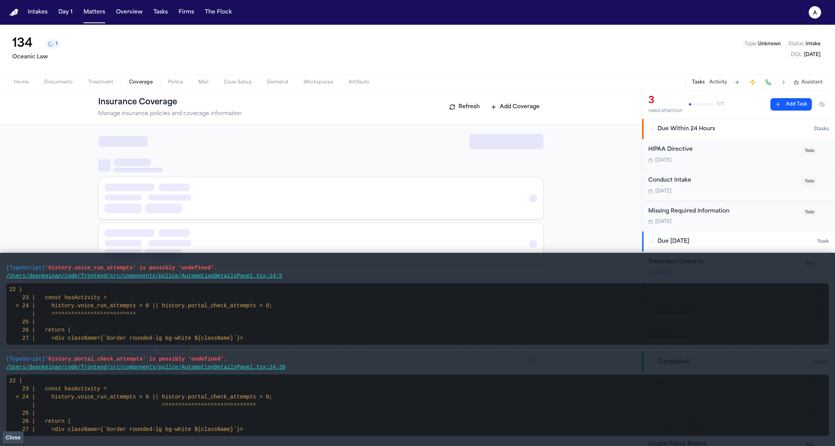
click at [143, 82] on span "Coverage" at bounding box center [141, 82] width 24 height 6
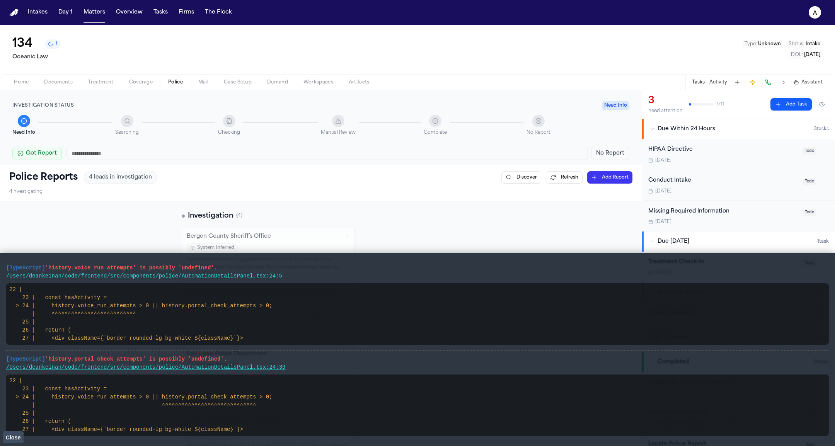
click at [184, 80] on button "Police" at bounding box center [175, 82] width 30 height 9
click at [15, 438] on span "Close" at bounding box center [12, 438] width 15 height 6
click at [20, 437] on span "Close" at bounding box center [12, 438] width 15 height 6
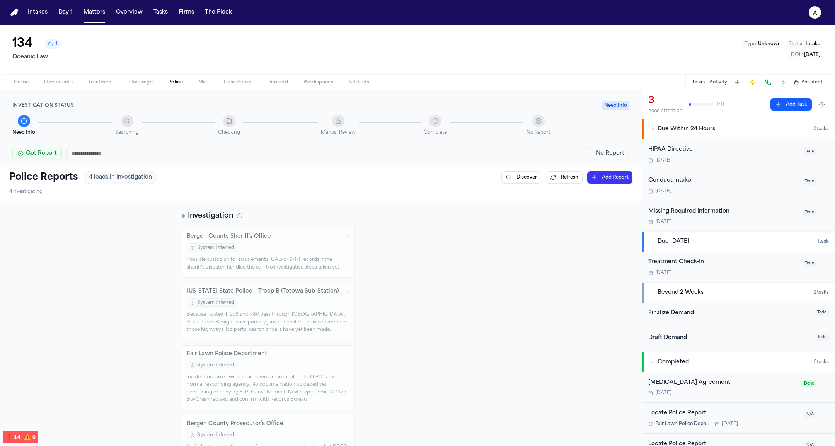
click at [53, 47] on icon "1 active task" at bounding box center [50, 43] width 5 height 5
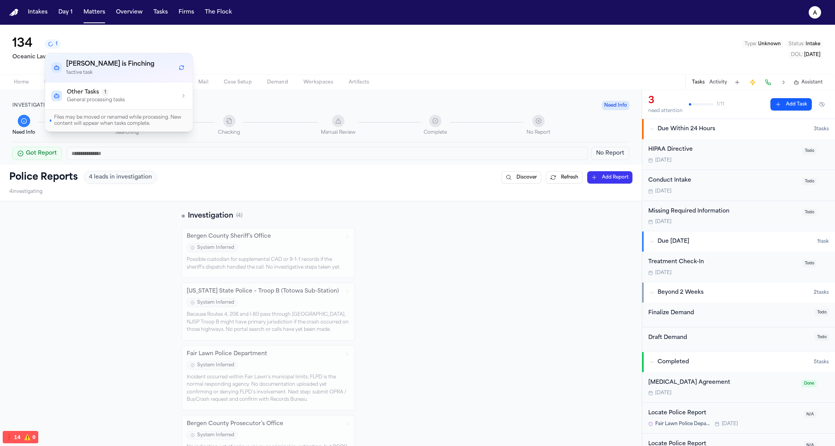
click at [119, 104] on button "Other Tasks 1 General processing tasks" at bounding box center [119, 95] width 148 height 27
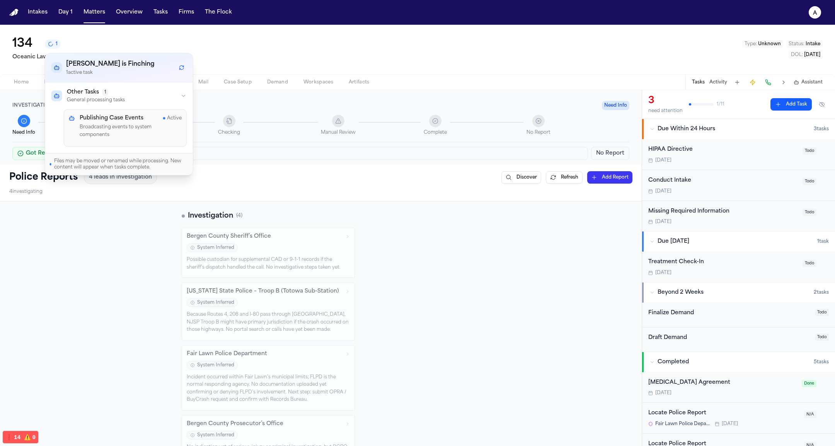
click at [127, 122] on div "Publishing Case Events Active Broadcasting events to system components" at bounding box center [131, 127] width 102 height 27
click at [811, 10] on icon "a" at bounding box center [815, 12] width 12 height 12
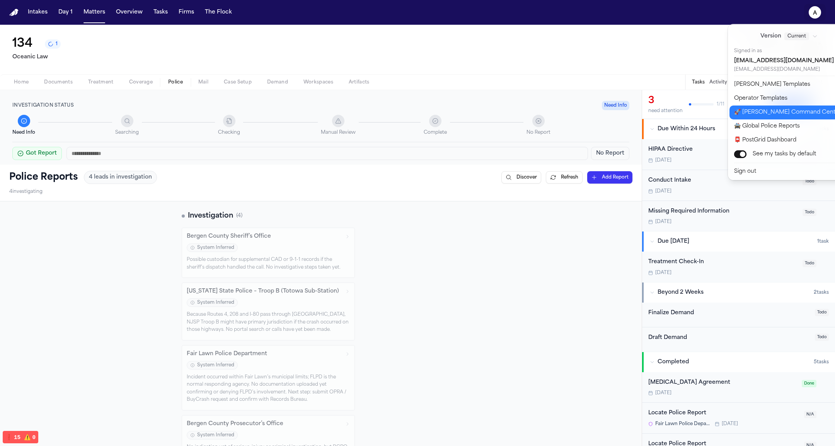
click at [793, 108] on button "🚀 Bland Command Center" at bounding box center [794, 113] width 129 height 14
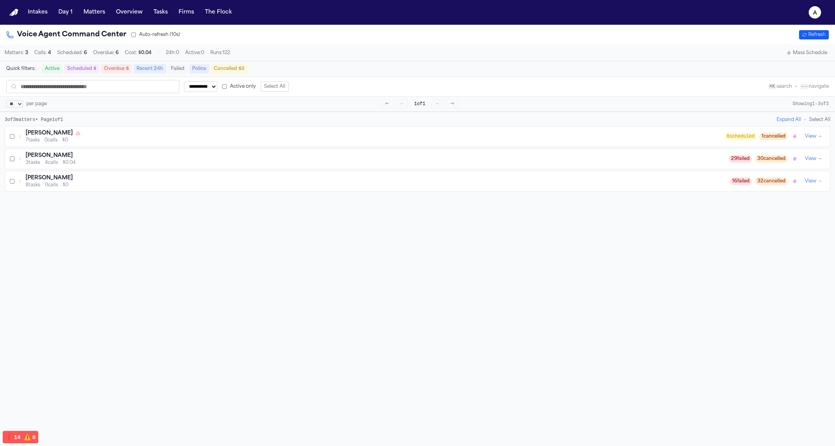
click at [149, 141] on div "7 tasks 0 calls $0" at bounding box center [376, 140] width 700 height 6
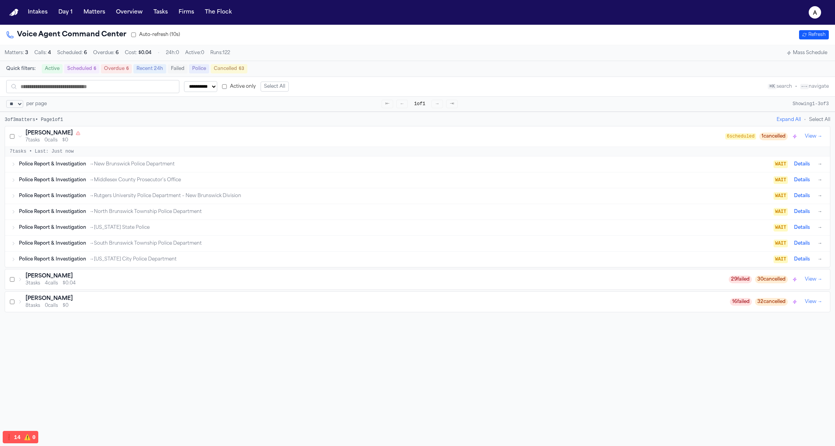
click at [165, 176] on div "Police Report & Investigation → Middlesex County Prosecutor's Office WAIT Detai…" at bounding box center [421, 180] width 805 height 9
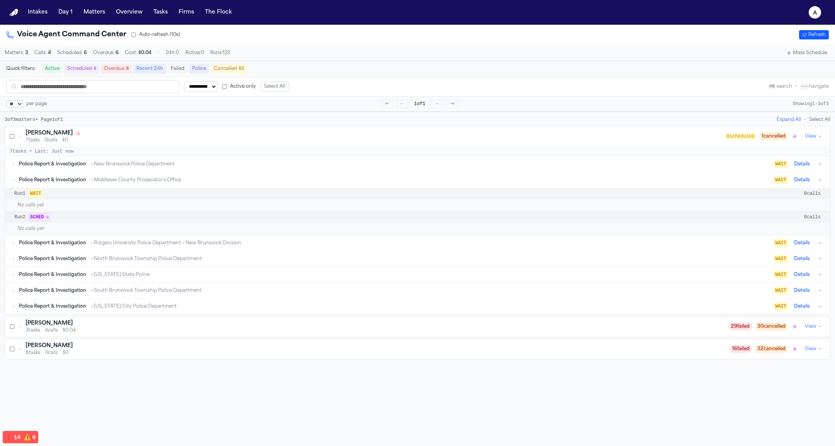
click at [165, 176] on div "Police Report & Investigation → Middlesex County Prosecutor's Office WAIT Detai…" at bounding box center [421, 180] width 805 height 9
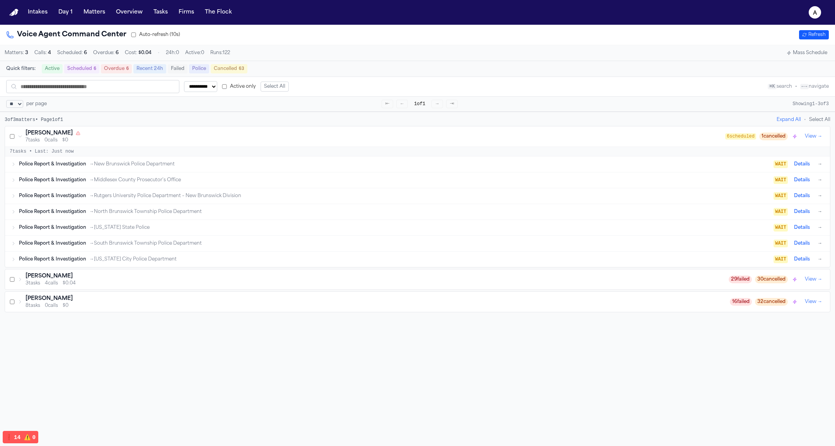
click at [165, 176] on div "Police Report & Investigation → Middlesex County Prosecutor's Office WAIT Detai…" at bounding box center [421, 180] width 805 height 9
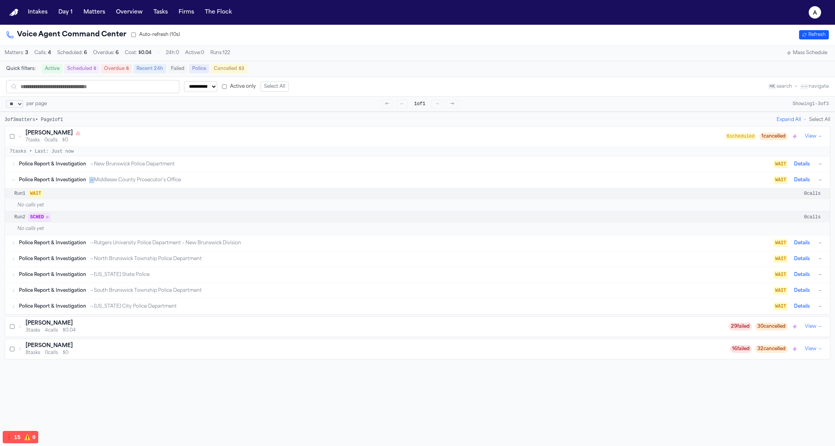
click at [165, 176] on div "Police Report & Investigation → Middlesex County Prosecutor's Office WAIT Detai…" at bounding box center [421, 180] width 805 height 9
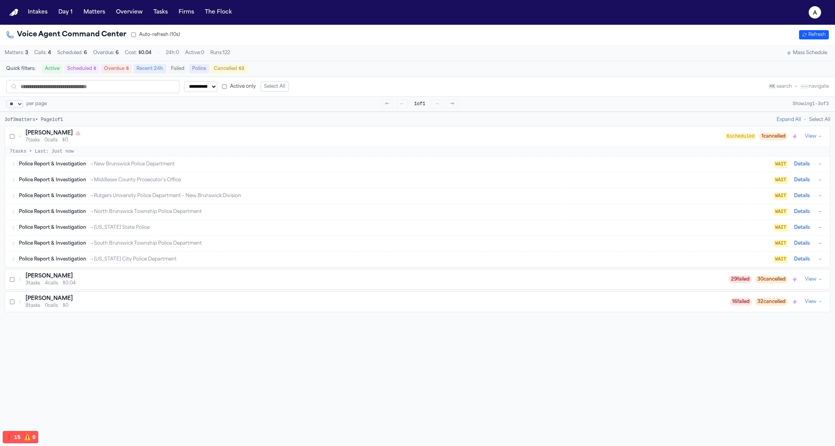
click at [159, 196] on span "→ Rutgers University Police Department – New Brunswick Division" at bounding box center [165, 196] width 152 height 6
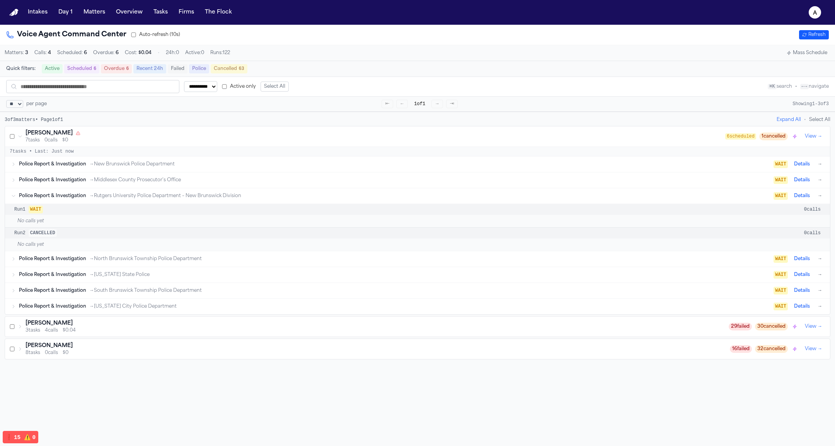
click at [159, 196] on span "→ Rutgers University Police Department – New Brunswick Division" at bounding box center [165, 196] width 152 height 6
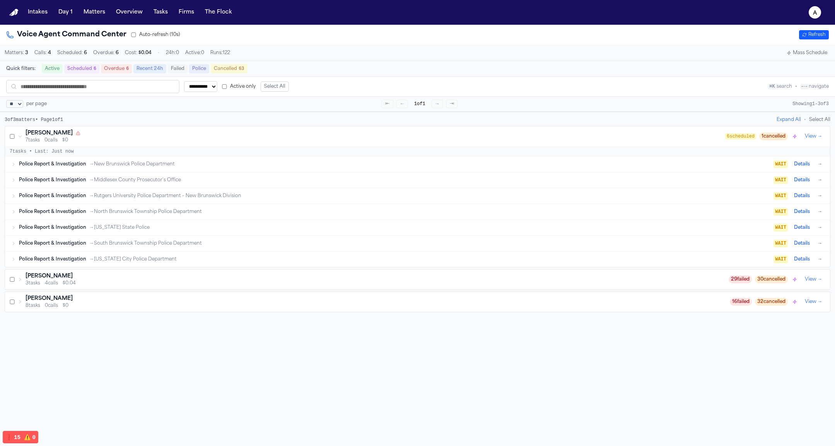
click at [161, 218] on div "Police Report & Investigation → North Brunswick Township Police Department WAIT…" at bounding box center [417, 211] width 825 height 15
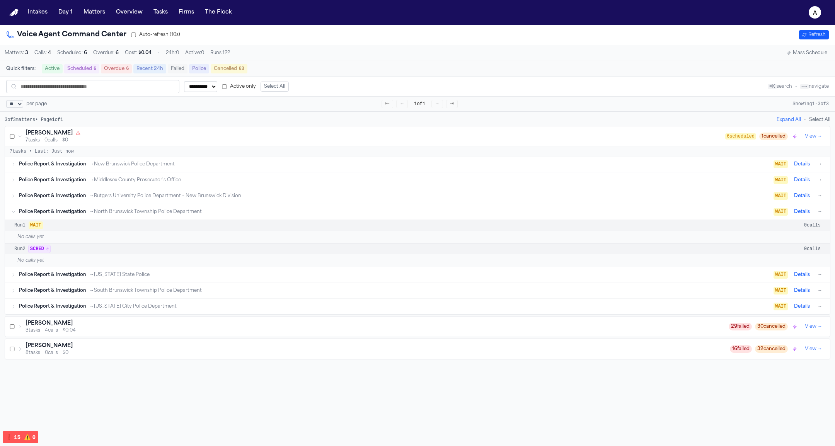
click at [161, 218] on div "Police Report & Investigation → North Brunswick Township Police Department WAIT…" at bounding box center [417, 211] width 825 height 15
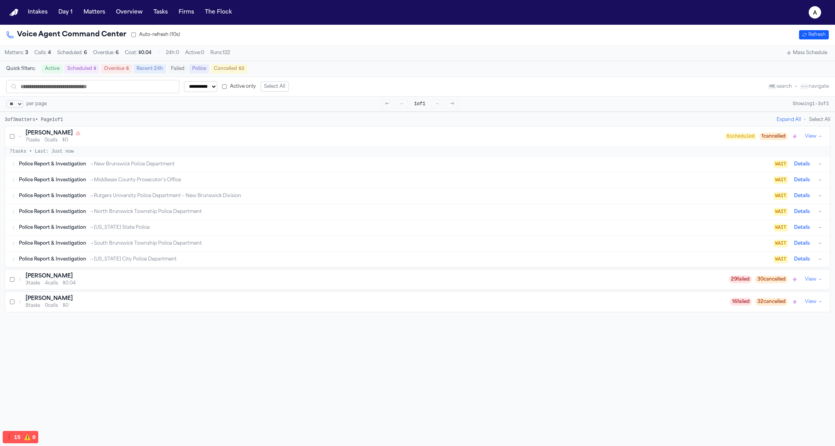
click at [20, 106] on select "** ** ** ***" at bounding box center [14, 104] width 17 height 8
select select "***"
click at [49, 67] on button "Active" at bounding box center [52, 68] width 21 height 9
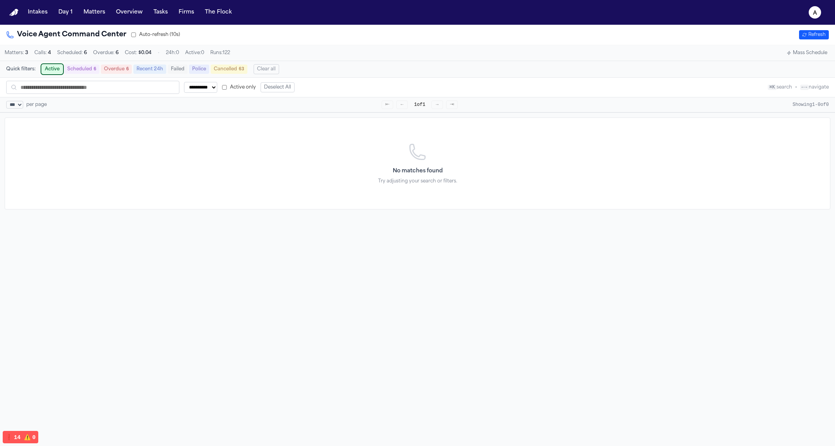
click at [99, 68] on button "Scheduled 6" at bounding box center [81, 69] width 35 height 9
click at [50, 66] on button "Active" at bounding box center [52, 69] width 21 height 9
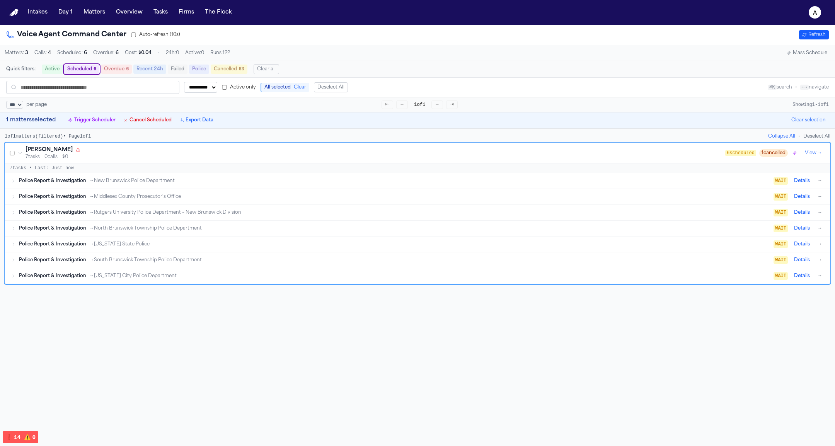
click at [146, 122] on button "Cancel Scheduled" at bounding box center [147, 120] width 55 height 9
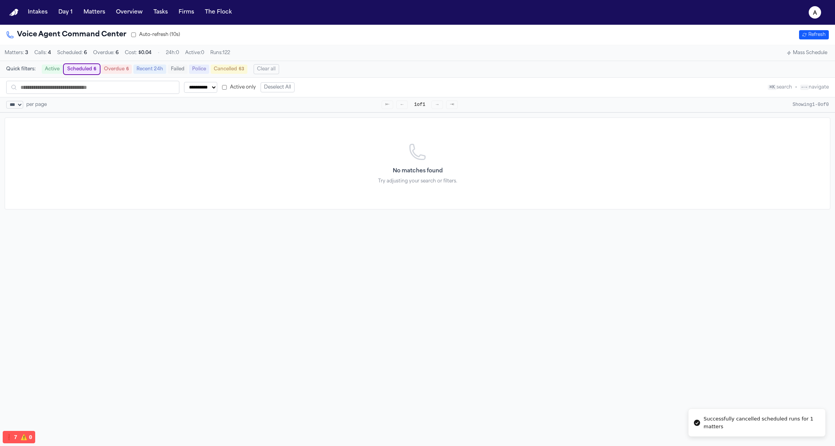
click at [87, 12] on button "Matters" at bounding box center [94, 12] width 28 height 14
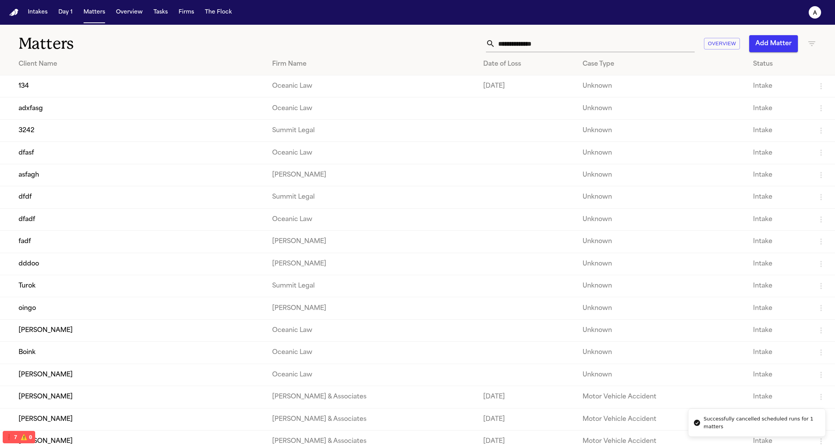
click at [785, 44] on button "Add Matter" at bounding box center [773, 43] width 49 height 17
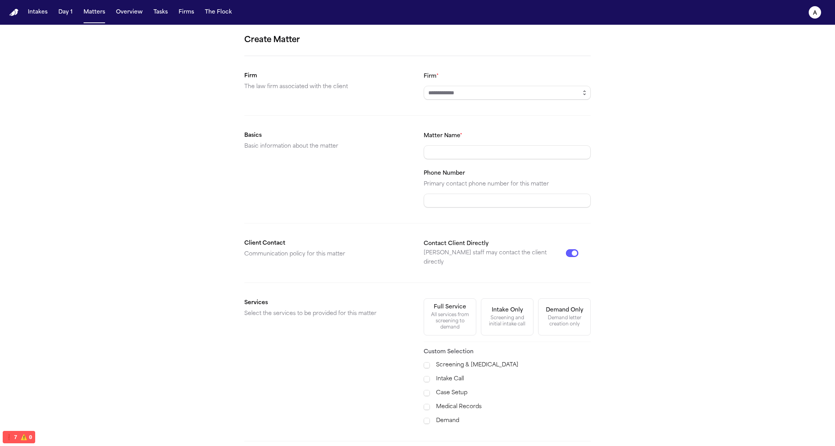
click at [595, 89] on div "Create Matter Firm The law firm associated with the client Firm * Basics Basic …" at bounding box center [417, 270] width 835 height 491
click at [588, 91] on button "button" at bounding box center [584, 93] width 12 height 14
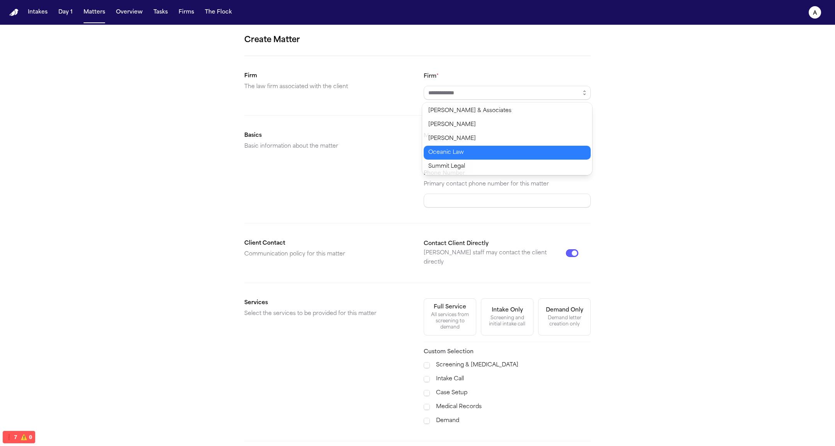
type input "**********"
click at [541, 157] on body "**********" at bounding box center [417, 223] width 835 height 446
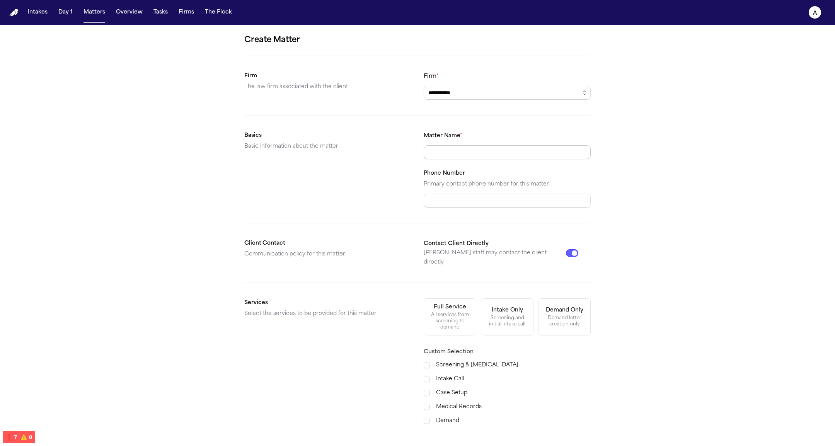
click at [519, 140] on div "Matter Name *" at bounding box center [507, 145] width 167 height 28
click at [503, 153] on input "Matter Name *" at bounding box center [507, 152] width 167 height 14
type input "*"
type input "**********"
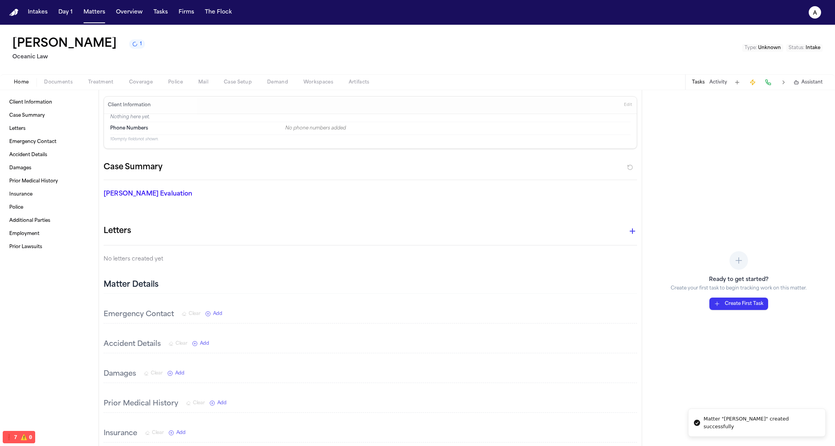
click at [797, 42] on div "Shawn Boil 1 Oceanic Law Type : Unknown Status : Intake" at bounding box center [417, 49] width 835 height 49
click at [787, 46] on button "Status : Intake" at bounding box center [805, 48] width 36 height 8
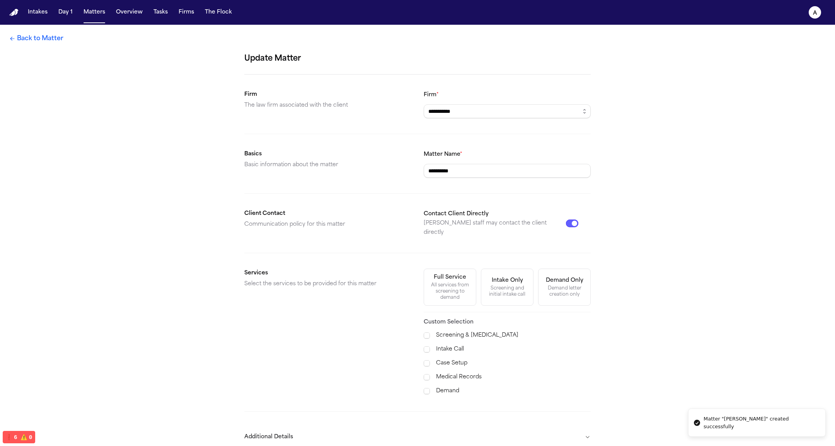
scroll to position [29, 0]
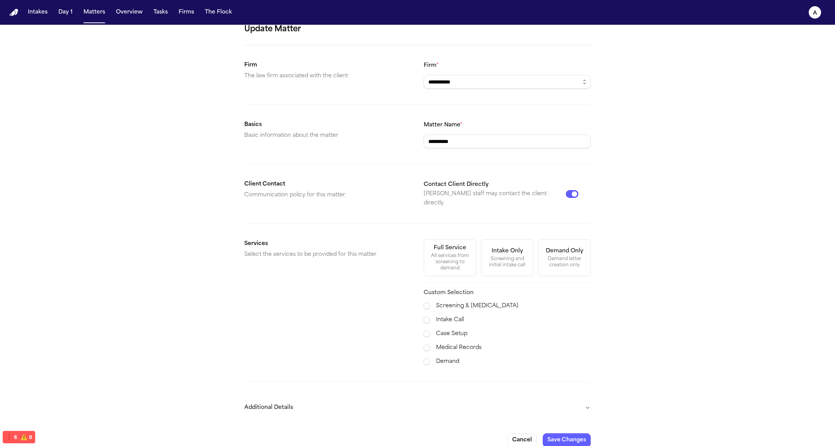
click at [462, 398] on button "Additional Details" at bounding box center [417, 408] width 346 height 20
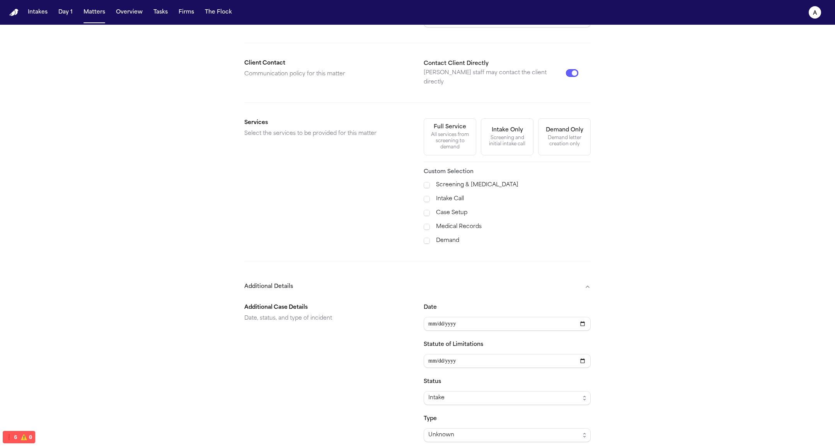
scroll to position [239, 0]
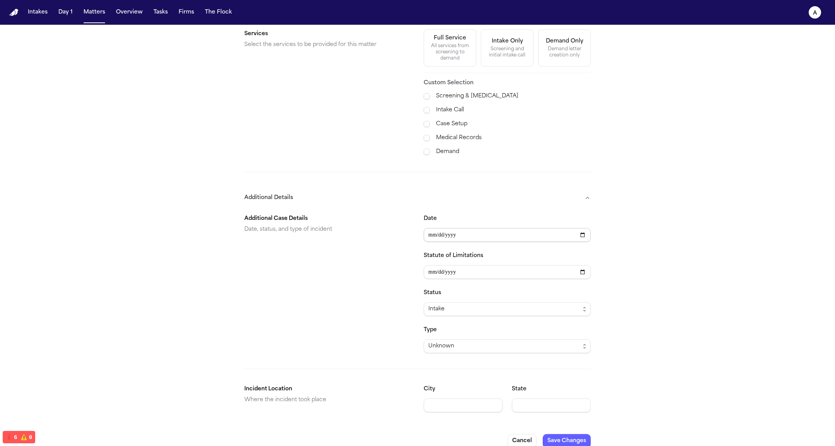
click at [587, 228] on input "Date" at bounding box center [507, 235] width 167 height 14
click at [585, 228] on input "Date" at bounding box center [507, 235] width 167 height 14
type input "**********"
click at [576, 434] on button "Save Changes" at bounding box center [567, 441] width 48 height 14
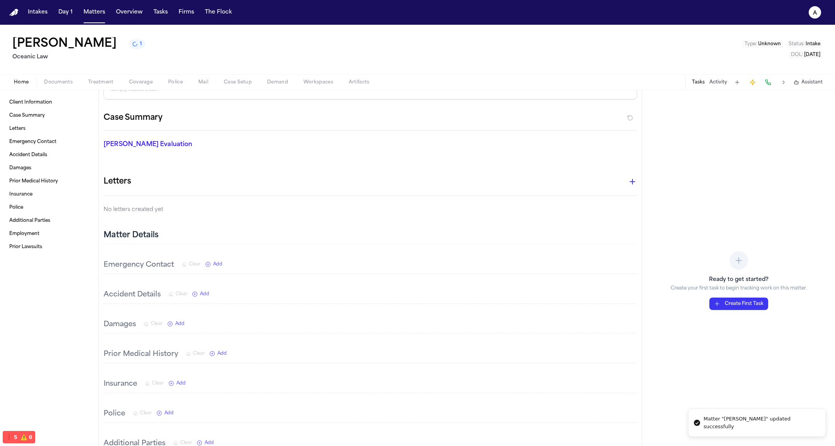
scroll to position [49, 0]
click at [213, 302] on div "Accident Details Clear Add" at bounding box center [371, 295] width 534 height 17
click at [203, 294] on span "Add" at bounding box center [204, 295] width 9 height 6
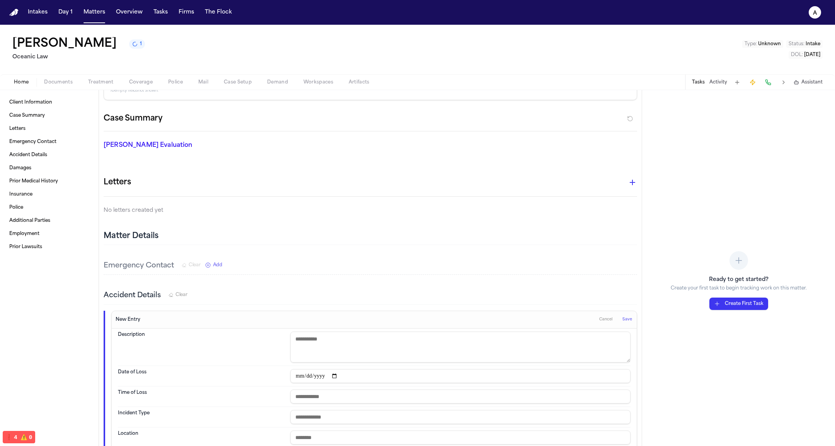
scroll to position [93, 0]
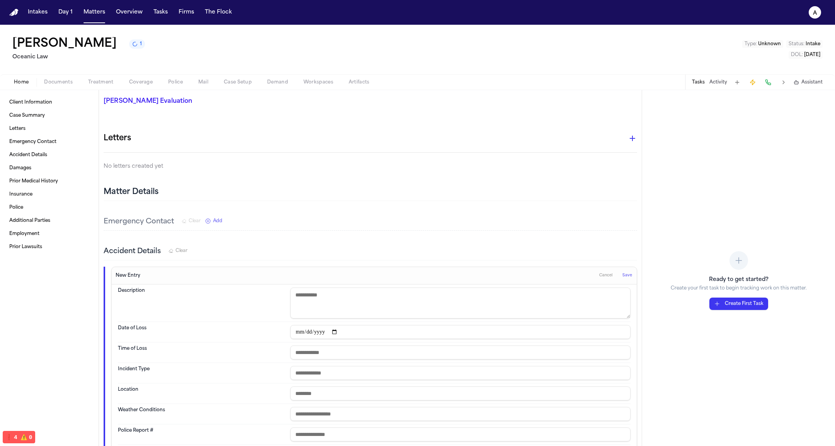
click at [408, 388] on input "text" at bounding box center [460, 394] width 340 height 14
click at [412, 378] on input "text" at bounding box center [460, 373] width 340 height 14
click at [412, 305] on textarea at bounding box center [460, 303] width 340 height 31
type textarea "**"
click at [623, 275] on span "Save" at bounding box center [628, 275] width 10 height 5
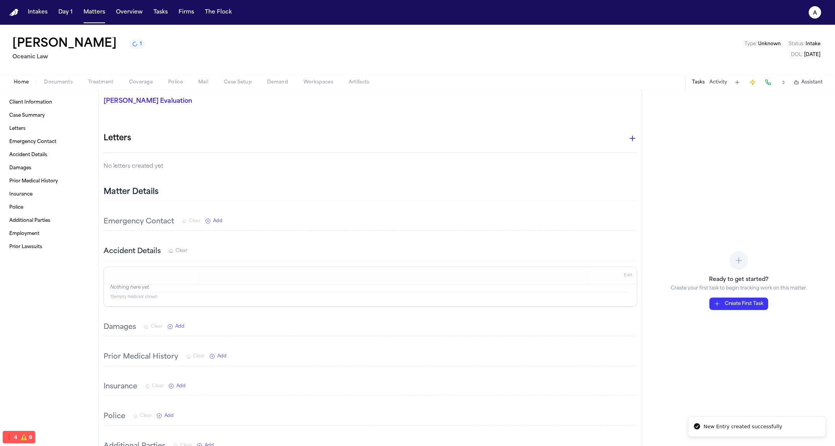
click at [626, 275] on span "Edit" at bounding box center [628, 275] width 8 height 5
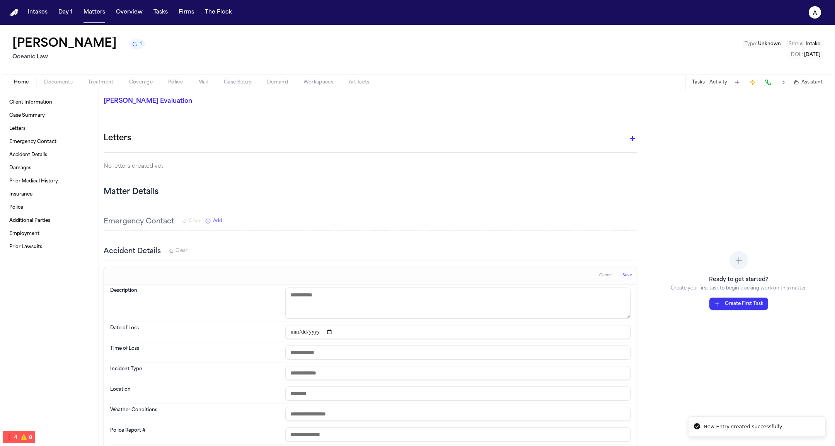
click at [389, 397] on input "text" at bounding box center [457, 394] width 345 height 14
type input "**********"
click at [628, 273] on span "Save" at bounding box center [628, 275] width 10 height 5
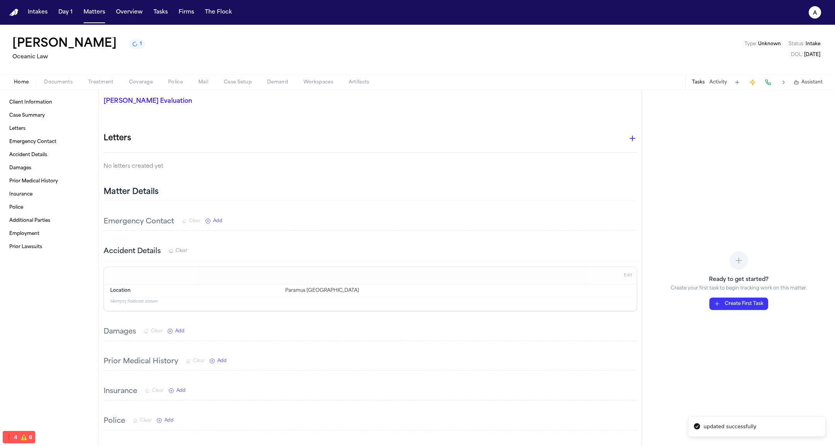
scroll to position [0, 0]
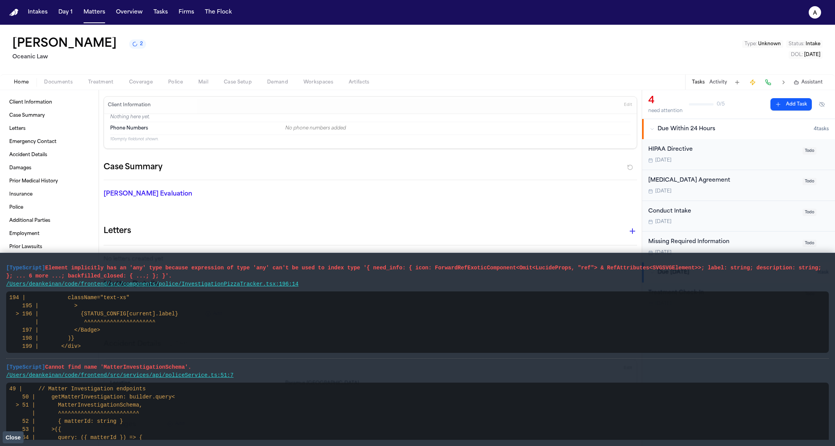
click at [14, 435] on span "Close" at bounding box center [12, 438] width 15 height 6
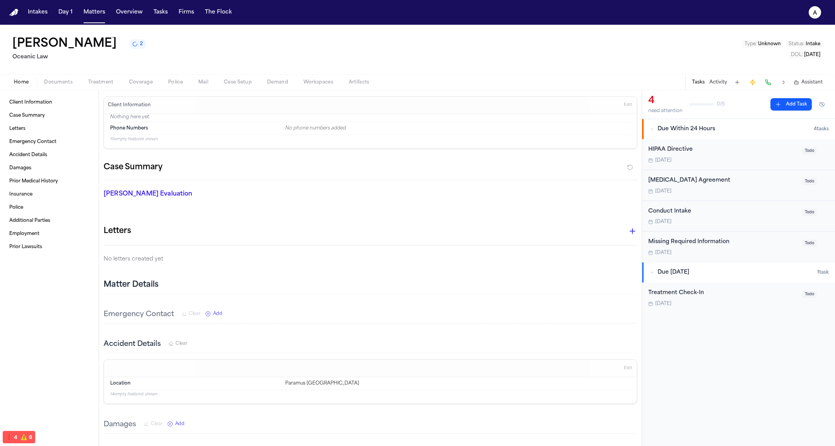
click at [630, 108] on span "Edit" at bounding box center [628, 104] width 8 height 5
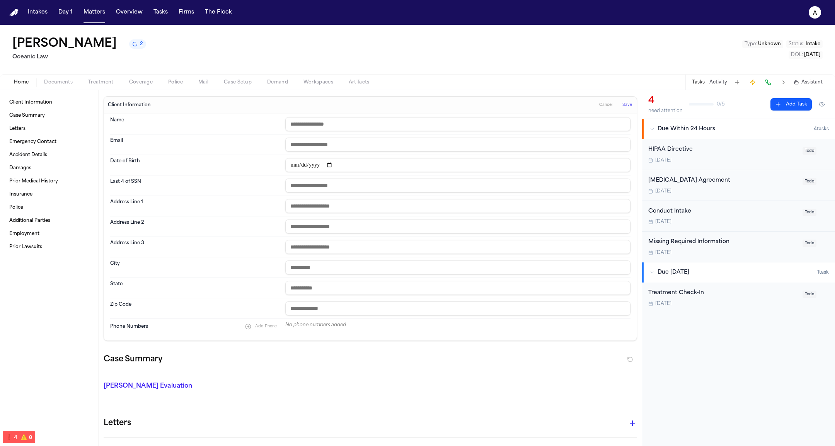
click at [467, 128] on input "text" at bounding box center [457, 124] width 345 height 14
type input "**********"
click at [631, 104] on span "Save" at bounding box center [628, 104] width 10 height 5
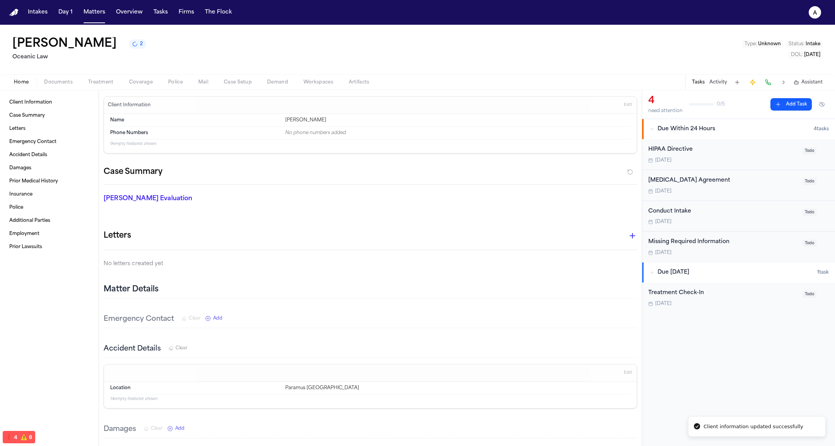
click at [129, 48] on button "2" at bounding box center [137, 43] width 17 height 9
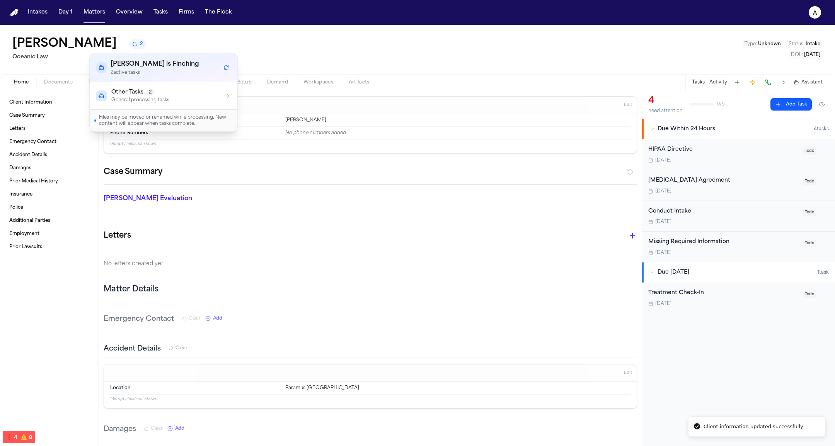
click at [135, 90] on span "Other Tasks" at bounding box center [127, 93] width 32 height 8
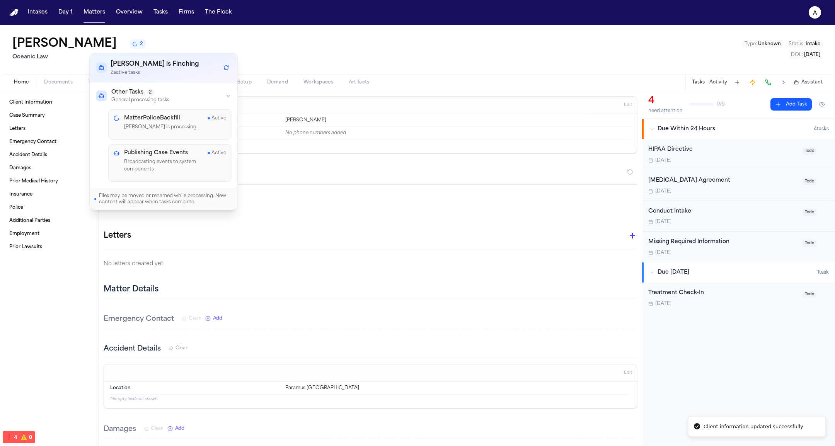
click at [223, 63] on button "Refresh workflows" at bounding box center [226, 68] width 10 height 10
click at [479, 251] on div "Letters No letters created yet" at bounding box center [371, 248] width 534 height 41
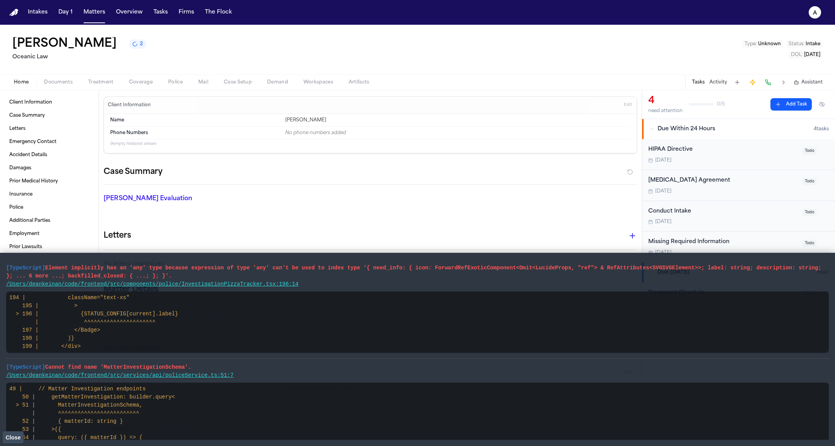
click at [16, 438] on span "Close" at bounding box center [12, 438] width 15 height 6
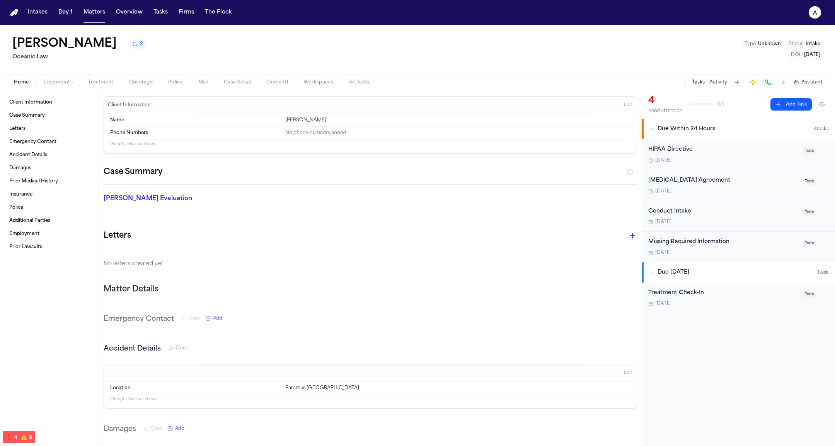
click at [700, 241] on div "Missing Required Information" at bounding box center [723, 242] width 150 height 9
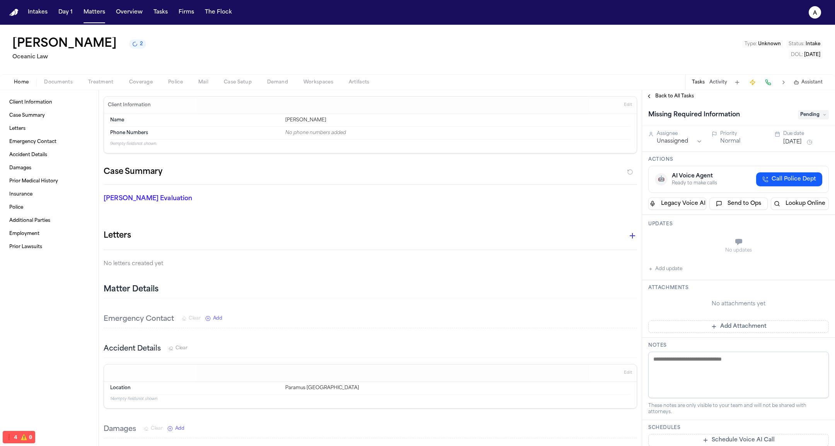
click at [666, 90] on div "Back to All Tasks" at bounding box center [738, 96] width 193 height 12
click at [669, 83] on div "Home Documents Treatment Coverage Police Mail Case Setup Demand Workspaces Arti…" at bounding box center [417, 81] width 835 height 15
click at [669, 96] on span "Back to All Tasks" at bounding box center [674, 96] width 39 height 6
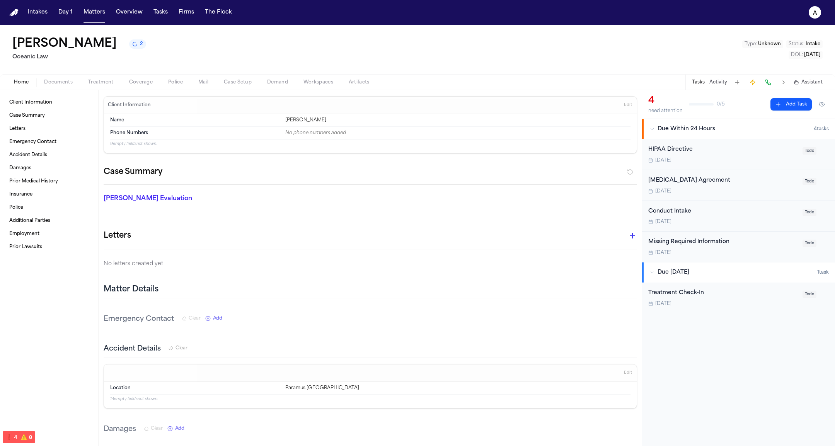
click at [707, 233] on div "Missing Required Information Tomorrow Todo" at bounding box center [738, 247] width 193 height 31
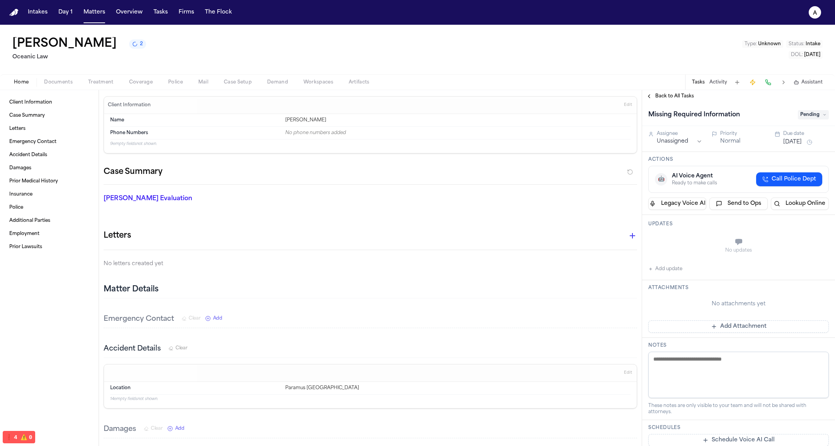
click at [682, 100] on div "Back to All Tasks" at bounding box center [738, 96] width 193 height 12
click at [681, 88] on div "Home Documents Treatment Coverage Police Mail Case Setup Demand Workspaces Arti…" at bounding box center [417, 81] width 835 height 15
click at [679, 96] on span "Back to All Tasks" at bounding box center [674, 96] width 39 height 6
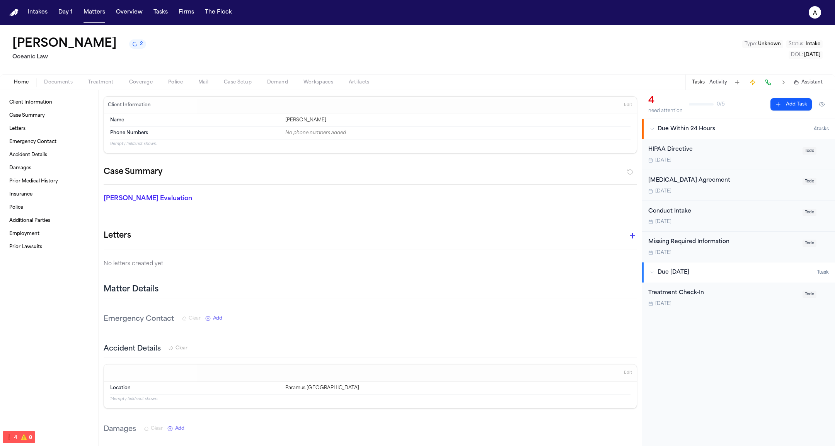
click at [698, 238] on div "Missing Required Information" at bounding box center [723, 242] width 150 height 9
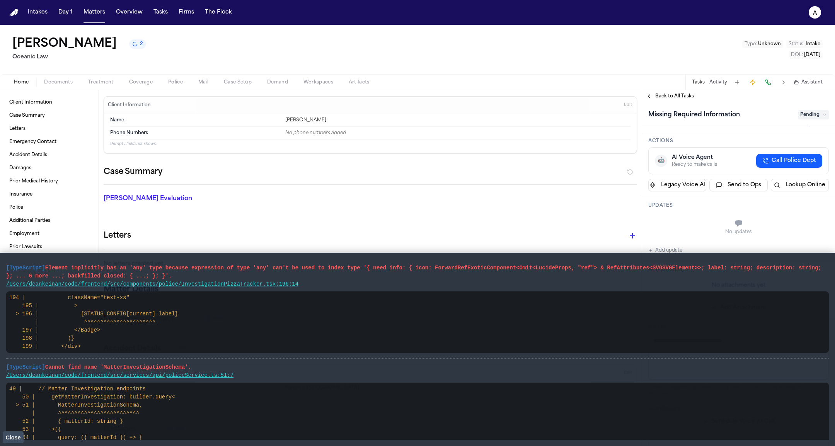
scroll to position [24, 0]
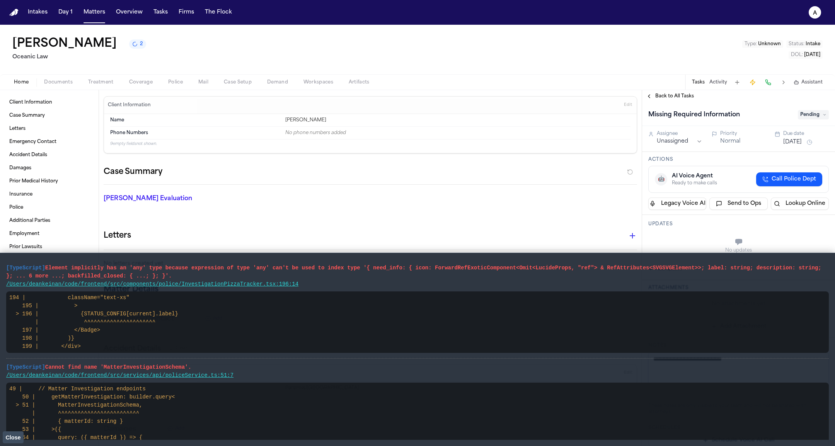
click at [14, 440] on span "Close" at bounding box center [12, 438] width 15 height 6
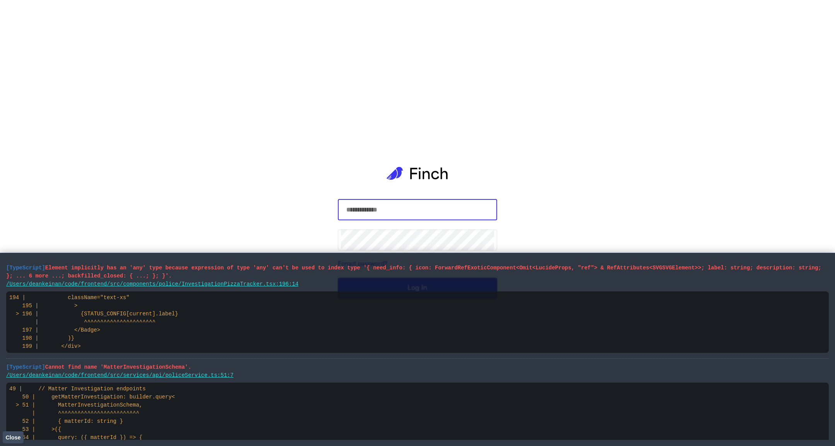
type input "**********"
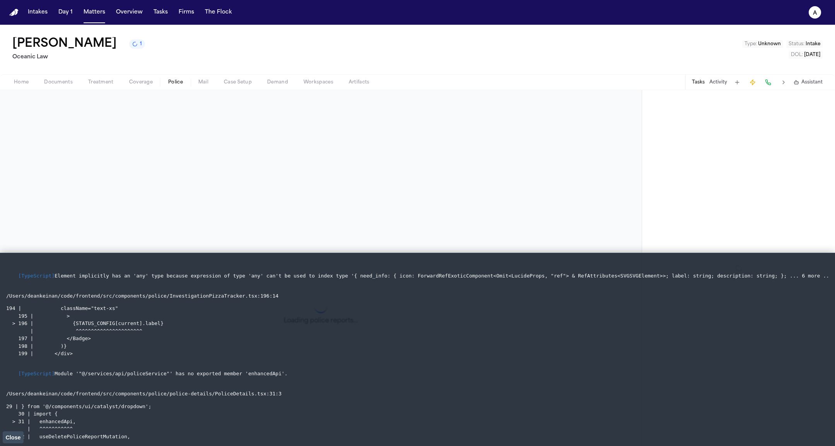
click at [178, 81] on span "Police" at bounding box center [175, 82] width 15 height 6
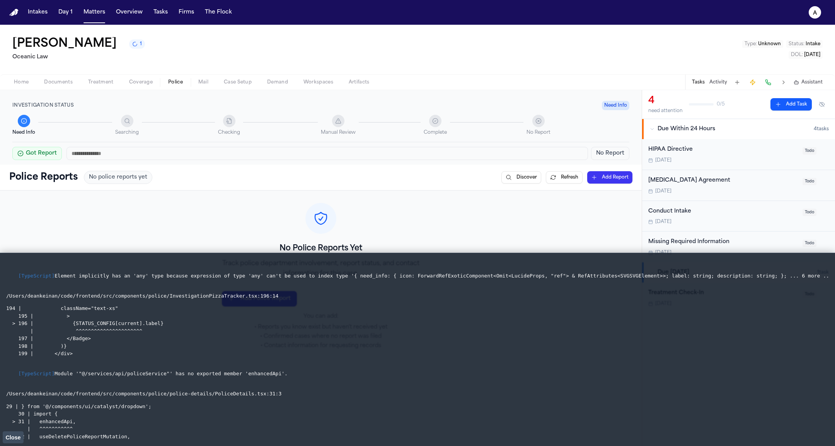
scroll to position [90, 0]
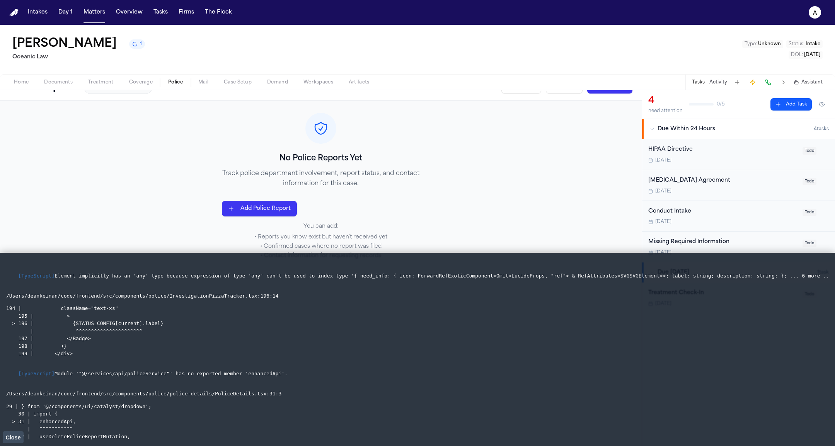
click at [16, 435] on span "Close" at bounding box center [12, 438] width 15 height 6
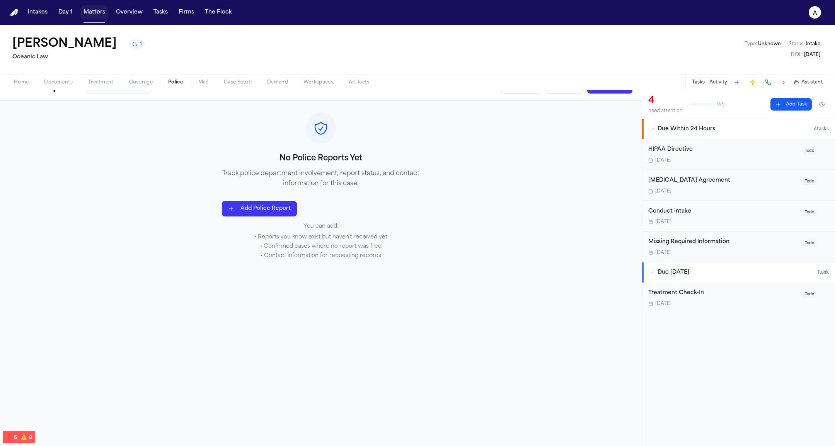
click at [97, 12] on button "Matters" at bounding box center [94, 12] width 28 height 14
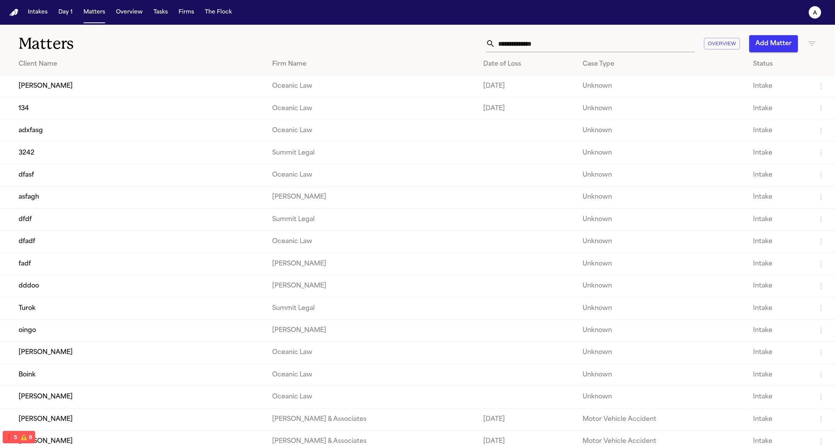
click at [104, 107] on td "134" at bounding box center [133, 108] width 266 height 22
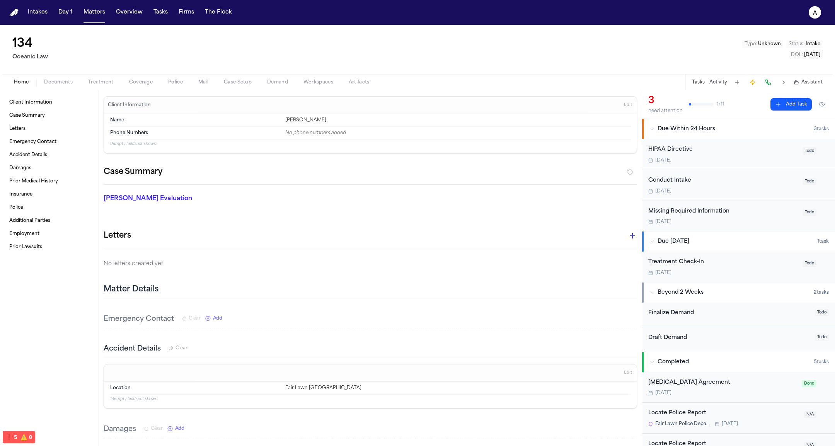
click at [172, 79] on span "Police" at bounding box center [175, 82] width 15 height 6
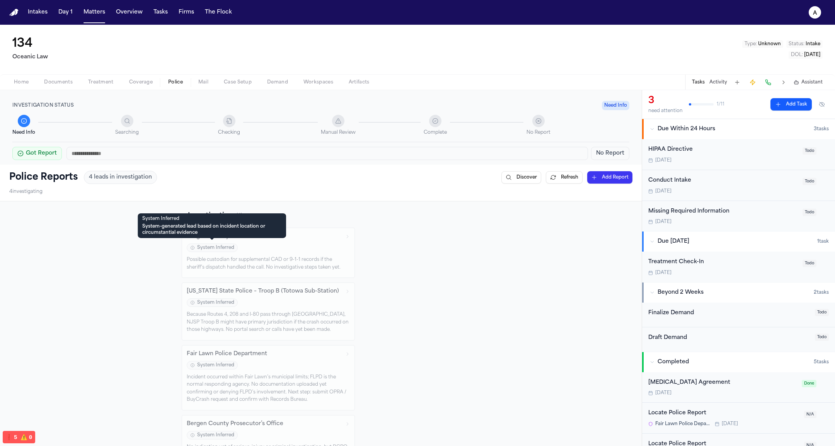
scroll to position [90, 0]
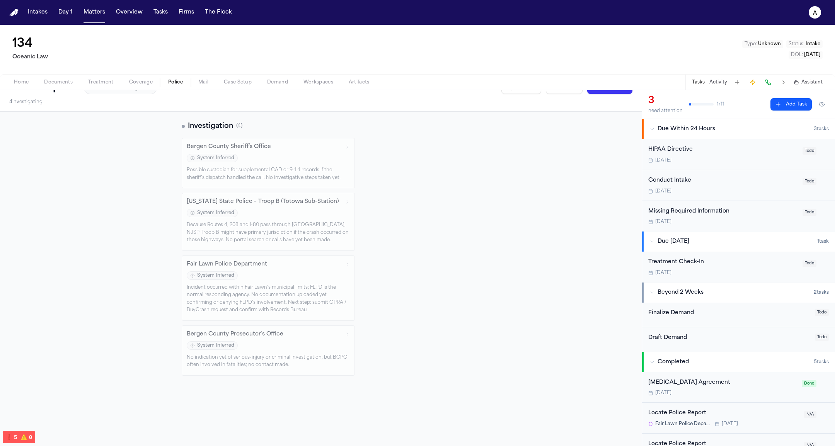
click at [304, 276] on div "System Inferred" at bounding box center [268, 276] width 163 height 10
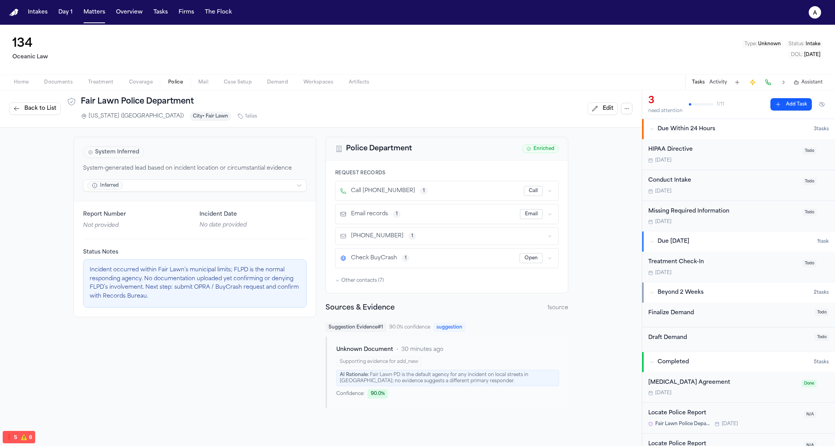
click at [41, 108] on span "Back to List" at bounding box center [40, 109] width 32 height 8
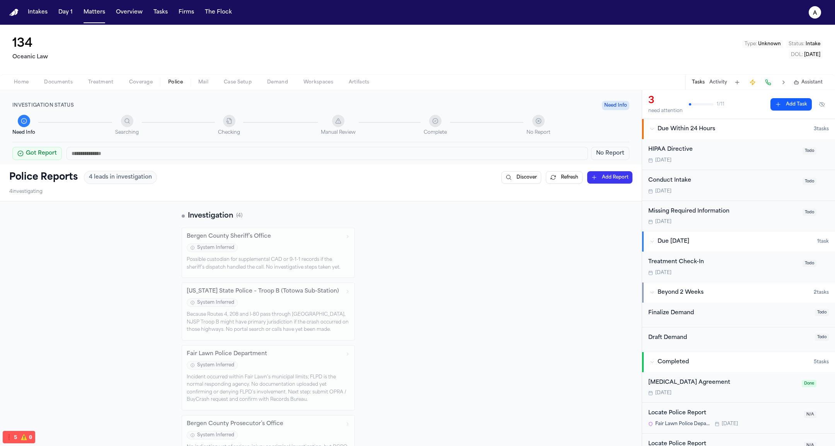
click at [272, 264] on div "Possible custodian for supplemental CAD or 9-1-1 records if the sheriff’s dispa…" at bounding box center [268, 263] width 163 height 15
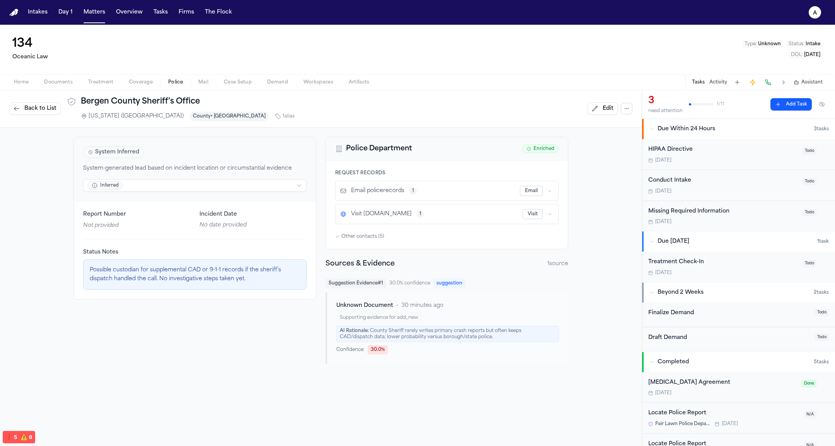
click at [259, 186] on html "Intakes Day 1 Matters Overview Tasks Firms The Flock a 134 Oceanic Law Type : U…" at bounding box center [417, 223] width 835 height 446
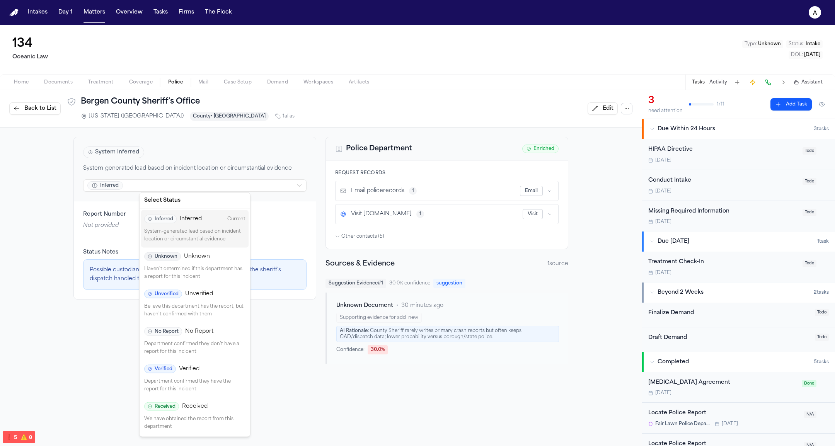
click at [216, 266] on p "Haven't determined if this department has a report for this incident" at bounding box center [194, 273] width 101 height 15
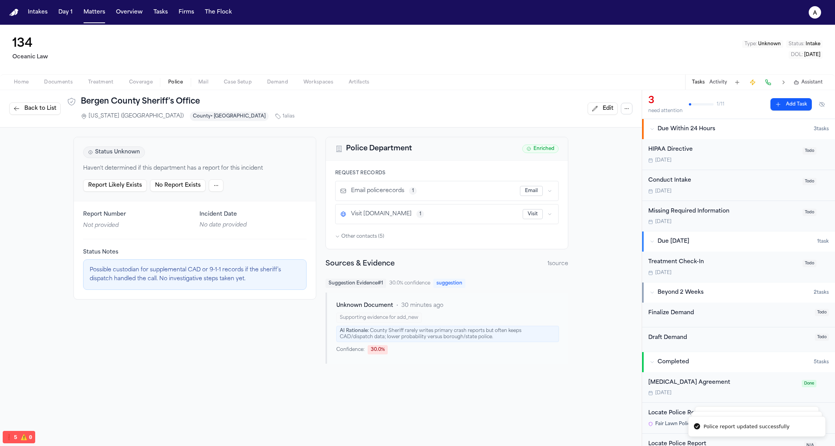
click at [49, 105] on span "Back to List" at bounding box center [40, 109] width 32 height 8
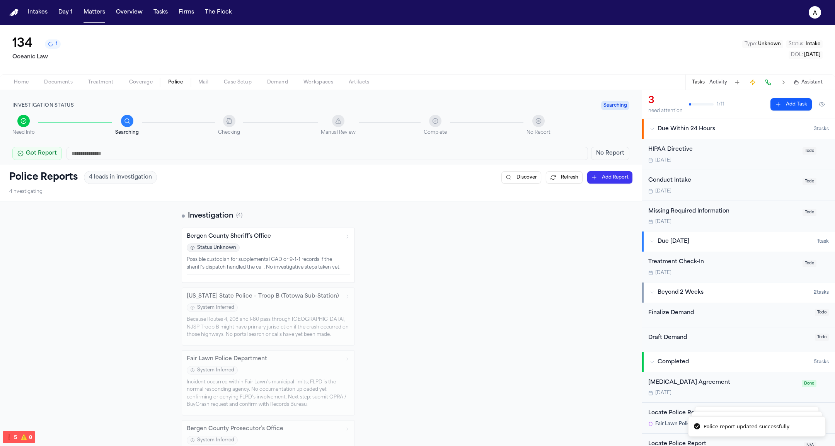
click at [49, 47] on icon "1 active task" at bounding box center [50, 43] width 5 height 5
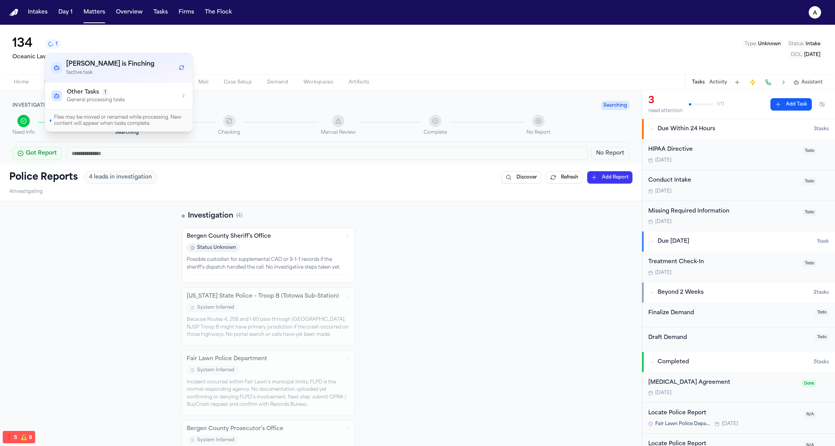
click at [94, 99] on p "General processing tasks" at bounding box center [96, 100] width 58 height 6
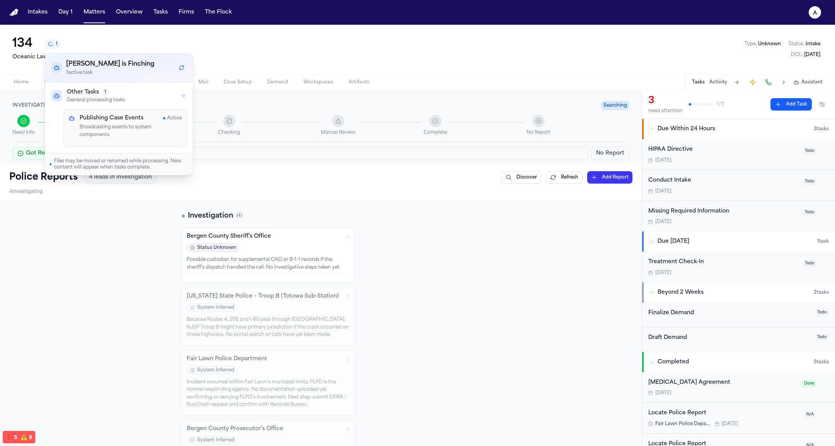
click at [94, 99] on p "General processing tasks" at bounding box center [96, 100] width 58 height 6
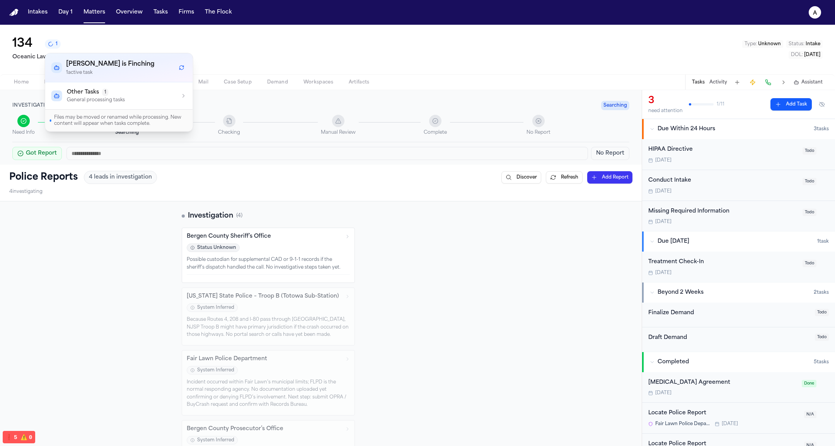
click at [94, 99] on p "General processing tasks" at bounding box center [96, 100] width 58 height 6
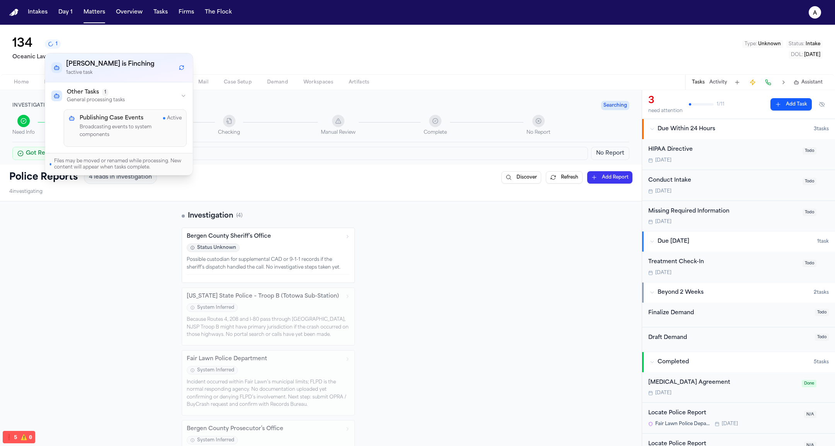
click at [179, 65] on icon "Refresh workflows" at bounding box center [181, 67] width 5 height 5
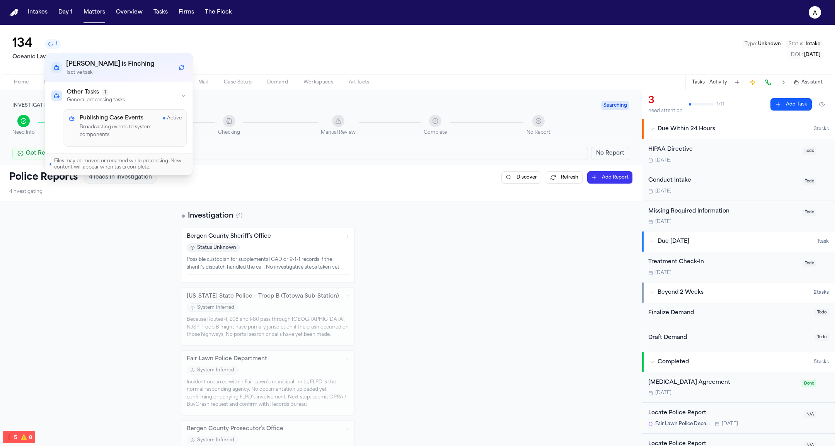
click at [246, 145] on div "Got Report No Report" at bounding box center [320, 151] width 617 height 18
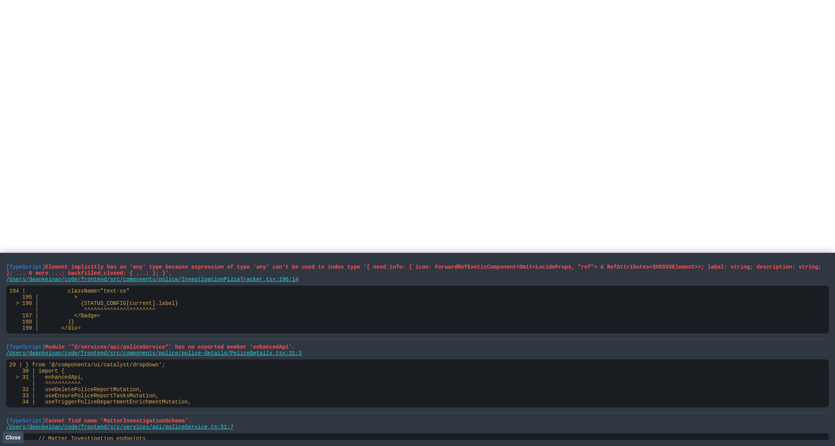
click at [19, 435] on span "Close" at bounding box center [12, 438] width 15 height 6
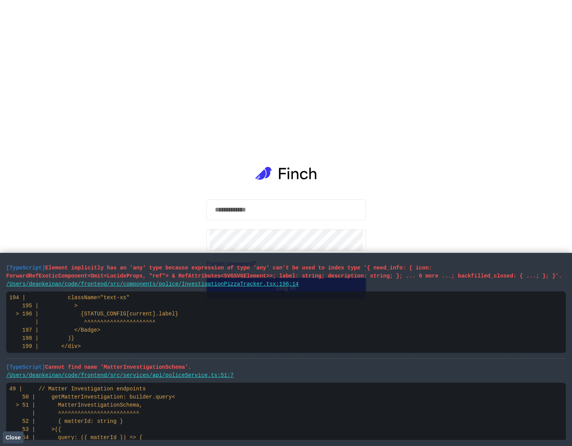
click at [337, 198] on div "​ ​ Forgot password? Log In" at bounding box center [285, 223] width 159 height 446
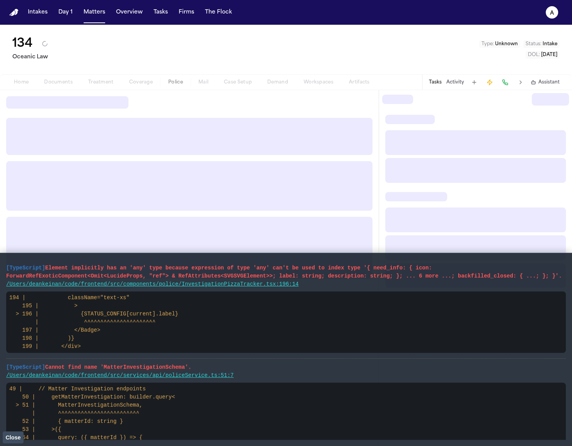
click at [19, 438] on span "Close" at bounding box center [12, 438] width 15 height 6
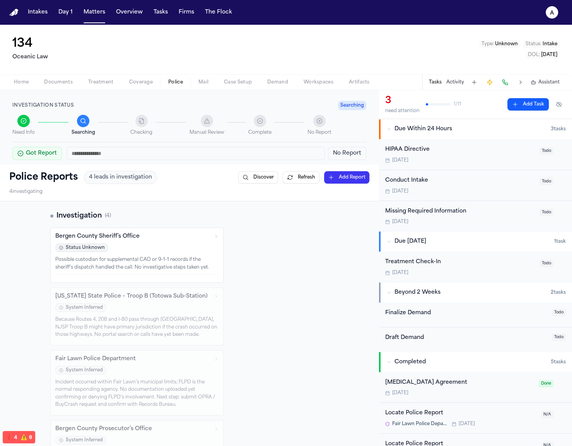
scroll to position [90, 0]
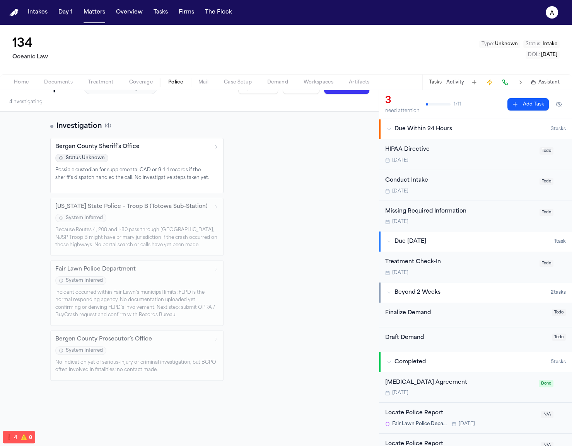
click at [155, 293] on div "Incident occurred within Fair Lawn’s municipal limits; FLPD is the normal respo…" at bounding box center [136, 304] width 163 height 30
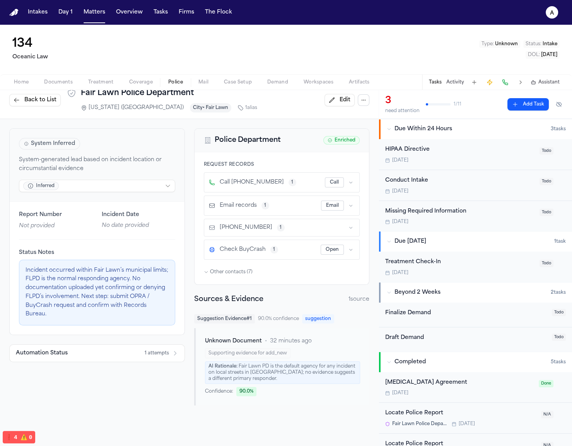
scroll to position [7, 0]
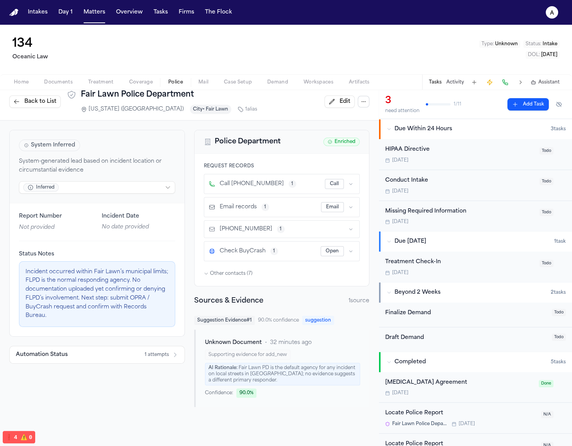
click at [150, 346] on button "Automation Status 1 attempts" at bounding box center [97, 354] width 175 height 17
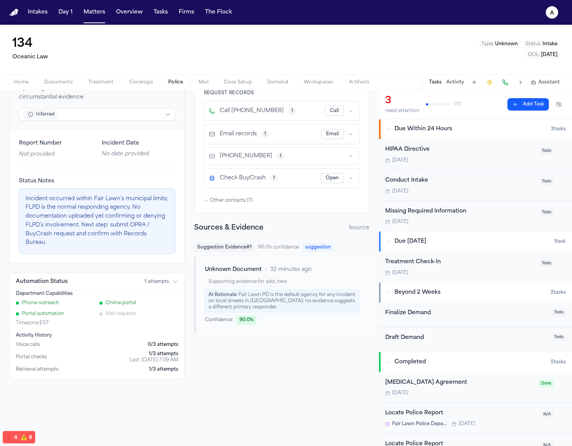
scroll to position [90, 0]
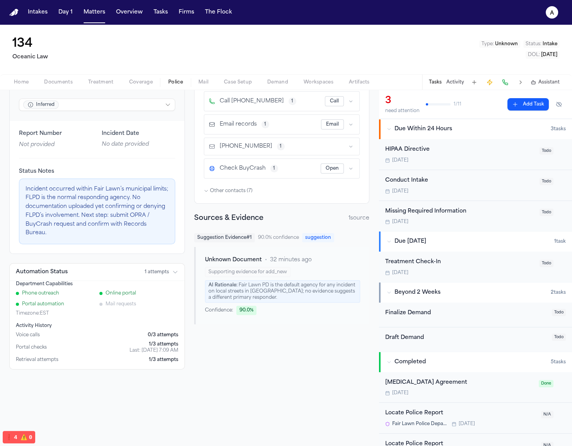
click at [97, 297] on div "Department Capabilities Phone outreach Online portal Portal automation Mail req…" at bounding box center [97, 299] width 162 height 36
click at [48, 290] on div "Phone outreach" at bounding box center [55, 293] width 79 height 6
click at [50, 301] on div "Portal automation" at bounding box center [55, 304] width 79 height 6
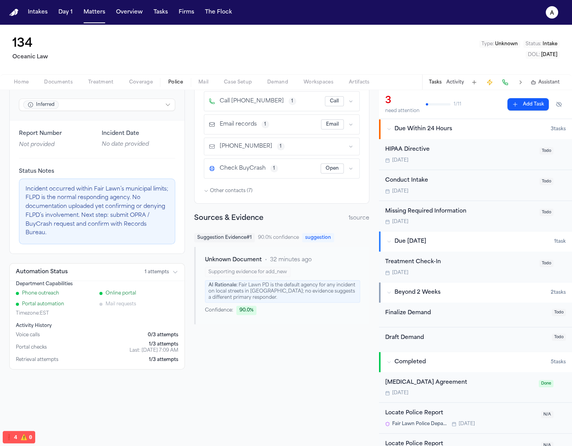
click at [50, 301] on div "Portal automation" at bounding box center [55, 304] width 79 height 6
click at [87, 323] on div "Activity History Voice calls 0 /3 attempts Portal checks 1 /3 attempts Last: Au…" at bounding box center [97, 343] width 162 height 40
click at [158, 332] on div "Voice calls 0 /3 attempts Portal checks 1 /3 attempts Last: Aug 11, 7:09 AM Ret…" at bounding box center [97, 347] width 162 height 31
click at [162, 348] on div "Last: Aug 11, 7:09 AM" at bounding box center [154, 351] width 49 height 6
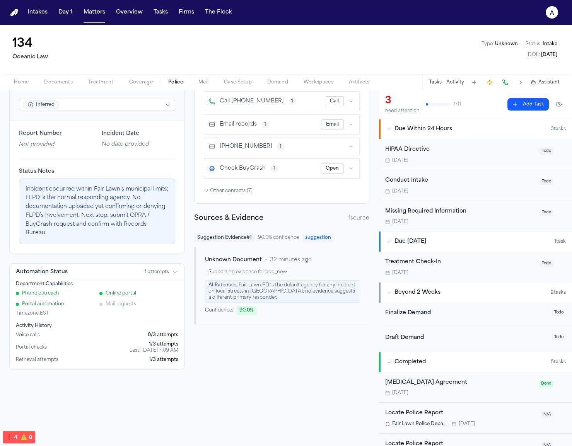
click at [162, 348] on div "Last: Aug 11, 7:09 AM" at bounding box center [154, 351] width 49 height 6
click at [166, 348] on div "Last: Aug 11, 7:09 AM" at bounding box center [154, 351] width 49 height 6
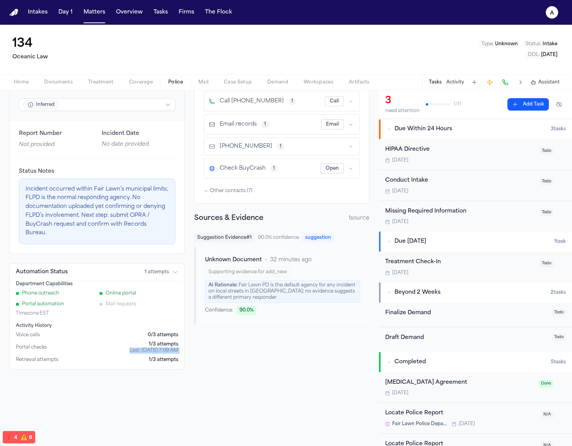
click at [190, 354] on div "System Inferred System-generated lead based on incident location or circumstant…" at bounding box center [189, 208] width 360 height 322
click at [158, 357] on div "1 /3 attempts" at bounding box center [163, 360] width 29 height 6
click at [160, 357] on div "1 /3 attempts" at bounding box center [163, 360] width 29 height 6
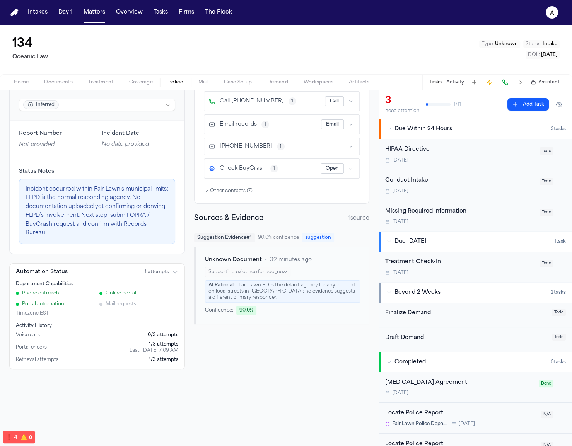
click at [160, 357] on div "1 /3 attempts" at bounding box center [163, 360] width 29 height 6
click at [162, 348] on div "Last: Aug 11, 7:09 AM" at bounding box center [154, 351] width 49 height 6
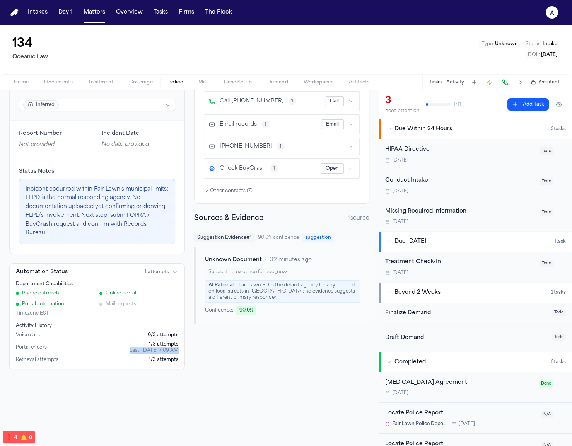
click at [168, 332] on div "0 /3 attempts" at bounding box center [163, 335] width 31 height 6
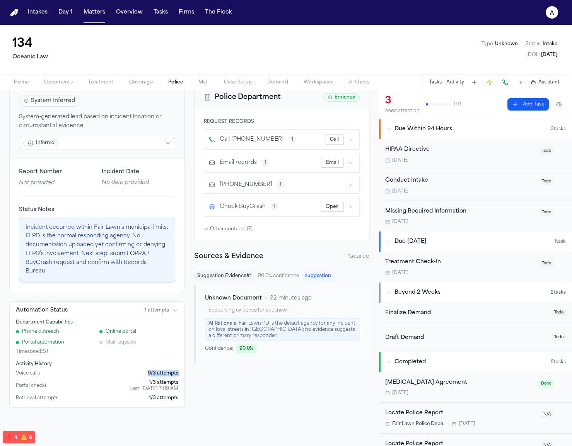
scroll to position [43, 0]
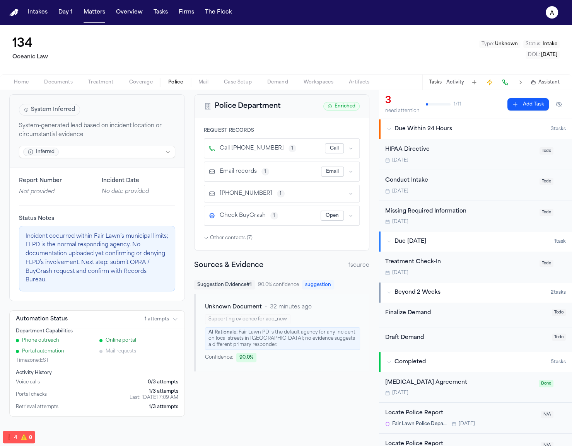
click at [236, 212] on span "Check BuyCrash" at bounding box center [243, 216] width 46 height 8
click at [136, 348] on div "Mail requests" at bounding box center [138, 351] width 79 height 6
click at [171, 311] on button "Automation Status 1 attempts" at bounding box center [97, 319] width 175 height 17
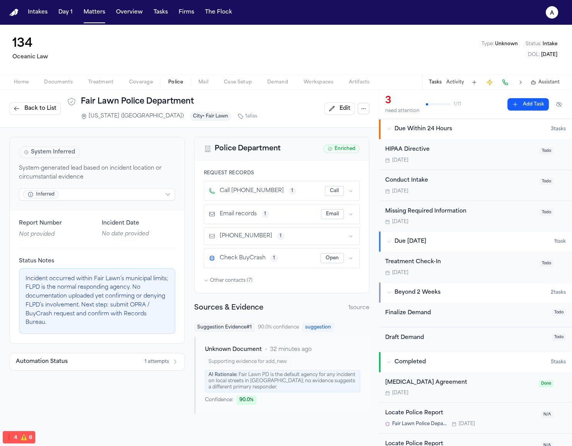
click at [22, 115] on div "Back to List Fair Lawn Police Department New Jersey (NJ) City • Fair Lawn 1 ali…" at bounding box center [133, 108] width 248 height 25
click at [22, 109] on button "Back to List" at bounding box center [34, 108] width 51 height 12
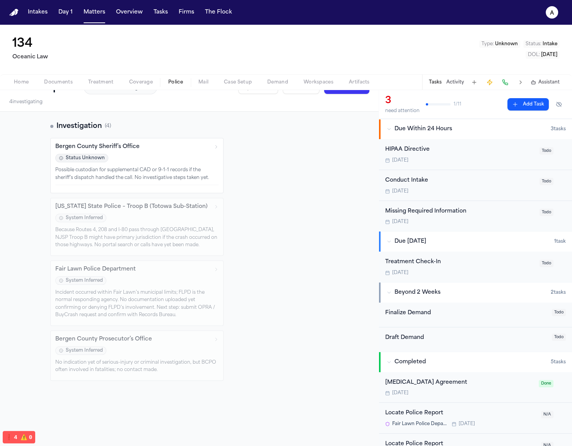
scroll to position [75, 0]
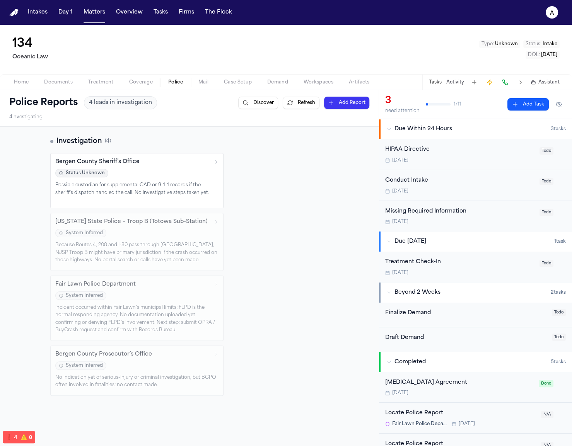
click at [120, 237] on div "New Jersey State Police – Troop B (Totowa Sub-Station) System Inferred Because …" at bounding box center [136, 242] width 173 height 58
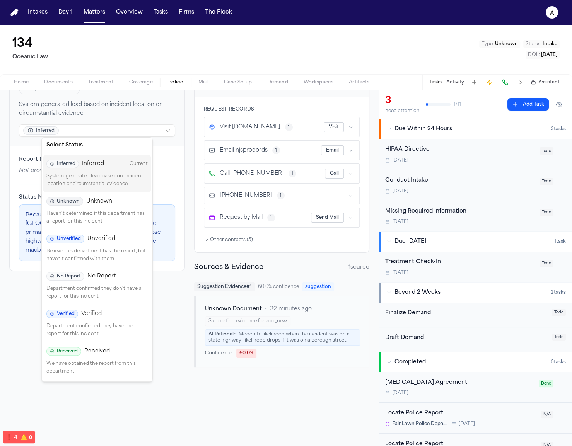
click at [162, 133] on html "Intakes Day 1 Matters Overview Tasks Firms The Flock a 134 Oceanic Law Type : U…" at bounding box center [286, 223] width 572 height 446
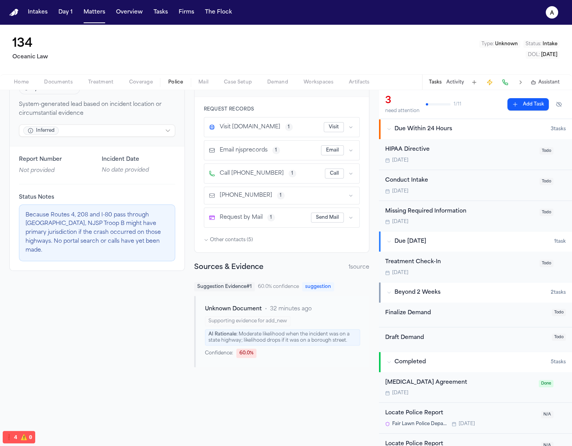
click at [166, 188] on div "Status Notes Because Routes 4, 208 and I-80 pass through Fair Lawn, NJSP Troop …" at bounding box center [97, 223] width 156 height 78
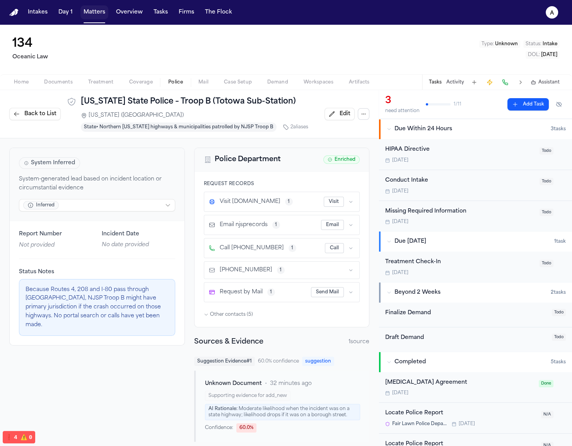
click at [101, 10] on button "Matters" at bounding box center [94, 12] width 28 height 14
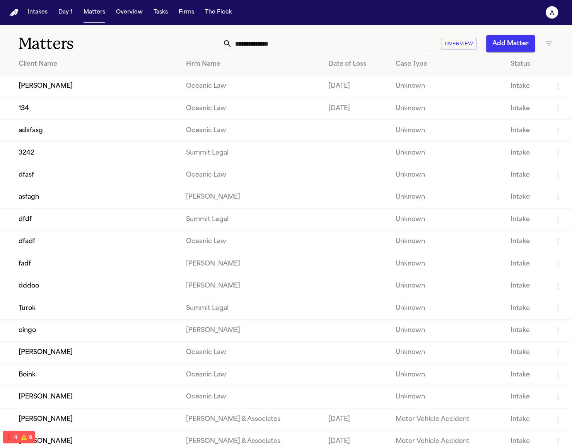
click at [88, 87] on td "Shawn Boil" at bounding box center [90, 86] width 180 height 22
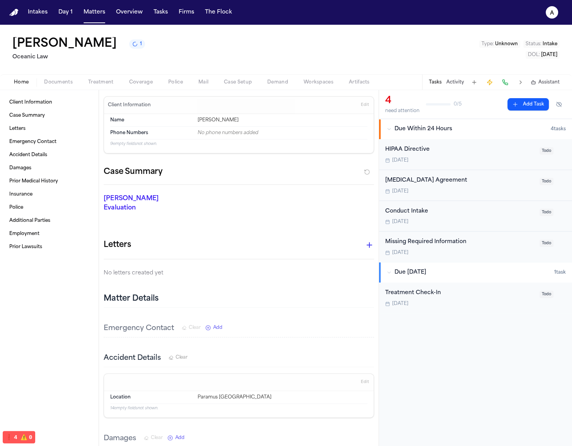
click at [174, 83] on span "Police" at bounding box center [175, 82] width 15 height 6
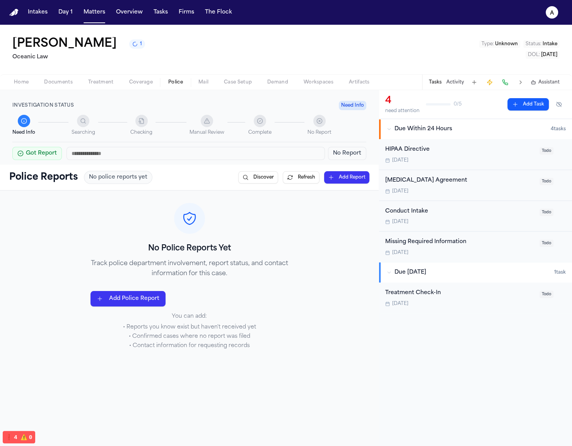
click at [125, 83] on button "Coverage" at bounding box center [140, 82] width 39 height 9
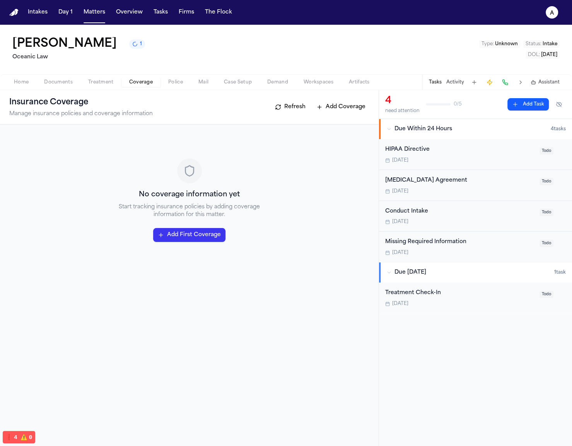
click at [97, 79] on span "Treatment" at bounding box center [101, 82] width 26 height 6
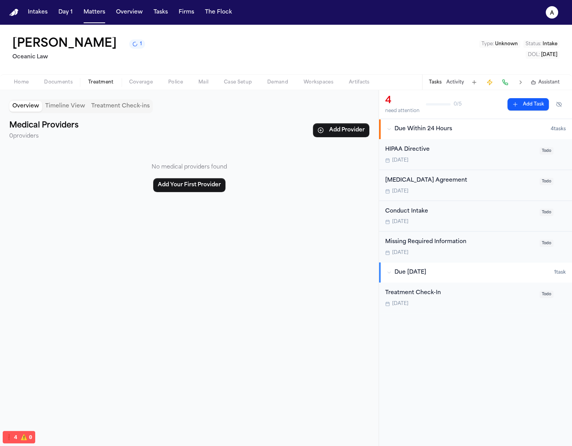
click at [72, 82] on span "Documents" at bounding box center [58, 82] width 29 height 6
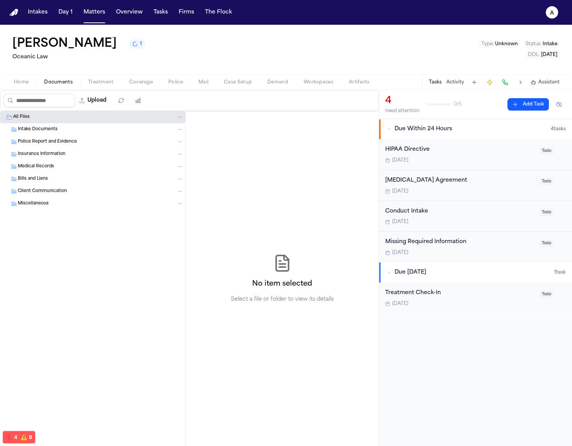
click at [140, 87] on span "button" at bounding box center [141, 86] width 33 height 1
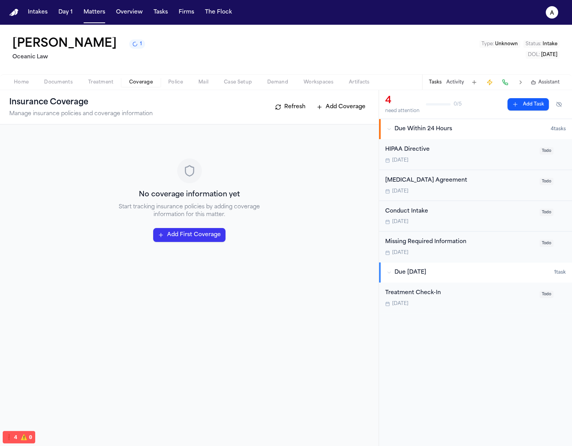
click at [172, 88] on div "Home Documents Treatment Coverage Police Mail Case Setup Demand Workspaces Arti…" at bounding box center [286, 81] width 572 height 15
click at [19, 91] on div "Insurance Coverage Manage insurance policies and coverage information Refresh A…" at bounding box center [189, 107] width 379 height 34
click at [19, 84] on span "Home" at bounding box center [21, 82] width 15 height 6
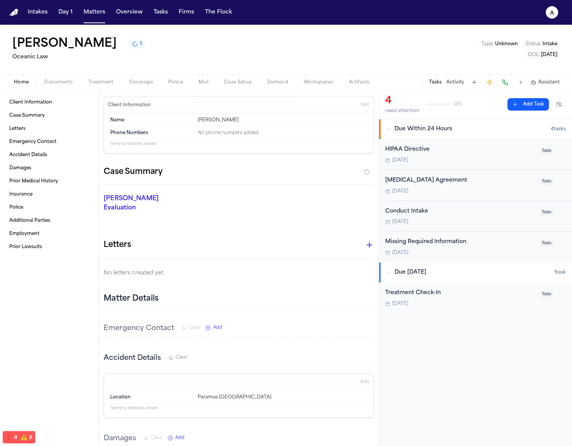
click at [368, 104] on span "Edit" at bounding box center [365, 104] width 8 height 5
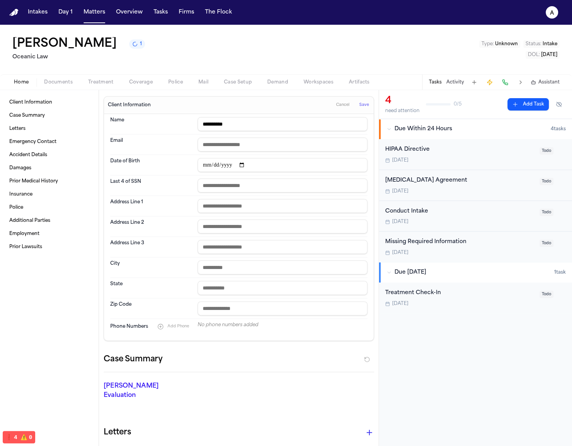
click at [318, 124] on input "**********" at bounding box center [283, 124] width 170 height 14
type input "**********"
click at [363, 107] on span "Save" at bounding box center [364, 104] width 10 height 5
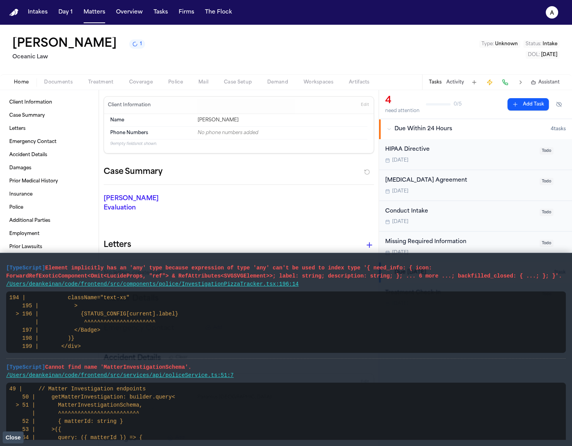
click at [19, 435] on span "Close" at bounding box center [12, 438] width 15 height 6
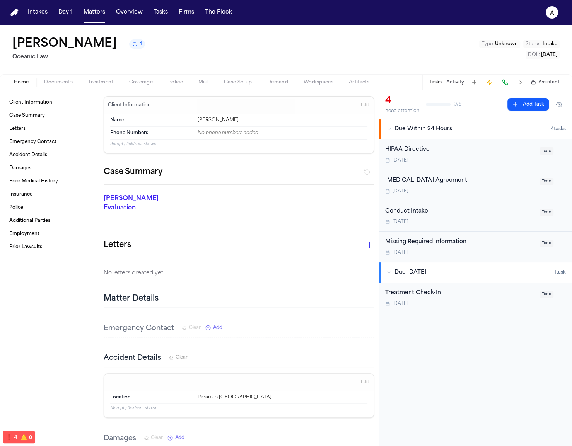
click at [132, 46] on icon "1 active task" at bounding box center [134, 43] width 5 height 5
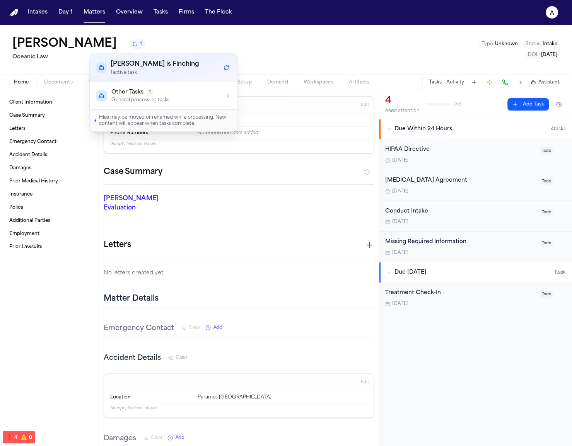
click at [132, 46] on icon "1 active task" at bounding box center [134, 43] width 5 height 5
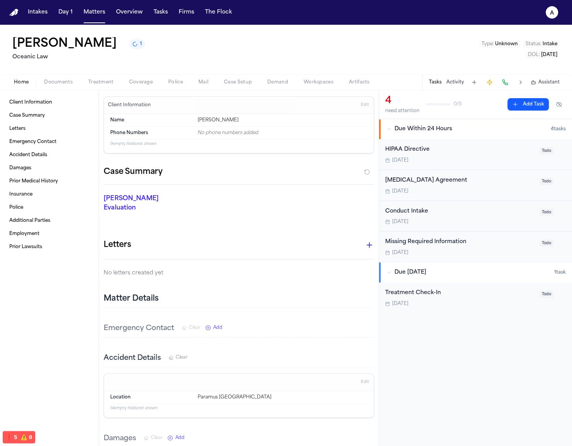
click at [171, 82] on span "Police" at bounding box center [175, 82] width 15 height 6
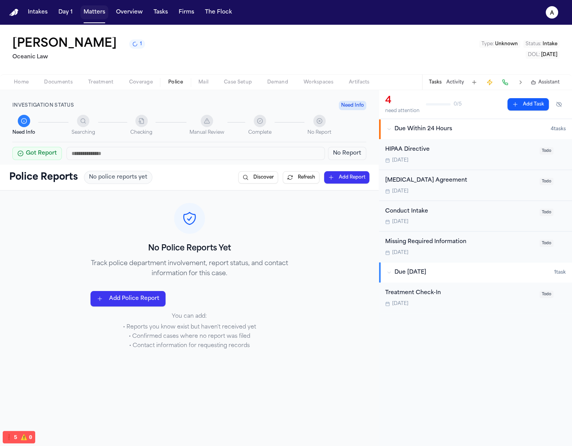
click at [95, 15] on button "Matters" at bounding box center [94, 12] width 28 height 14
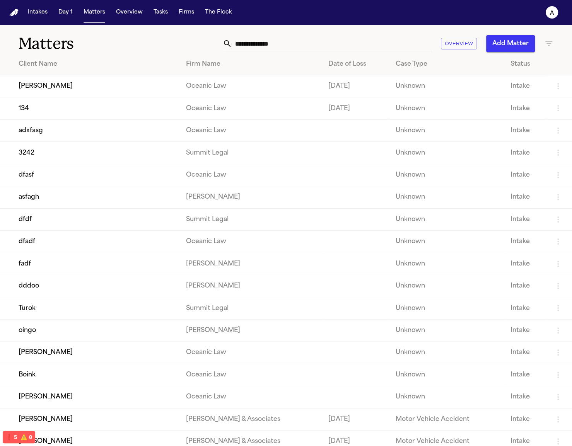
click at [75, 108] on td "134" at bounding box center [90, 108] width 180 height 22
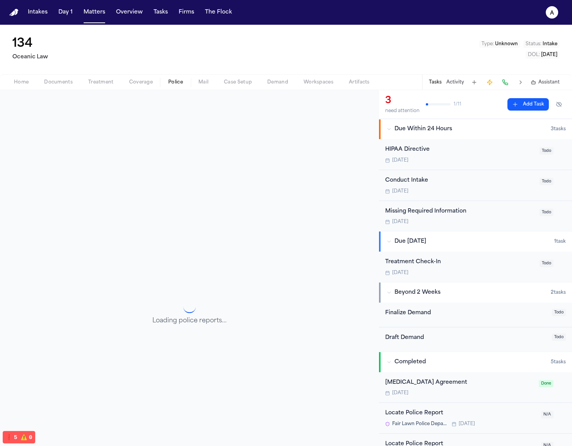
click at [169, 83] on span "Police" at bounding box center [175, 82] width 15 height 6
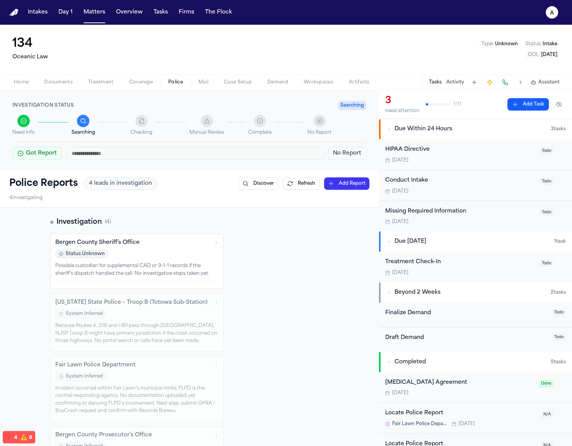
scroll to position [1, 0]
click at [291, 237] on div "Bergen County Sheriff’s Office Status Unknown Possible custodian for supplement…" at bounding box center [189, 260] width 278 height 55
click at [116, 181] on span "4 leads in investigation" at bounding box center [120, 183] width 63 height 8
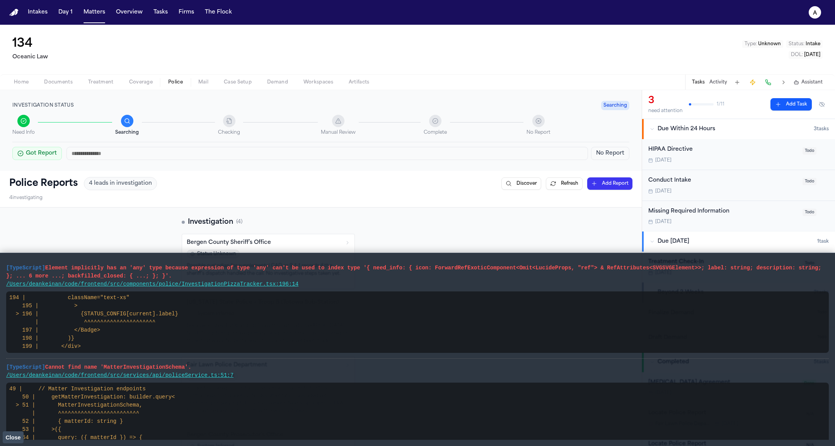
click at [16, 432] on button "Close" at bounding box center [13, 438] width 21 height 12
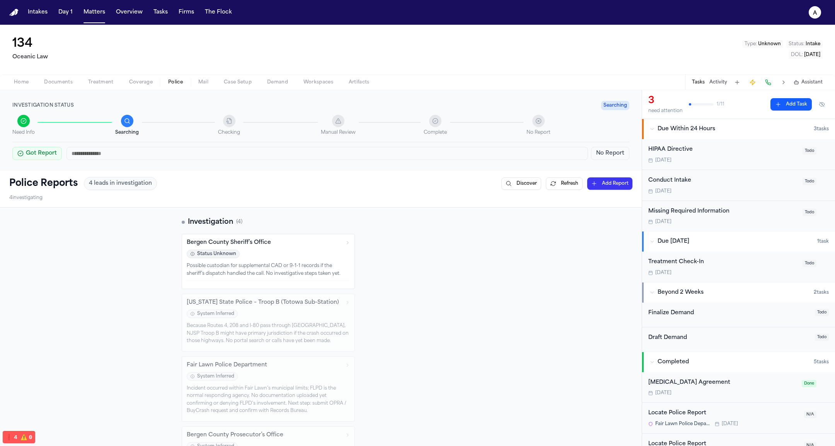
click at [572, 107] on span "Searching" at bounding box center [615, 105] width 28 height 9
click at [258, 251] on div "Status Unknown" at bounding box center [268, 255] width 163 height 10
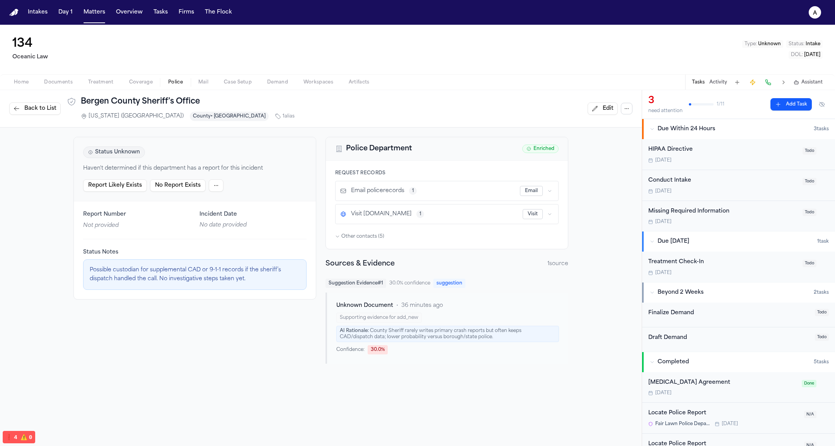
click at [38, 109] on span "Back to List" at bounding box center [40, 109] width 32 height 8
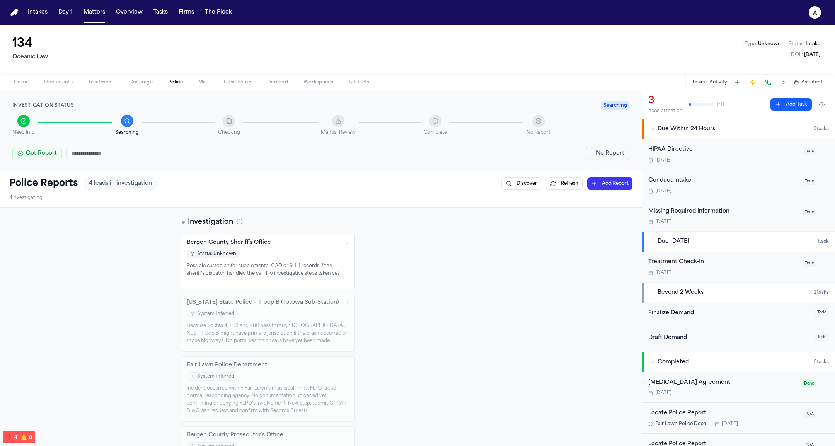
click at [251, 349] on div "Bergen County Sheriff’s Office Status Unknown Possible custodian for supplement…" at bounding box center [321, 355] width 278 height 243
click at [265, 408] on div "Incident occurred within Fair Lawn’s municipal limits; FLPD is the normal respo…" at bounding box center [268, 400] width 163 height 30
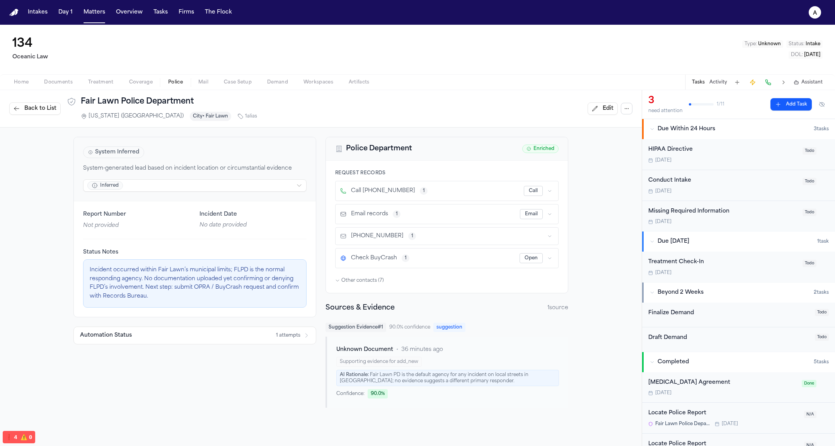
click at [215, 332] on button "Automation Status 1 attempts" at bounding box center [195, 335] width 242 height 17
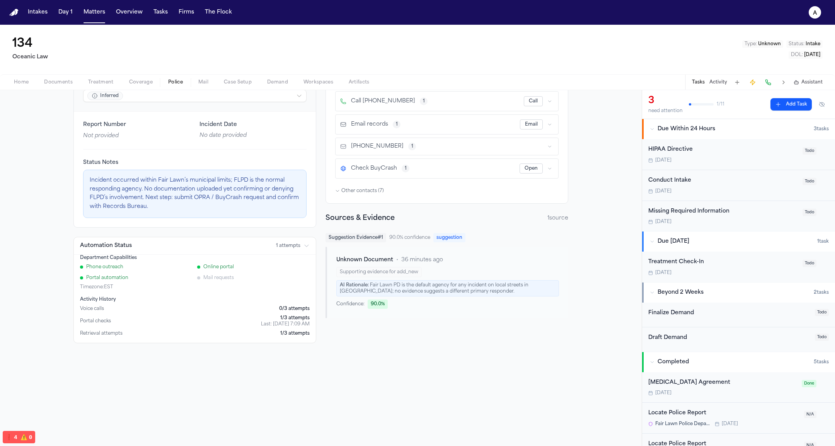
click at [271, 309] on div "Voice calls 0 /3 attempts" at bounding box center [195, 309] width 230 height 6
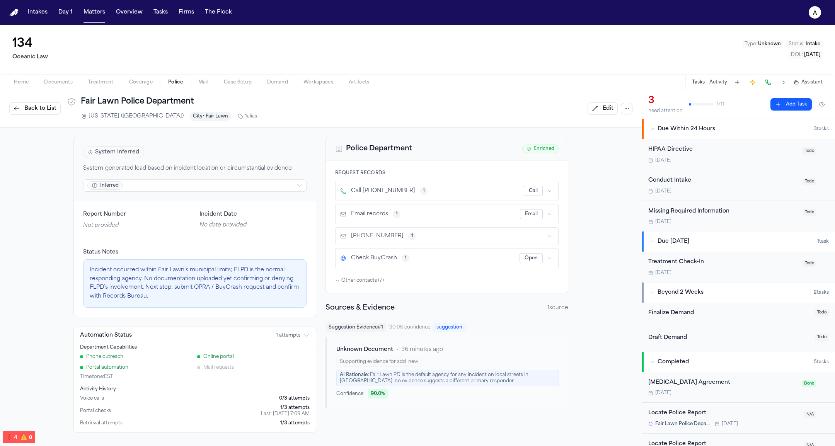
click at [48, 111] on span "Back to List" at bounding box center [40, 109] width 32 height 8
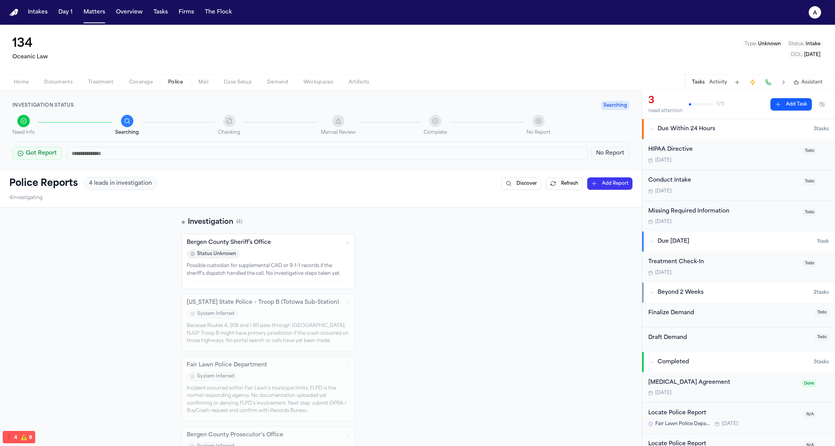
scroll to position [90, 0]
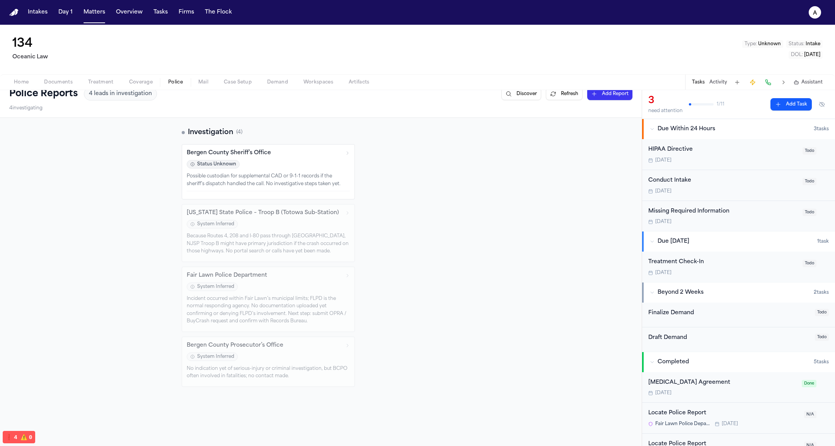
click at [278, 365] on div "No indication yet of serious-injury or criminal investigation, but BCPO often i…" at bounding box center [268, 372] width 163 height 15
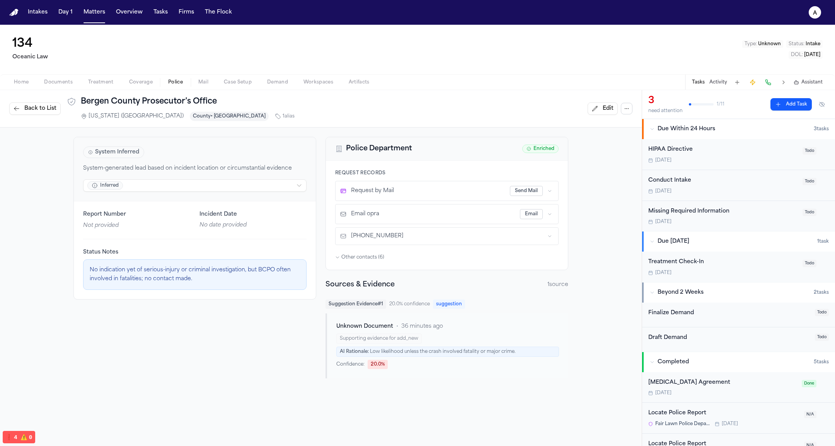
click at [43, 103] on button "Back to List" at bounding box center [34, 108] width 51 height 12
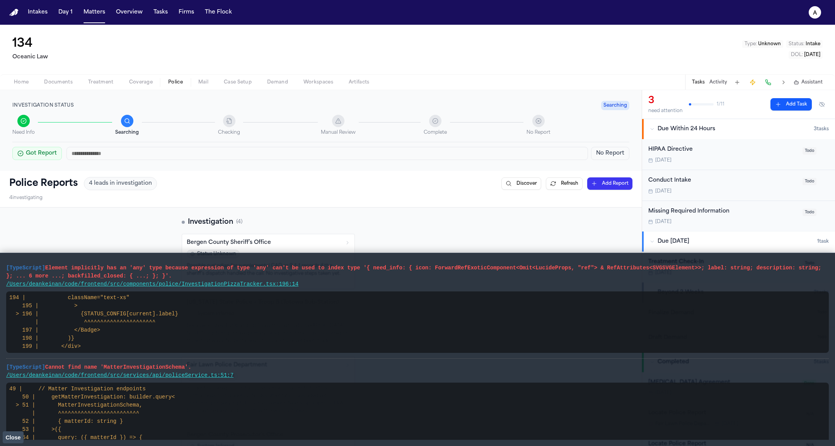
click at [20, 441] on button "Close" at bounding box center [13, 438] width 21 height 12
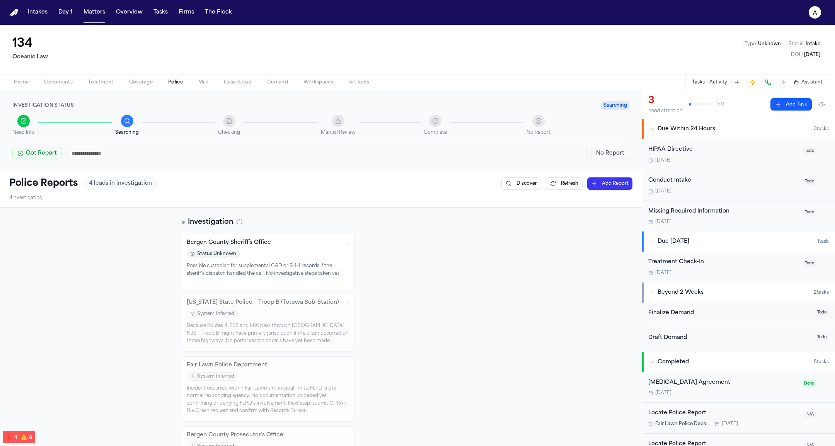
click at [715, 85] on button "Activity" at bounding box center [719, 82] width 18 height 6
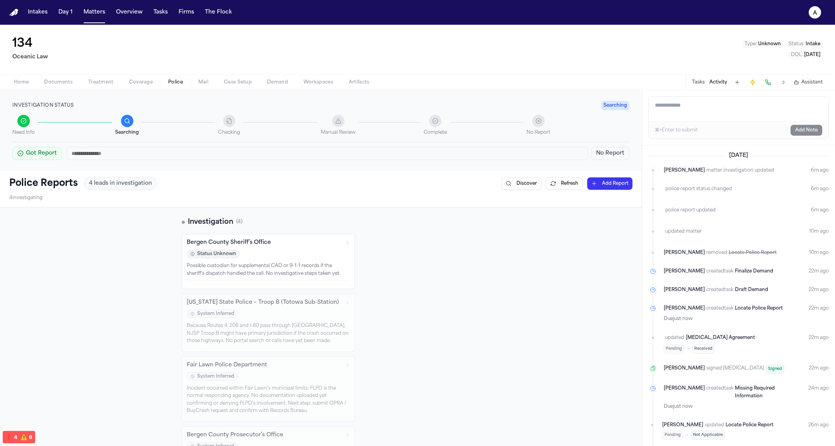
click at [703, 81] on button "Tasks" at bounding box center [698, 82] width 13 height 6
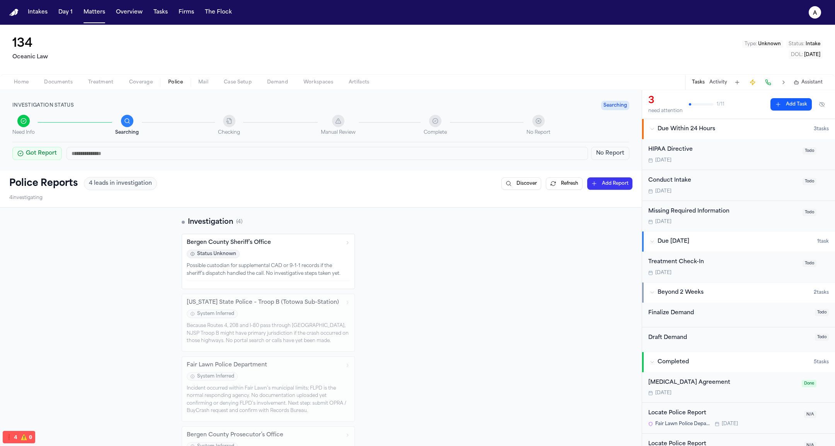
click at [30, 85] on button "Home" at bounding box center [21, 82] width 30 height 9
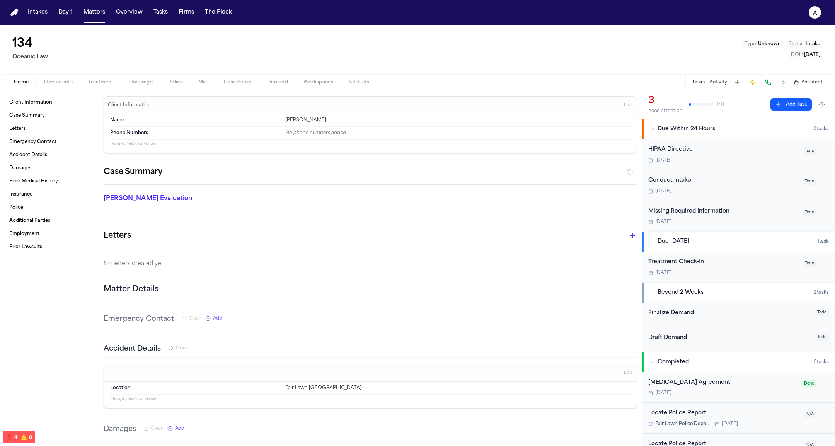
click at [68, 87] on div "Home Documents Treatment Coverage Police Mail Case Setup Demand Workspaces Arti…" at bounding box center [417, 81] width 835 height 15
click at [176, 84] on span "Police" at bounding box center [175, 82] width 15 height 6
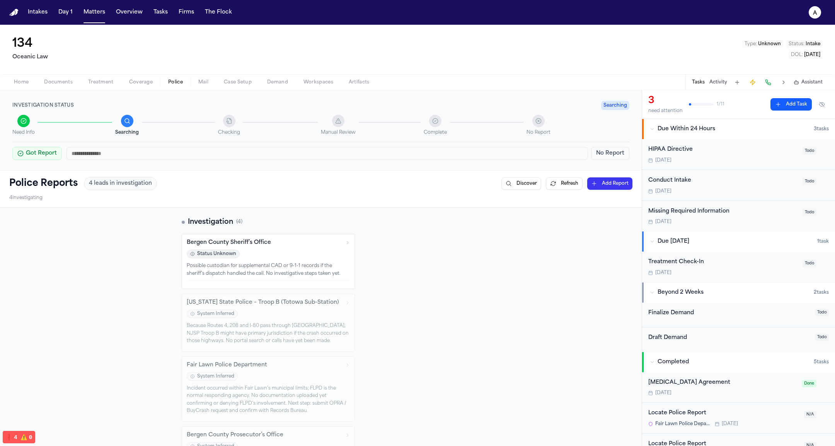
click at [210, 83] on button "Mail" at bounding box center [204, 82] width 26 height 9
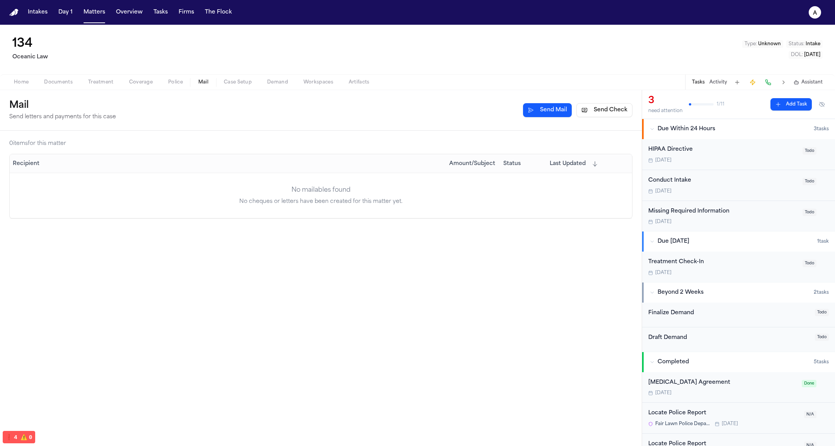
click at [173, 83] on span "Police" at bounding box center [175, 82] width 15 height 6
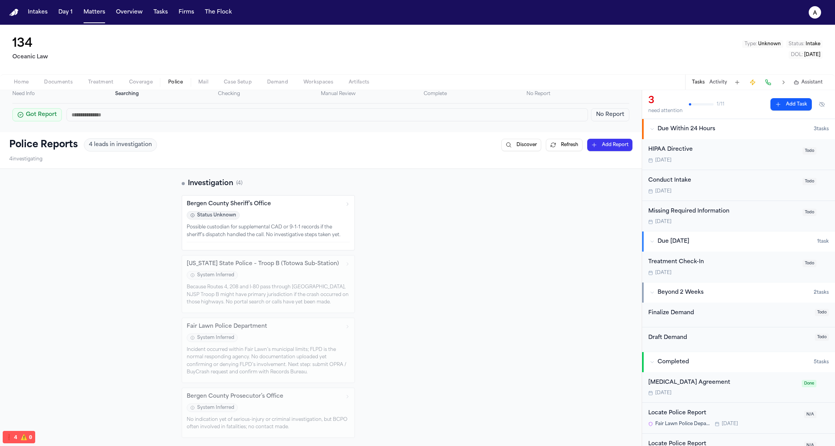
scroll to position [39, 0]
click at [295, 328] on div "Fair Lawn Police Department System Inferred Incident occurred within Fair Lawn’…" at bounding box center [268, 349] width 173 height 65
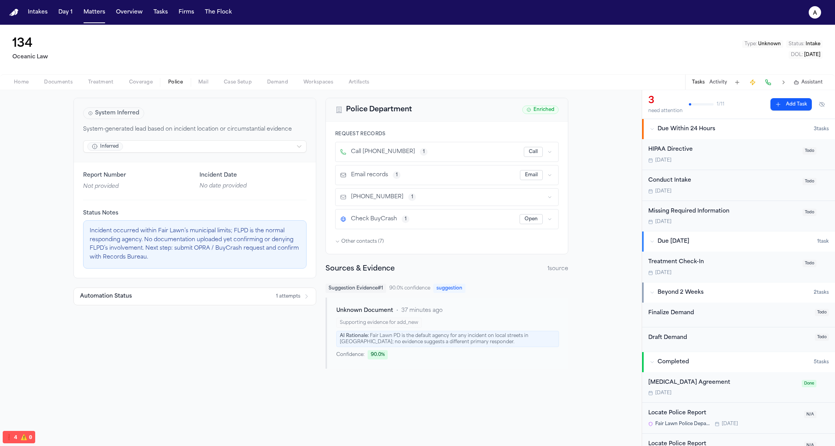
click at [295, 328] on div "System Inferred System-generated lead based on incident location or circumstant…" at bounding box center [194, 233] width 243 height 271
click at [234, 296] on button "Automation Status 1 attempts" at bounding box center [195, 296] width 242 height 17
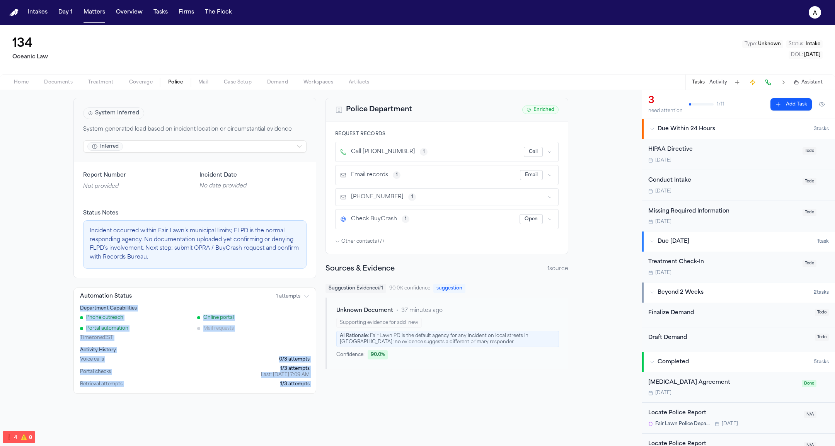
click at [230, 367] on div "Portal checks 1 /3 attempts Last: Aug 11, 7:09 AM" at bounding box center [195, 372] width 230 height 12
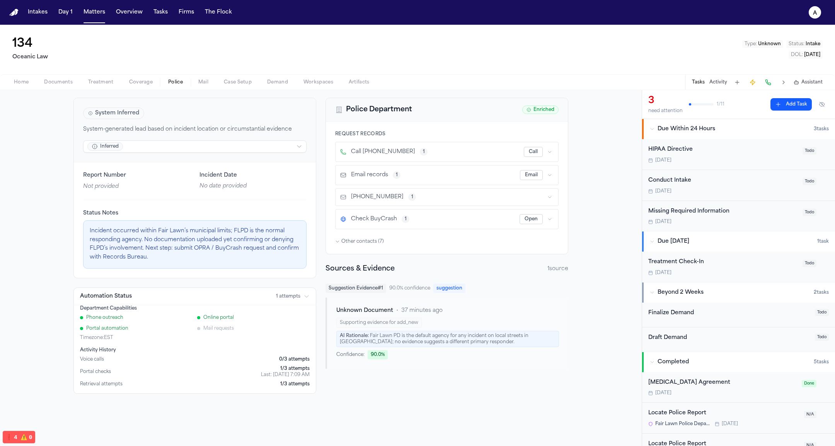
click at [118, 311] on div "Department Capabilities Phone outreach Online portal Portal automation Mail req…" at bounding box center [195, 323] width 230 height 36
click at [184, 326] on div "Portal automation" at bounding box center [136, 329] width 113 height 6
click at [210, 326] on div "Mail requests" at bounding box center [253, 329] width 113 height 6
click at [109, 362] on div "Voice calls 0 /3 attempts Portal checks 1 /3 attempts Last: Aug 11, 7:09 AM Ret…" at bounding box center [195, 372] width 230 height 31
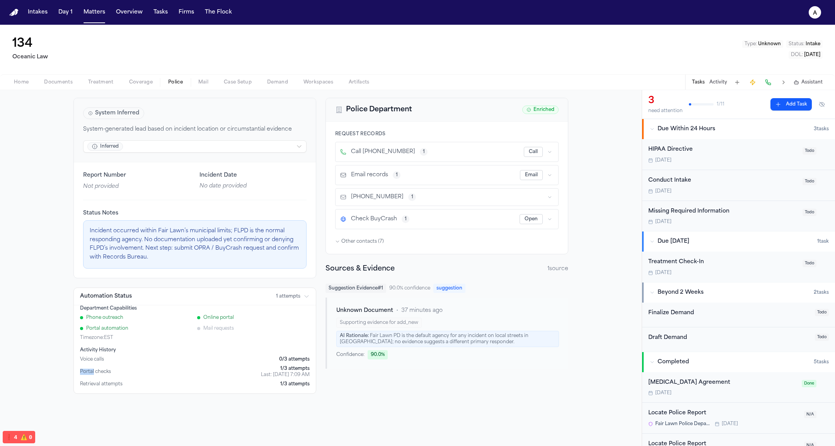
click at [109, 362] on div "Voice calls 0 /3 attempts Portal checks 1 /3 attempts Last: Aug 11, 7:09 AM Ret…" at bounding box center [195, 372] width 230 height 31
click at [113, 381] on span "Retrieval attempts" at bounding box center [101, 384] width 43 height 6
click at [169, 81] on span "Police" at bounding box center [175, 82] width 15 height 6
click at [56, 90] on div "System Inferred System-generated lead based on incident location or circumstant…" at bounding box center [321, 246] width 642 height 315
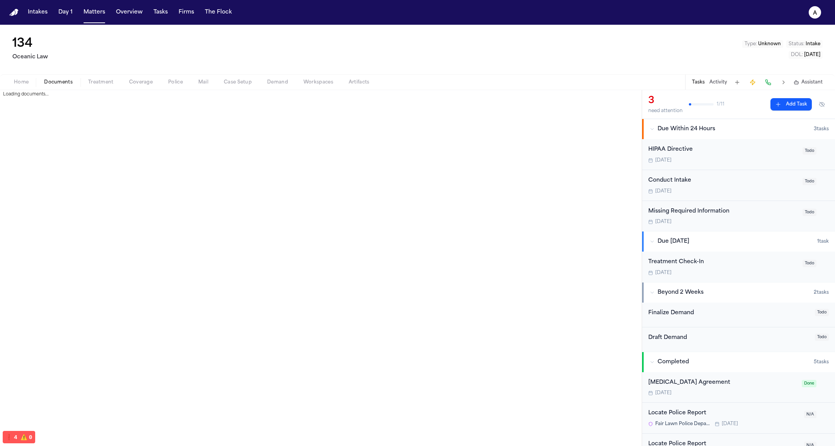
click at [60, 83] on span "Documents" at bounding box center [58, 82] width 29 height 6
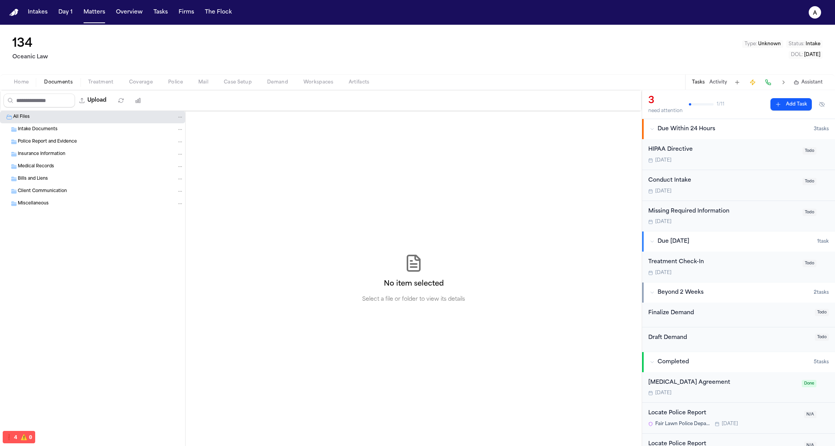
click at [23, 80] on span "Home" at bounding box center [21, 82] width 15 height 6
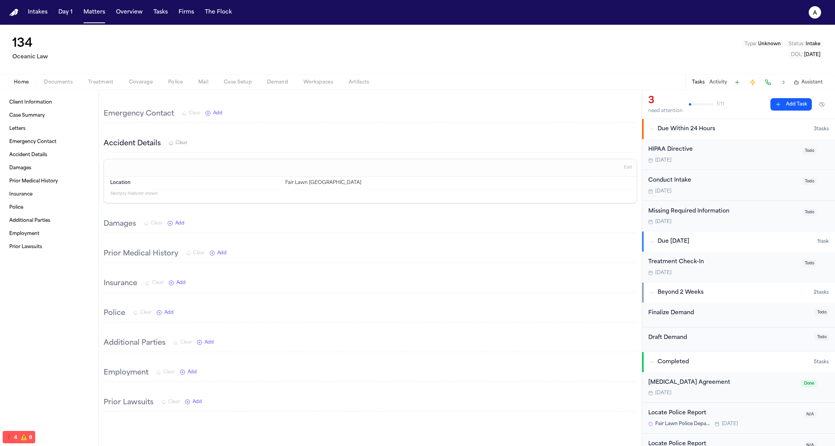
scroll to position [194, 0]
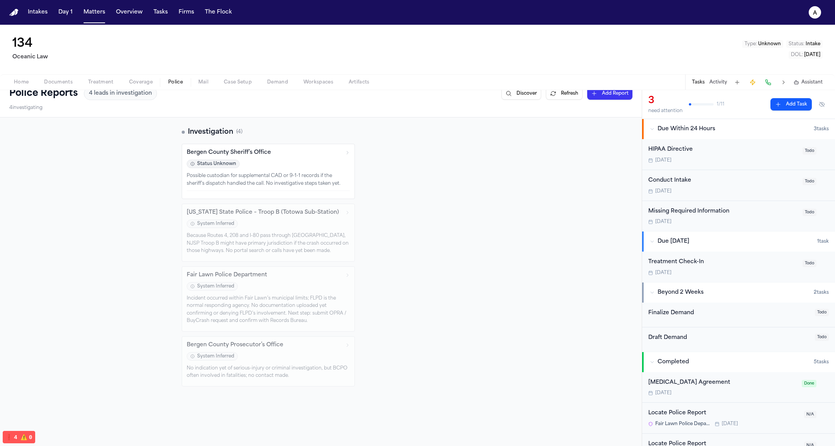
click at [174, 83] on span "Police" at bounding box center [175, 82] width 15 height 6
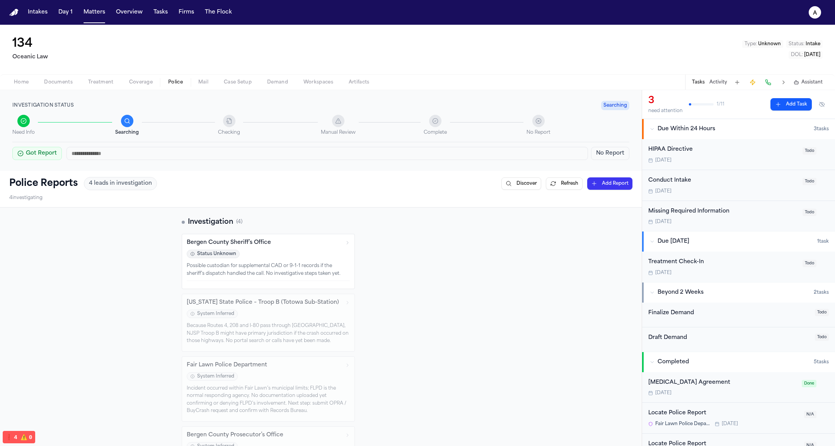
click at [553, 183] on button "Refresh" at bounding box center [564, 183] width 37 height 12
click at [557, 251] on div "Investigation ( 4 ) Bergen County Sheriff’s Office Status Unknown Possible cust…" at bounding box center [321, 347] width 642 height 278
click at [266, 264] on div "Possible custodian for supplemental CAD or 9-1-1 records if the sheriff’s dispa…" at bounding box center [268, 270] width 163 height 15
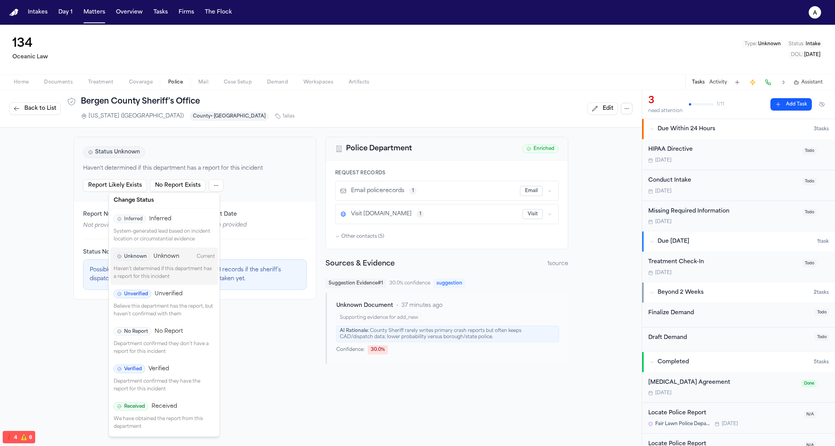
click at [214, 181] on html "Intakes Day 1 Matters Overview Tasks Firms The Flock a 134 Oceanic Law Type : U…" at bounding box center [417, 223] width 835 height 446
click at [188, 230] on p "System-generated lead based on incident location or circumstantial evidence" at bounding box center [164, 235] width 101 height 15
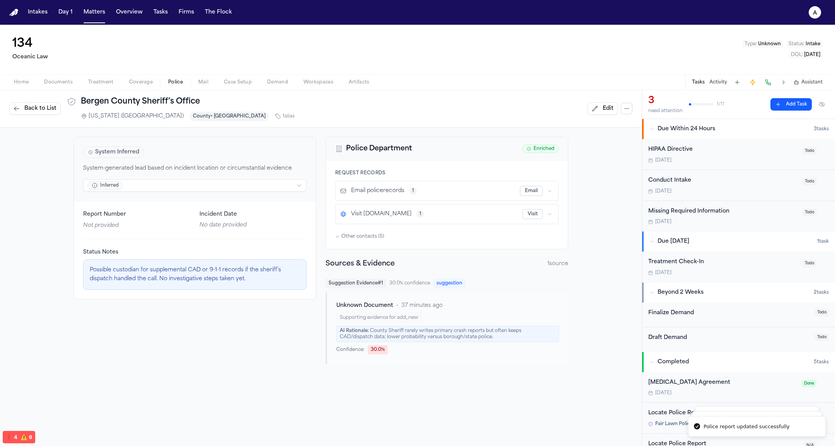
click at [31, 106] on span "Back to List" at bounding box center [40, 109] width 32 height 8
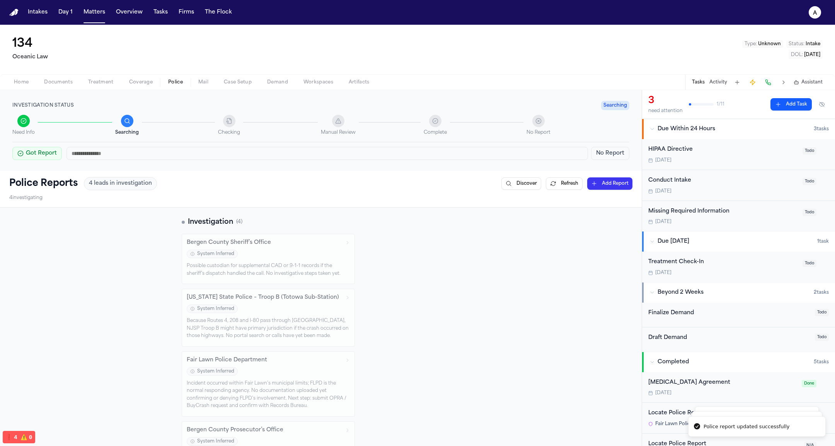
click at [221, 51] on div "134 Oceanic Law Type : Unknown Status : Intake DOL : 2025-08-20" at bounding box center [417, 49] width 835 height 49
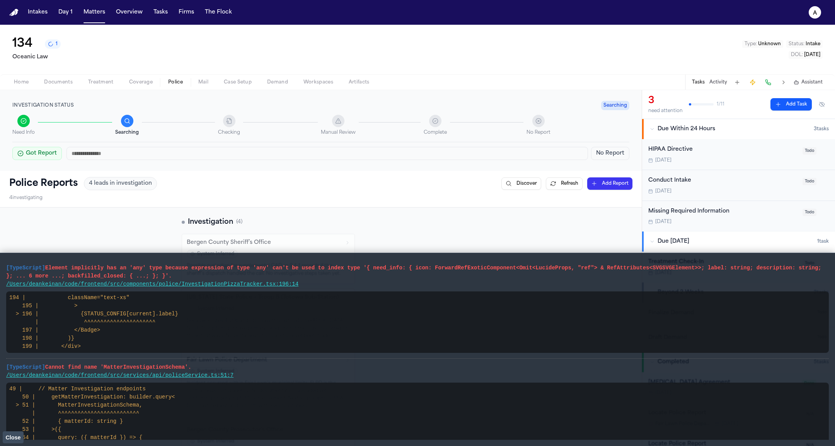
click at [53, 47] on icon "1 active task" at bounding box center [50, 43] width 5 height 5
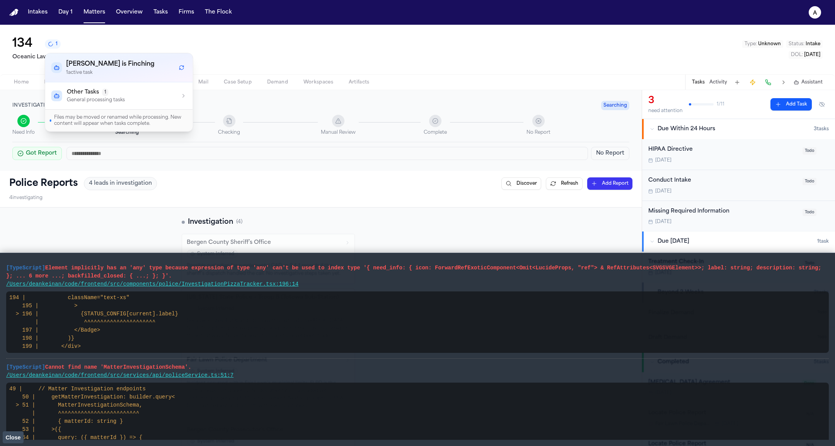
click at [101, 86] on button "Other Tasks 1 General processing tasks" at bounding box center [119, 95] width 148 height 27
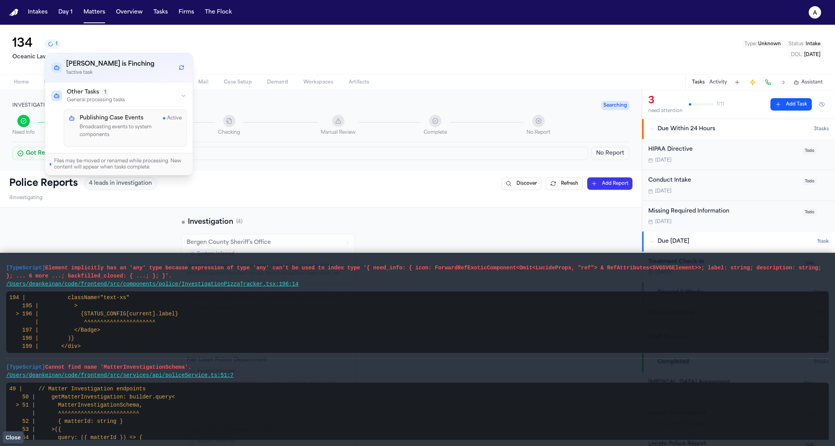
click at [136, 133] on div "Publishing Case Events Active Broadcasting events to system components" at bounding box center [131, 127] width 102 height 27
click at [268, 177] on div "Police Reports 4 leads in investigation Discover Refresh Add Report" at bounding box center [320, 183] width 623 height 13
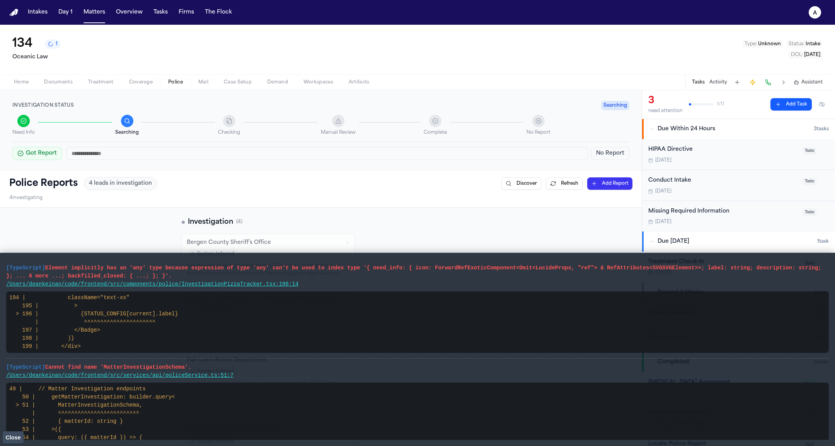
click at [15, 437] on span "Close" at bounding box center [12, 438] width 15 height 6
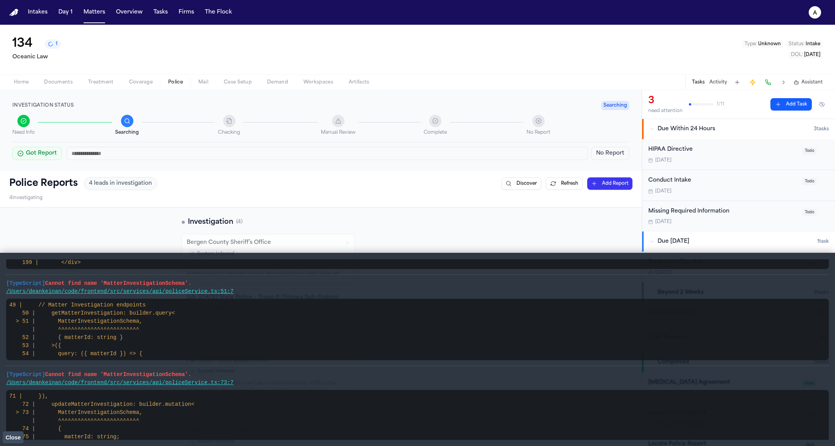
scroll to position [205, 0]
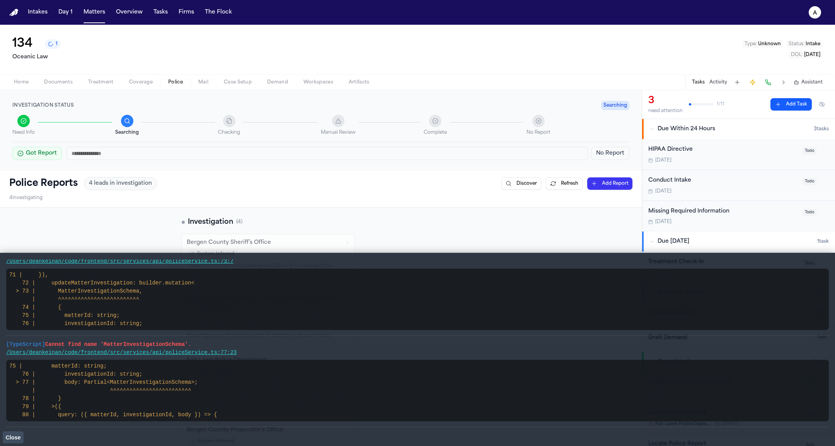
click at [17, 438] on span "Close" at bounding box center [12, 438] width 15 height 6
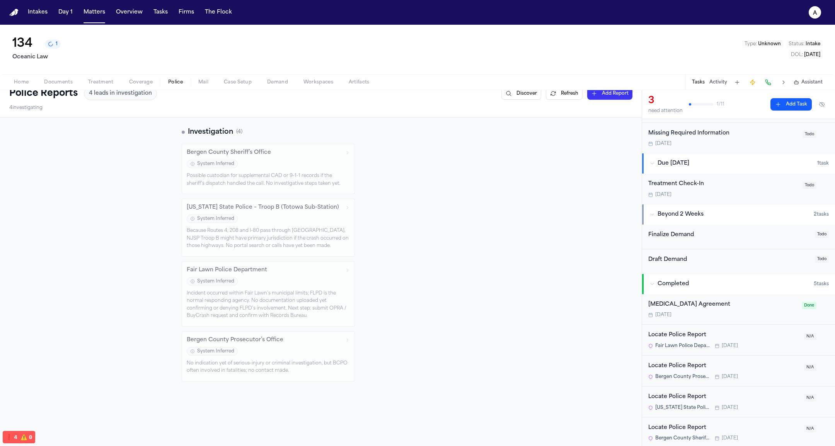
scroll to position [0, 0]
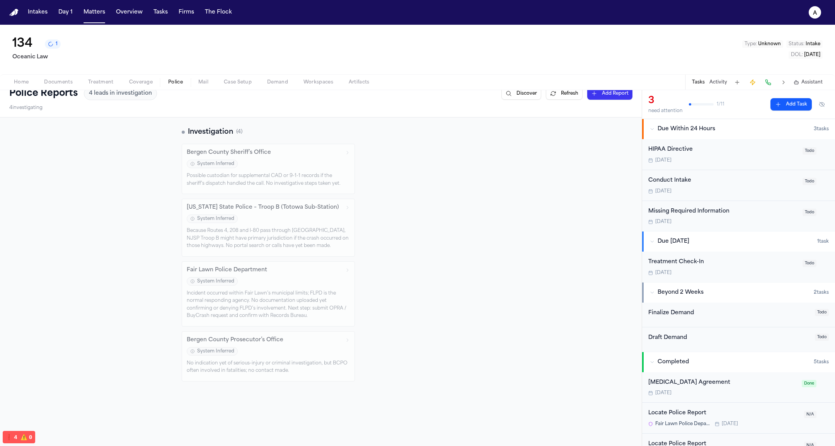
click at [696, 283] on button "Beyond 2 Weeks 2 task s" at bounding box center [738, 293] width 193 height 20
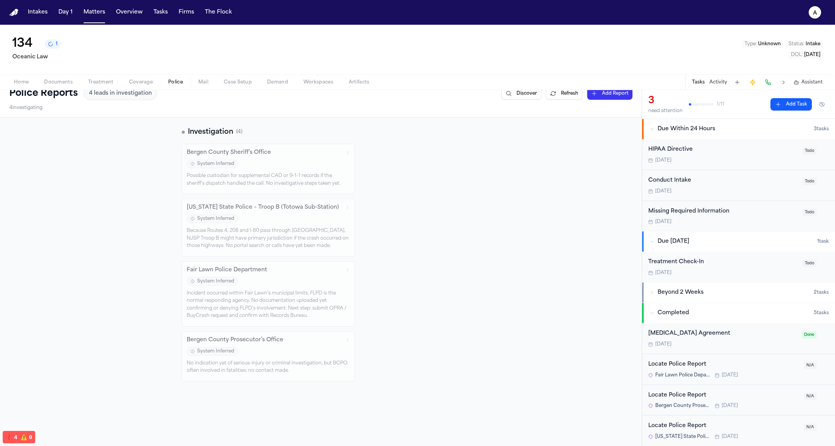
click at [689, 245] on span "Due [DATE]" at bounding box center [674, 242] width 32 height 8
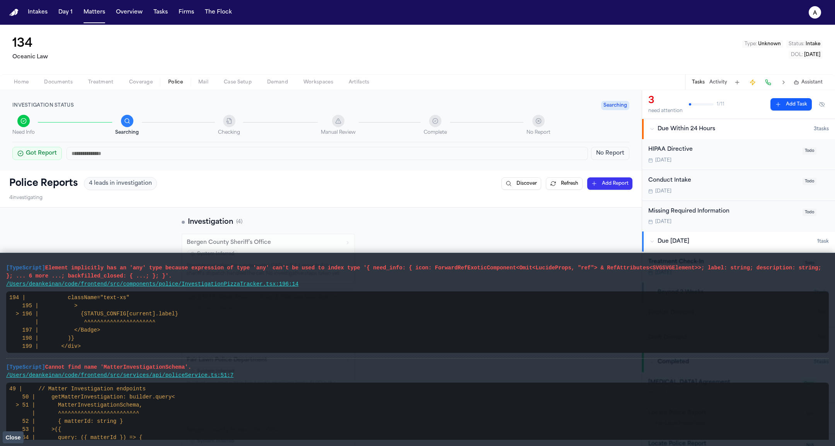
click at [693, 208] on div "Missing Required Information" at bounding box center [723, 211] width 150 height 9
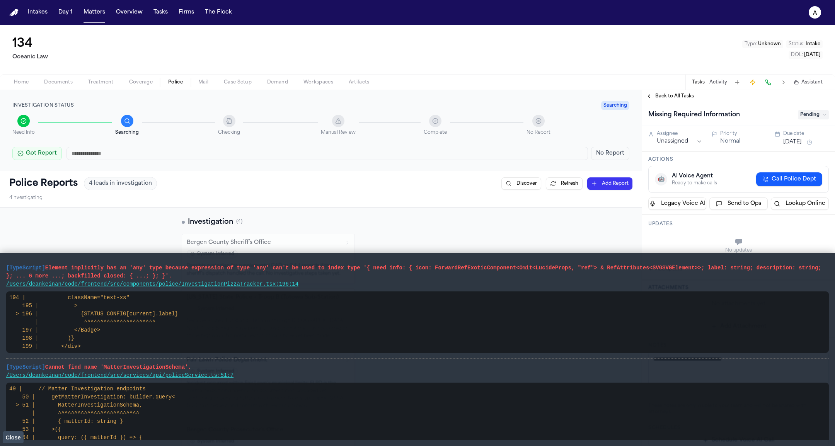
click at [10, 438] on span "Close" at bounding box center [12, 438] width 15 height 6
click at [20, 436] on button "Close" at bounding box center [13, 438] width 21 height 12
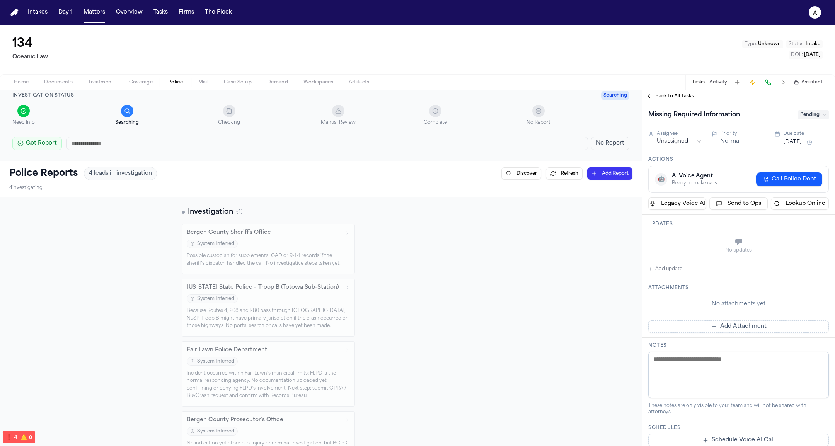
scroll to position [6, 0]
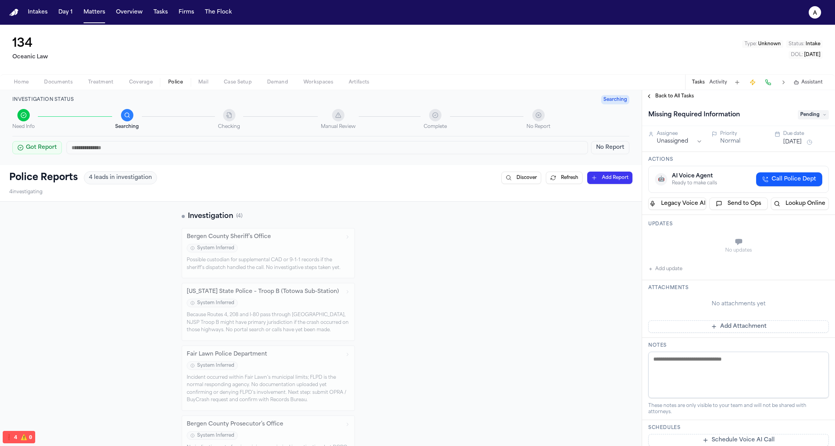
click at [682, 96] on span "Back to All Tasks" at bounding box center [674, 96] width 39 height 6
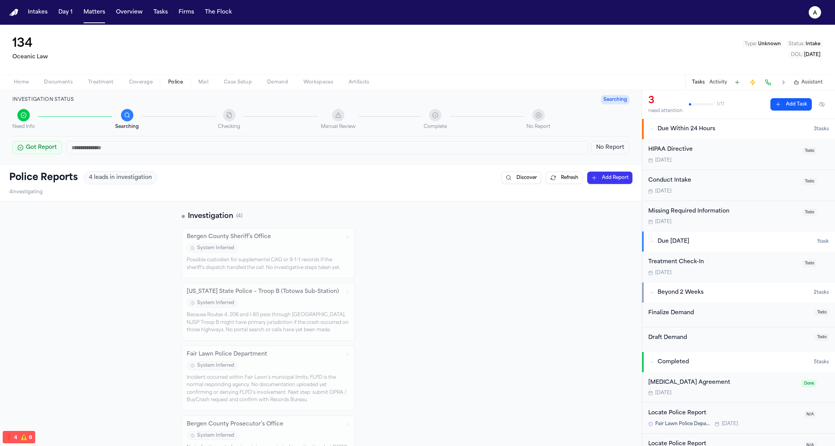
click at [21, 84] on span "Home" at bounding box center [21, 82] width 15 height 6
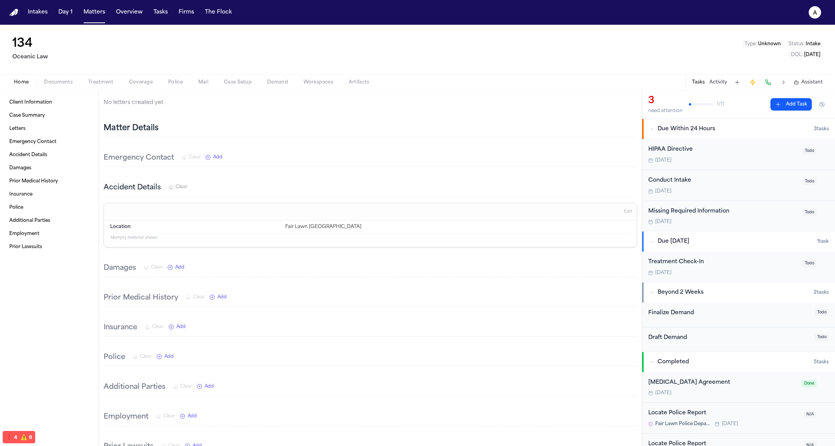
scroll to position [169, 0]
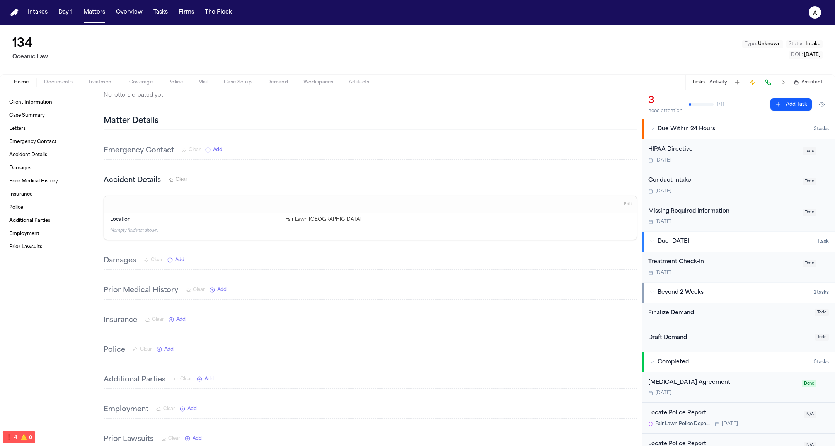
click at [177, 78] on button "Police" at bounding box center [175, 82] width 30 height 9
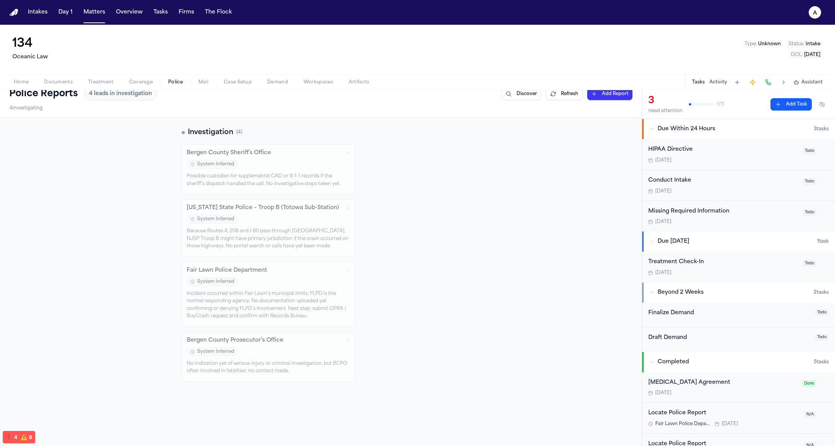
click at [276, 181] on div "Possible custodian for supplemental CAD or 9-1-1 records if the sheriff’s dispa…" at bounding box center [268, 180] width 163 height 15
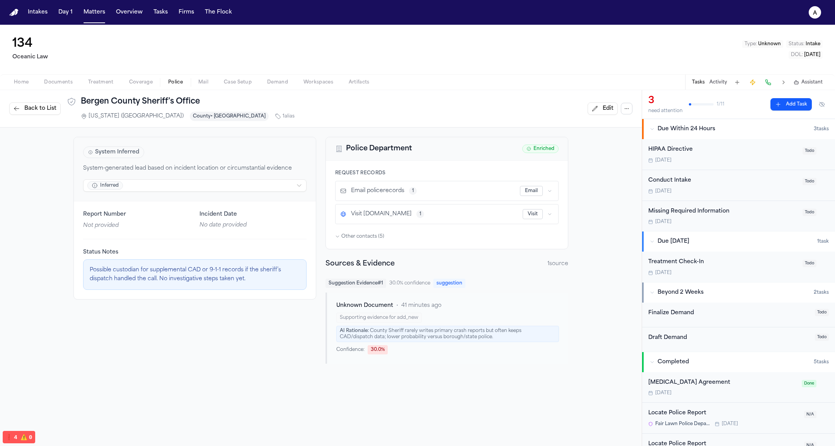
click at [261, 187] on html "Intakes Day 1 Matters Overview Tasks Firms The Flock a 134 Oceanic Law Type : U…" at bounding box center [417, 223] width 835 height 446
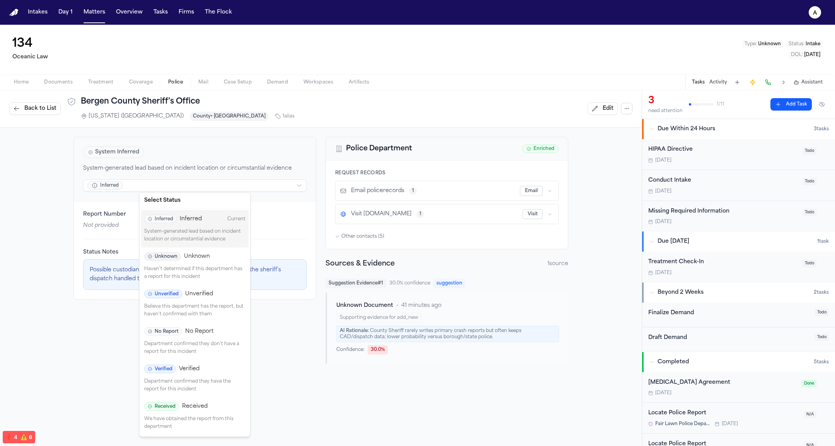
click at [208, 256] on div "Unknown Unknown" at bounding box center [194, 257] width 101 height 9
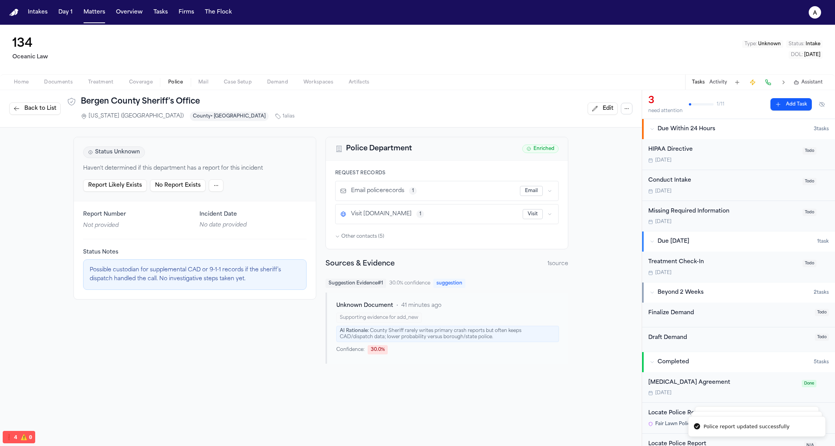
click at [48, 108] on span "Back to List" at bounding box center [40, 109] width 32 height 8
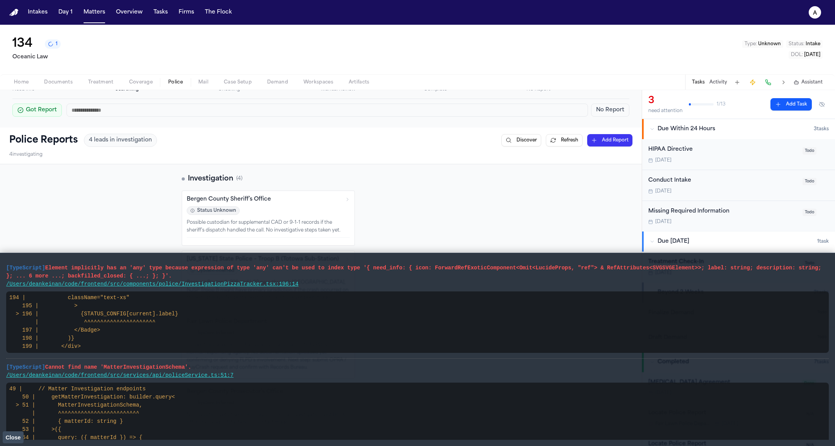
scroll to position [45, 0]
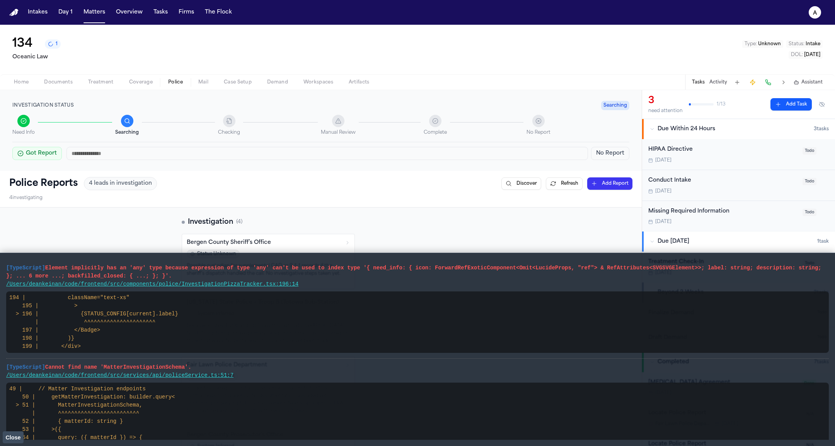
click at [14, 436] on span "Close" at bounding box center [12, 438] width 15 height 6
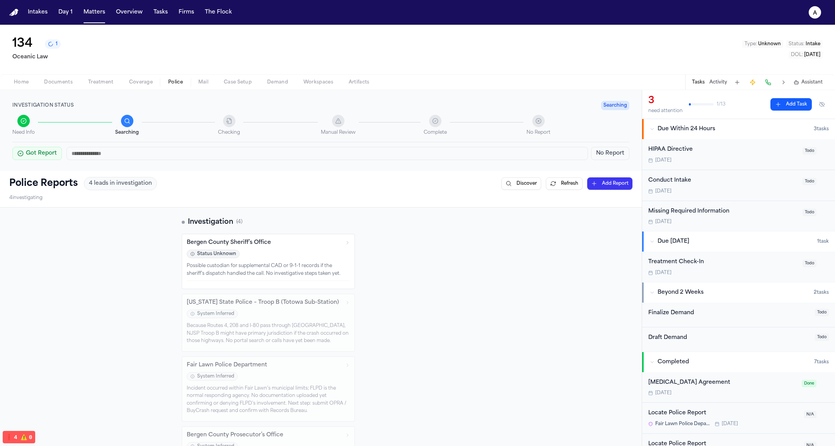
click at [150, 81] on span "Coverage" at bounding box center [141, 82] width 24 height 6
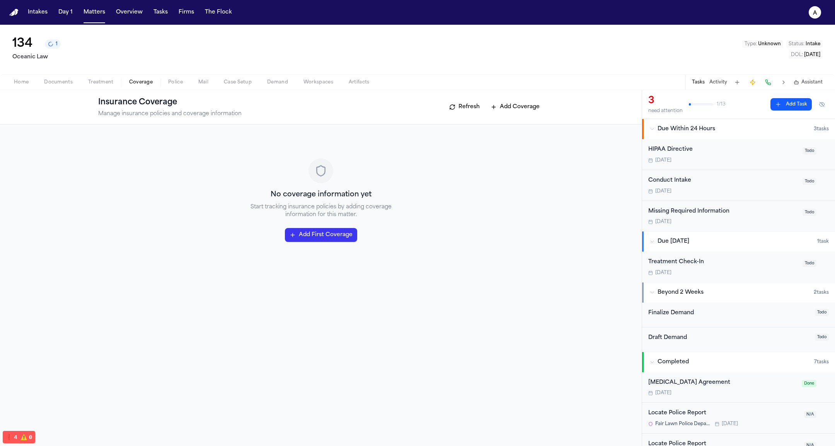
click at [181, 83] on span "Police" at bounding box center [175, 82] width 15 height 6
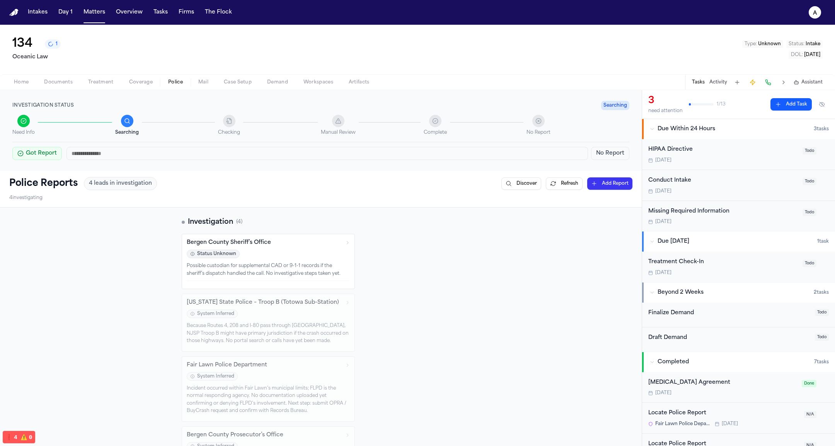
click at [63, 88] on div "Home Documents Treatment Coverage Police Mail Case Setup Demand Workspaces Arti…" at bounding box center [417, 81] width 835 height 15
click at [176, 85] on span "Police" at bounding box center [175, 82] width 15 height 6
click at [196, 85] on button "Mail" at bounding box center [204, 82] width 26 height 9
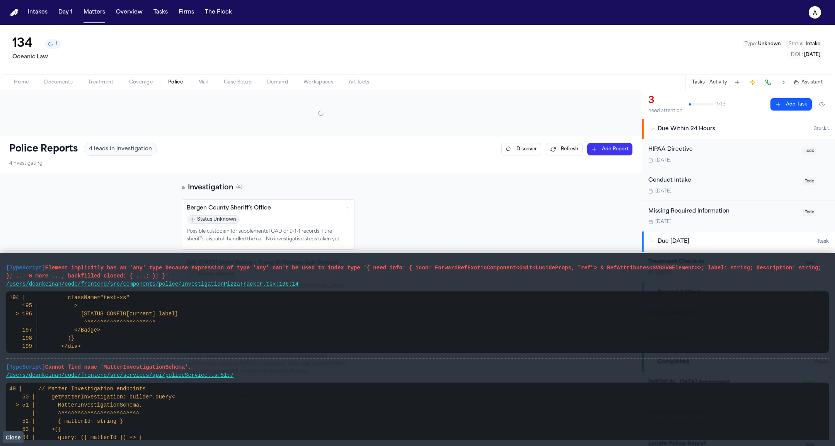
click at [177, 85] on span "Police" at bounding box center [175, 82] width 15 height 6
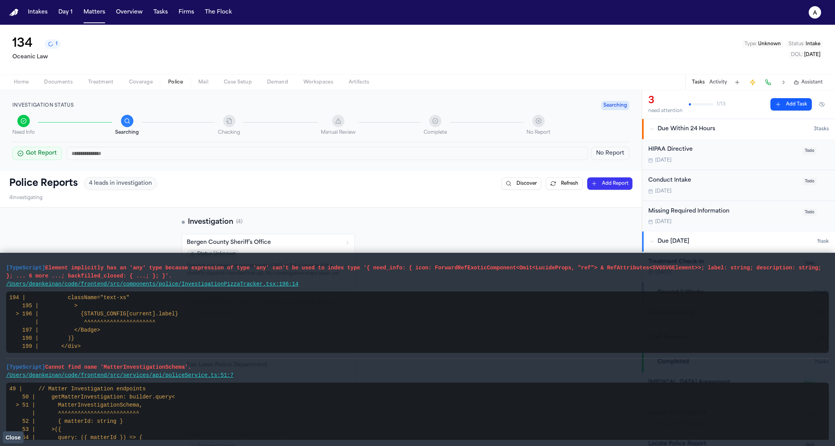
click at [17, 435] on span "Close" at bounding box center [12, 438] width 15 height 6
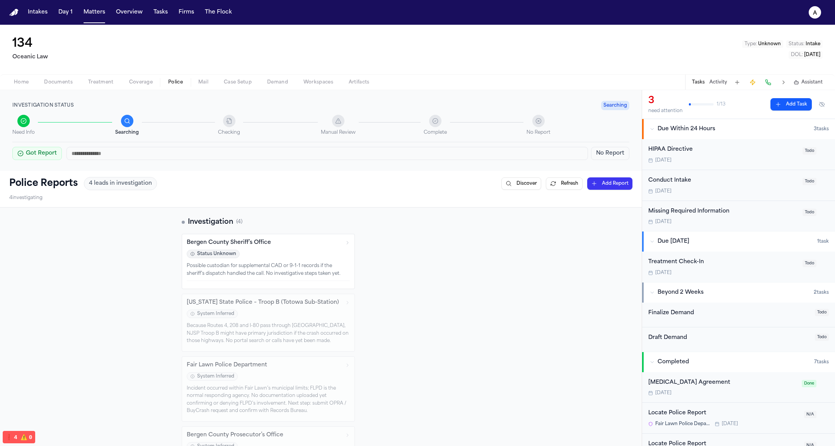
scroll to position [90, 0]
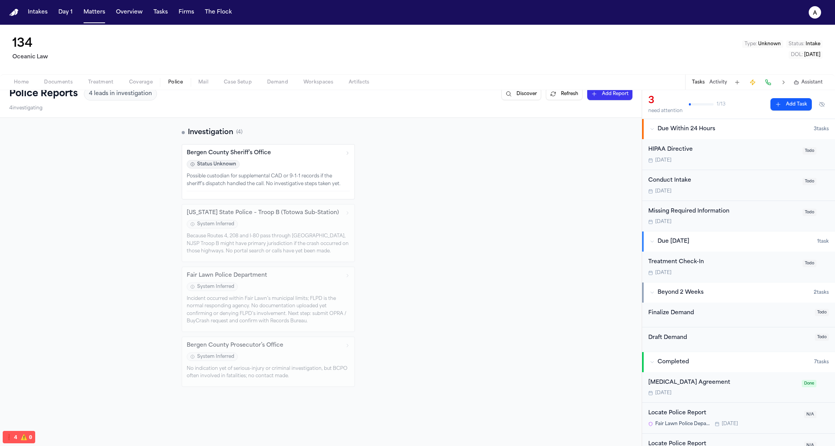
click at [721, 225] on div "Missing Required Information [DATE] Todo" at bounding box center [738, 216] width 193 height 31
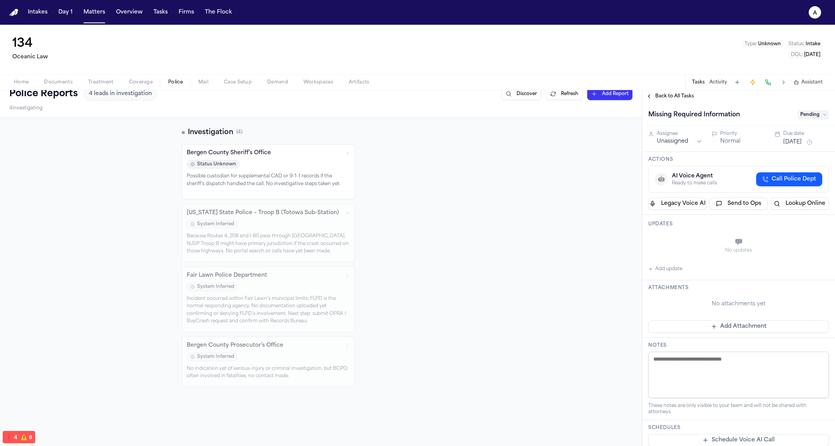
click at [663, 94] on span "Back to All Tasks" at bounding box center [674, 96] width 39 height 6
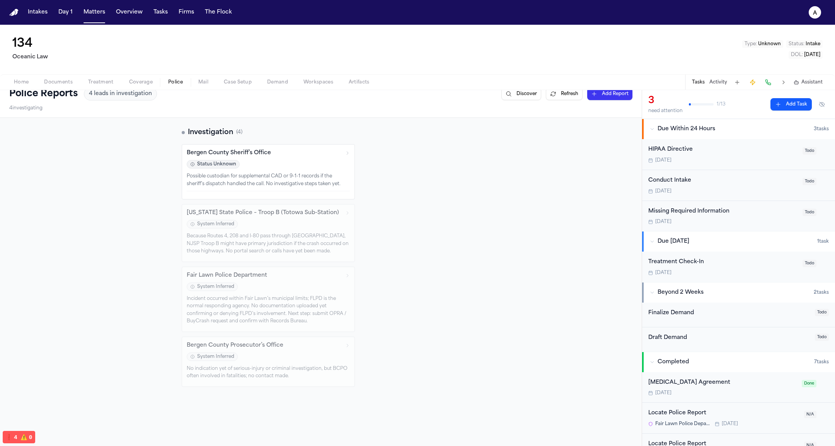
click at [691, 203] on div "Missing Required Information [DATE] Todo" at bounding box center [738, 216] width 193 height 31
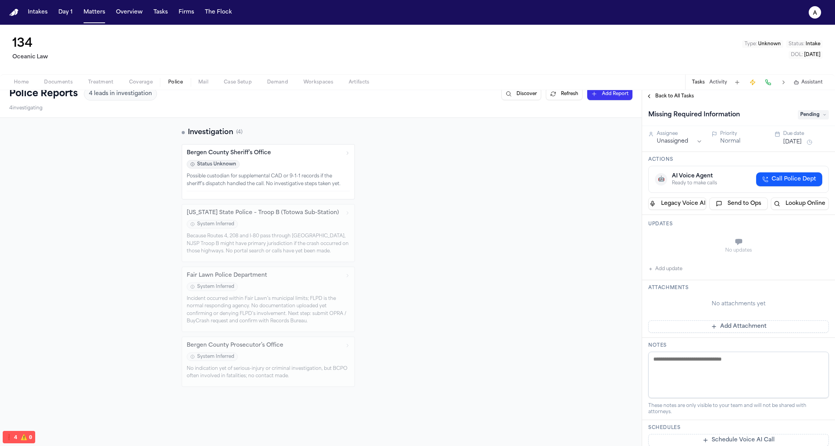
click at [672, 94] on span "Back to All Tasks" at bounding box center [674, 96] width 39 height 6
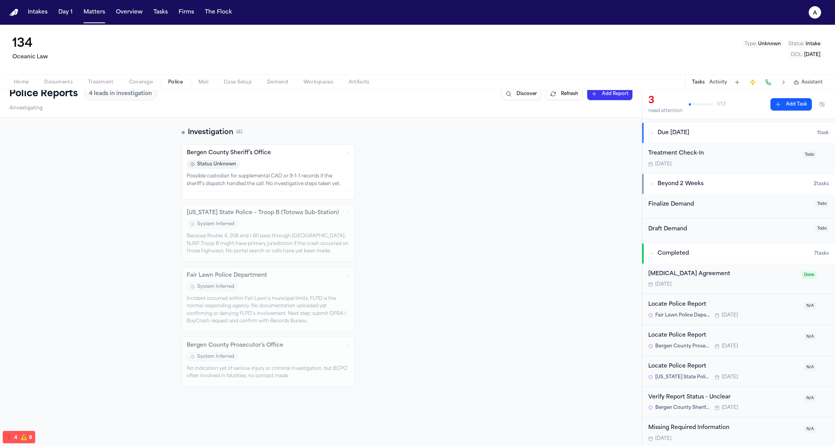
scroll to position [139, 0]
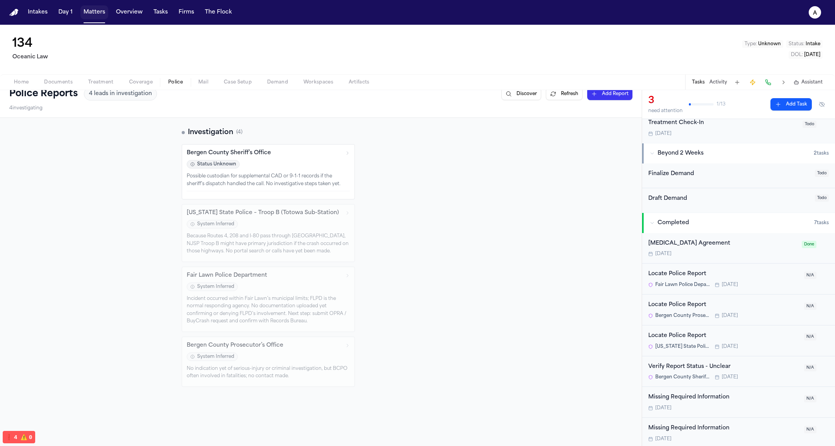
click at [96, 12] on button "Matters" at bounding box center [94, 12] width 28 height 14
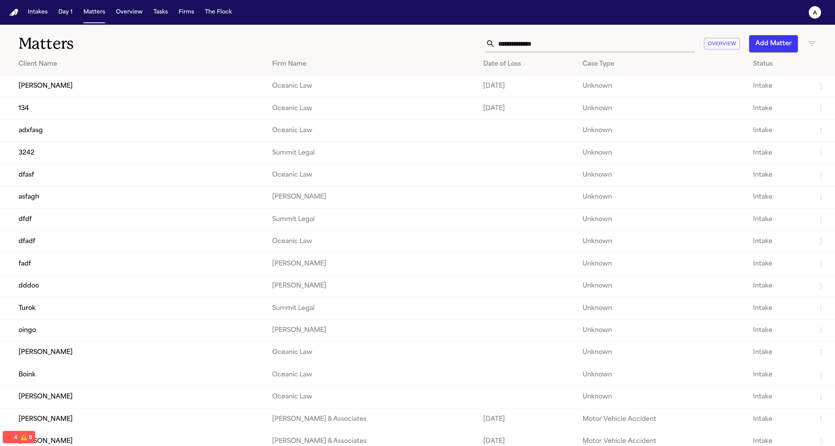
click at [477, 81] on td "[DATE]" at bounding box center [526, 86] width 99 height 22
click at [371, 96] on td "Oceanic Law" at bounding box center [371, 86] width 211 height 22
click at [153, 80] on td "[PERSON_NAME]" at bounding box center [133, 86] width 266 height 22
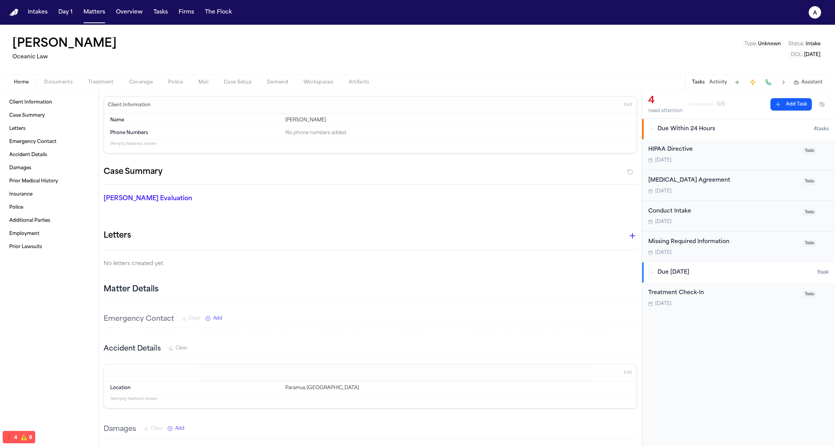
click at [169, 80] on span "Police" at bounding box center [175, 82] width 15 height 6
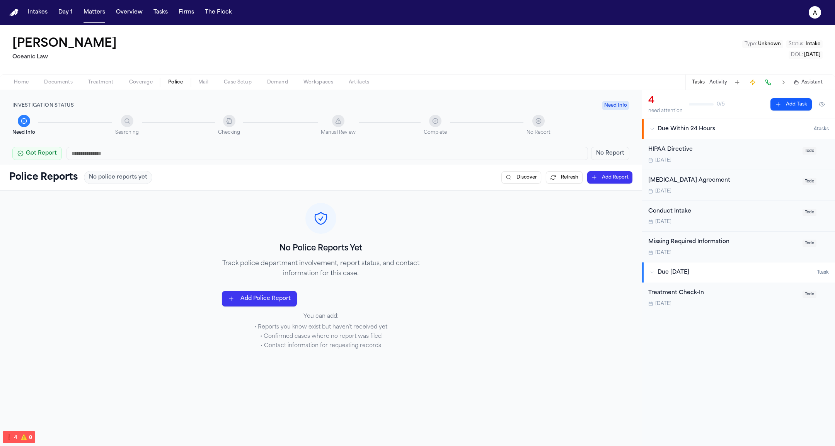
click at [805, 58] on div "Shawn Boil Oceanic Law Type : Unknown Status : Intake DOL : 2025-08-07" at bounding box center [417, 49] width 835 height 49
click at [805, 54] on span "[DATE]" at bounding box center [812, 55] width 16 height 5
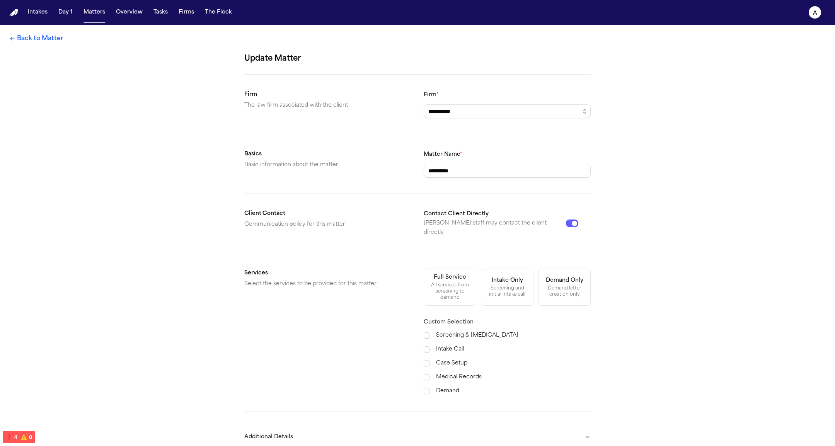
scroll to position [29, 0]
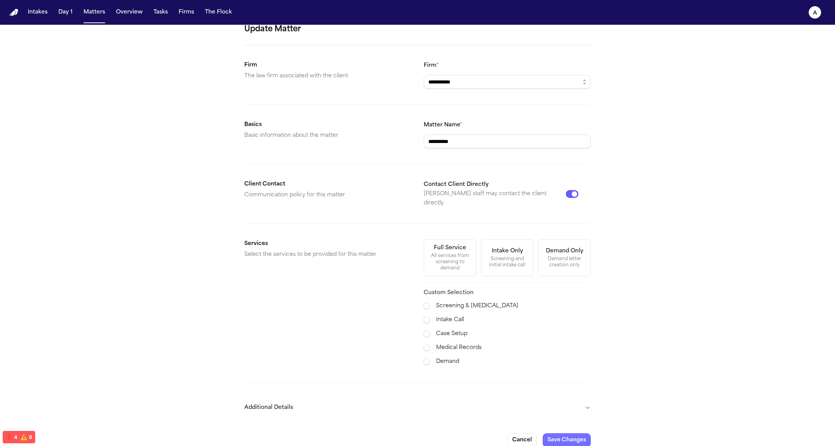
click at [567, 433] on button "Save Changes" at bounding box center [567, 440] width 48 height 14
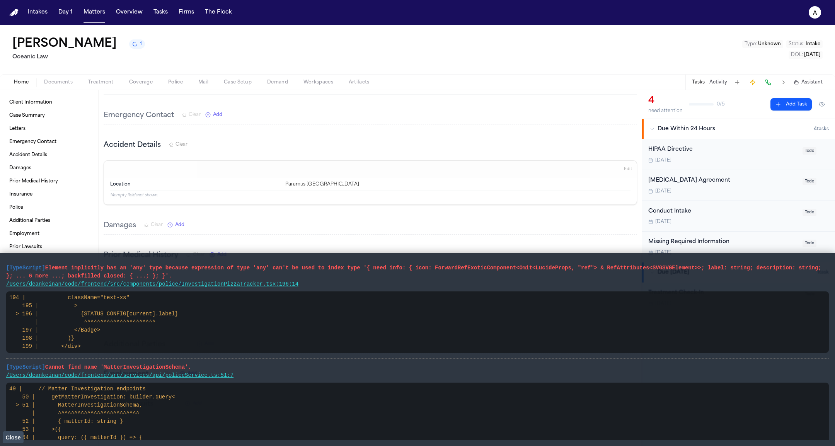
scroll to position [235, 0]
click at [22, 436] on button "Close" at bounding box center [13, 438] width 21 height 12
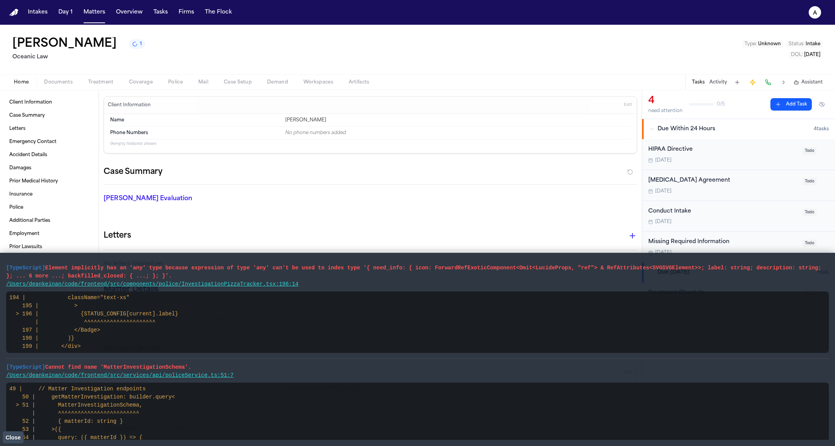
click at [14, 437] on span "Close" at bounding box center [12, 438] width 15 height 6
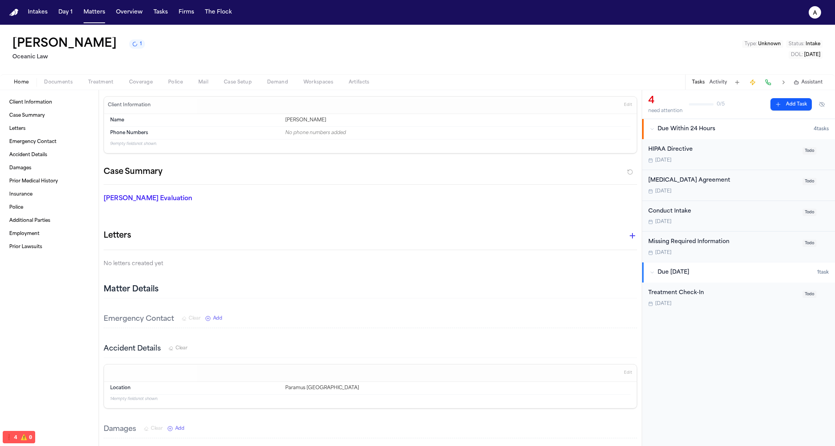
click at [710, 238] on div "Missing Required Information" at bounding box center [723, 242] width 150 height 9
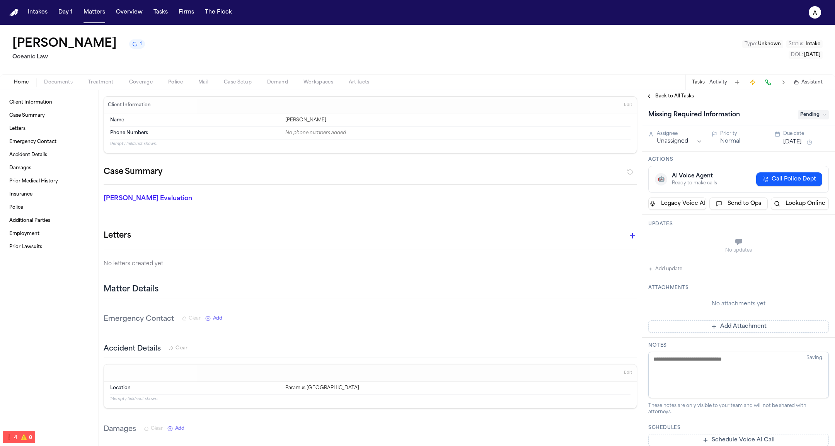
click at [660, 93] on span "Back to All Tasks" at bounding box center [674, 96] width 39 height 6
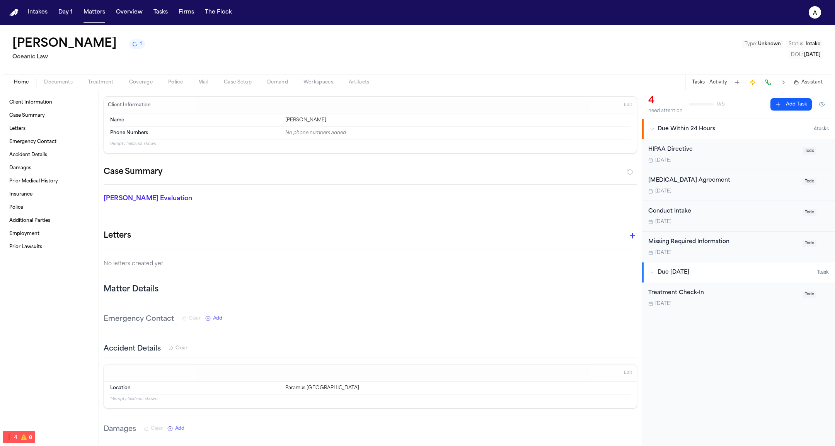
click at [713, 248] on div "Missing Required Information Tomorrow" at bounding box center [723, 247] width 150 height 18
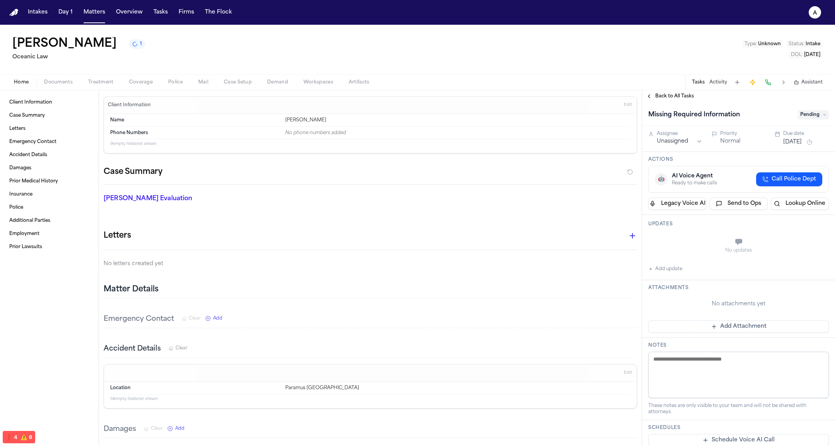
click at [679, 92] on div "Back to All Tasks" at bounding box center [738, 96] width 193 height 12
click at [674, 95] on span "Back to All Tasks" at bounding box center [674, 96] width 39 height 6
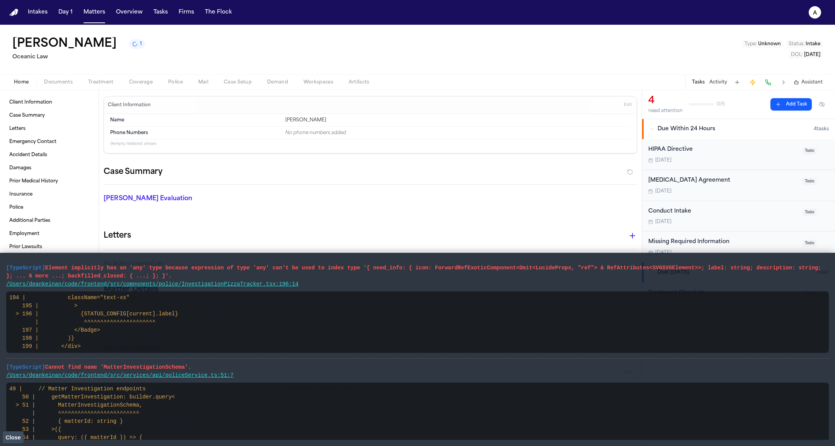
click at [707, 242] on div "Missing Required Information" at bounding box center [723, 242] width 150 height 9
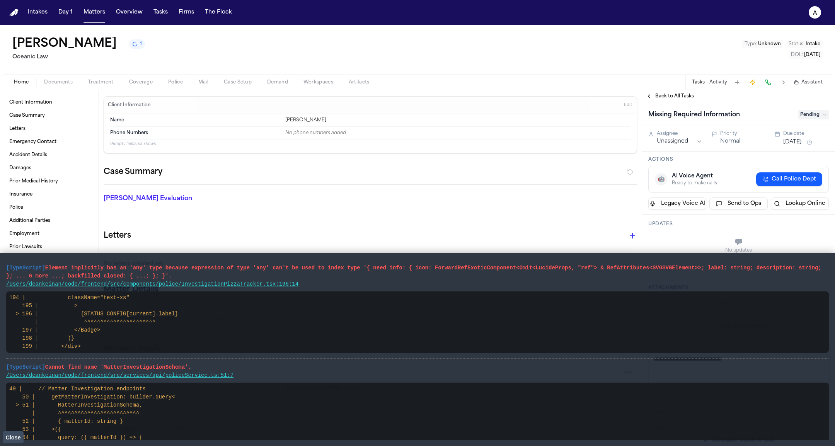
click at [687, 94] on span "Back to All Tasks" at bounding box center [674, 96] width 39 height 6
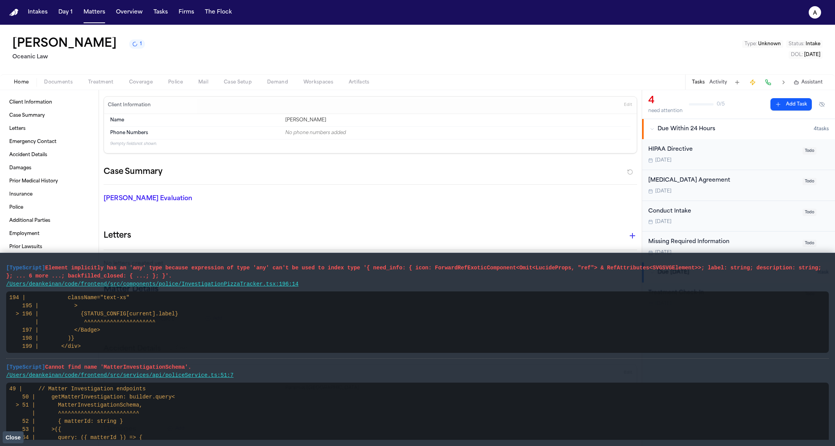
click at [694, 242] on div "Missing Required Information" at bounding box center [723, 242] width 150 height 9
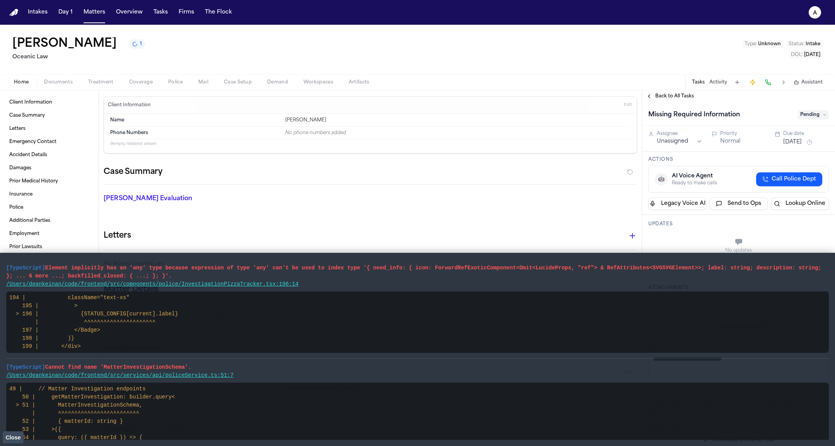
click at [678, 96] on span "Back to All Tasks" at bounding box center [674, 96] width 39 height 6
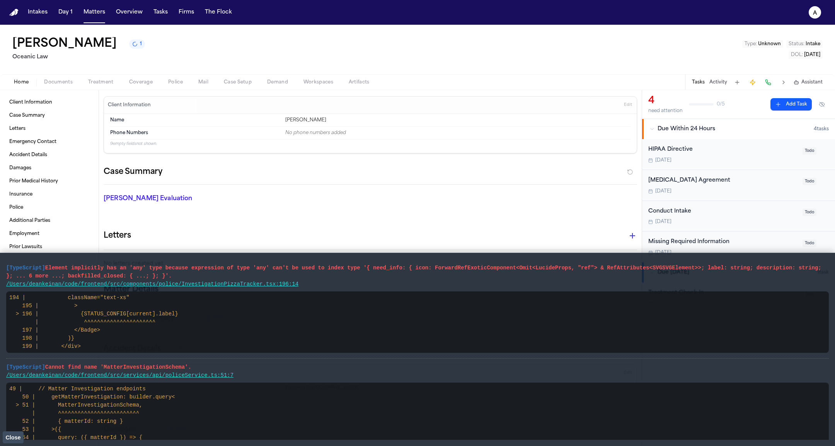
click at [686, 242] on div "Missing Required Information" at bounding box center [723, 242] width 150 height 9
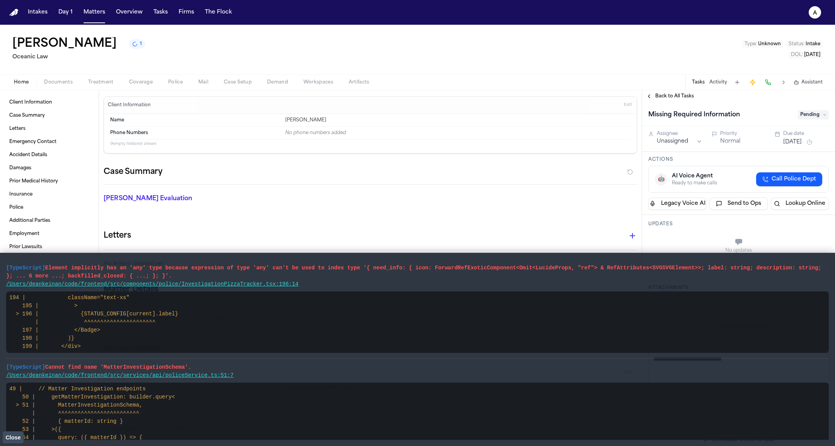
click at [674, 97] on span "Back to All Tasks" at bounding box center [674, 96] width 39 height 6
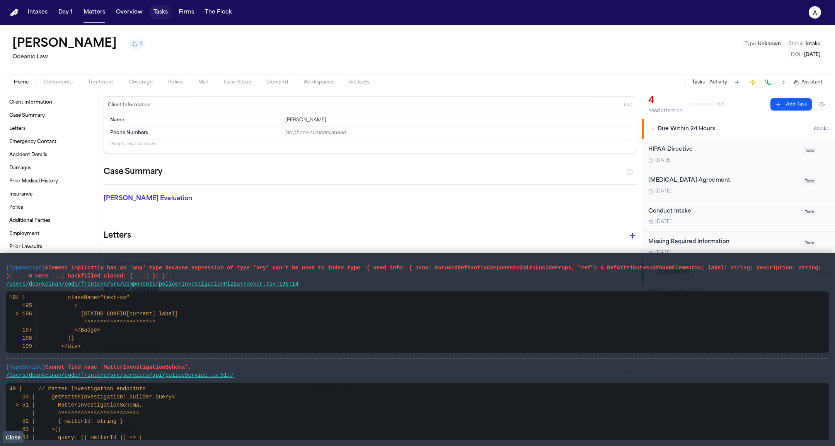
click at [156, 9] on button "Tasks" at bounding box center [160, 12] width 20 height 14
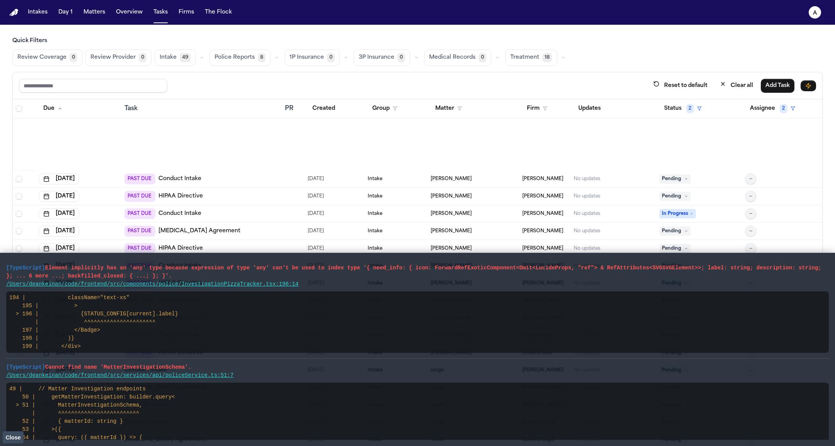
scroll to position [411, 0]
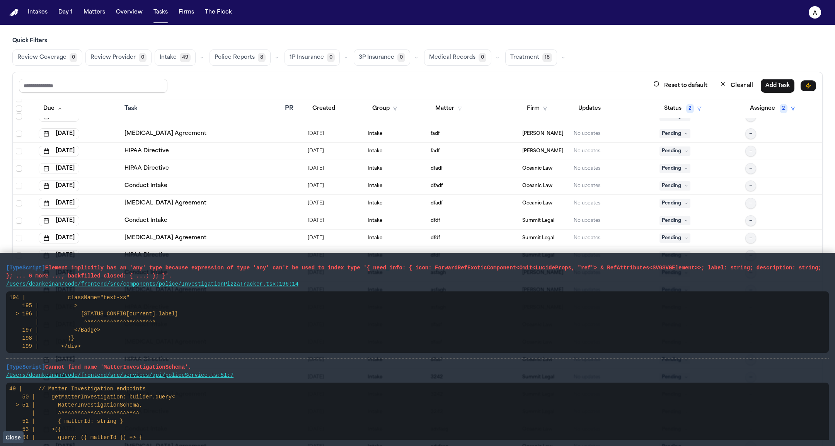
click at [18, 438] on span "Close" at bounding box center [12, 438] width 15 height 6
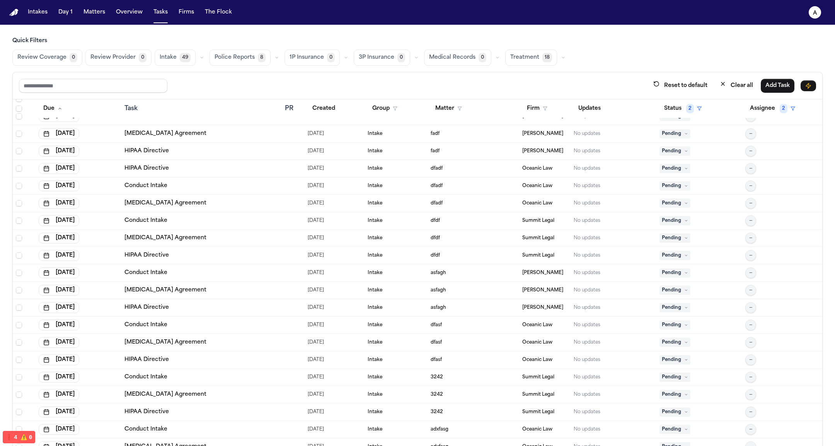
click at [111, 77] on div "Reset to default Clear all Add Task" at bounding box center [418, 85] width 810 height 27
click at [102, 84] on input "text" at bounding box center [93, 86] width 148 height 14
type input "*******"
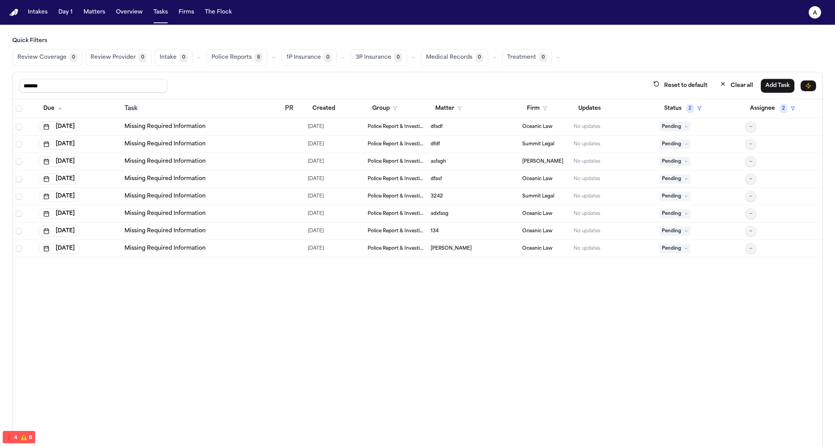
click at [188, 167] on td "Missing Required Information" at bounding box center [201, 161] width 160 height 17
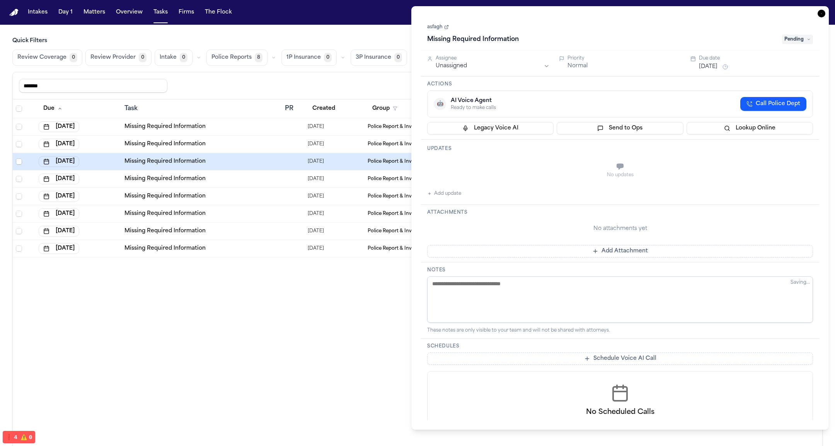
click at [185, 183] on td "Missing Required Information" at bounding box center [201, 179] width 160 height 17
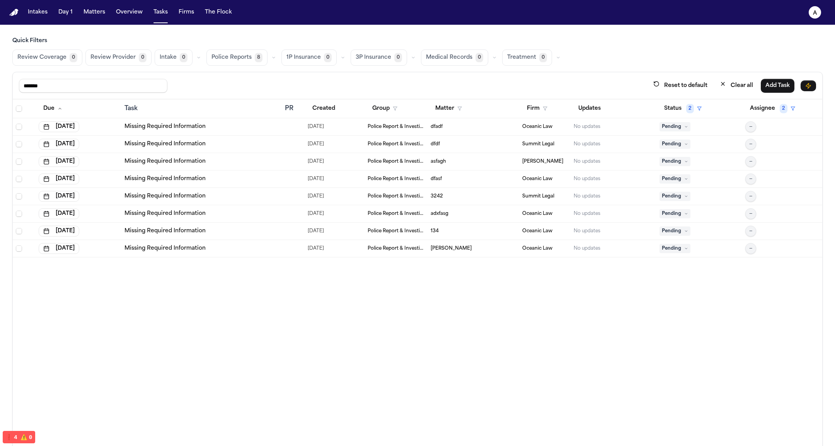
click at [186, 245] on link "Missing Required Information" at bounding box center [165, 249] width 81 height 8
click at [224, 242] on td "Missing Required Information" at bounding box center [201, 248] width 160 height 17
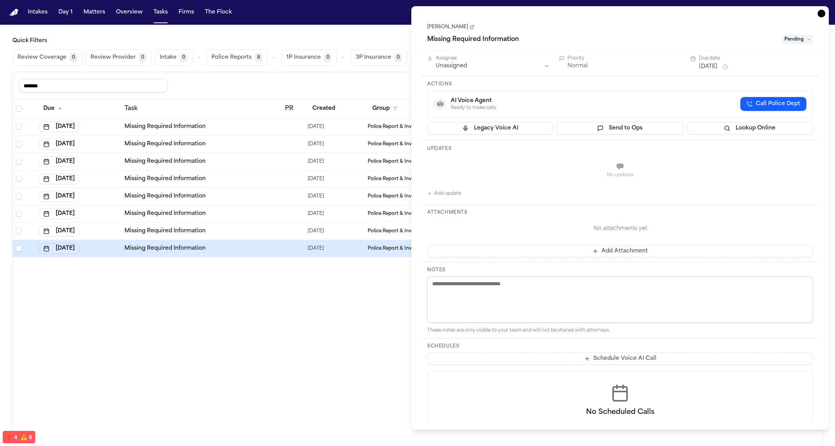
click at [224, 242] on td "Missing Required Information" at bounding box center [201, 248] width 160 height 17
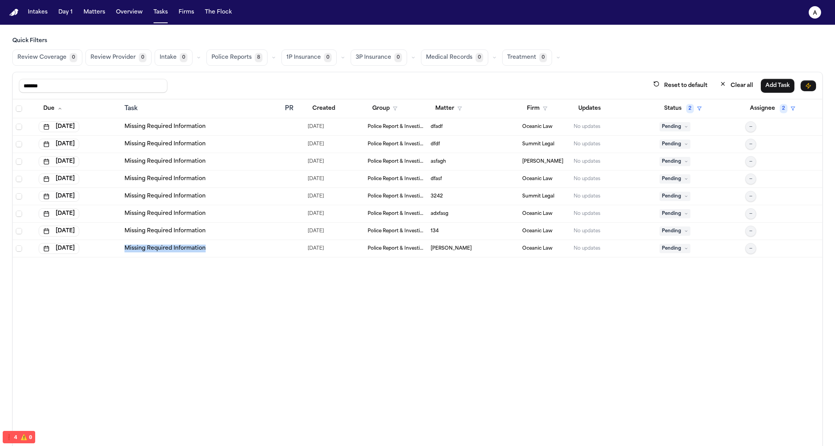
click at [224, 242] on td "Missing Required Information" at bounding box center [201, 248] width 160 height 17
click at [226, 224] on td "Missing Required Information" at bounding box center [201, 231] width 160 height 17
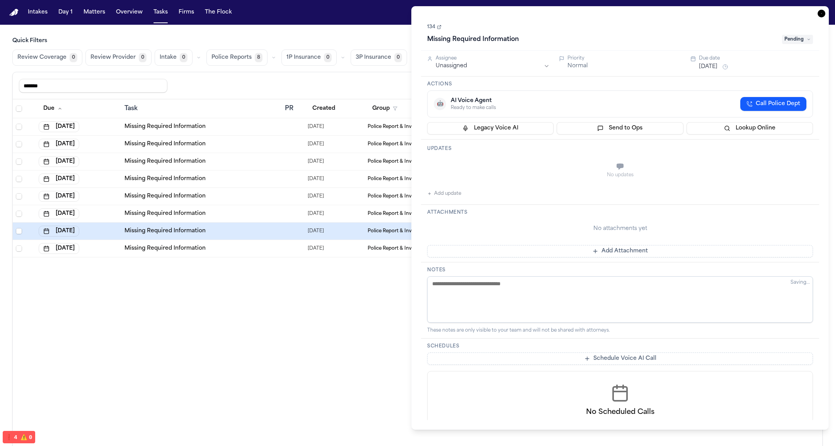
click at [232, 212] on div "Missing Required Information" at bounding box center [202, 214] width 154 height 8
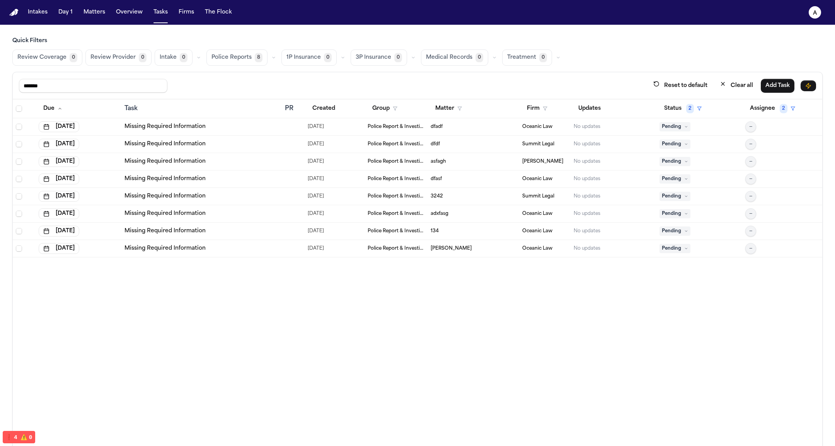
click at [237, 194] on div "Missing Required Information" at bounding box center [202, 197] width 154 height 8
click at [239, 171] on td "Missing Required Information" at bounding box center [201, 179] width 160 height 17
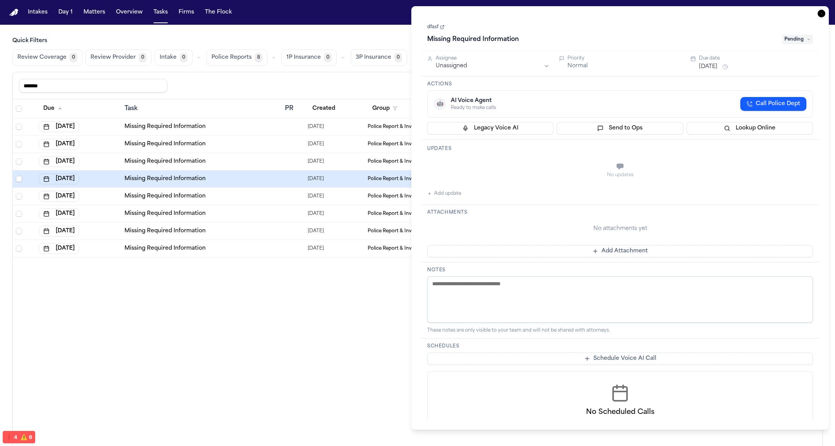
click at [247, 144] on div "Missing Required Information" at bounding box center [202, 144] width 154 height 8
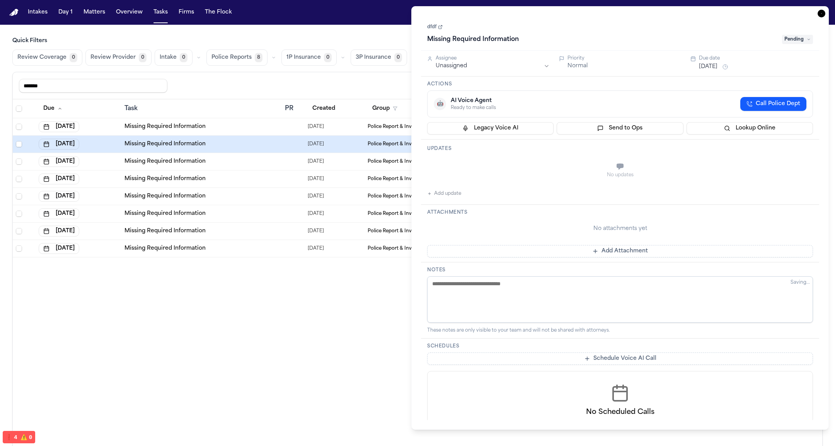
click at [251, 123] on div "Missing Required Information" at bounding box center [202, 127] width 154 height 8
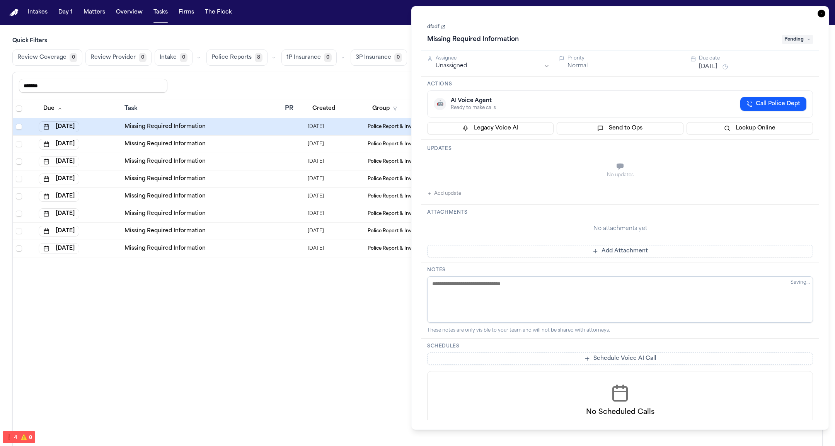
click at [253, 113] on th "Task" at bounding box center [201, 108] width 160 height 19
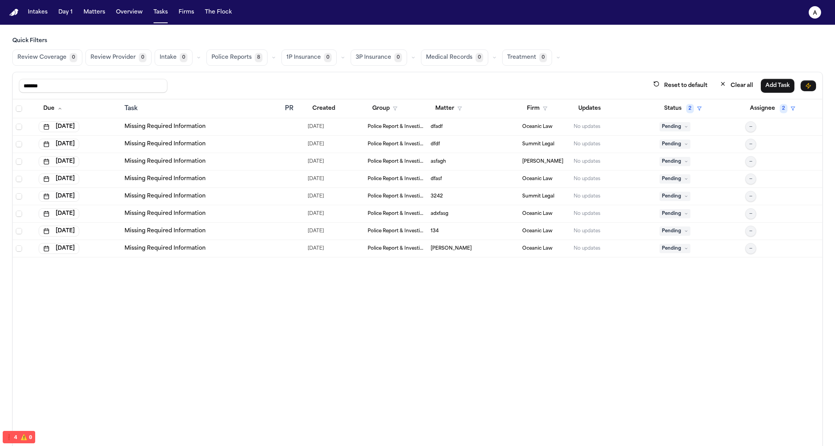
click at [152, 9] on button "Tasks" at bounding box center [160, 12] width 20 height 14
click at [35, 7] on button "Intakes" at bounding box center [38, 12] width 26 height 14
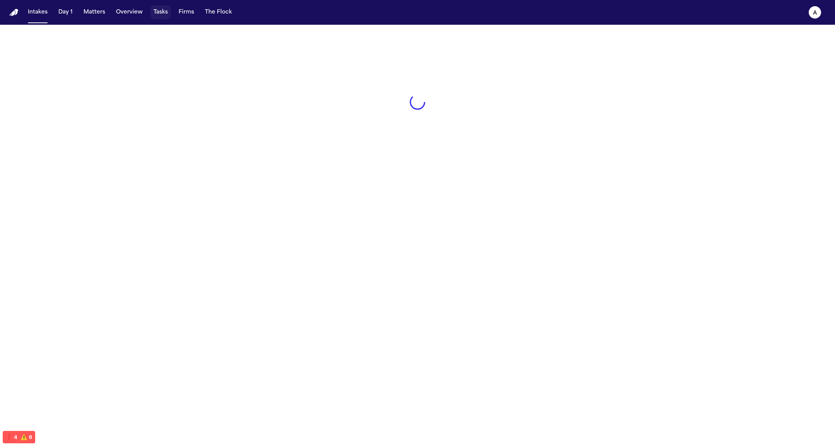
click at [157, 11] on button "Tasks" at bounding box center [160, 12] width 20 height 14
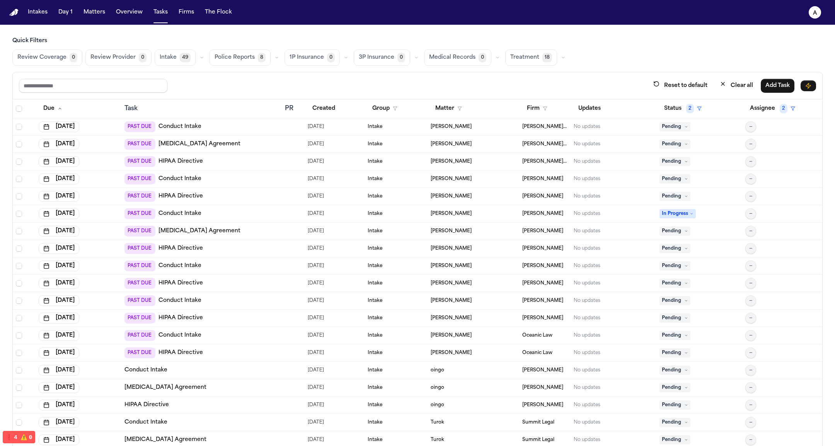
click at [111, 29] on main "Quick Filters Review Coverage 0 Review Provider 0 Intake 49 Police Reports 8 1P…" at bounding box center [417, 235] width 835 height 421
click at [104, 16] on button "Matters" at bounding box center [94, 12] width 28 height 14
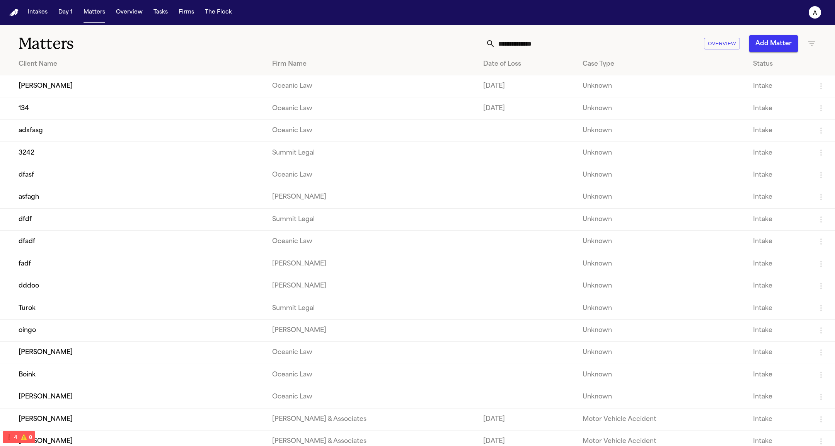
click at [103, 102] on td "134" at bounding box center [133, 108] width 266 height 22
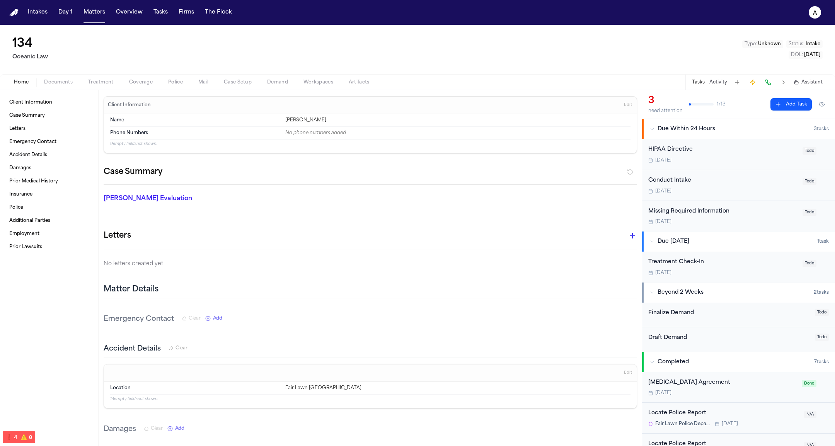
click at [107, 79] on span "Treatment" at bounding box center [101, 82] width 26 height 6
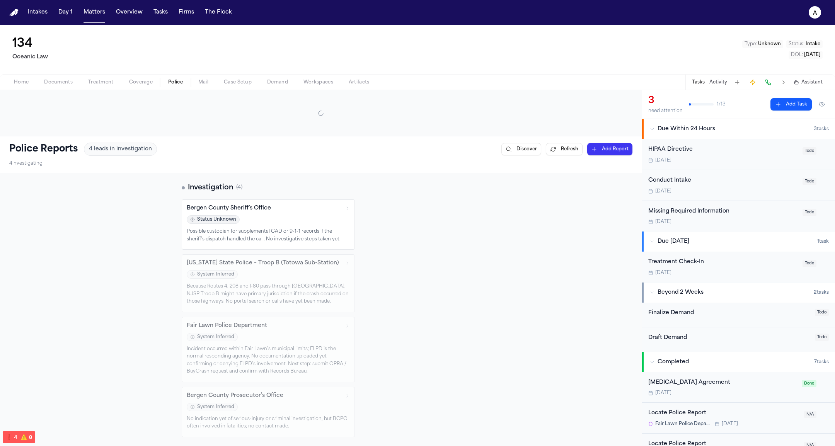
click at [167, 79] on button "Police" at bounding box center [175, 82] width 30 height 9
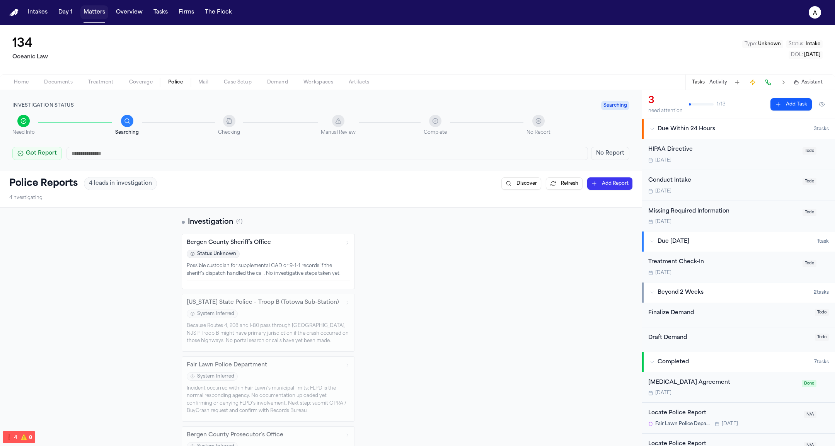
click at [99, 8] on button "Matters" at bounding box center [94, 12] width 28 height 14
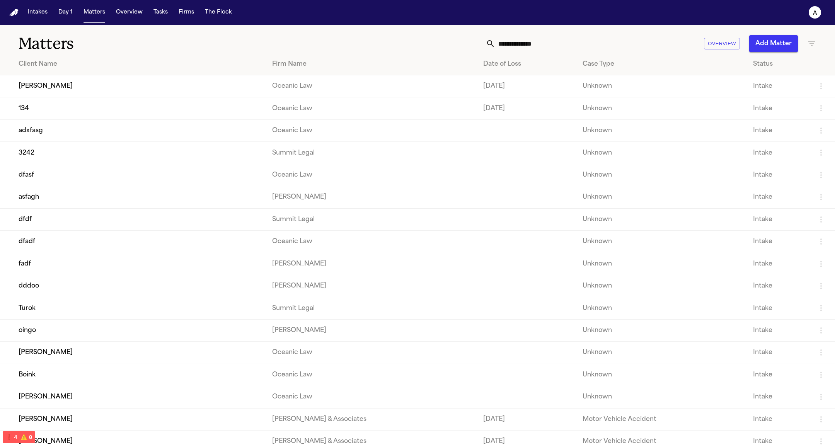
click at [771, 48] on button "Add Matter" at bounding box center [773, 43] width 49 height 17
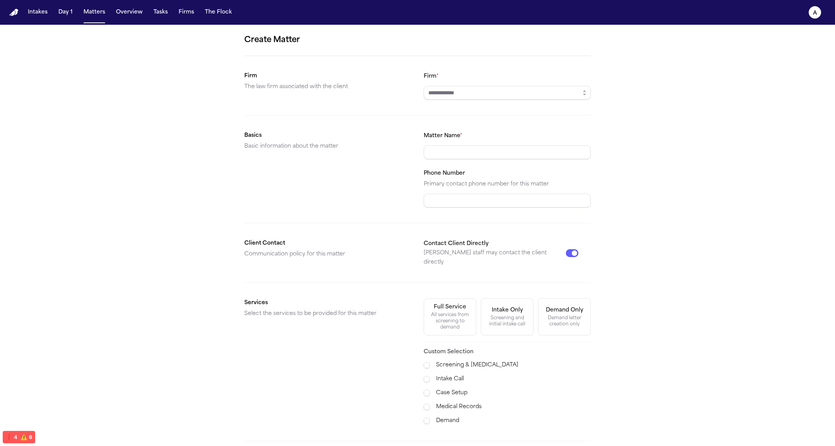
click at [580, 91] on button "button" at bounding box center [584, 93] width 12 height 14
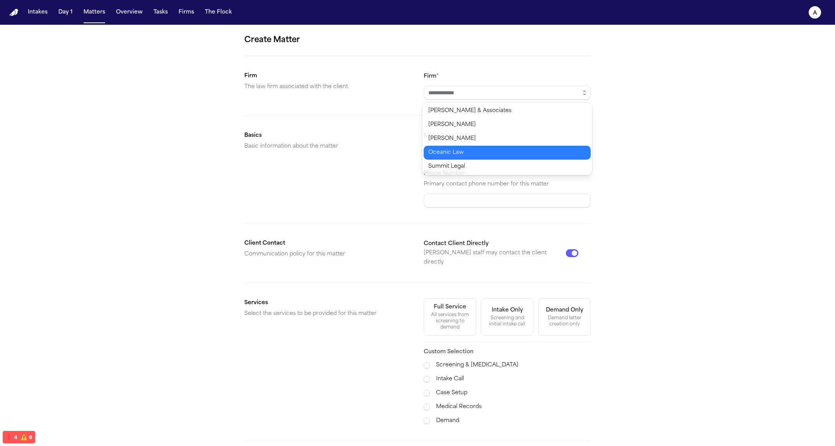
type input "**********"
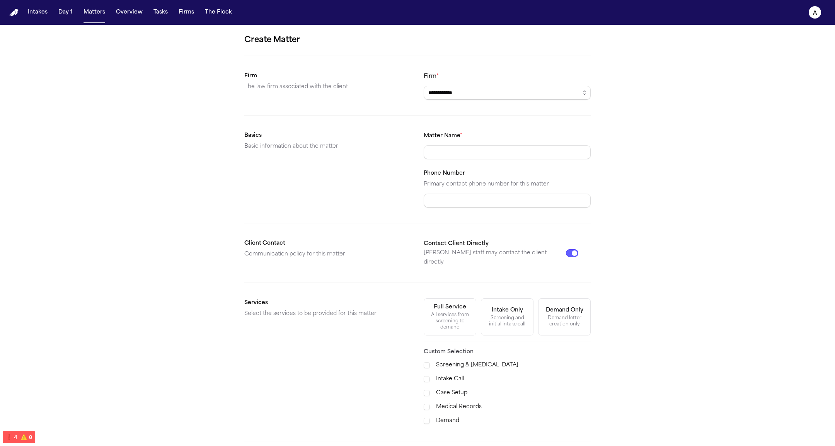
click at [532, 142] on div "Matter Name *" at bounding box center [507, 145] width 167 height 28
click at [524, 147] on input "Matter Name *" at bounding box center [507, 152] width 167 height 14
type input "*******"
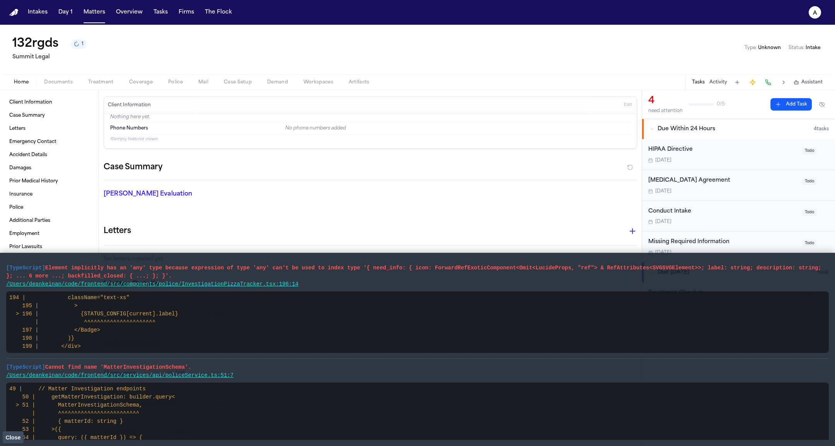
click at [700, 237] on div "Missing Required Information Tomorrow Todo" at bounding box center [738, 247] width 193 height 31
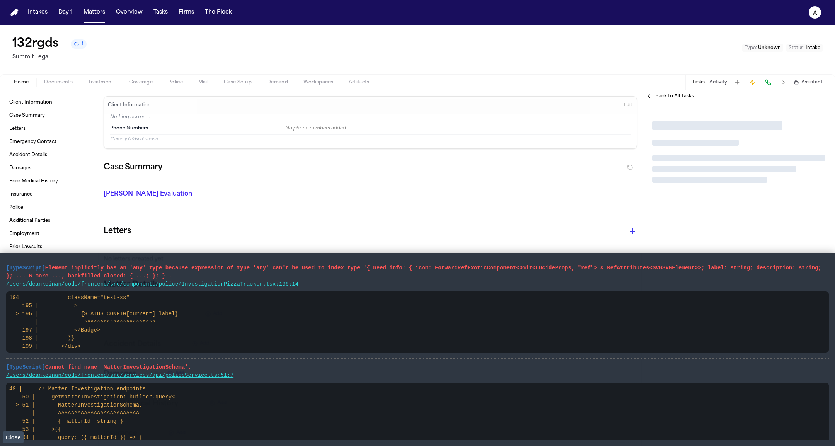
click at [16, 432] on button "Close" at bounding box center [13, 438] width 21 height 12
